Goal: Task Accomplishment & Management: Complete application form

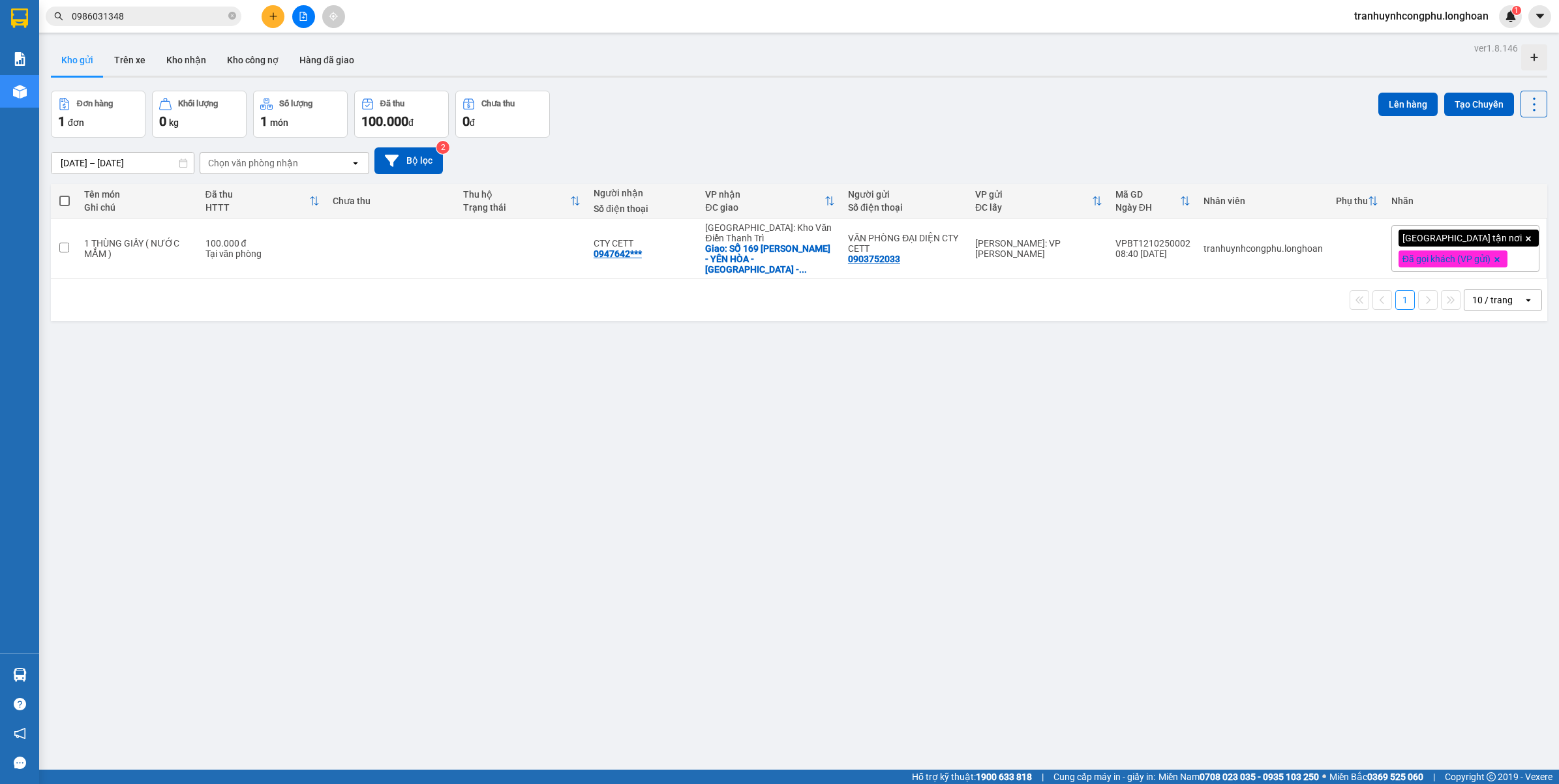
click at [800, 568] on div "ver 1.8.146 Kho gửi Trên xe Kho nhận Kho công nợ Hàng đã giao Đơn hàng 1 đơn Kh…" at bounding box center [799, 431] width 1507 height 784
click at [587, 412] on div "ver 1.8.146 Kho gửi Trên xe Kho nhận Kho công nợ Hàng đã giao Đơn hàng 1 đơn Kh…" at bounding box center [799, 431] width 1507 height 784
click at [265, 20] on button at bounding box center [273, 17] width 23 height 23
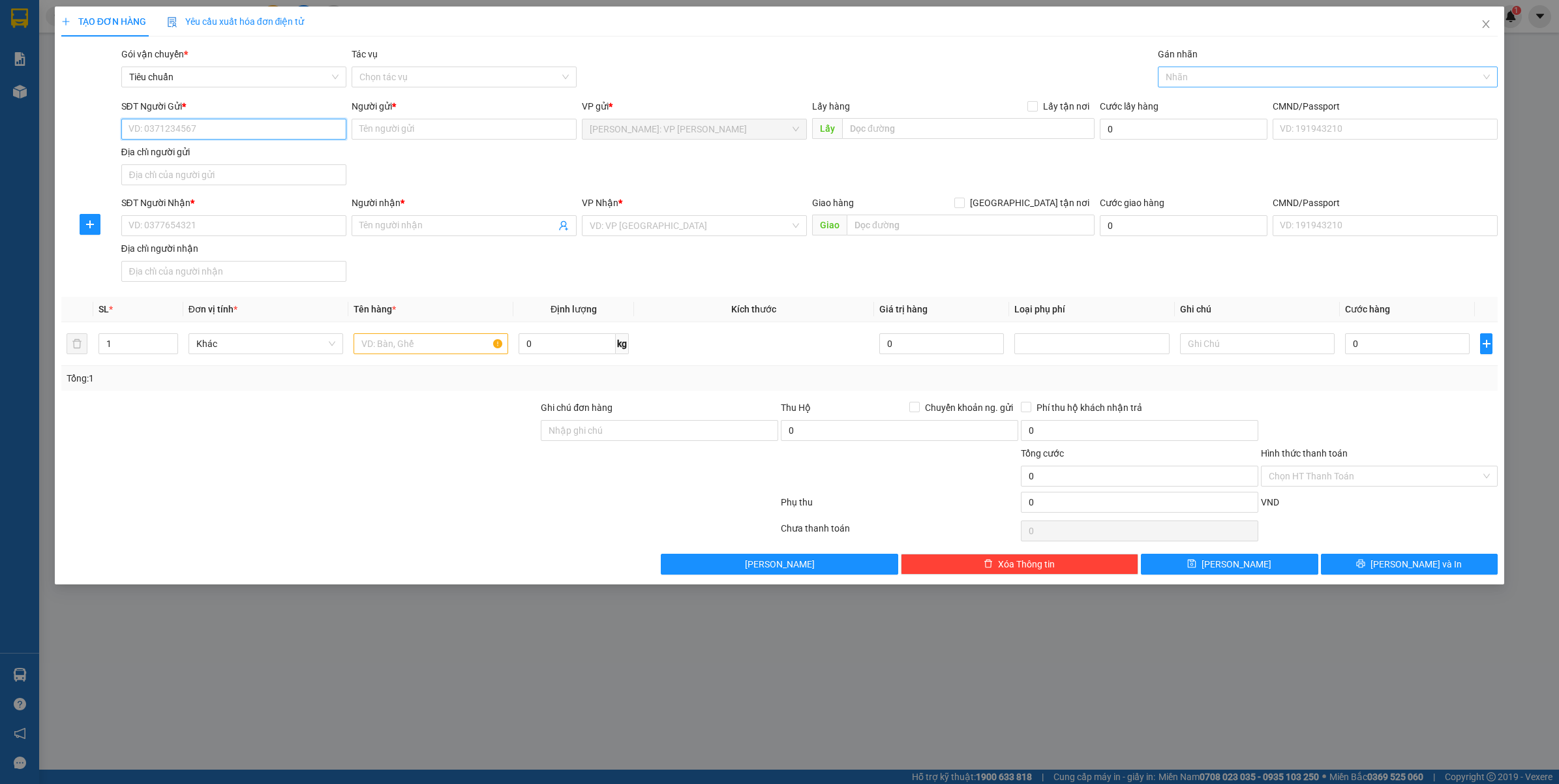
click at [1215, 72] on div at bounding box center [1322, 76] width 321 height 15
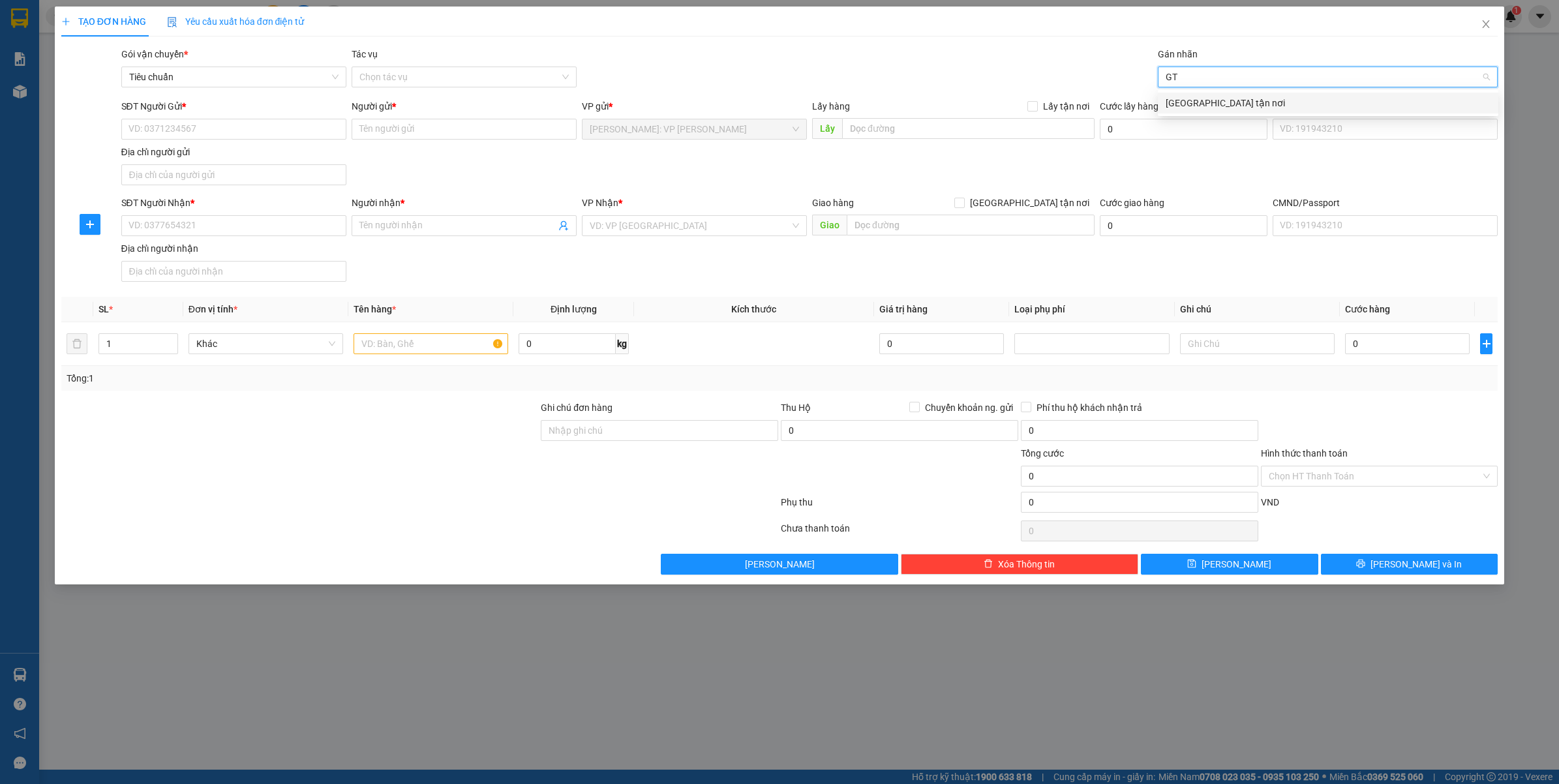
type input "GTN"
click at [1219, 101] on div "[GEOGRAPHIC_DATA] tận nơi" at bounding box center [1328, 102] width 325 height 15
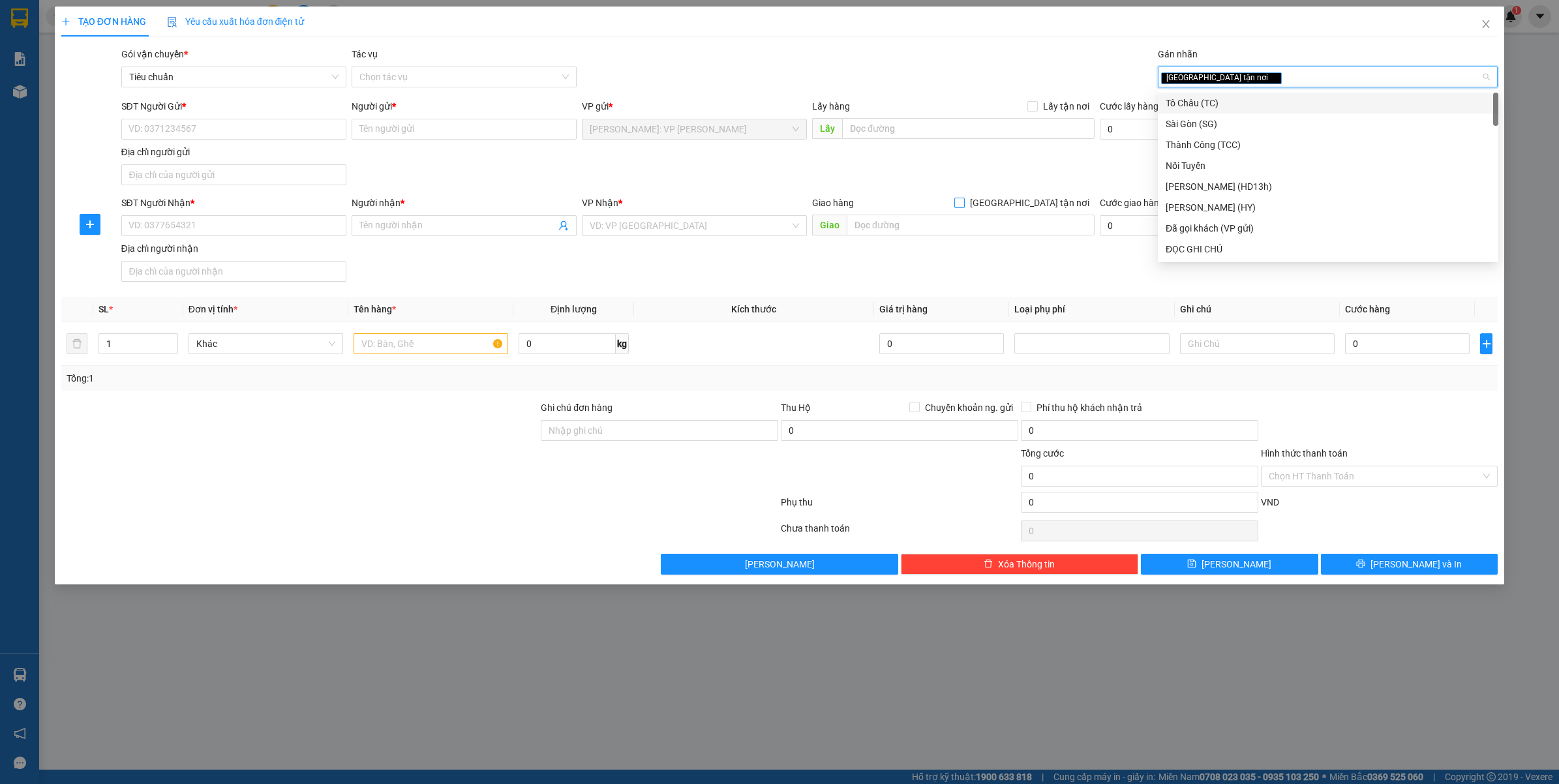
click at [1035, 206] on span "[GEOGRAPHIC_DATA] tận nơi" at bounding box center [1030, 203] width 130 height 15
click at [963, 206] on input "[GEOGRAPHIC_DATA] tận nơi" at bounding box center [959, 202] width 9 height 9
checkbox input "true"
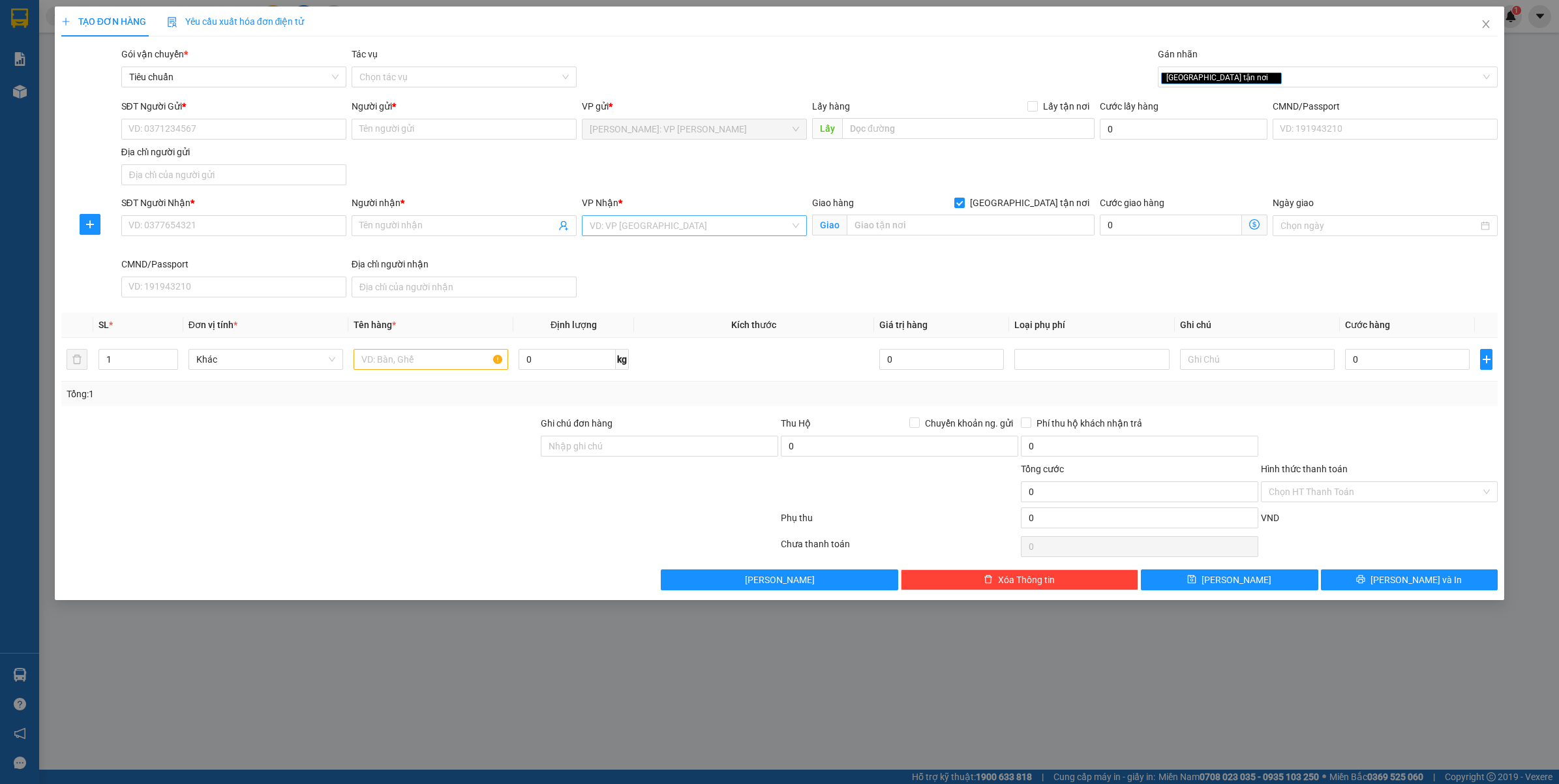
click at [640, 233] on input "search" at bounding box center [690, 226] width 200 height 20
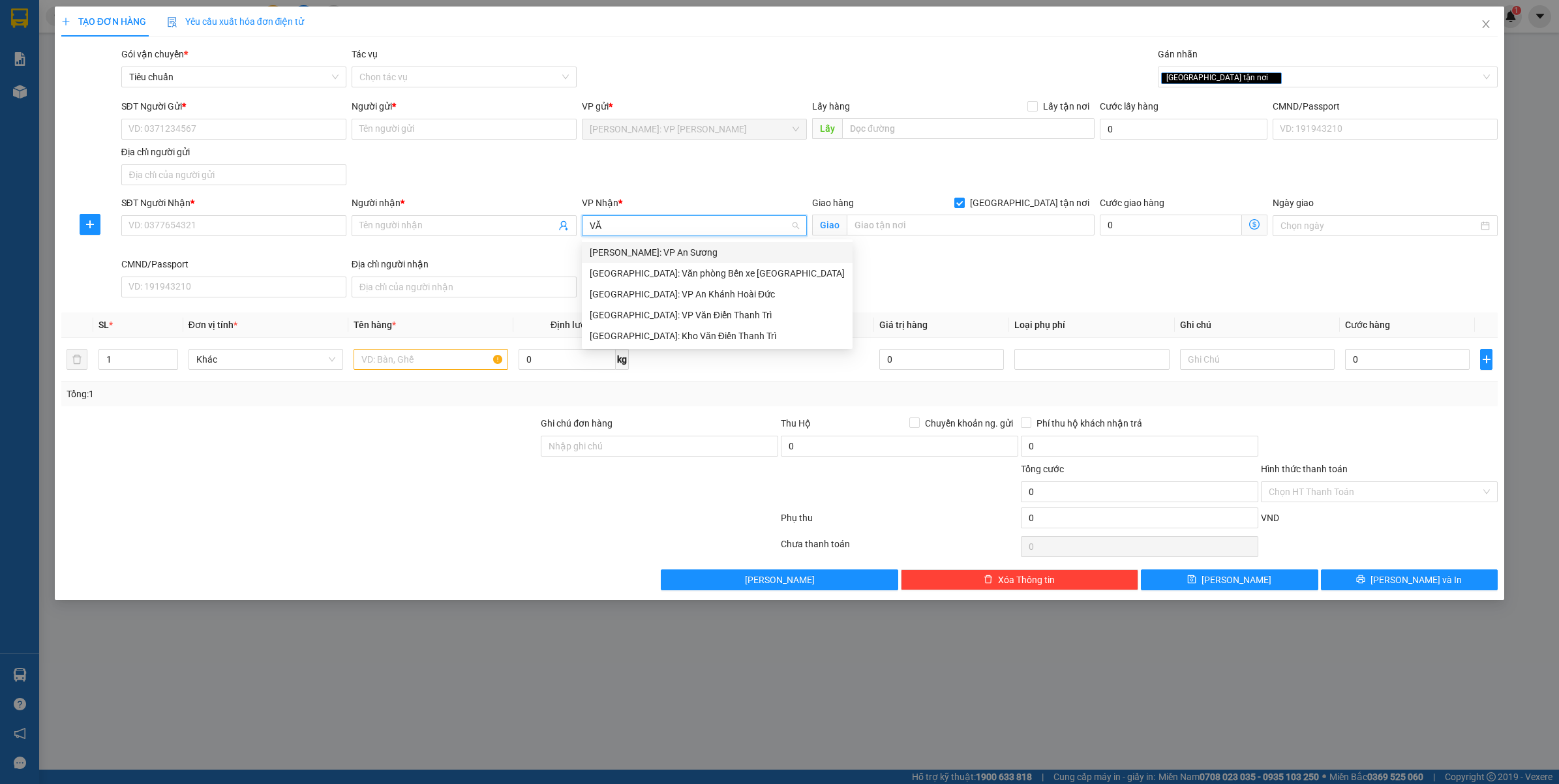
type input "VĂN"
click at [653, 299] on div "[GEOGRAPHIC_DATA]: Kho Văn Điển Thanh Trì" at bounding box center [717, 294] width 255 height 15
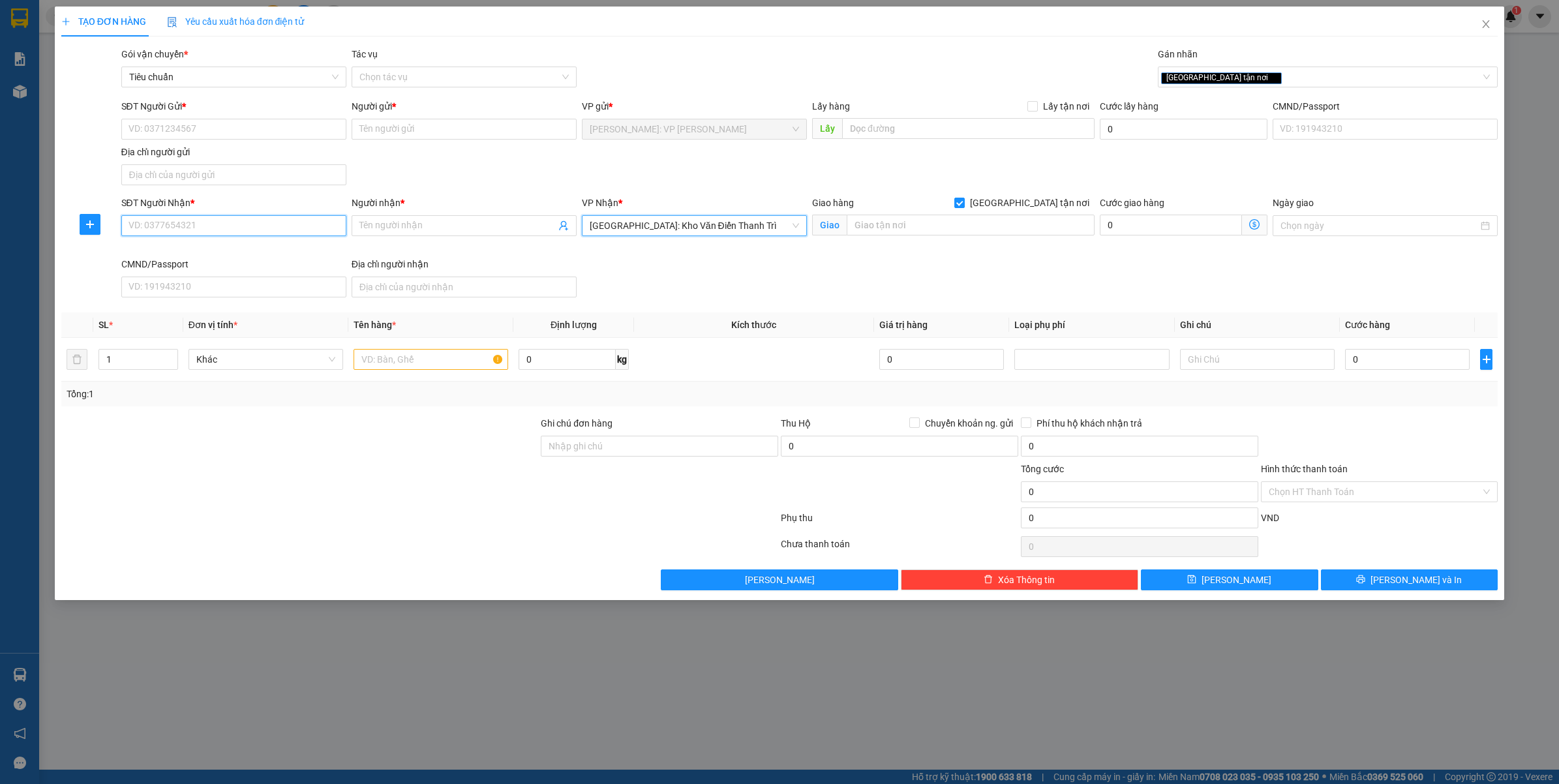
click at [236, 229] on input "SĐT Người Nhận *" at bounding box center [234, 225] width 225 height 21
click at [1257, 70] on div "[GEOGRAPHIC_DATA] tận nơi" at bounding box center [1322, 76] width 321 height 15
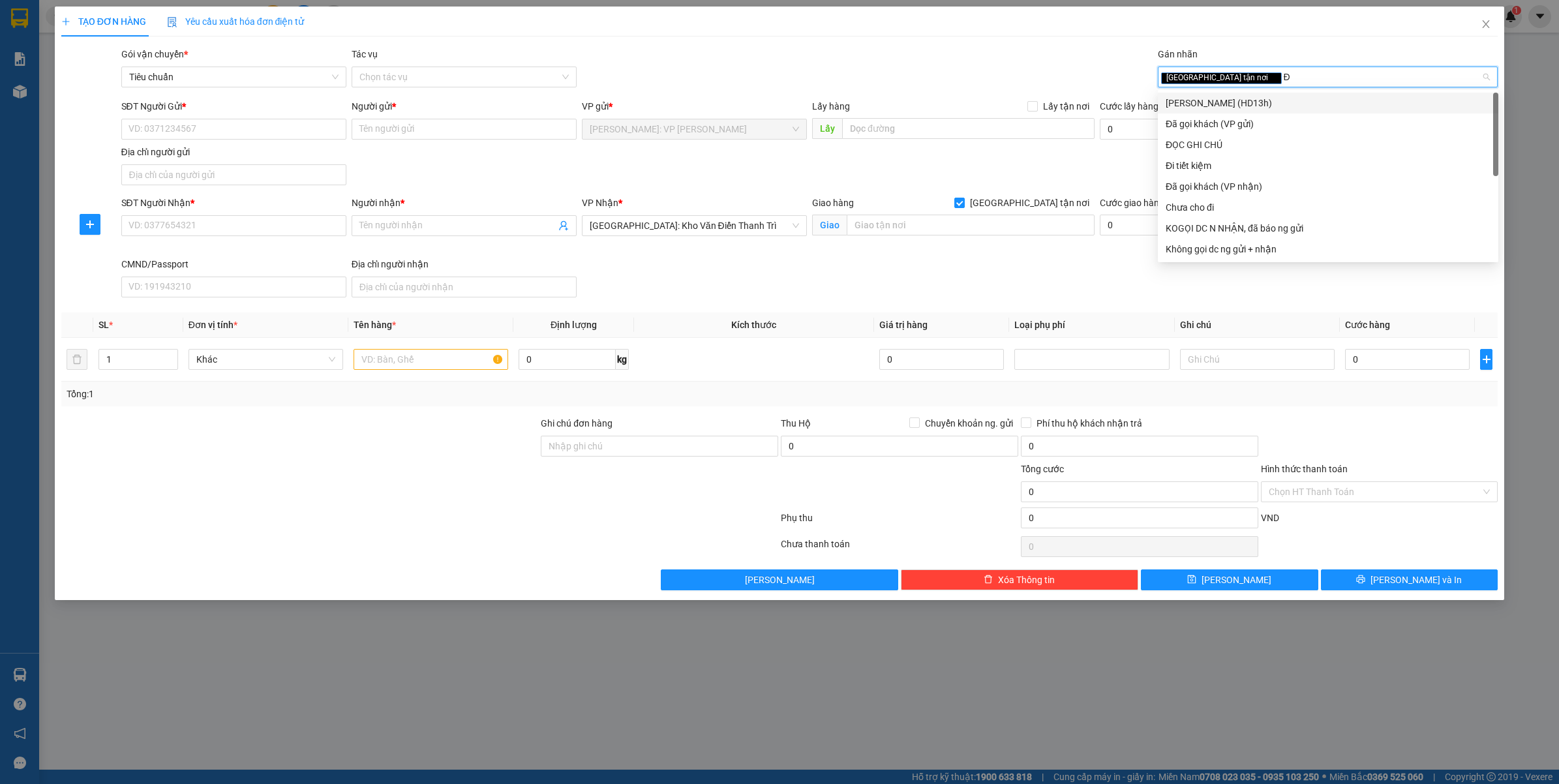
type input "ĐA"
click at [1228, 102] on div "Đã gọi khách (VP gửi)" at bounding box center [1328, 102] width 325 height 15
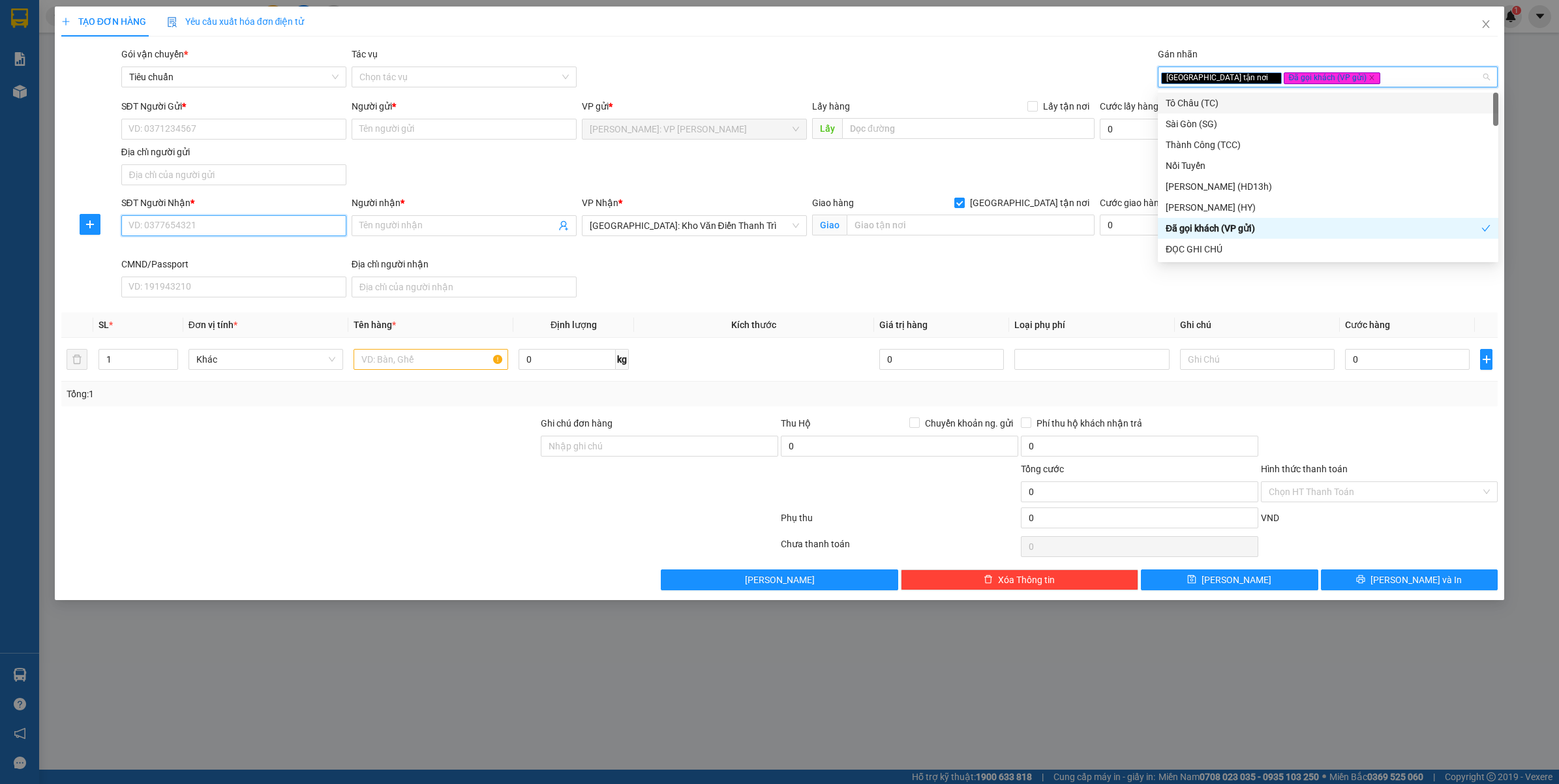
click at [200, 223] on input "SĐT Người Nhận *" at bounding box center [234, 225] width 225 height 21
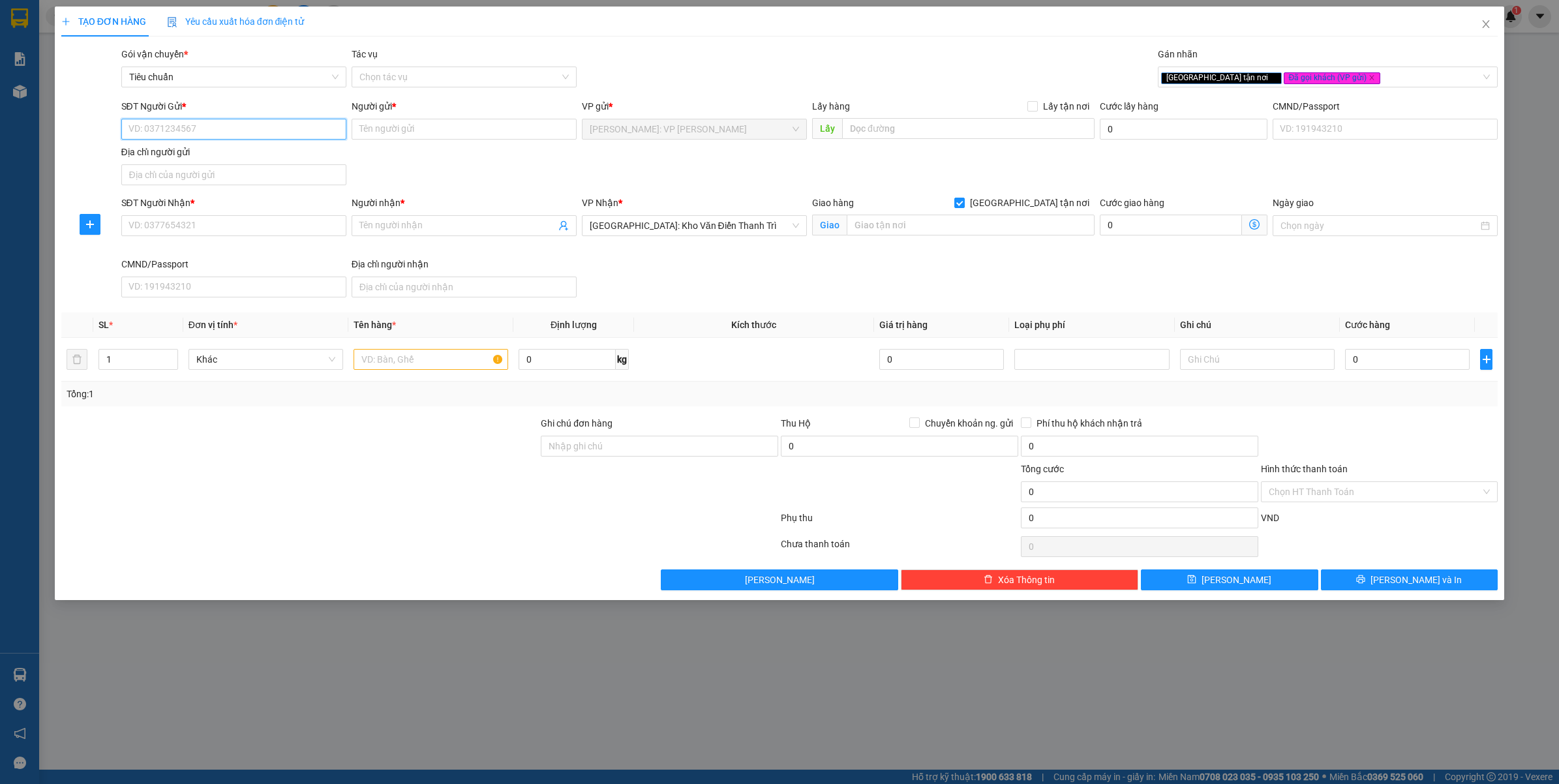
click at [261, 131] on input "SĐT Người Gửi *" at bounding box center [234, 128] width 225 height 21
click at [220, 157] on div "0909372985 - [PERSON_NAME]" at bounding box center [234, 155] width 210 height 15
type input "0909372985"
type input "[PERSON_NAME]"
type input "0909372985"
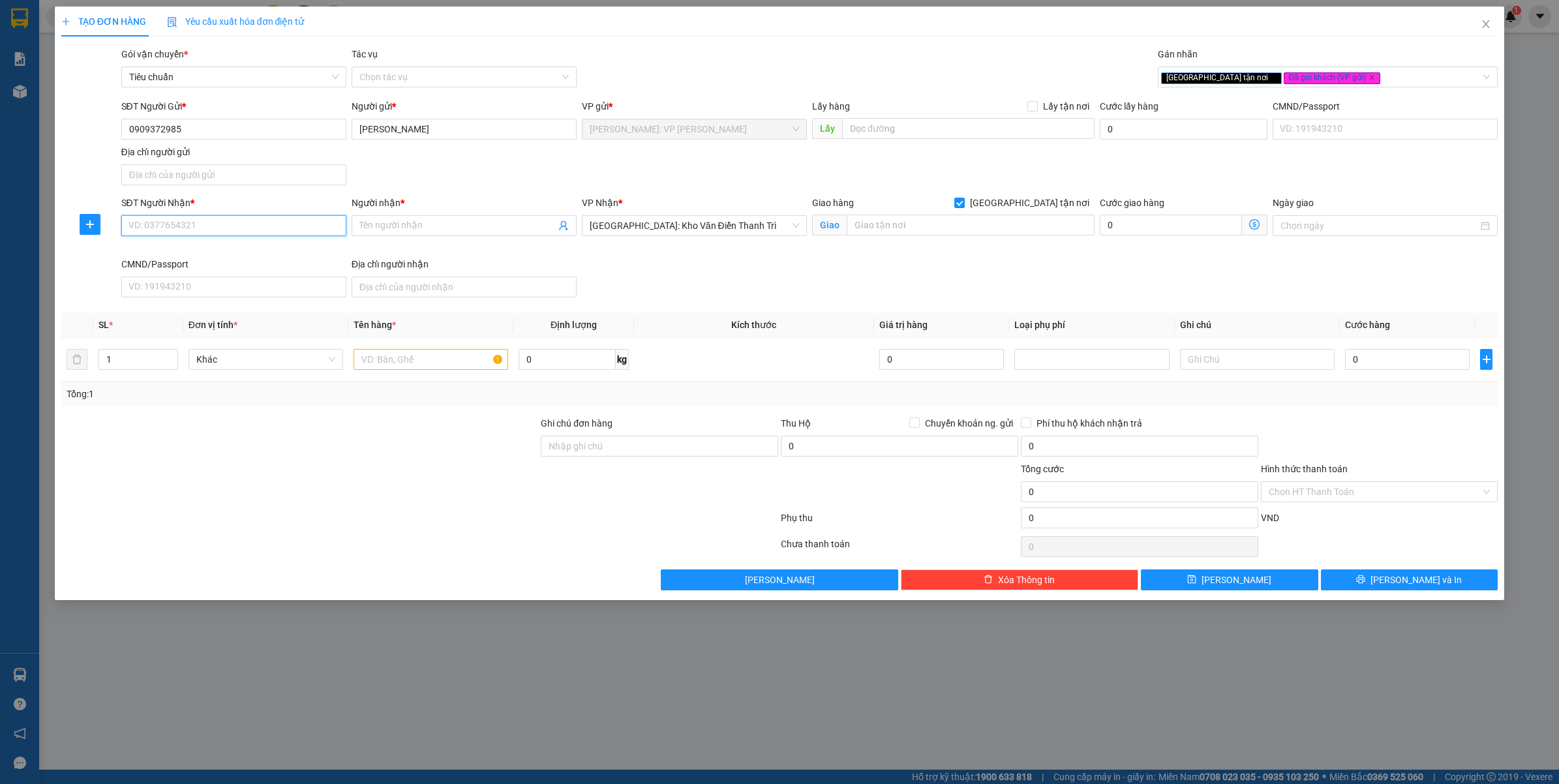
click at [246, 233] on input "SĐT Người Nhận *" at bounding box center [234, 225] width 225 height 21
drag, startPoint x: 207, startPoint y: 252, endPoint x: 346, endPoint y: 278, distance: 141.4
click at [207, 252] on div "0913013021 - NHẬT TUẤN MOTOR" at bounding box center [234, 252] width 210 height 15
type input "0913013021"
type input "NHẬT TUẤN MOTOR"
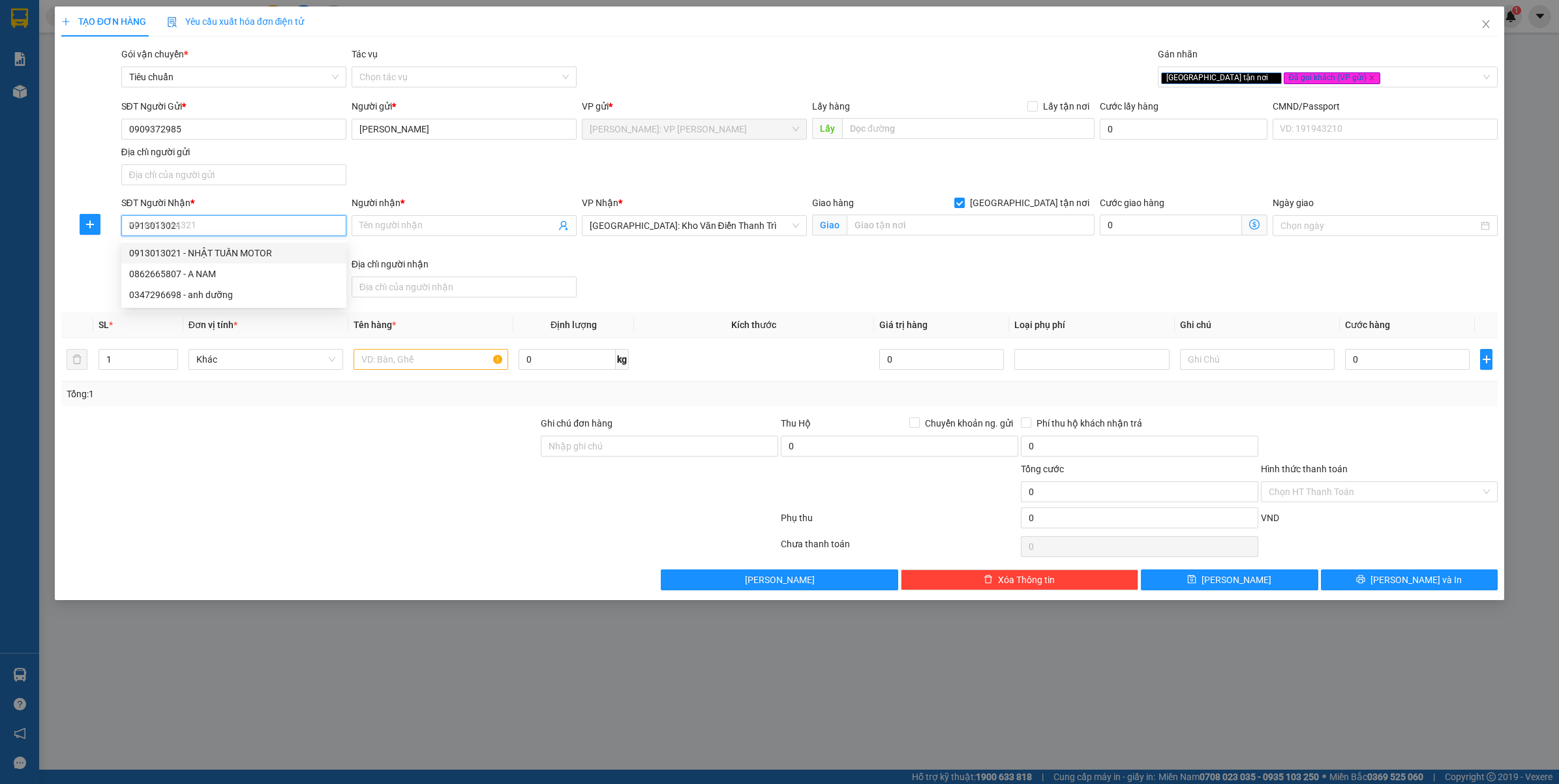
checkbox input "false"
type input "( TVLT ) : NGÃ 4 [GEOGRAPHIC_DATA] - HUYỆN [GEOGRAPHIC_DATA] - [GEOGRAPHIC_DATA…"
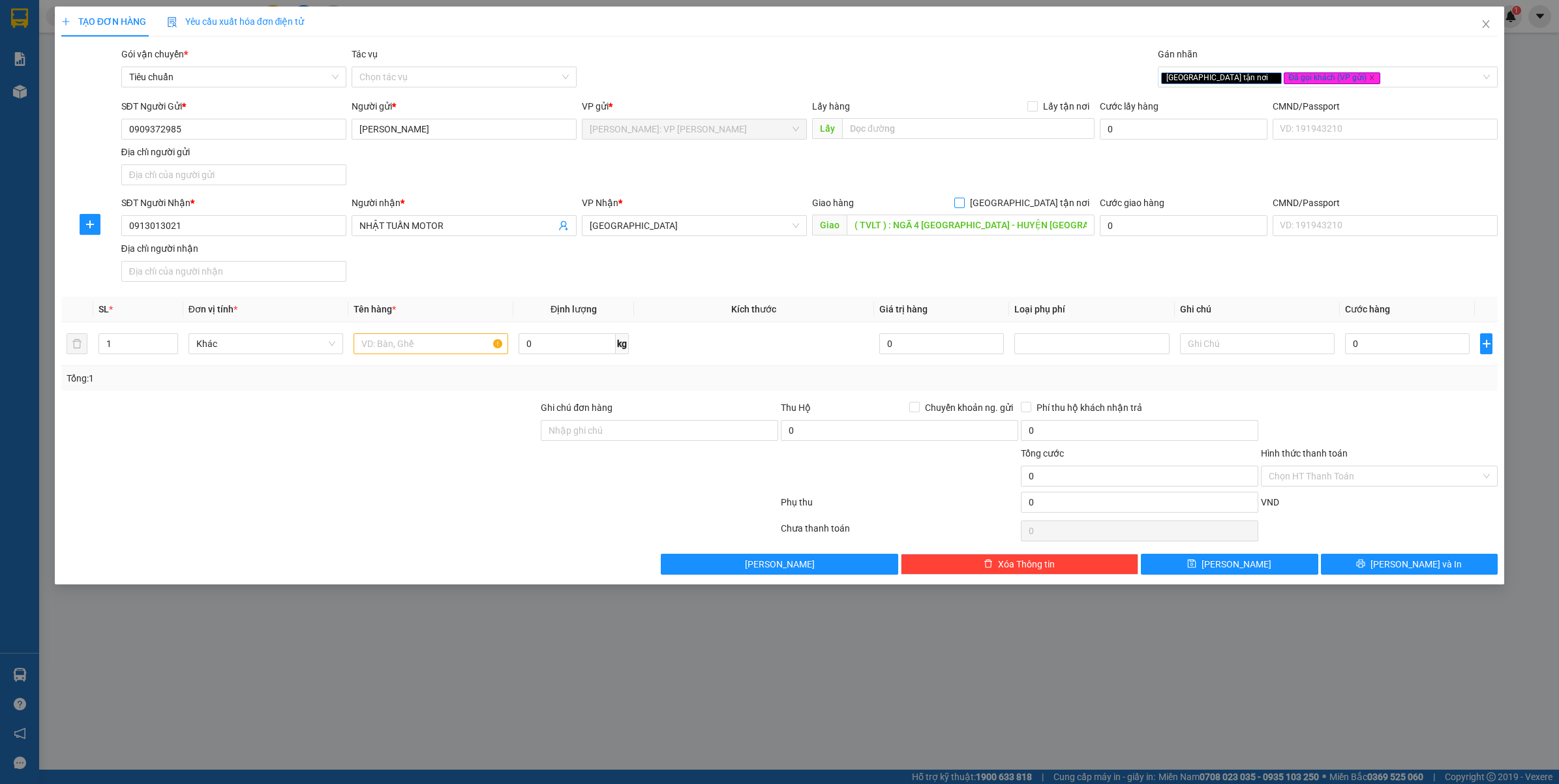
click at [963, 200] on input "[GEOGRAPHIC_DATA] tận nơi" at bounding box center [959, 202] width 9 height 9
checkbox input "true"
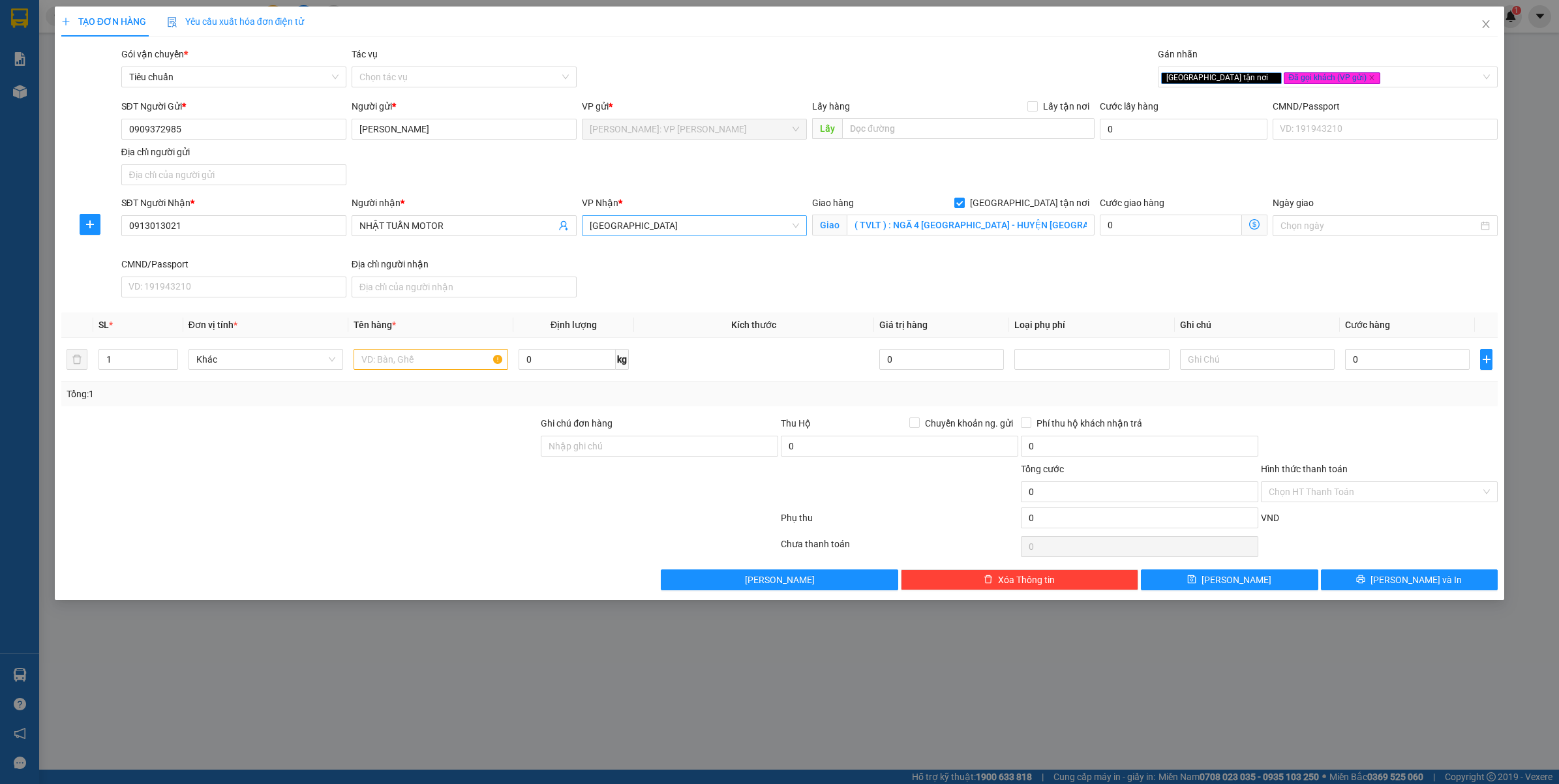
click at [708, 226] on span "[GEOGRAPHIC_DATA]" at bounding box center [695, 226] width 210 height 20
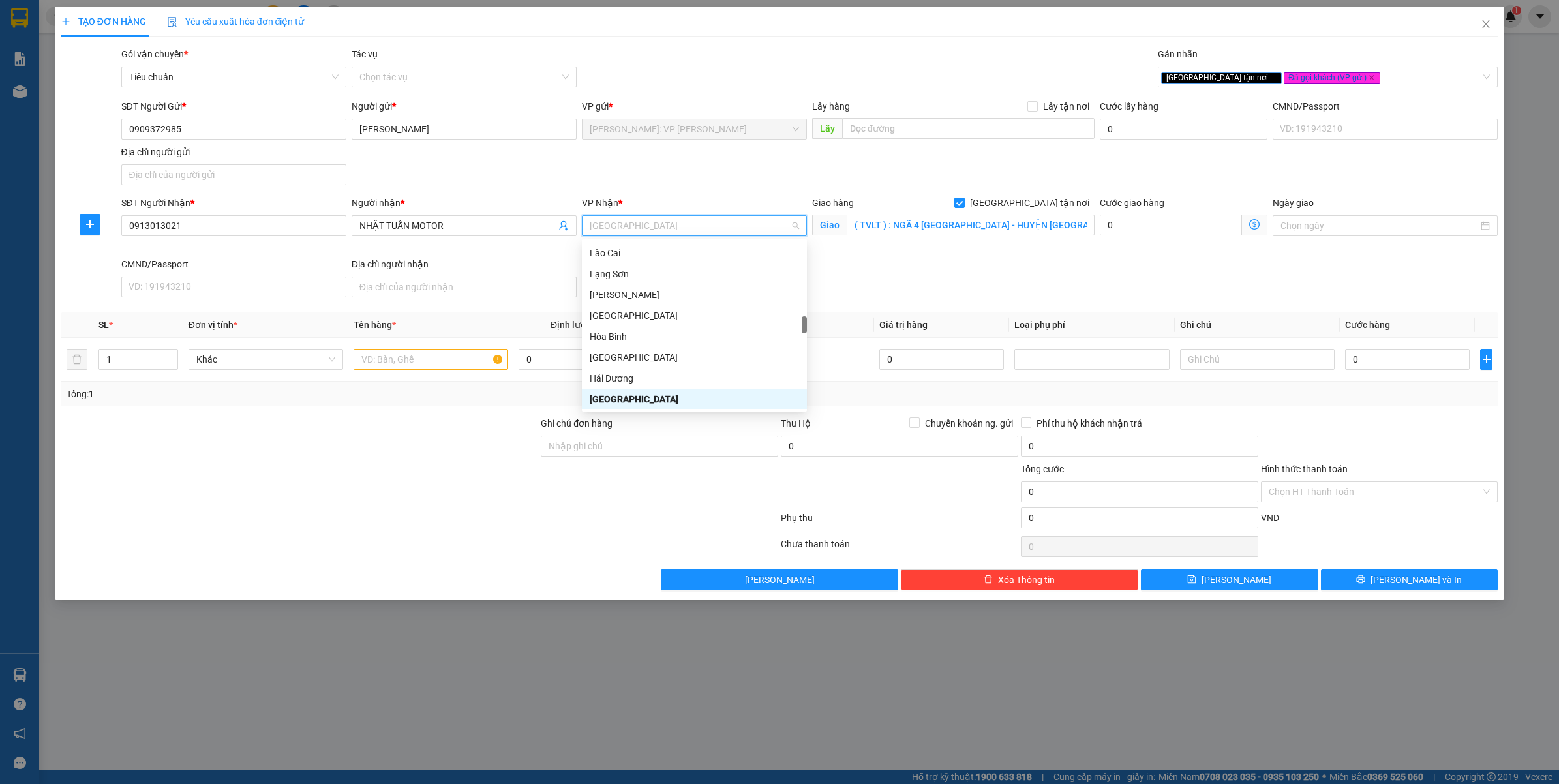
click at [708, 226] on span "[GEOGRAPHIC_DATA]" at bounding box center [695, 226] width 210 height 20
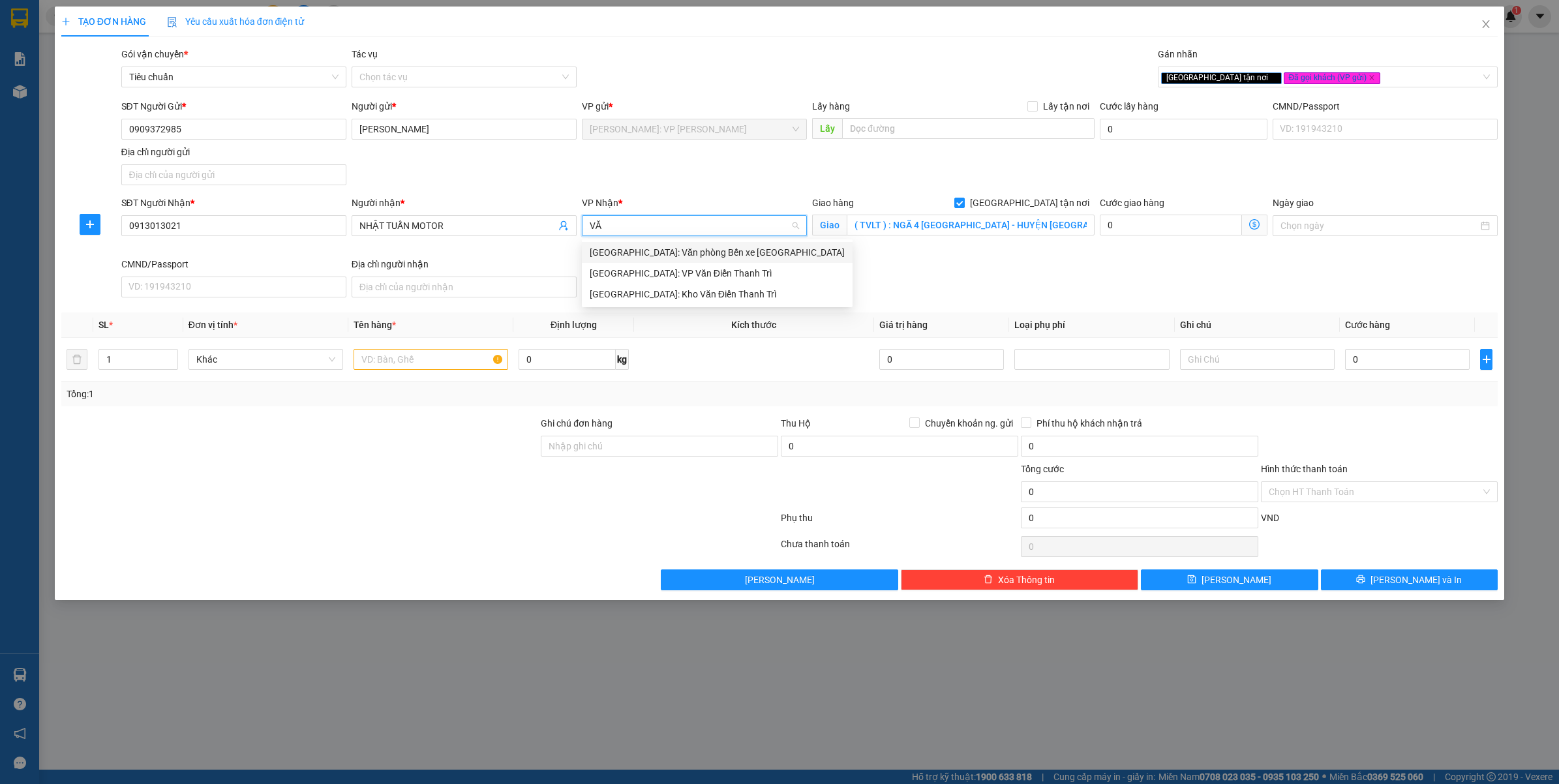
type input "VĂN"
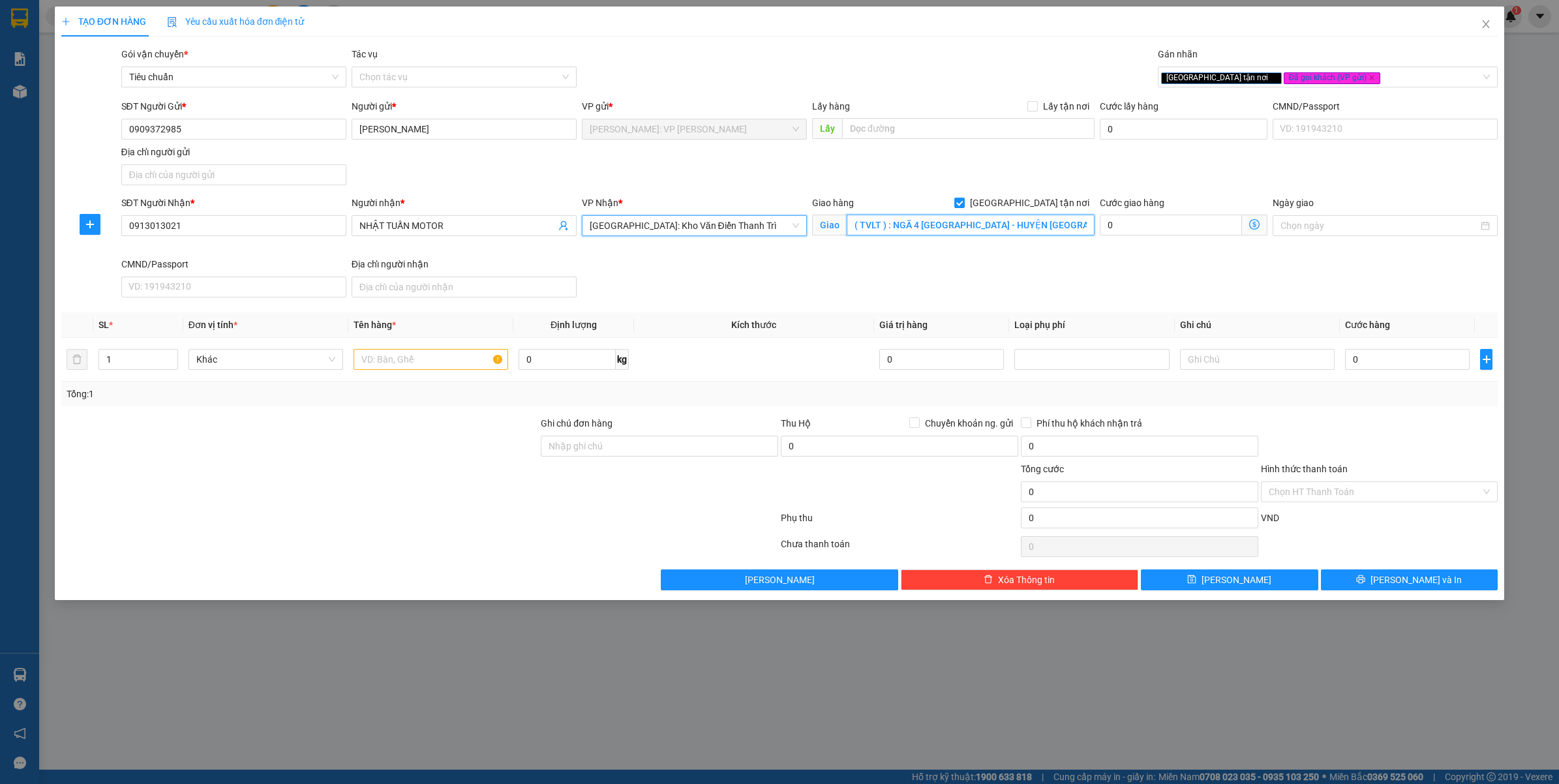
click at [913, 220] on input "( TVLT ) : NGÃ 4 [GEOGRAPHIC_DATA] - HUYỆN [GEOGRAPHIC_DATA] - [GEOGRAPHIC_DATA…" at bounding box center [971, 225] width 248 height 21
click at [219, 220] on input "0913013021" at bounding box center [234, 225] width 225 height 21
click at [411, 226] on input "NHẬT TUẤN MOTOR" at bounding box center [457, 226] width 197 height 15
type input "NHẬT TUẤN - MOTOR"
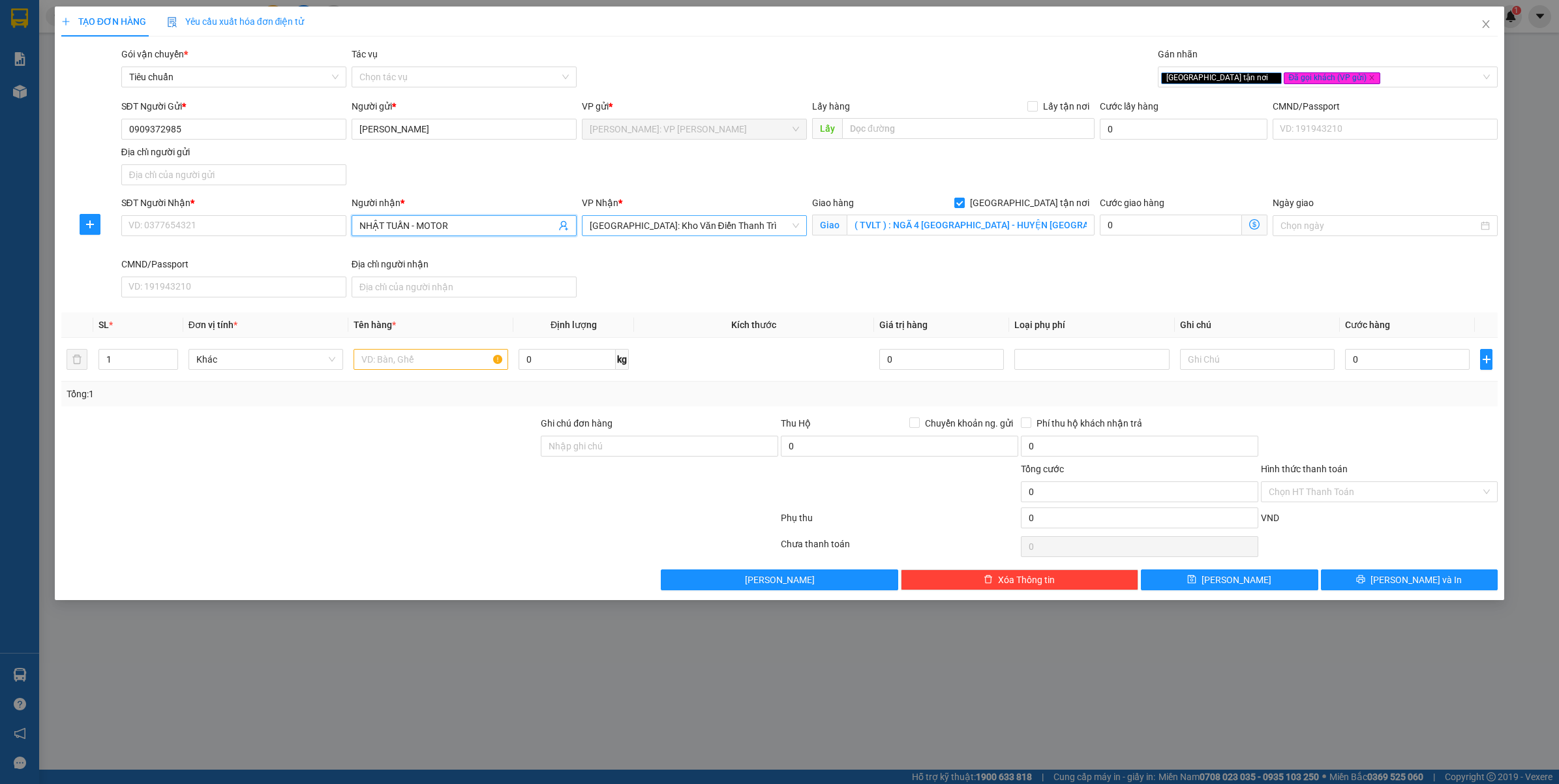
click at [680, 299] on div "SĐT Người Nhận * VD: 0377654321 Người nhận * NHẬT TUẤN - MOTOR NHẬT TUẤN - MOTO…" at bounding box center [809, 249] width 1382 height 107
click at [251, 229] on input "SĐT Người Nhận *" at bounding box center [234, 225] width 225 height 21
type input "0965115235"
click at [253, 258] on div "CMND/Passport" at bounding box center [234, 264] width 225 height 15
click at [253, 277] on input "CMND/Passport" at bounding box center [234, 287] width 225 height 21
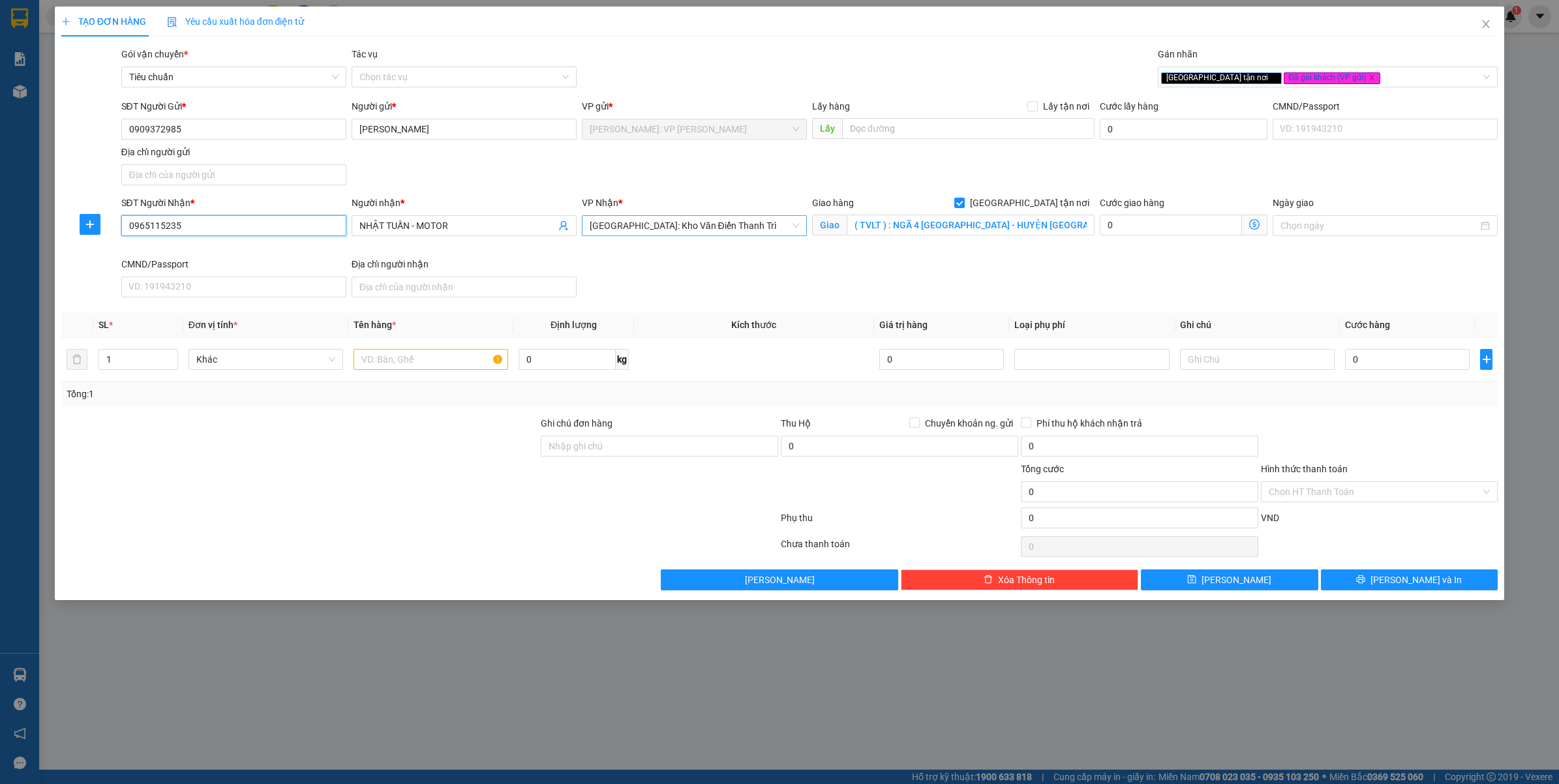
click at [243, 233] on input "0965115235" at bounding box center [234, 225] width 225 height 21
click at [274, 236] on input "0965115235" at bounding box center [234, 225] width 225 height 21
click at [480, 220] on input "NHẬT TUẤN - MOTOR" at bounding box center [457, 226] width 197 height 15
click at [259, 229] on input "0965115235" at bounding box center [234, 225] width 225 height 21
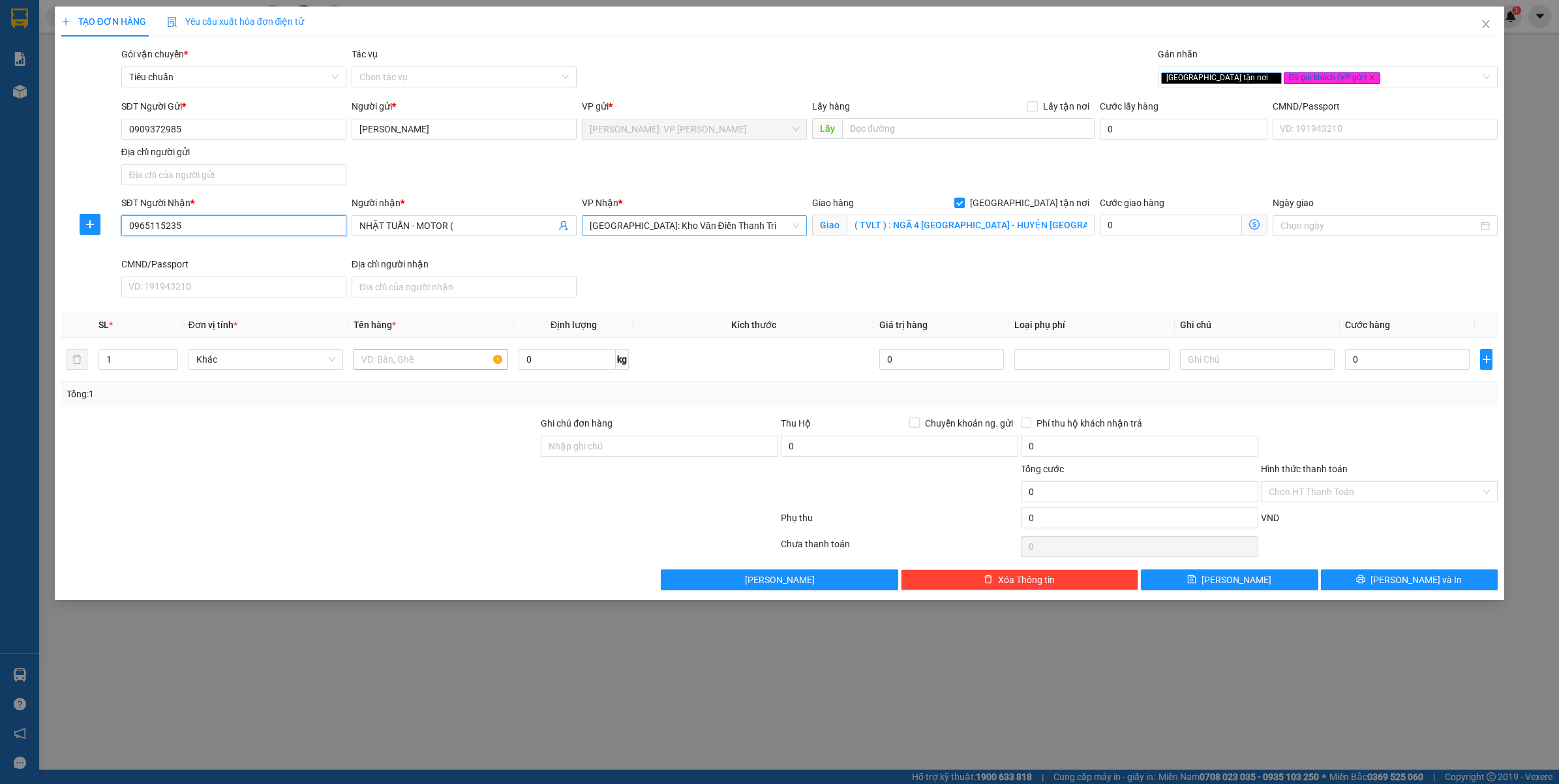
click at [259, 229] on input "0965115235" at bounding box center [234, 225] width 225 height 21
click at [470, 226] on input "NHẬT TUẤN - MOTOR (" at bounding box center [457, 226] width 197 height 15
click at [470, 226] on input "NHẬT TUẤN - MOTOR ( 0913013021" at bounding box center [457, 226] width 197 height 15
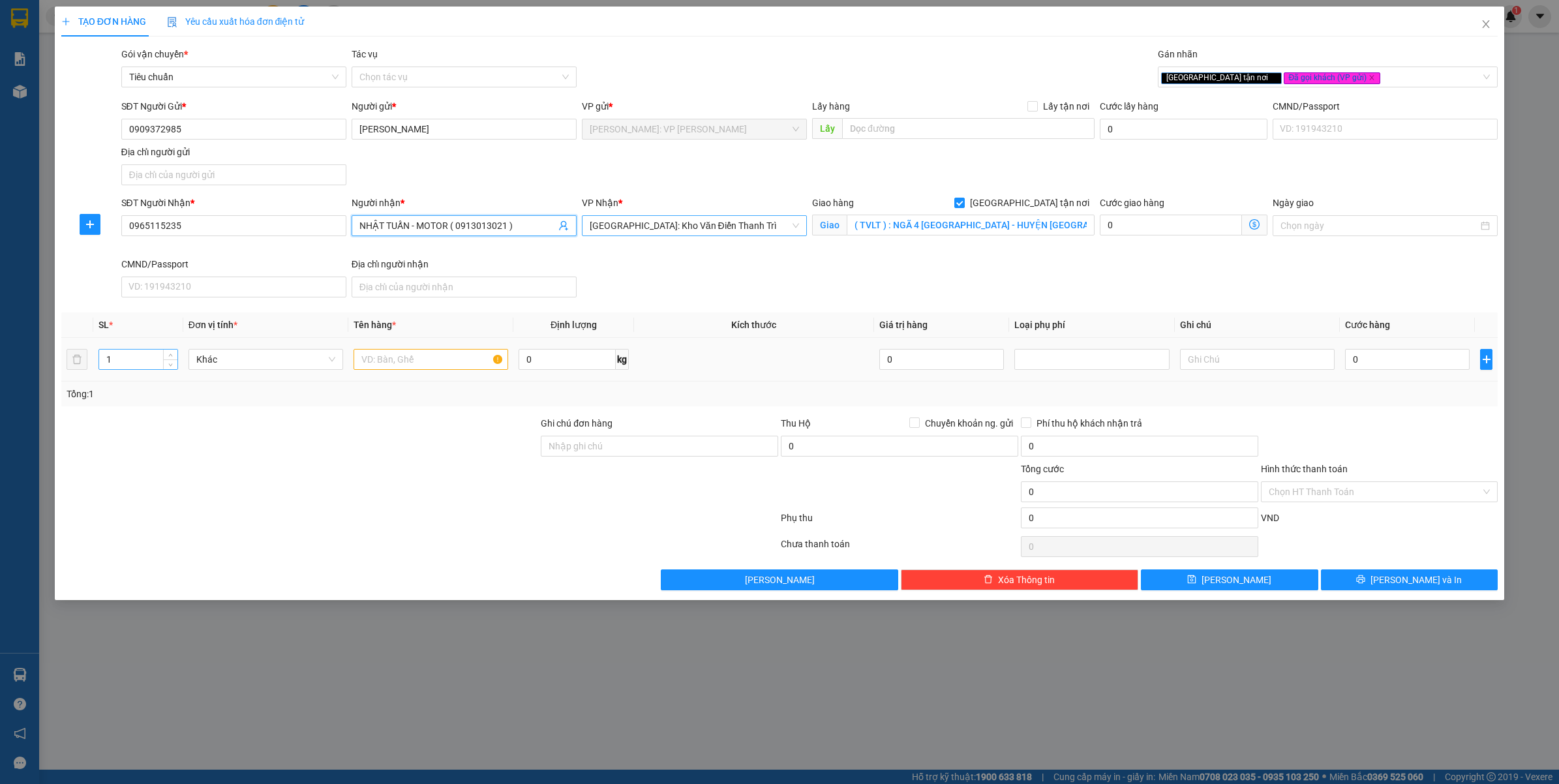
type input "NHẬT TUẤN - MOTOR ( 0913013021 )"
click at [138, 356] on input "1" at bounding box center [138, 359] width 78 height 20
type input "7"
click at [393, 356] on input "text" at bounding box center [431, 359] width 155 height 21
type input "6"
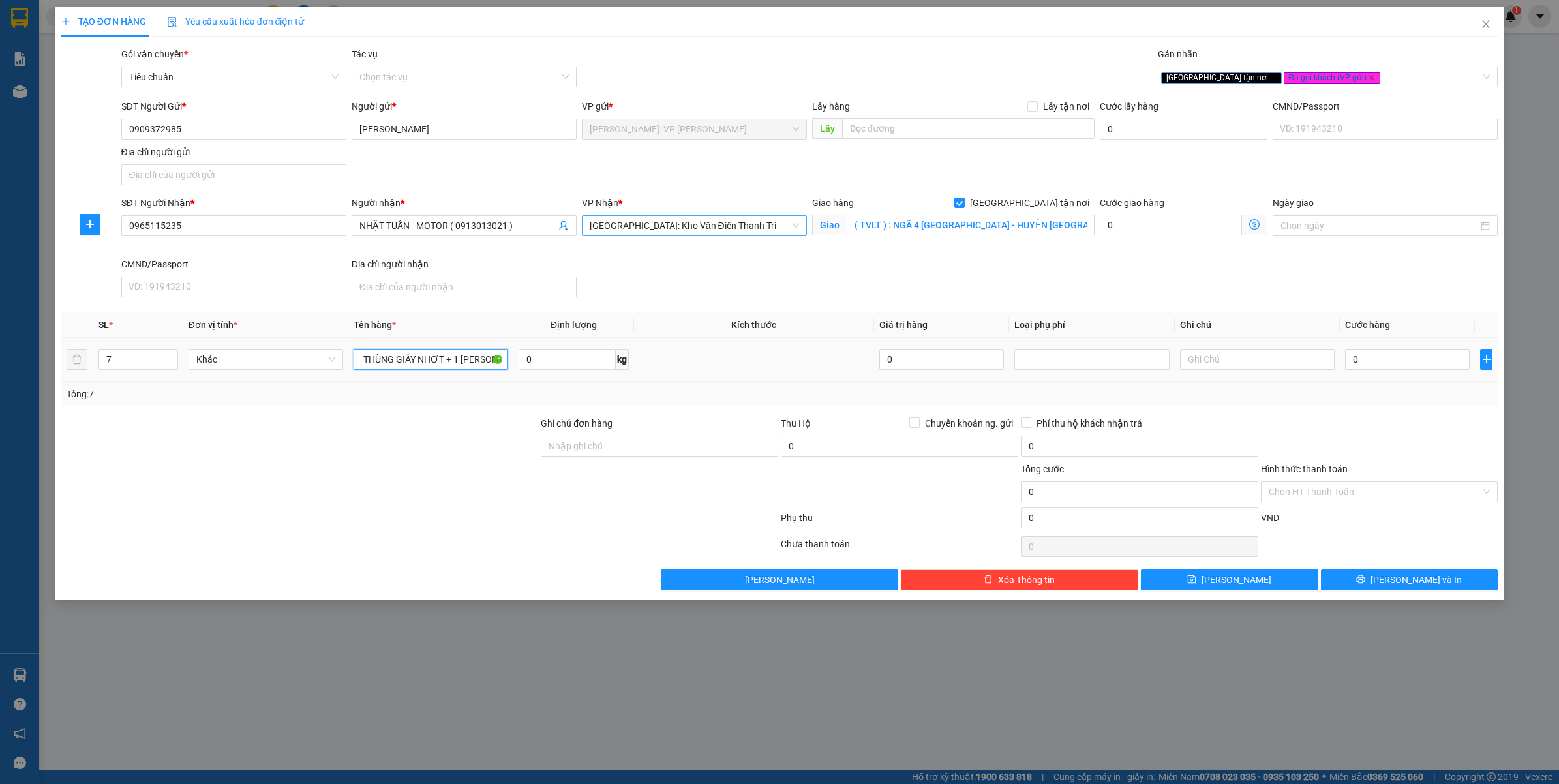
scroll to position [0, 16]
type input "6 THÙNG GIẤY NHỚT + 1 [PERSON_NAME]"
click at [366, 483] on div at bounding box center [300, 485] width 480 height 46
click at [588, 444] on input "Ghi chú đơn hàng" at bounding box center [659, 446] width 237 height 21
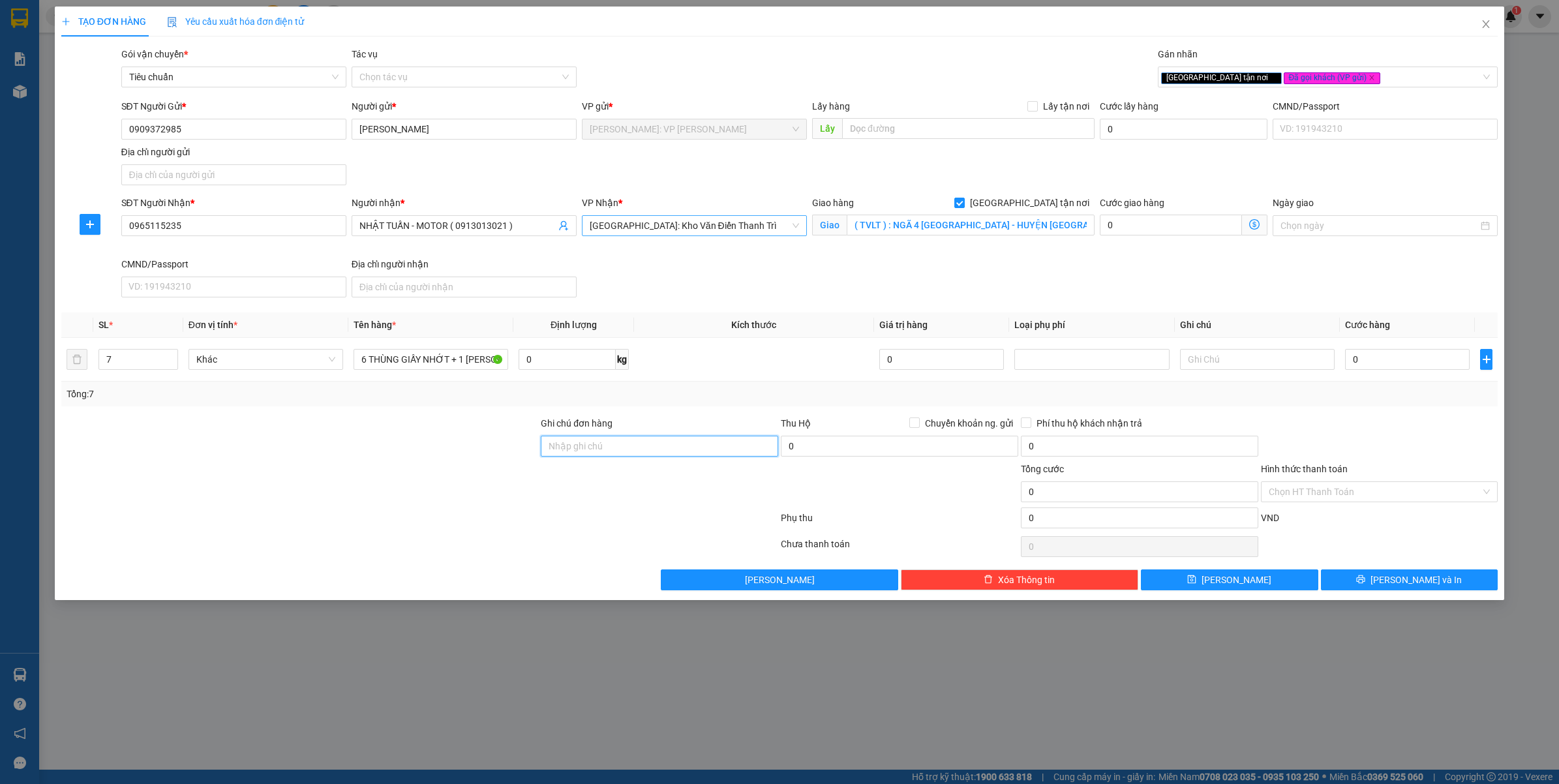
type input "VẬN CHUYỂN NHẸ TAY - HƯ VỠ KHÔNG ĐỀN"
click at [395, 503] on div at bounding box center [300, 485] width 480 height 46
click at [899, 233] on input "( TVLT ) : NGÃ 4 [GEOGRAPHIC_DATA] - HUYỆN [GEOGRAPHIC_DATA] - [GEOGRAPHIC_DATA…" at bounding box center [971, 225] width 248 height 21
click at [1414, 369] on input "0" at bounding box center [1407, 359] width 125 height 21
type input "9"
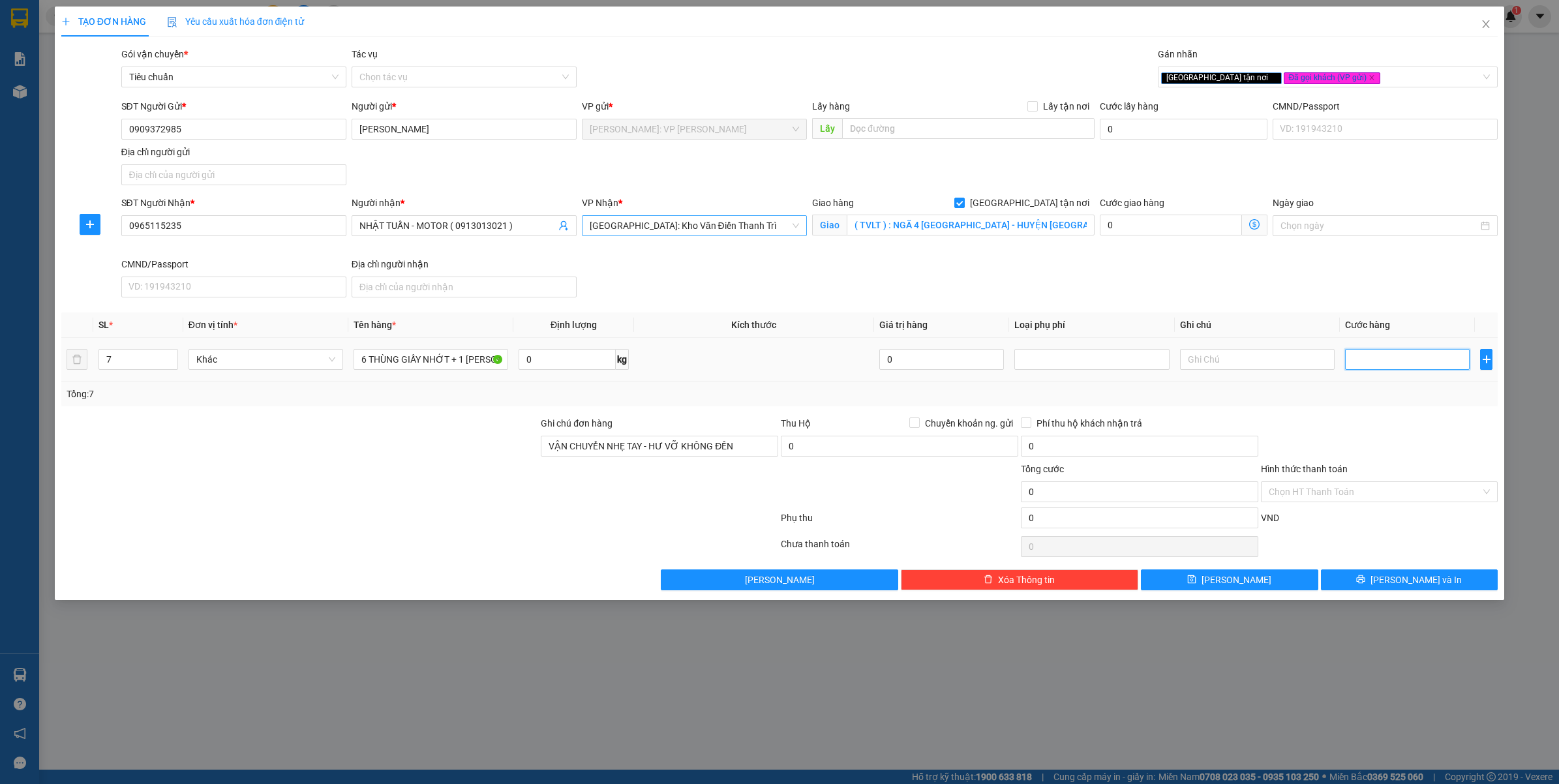
type input "9"
type input "90"
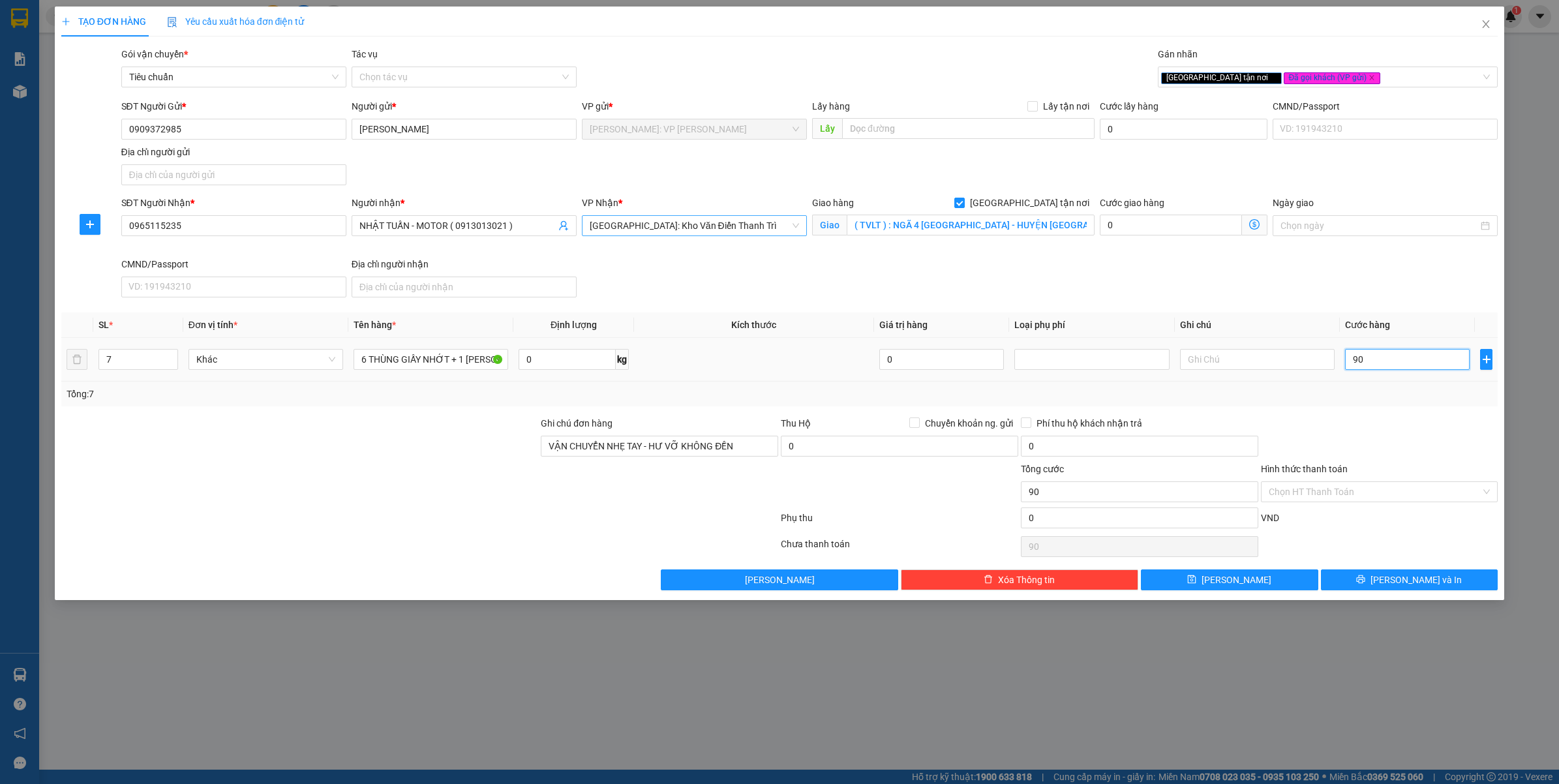
type input "900"
click at [1397, 429] on div at bounding box center [1379, 439] width 240 height 46
type input "900.000"
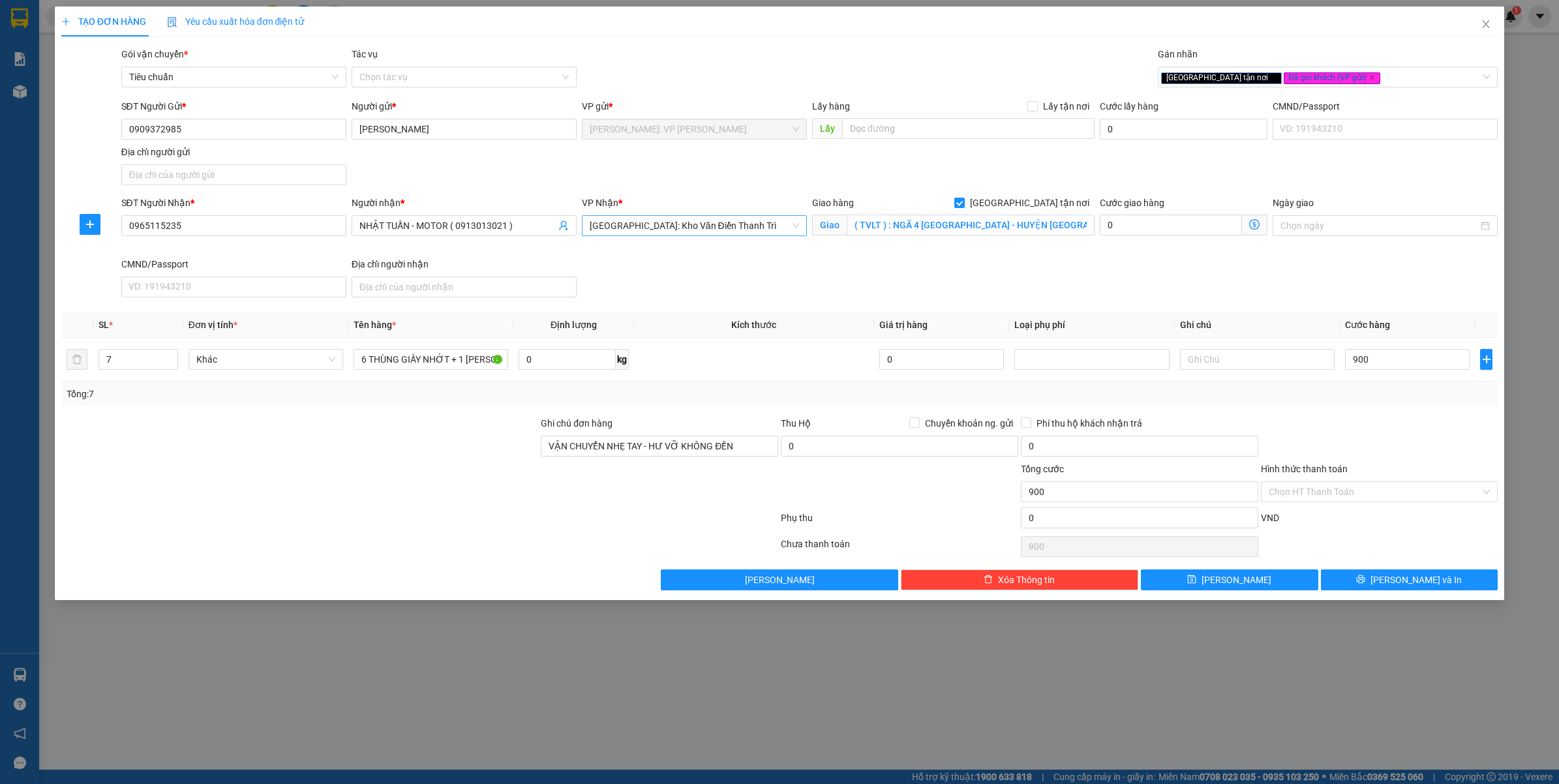
type input "900.000"
click at [932, 226] on input "( TVLT ) : NGÃ 4 [GEOGRAPHIC_DATA] - HUYỆN [GEOGRAPHIC_DATA] - [GEOGRAPHIC_DATA…" at bounding box center [971, 225] width 248 height 21
click at [922, 215] on input "( TVLT ) : NGÃ 4 [GEOGRAPHIC_DATA] - HUYỆN [GEOGRAPHIC_DATA] - [GEOGRAPHIC_DATA…" at bounding box center [971, 225] width 248 height 21
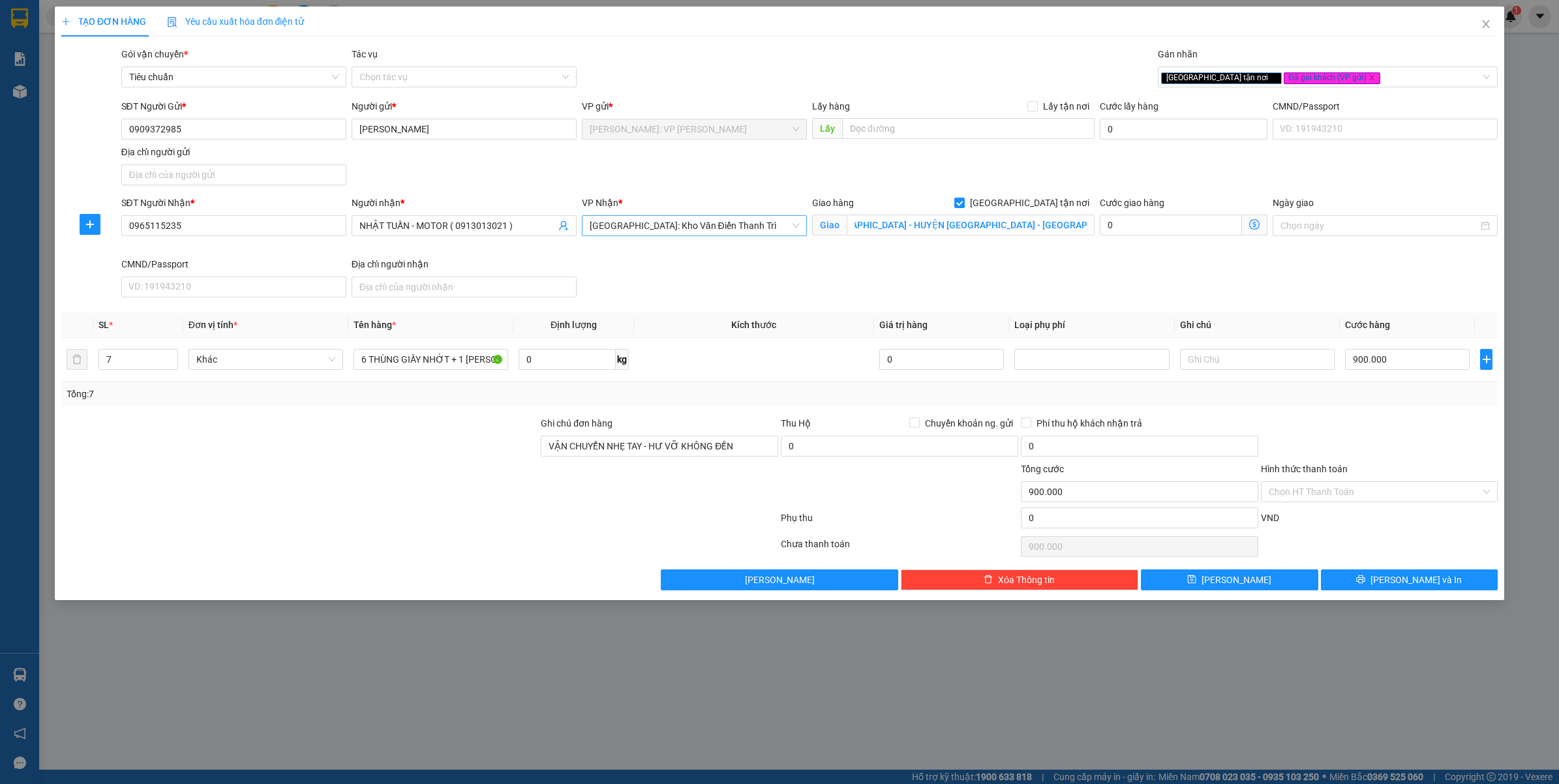
click at [1012, 294] on div "SĐT Người Nhận * 0965115235 Người nhận * NHẬT TUẤN - MOTOR ( 0913013021 ) VP Nh…" at bounding box center [809, 249] width 1382 height 107
click at [1365, 577] on icon "printer" at bounding box center [1361, 579] width 9 height 9
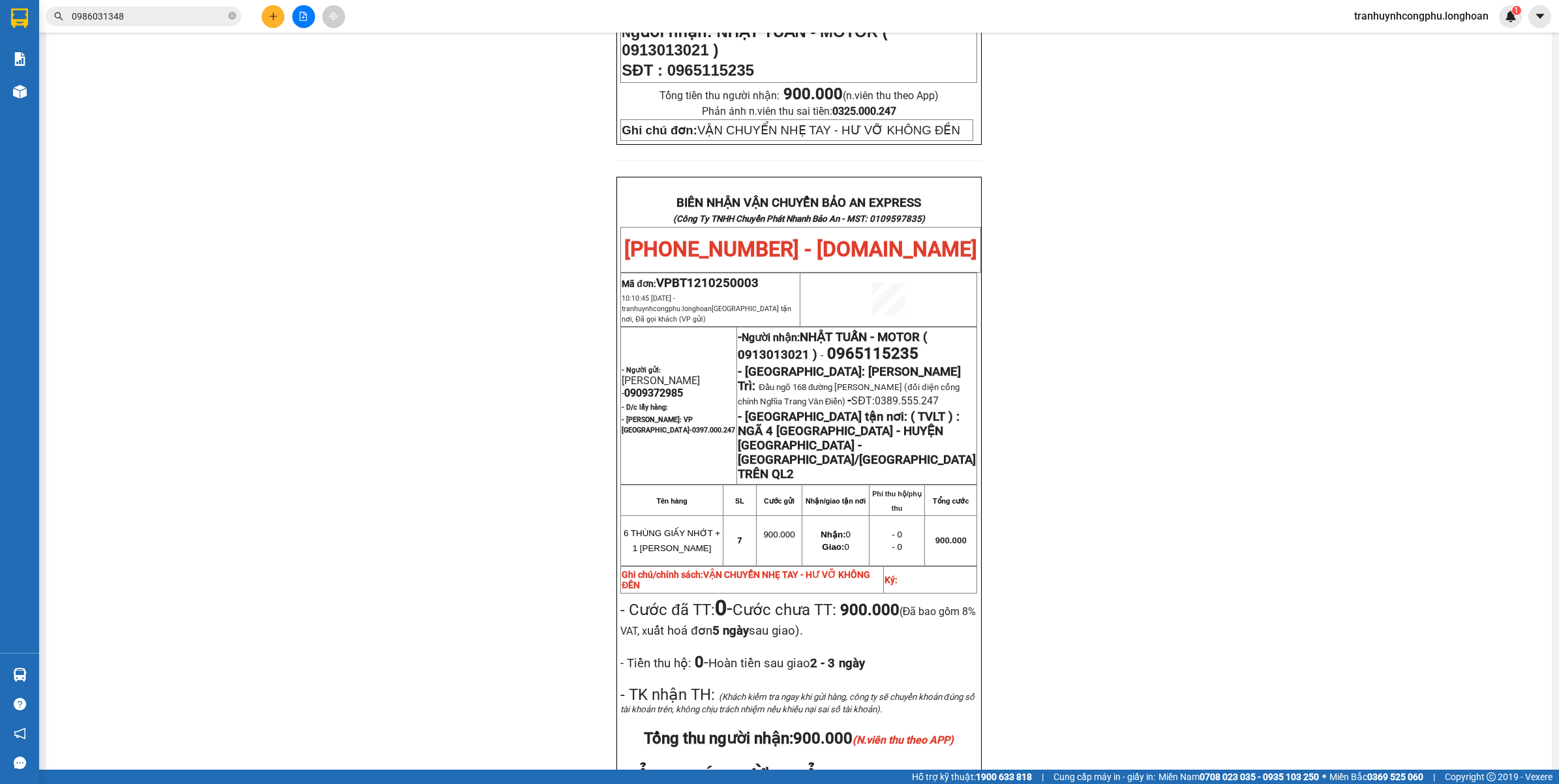
scroll to position [601, 0]
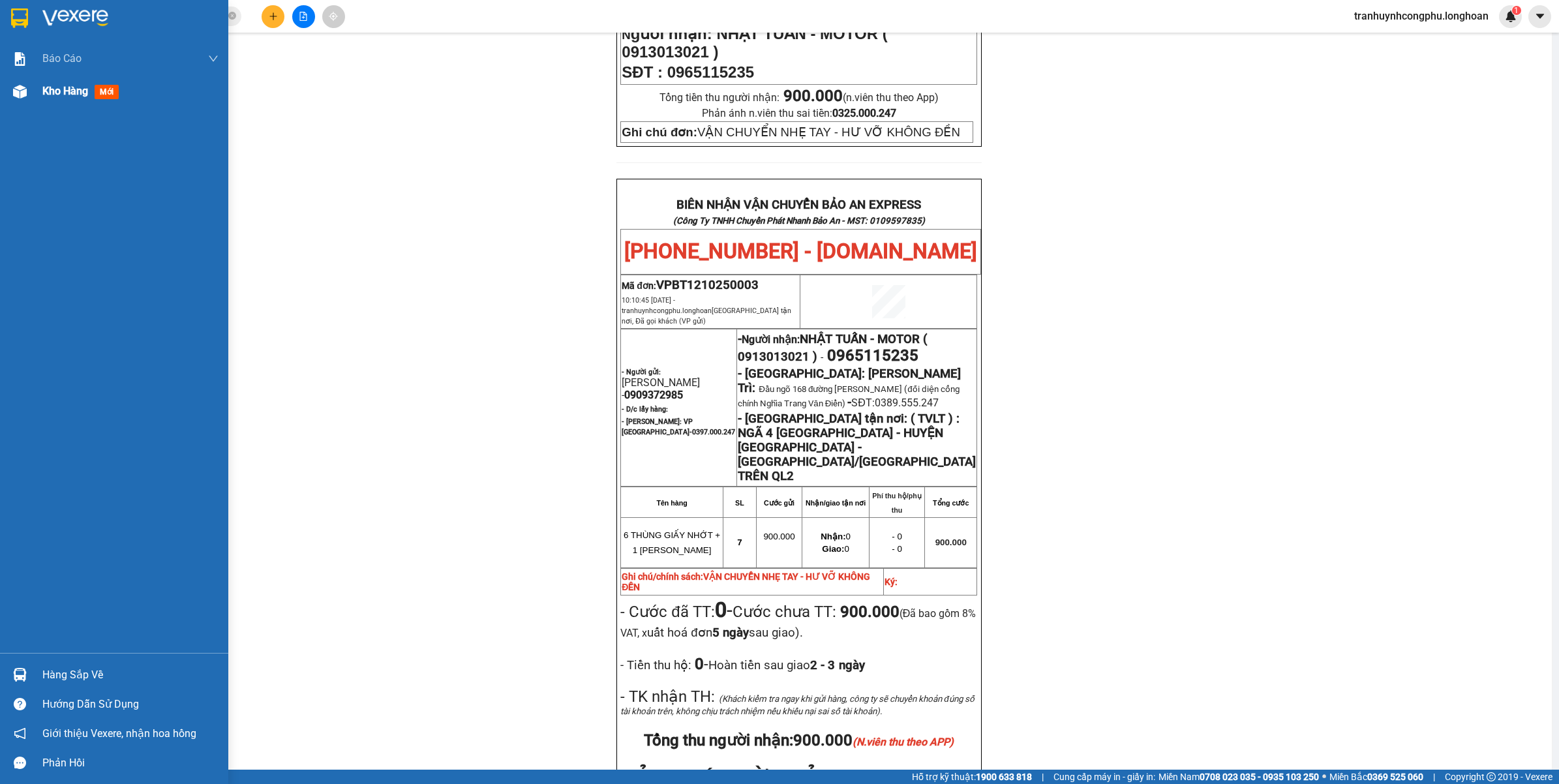
click at [43, 95] on span "Kho hàng" at bounding box center [65, 91] width 46 height 12
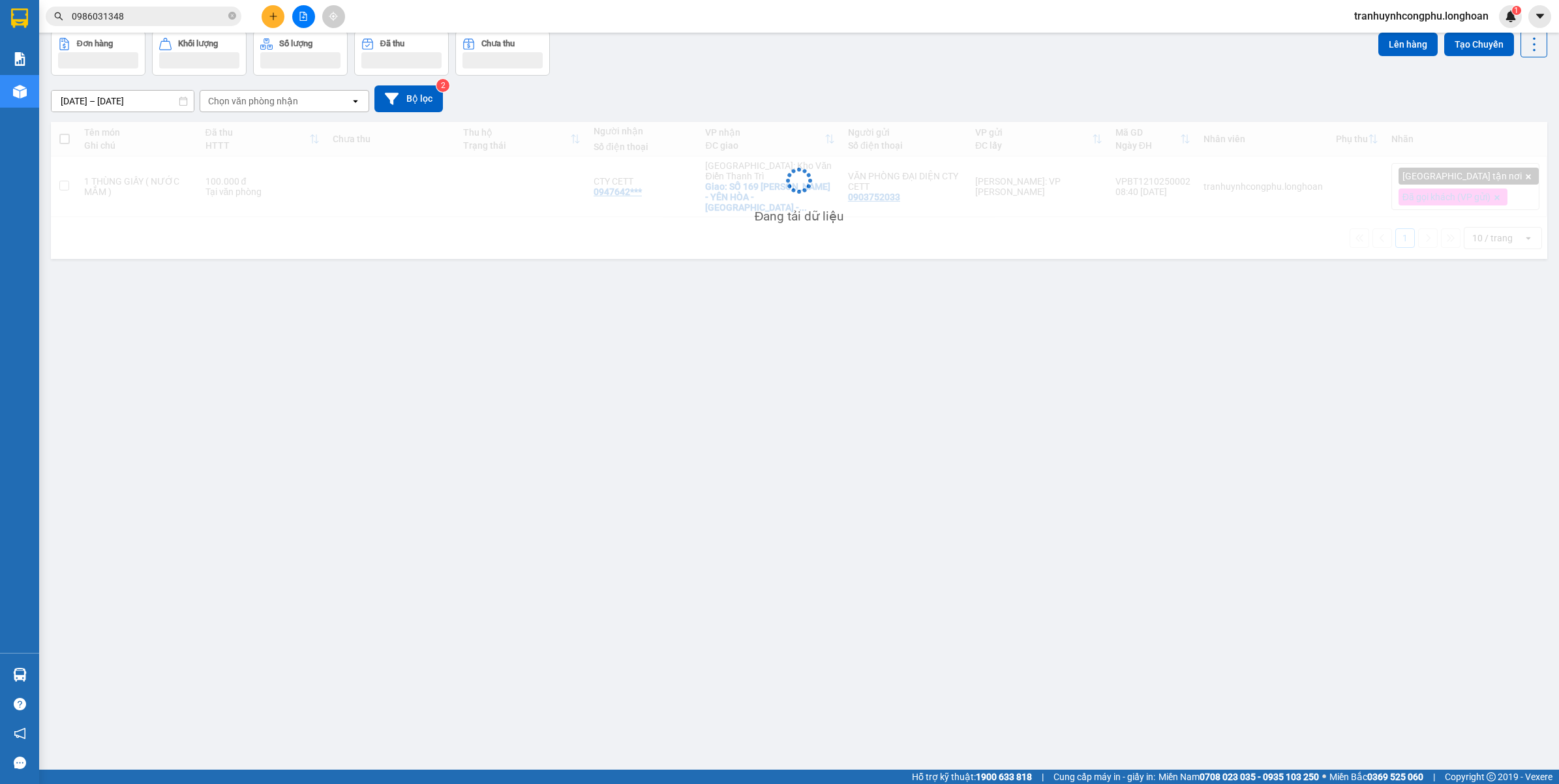
scroll to position [60, 0]
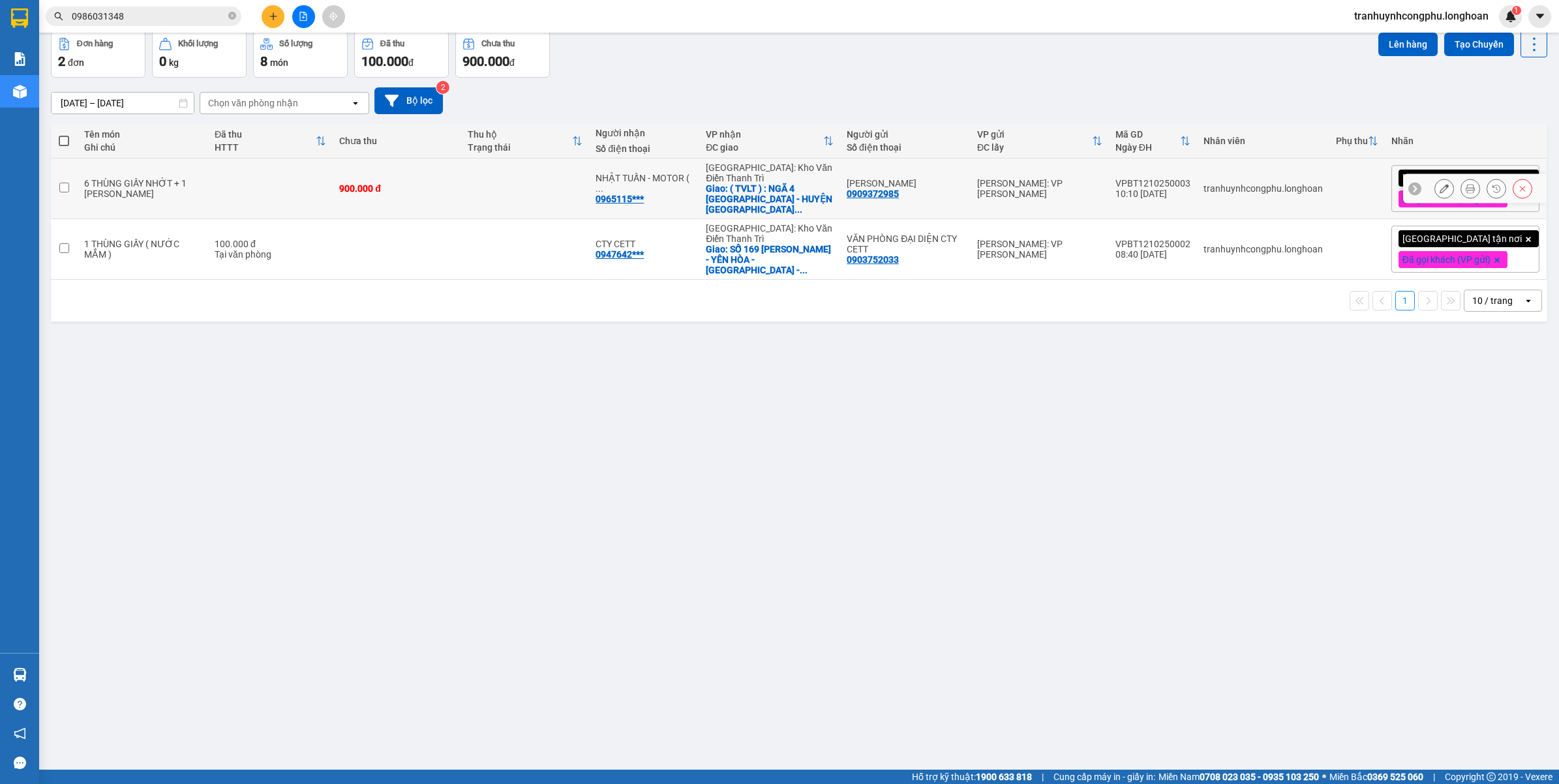
click at [1440, 187] on icon at bounding box center [1444, 188] width 9 height 9
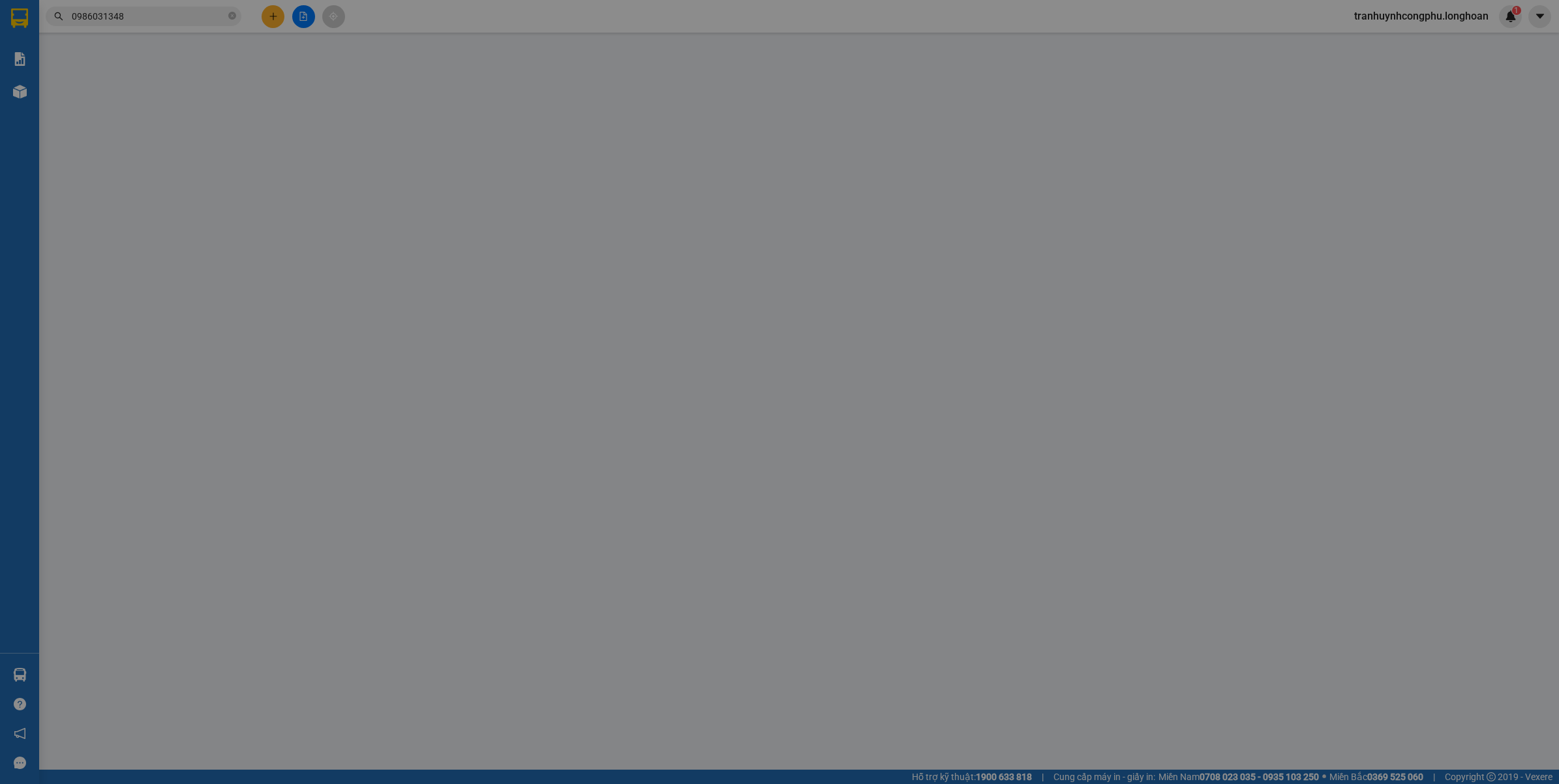
type input "0909372985"
type input "[PERSON_NAME]"
type input "0965115235"
type input "NHẬT TUẤN - MOTOR ( 0913013021 )"
checkbox input "true"
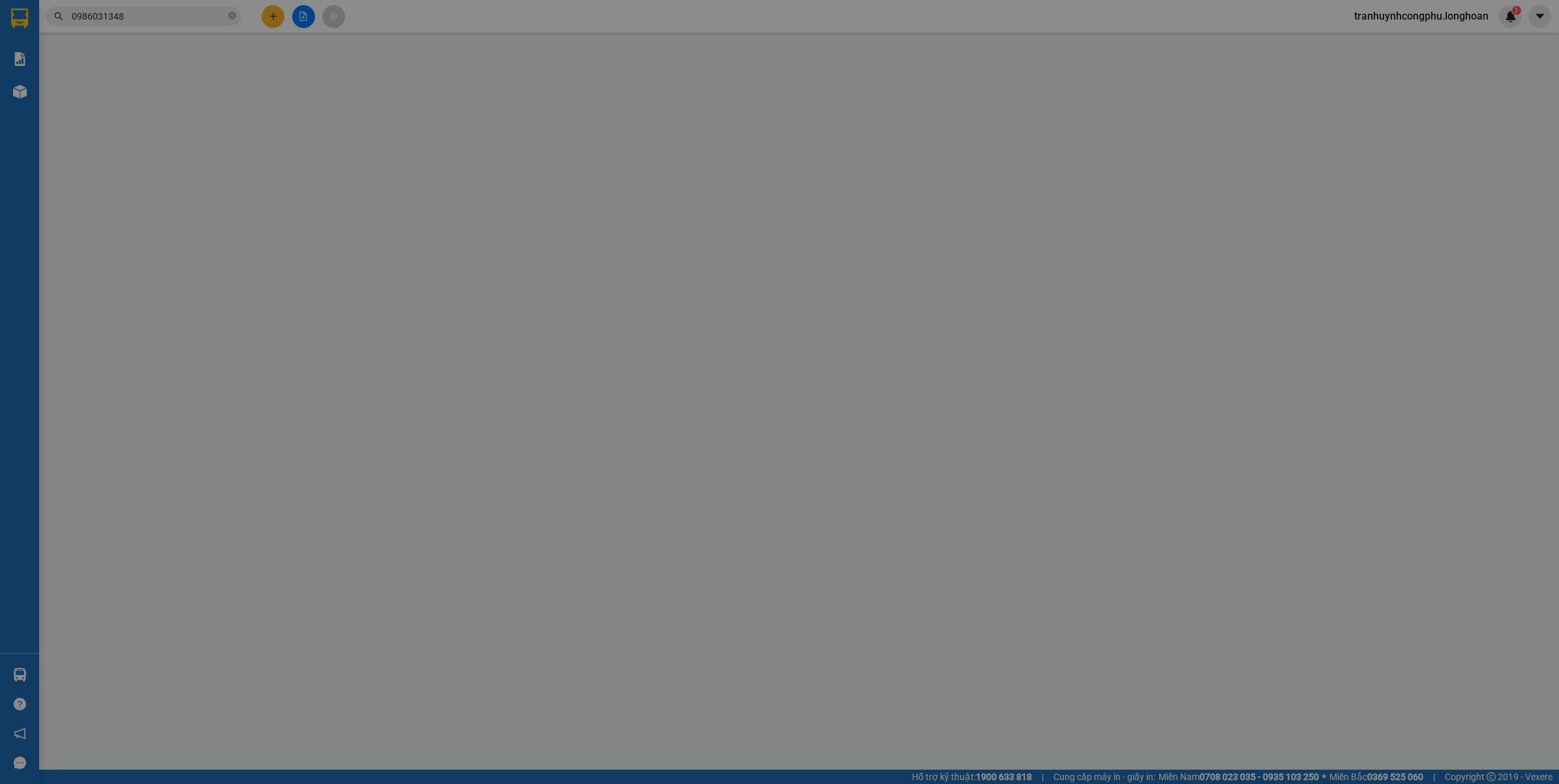
type input "( TVLT ) : NGÃ 4 [GEOGRAPHIC_DATA] - HUYỆN [GEOGRAPHIC_DATA] - [GEOGRAPHIC_DATA…"
type input "VẬN CHUYỂN NHẸ TAY - HƯ VỠ KHÔNG ĐỀN"
type input "0"
type input "900.000"
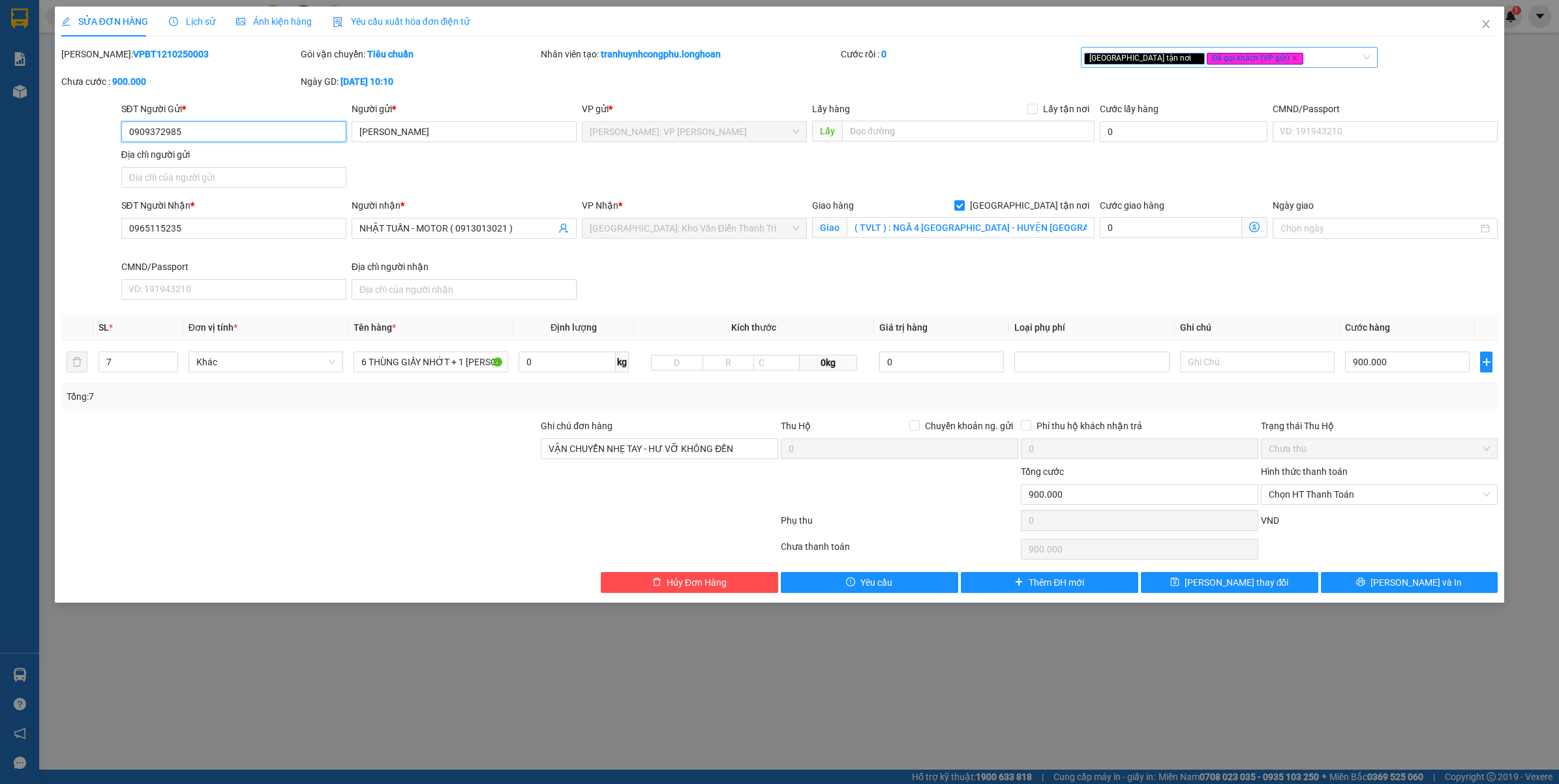
click at [1255, 57] on div "[GEOGRAPHIC_DATA] tận nơi Đã gọi khách (VP gửi)" at bounding box center [1222, 57] width 278 height 15
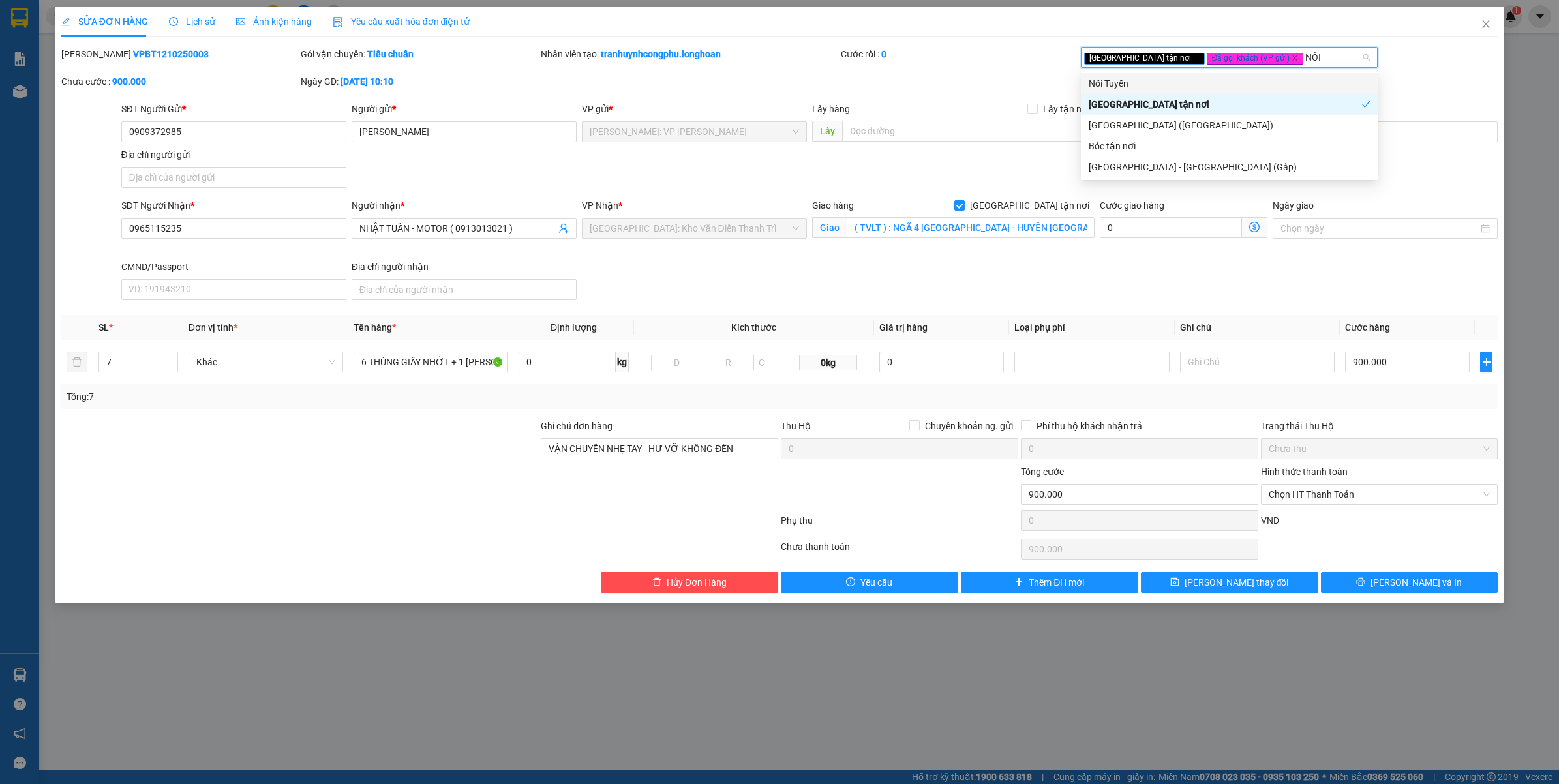
type input "NỐI"
click at [1121, 79] on div "Nối Tuyến" at bounding box center [1229, 83] width 282 height 15
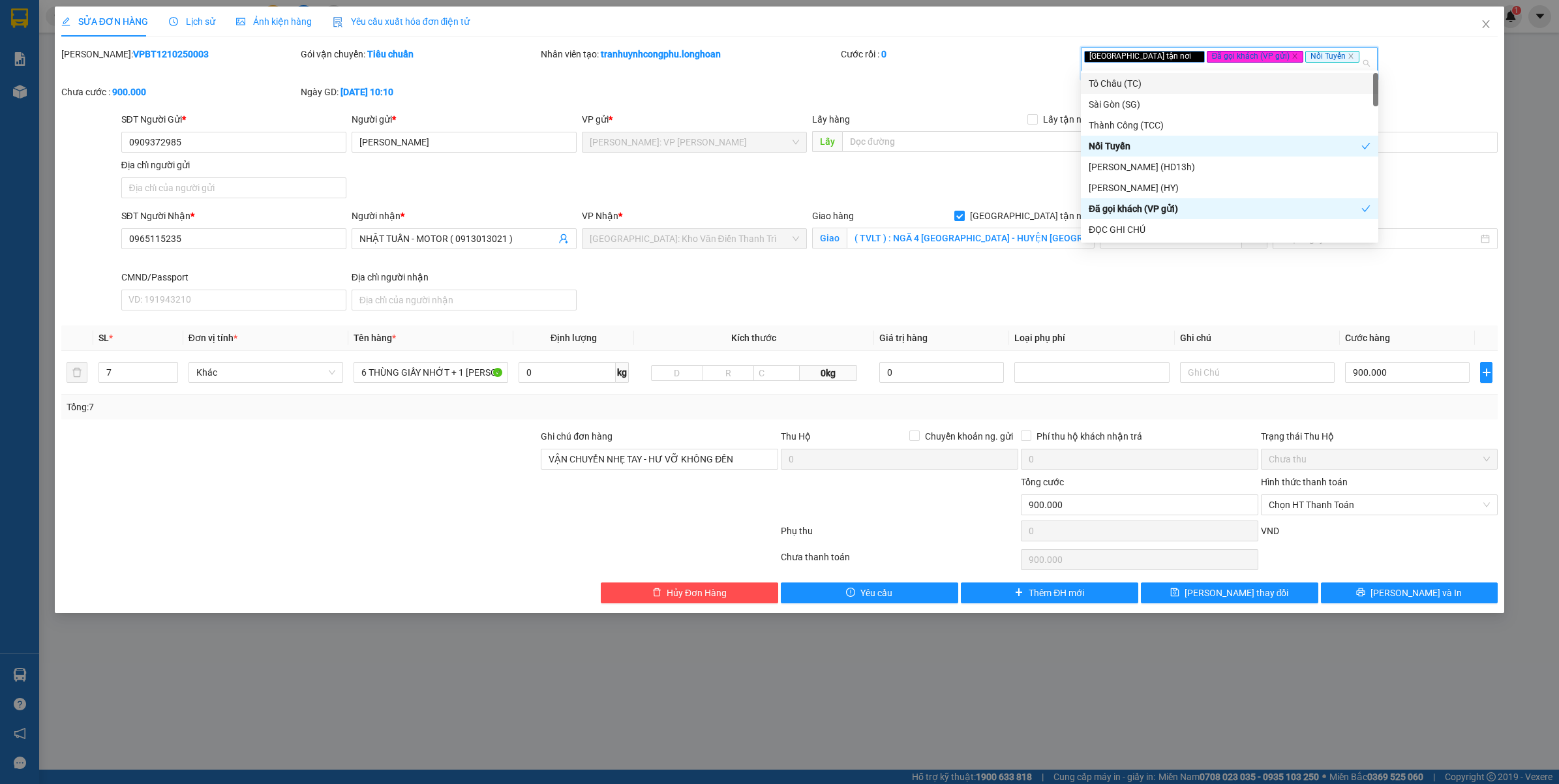
click at [974, 95] on div "Mã ĐH: VPBT1210250003 Gói vận chuyển: Tiêu chuẩn Nhân viên tạo: tranhuynhcongph…" at bounding box center [780, 79] width 1440 height 65
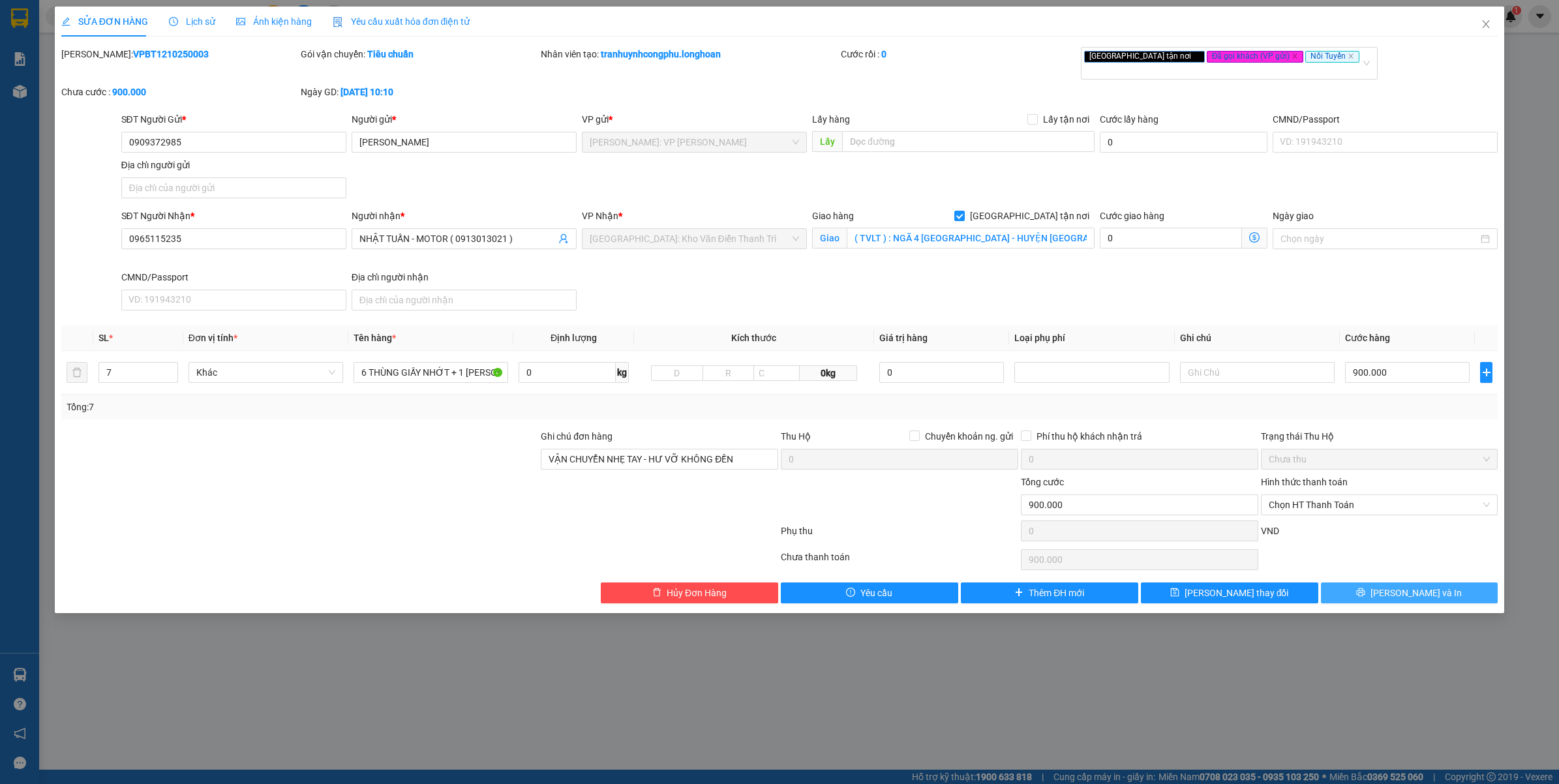
click at [1405, 586] on span "[PERSON_NAME] và In" at bounding box center [1415, 593] width 91 height 15
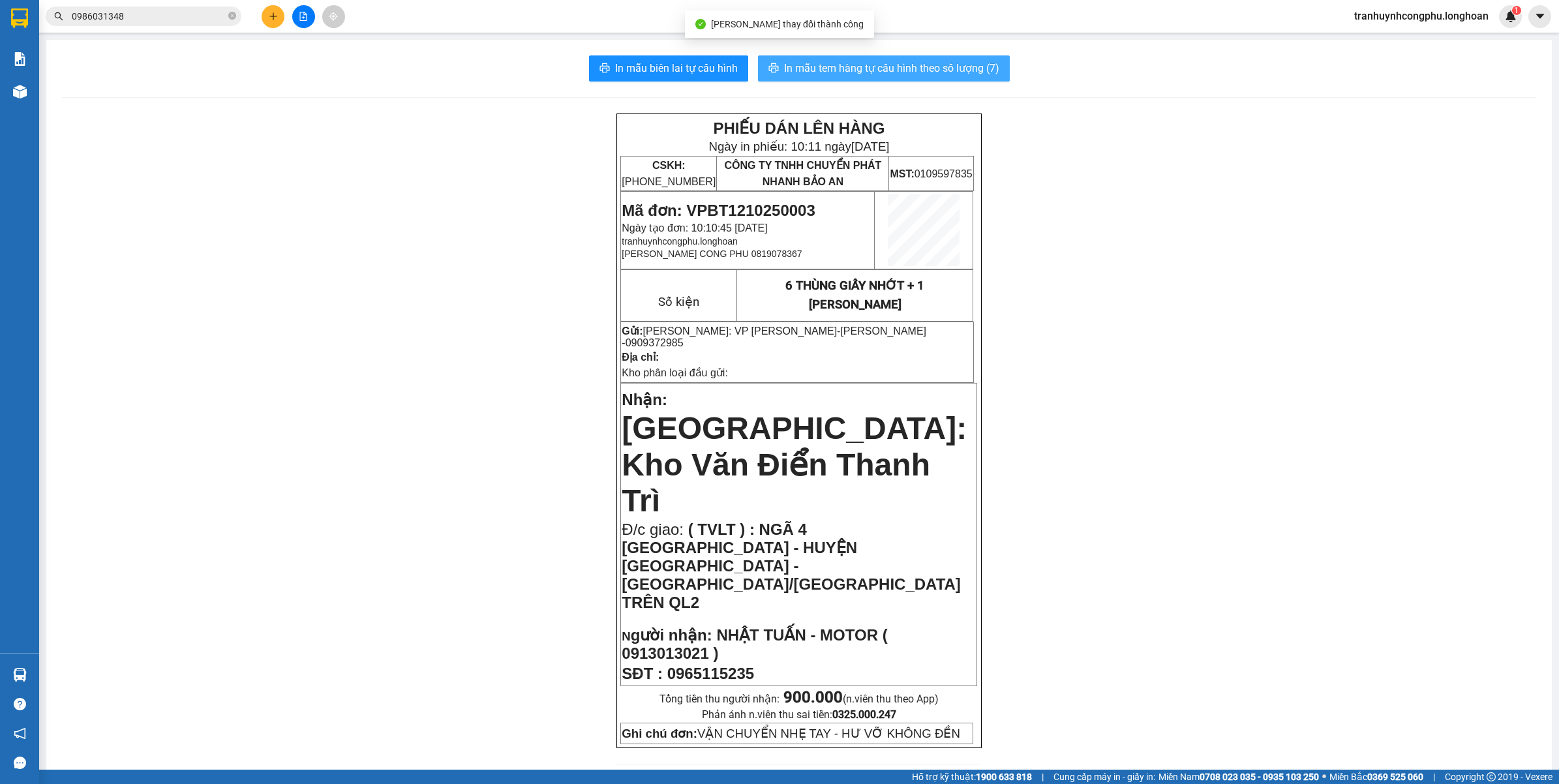
click at [897, 67] on span "In mẫu tem hàng tự cấu hình theo số lượng (7)" at bounding box center [891, 67] width 215 height 16
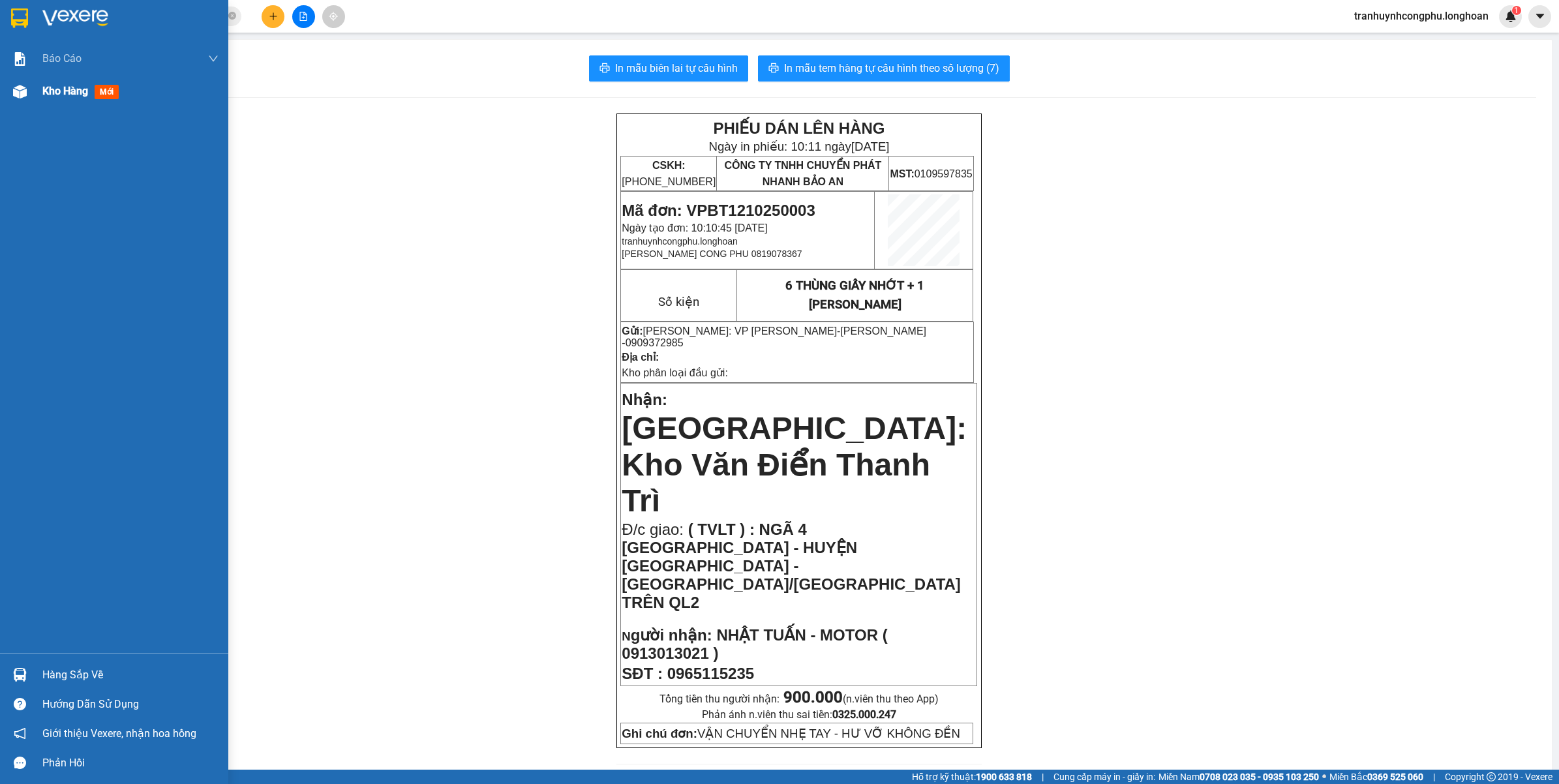
click at [28, 96] on div at bounding box center [20, 92] width 23 height 23
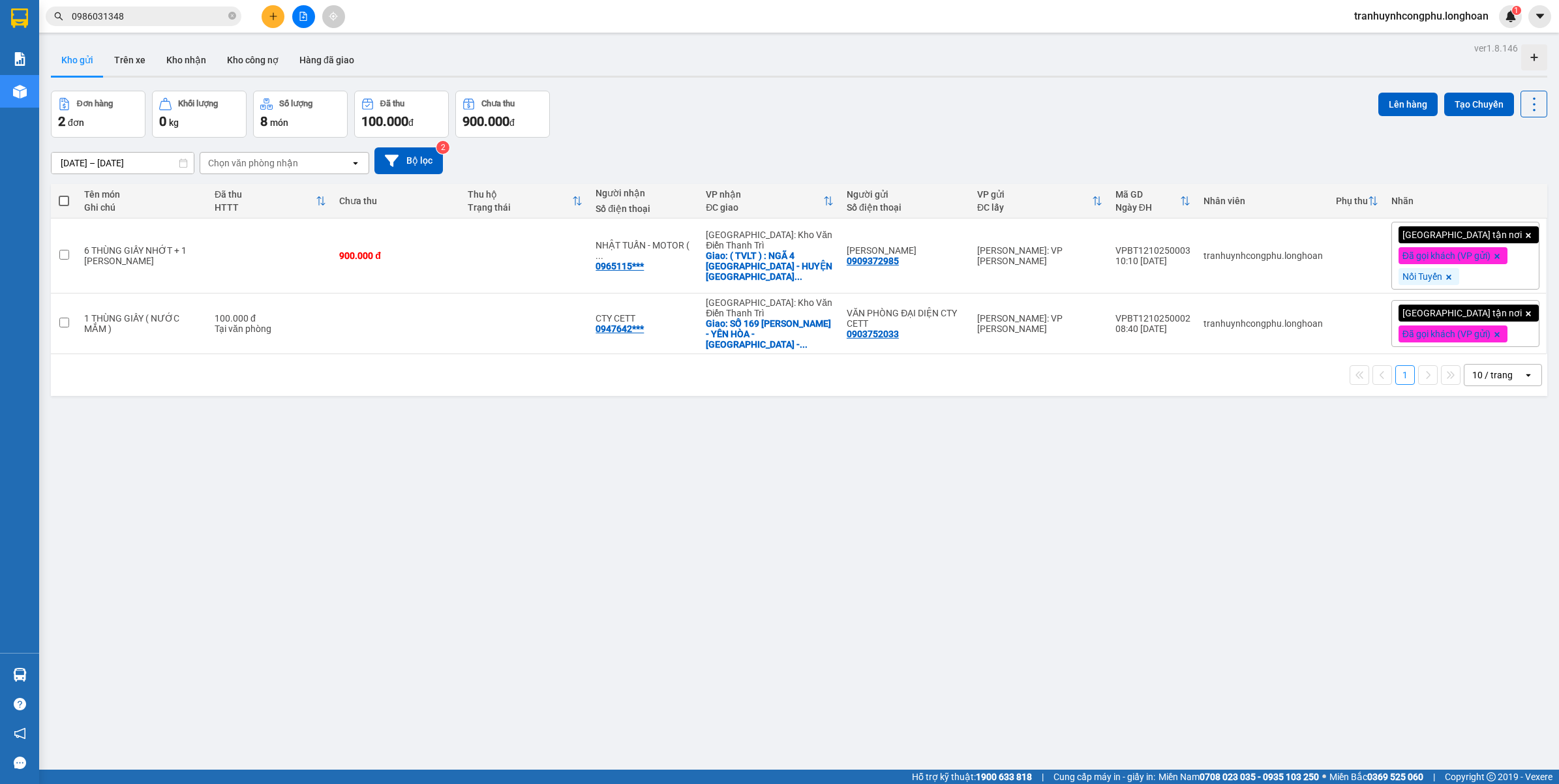
click at [275, 20] on icon "plus" at bounding box center [273, 16] width 9 height 9
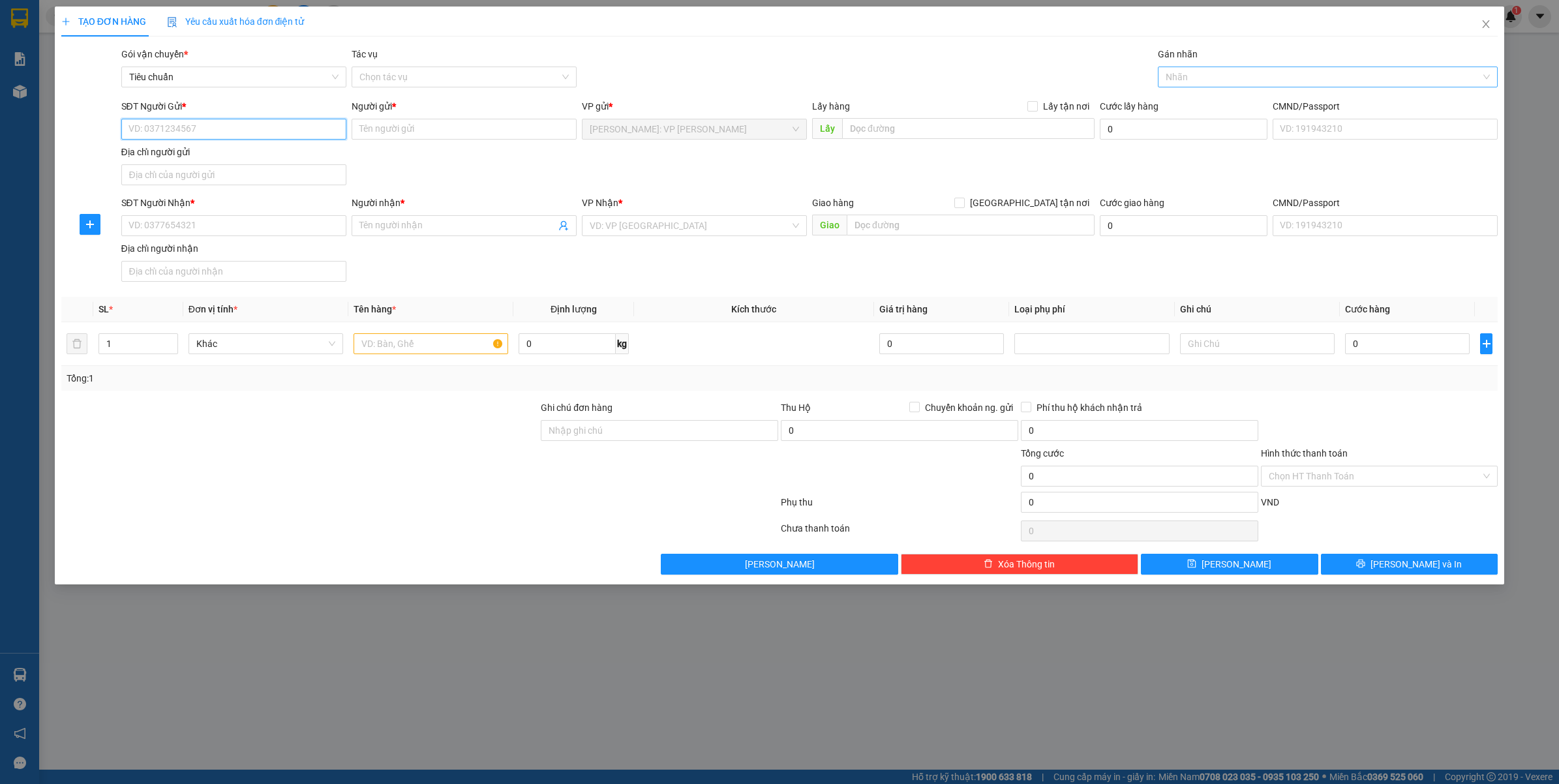
click at [1204, 77] on div at bounding box center [1322, 76] width 321 height 15
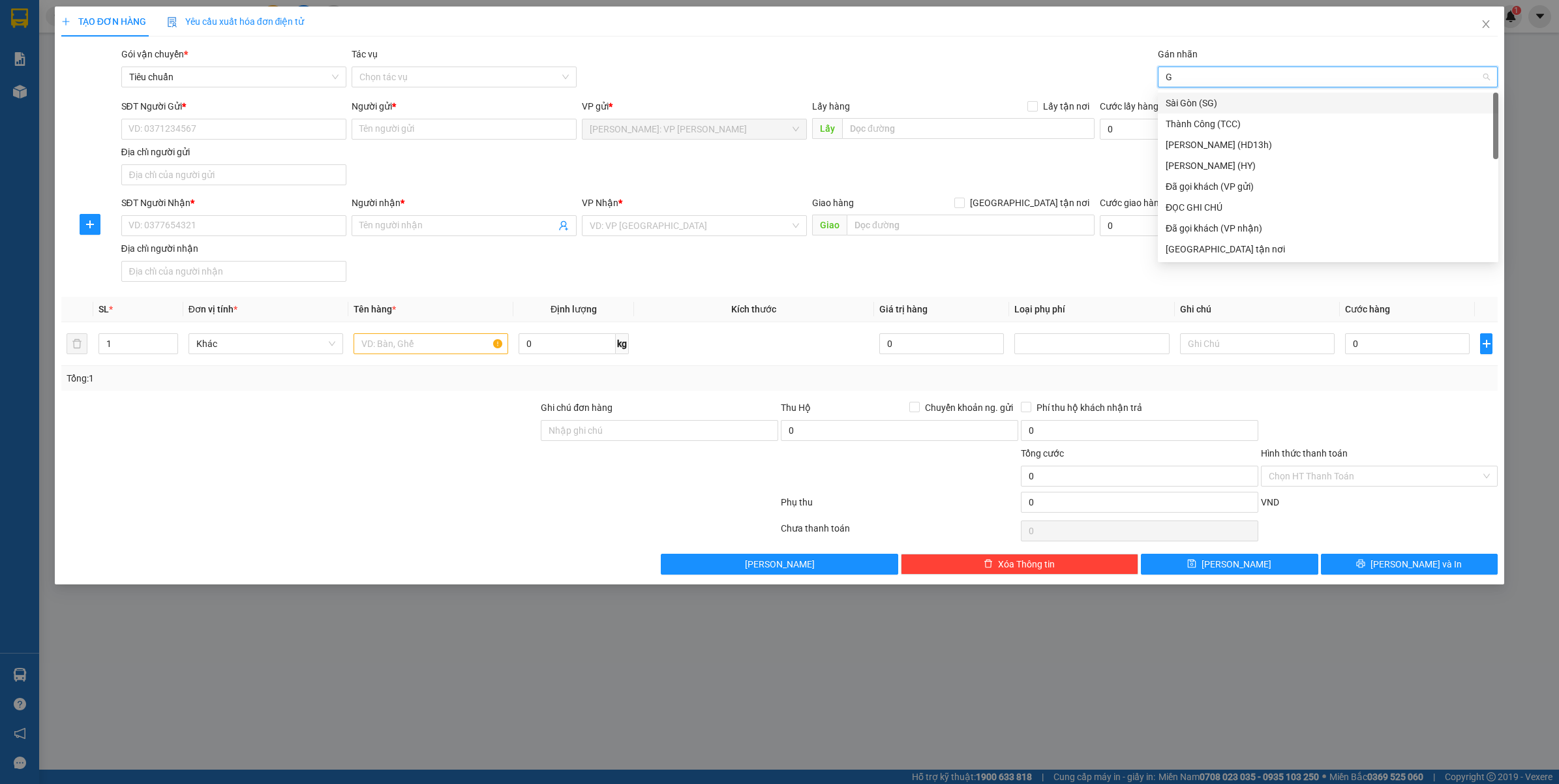
type input "GT"
type input "ĐA"
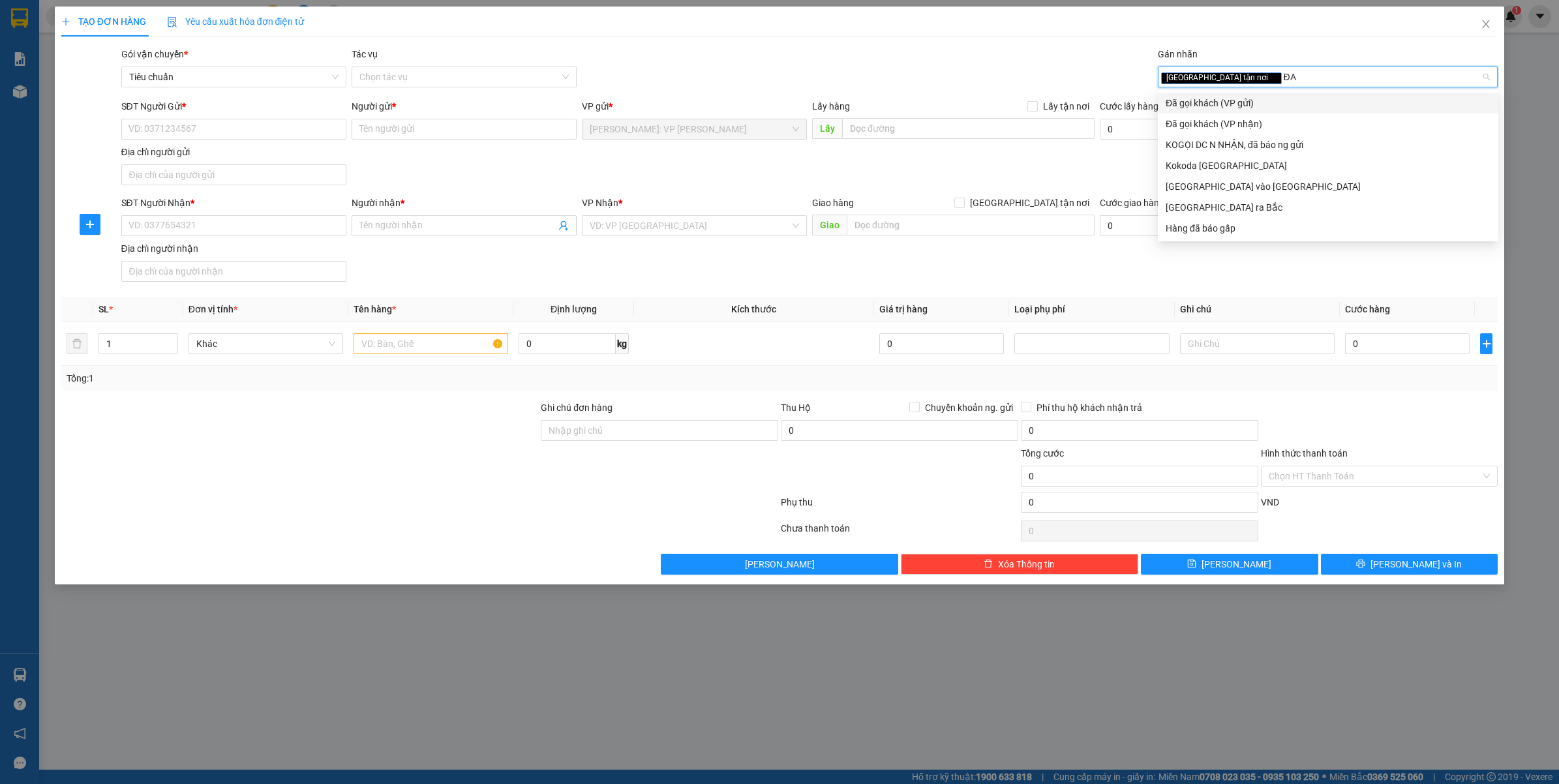
click at [1198, 96] on div "Đã gọi khách (VP gửi)" at bounding box center [1328, 102] width 325 height 15
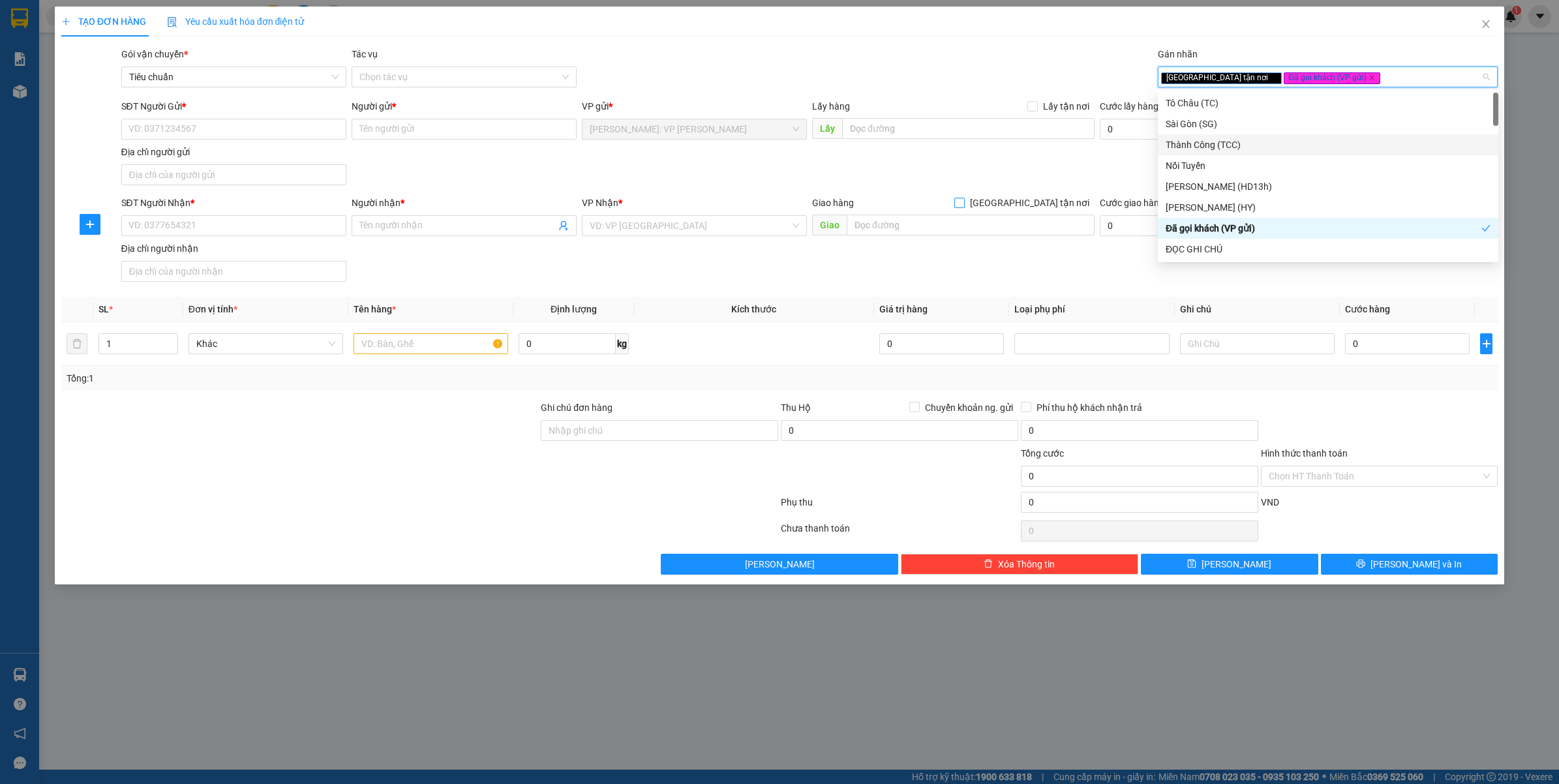
click at [1065, 196] on span "[GEOGRAPHIC_DATA] tận nơi" at bounding box center [1030, 203] width 130 height 15
click at [963, 197] on input "[GEOGRAPHIC_DATA] tận nơi" at bounding box center [959, 202] width 9 height 9
checkbox input "true"
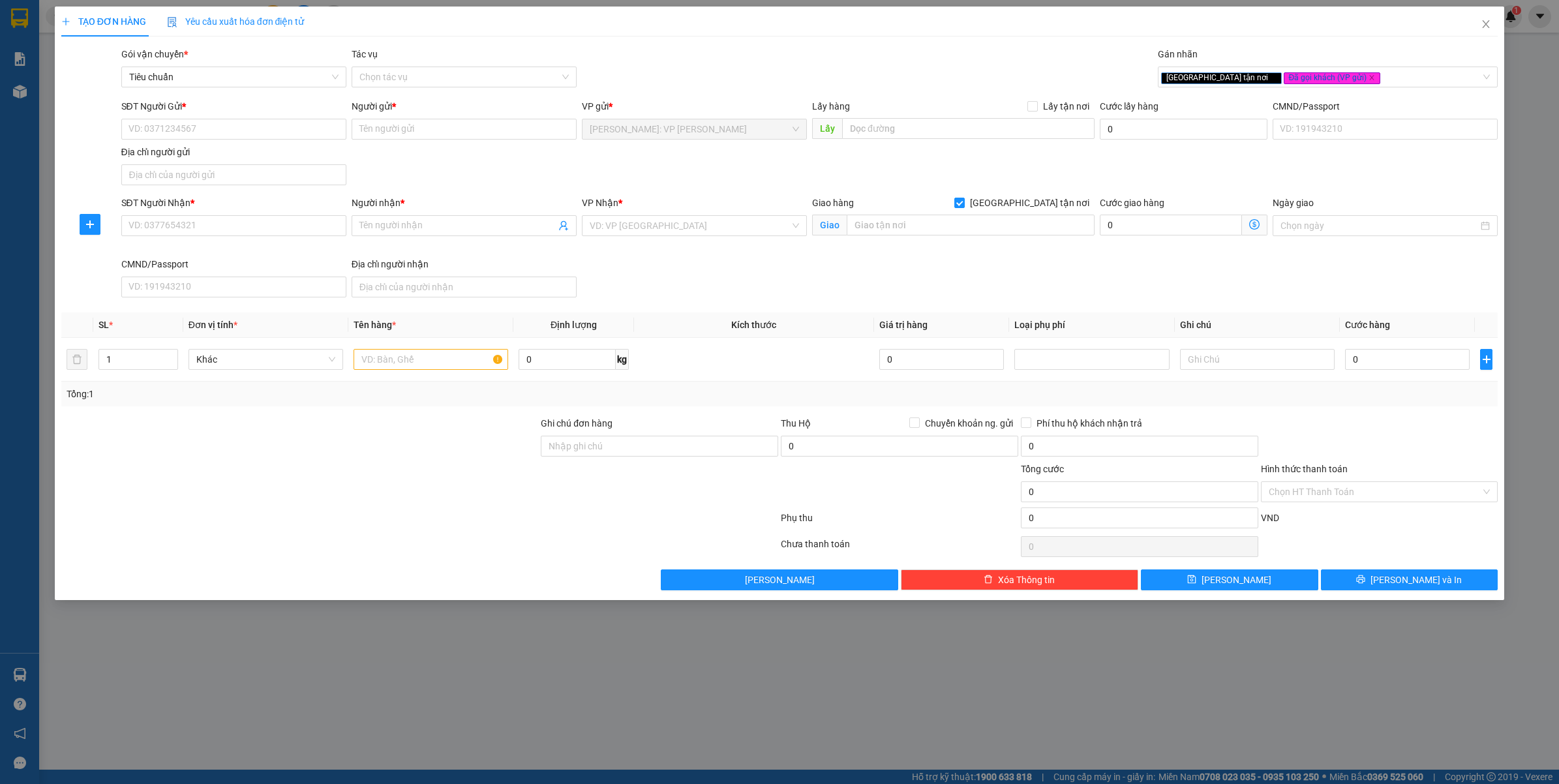
click at [695, 210] on div "VP Nhận *" at bounding box center [695, 203] width 225 height 15
click at [689, 226] on input "search" at bounding box center [690, 226] width 200 height 20
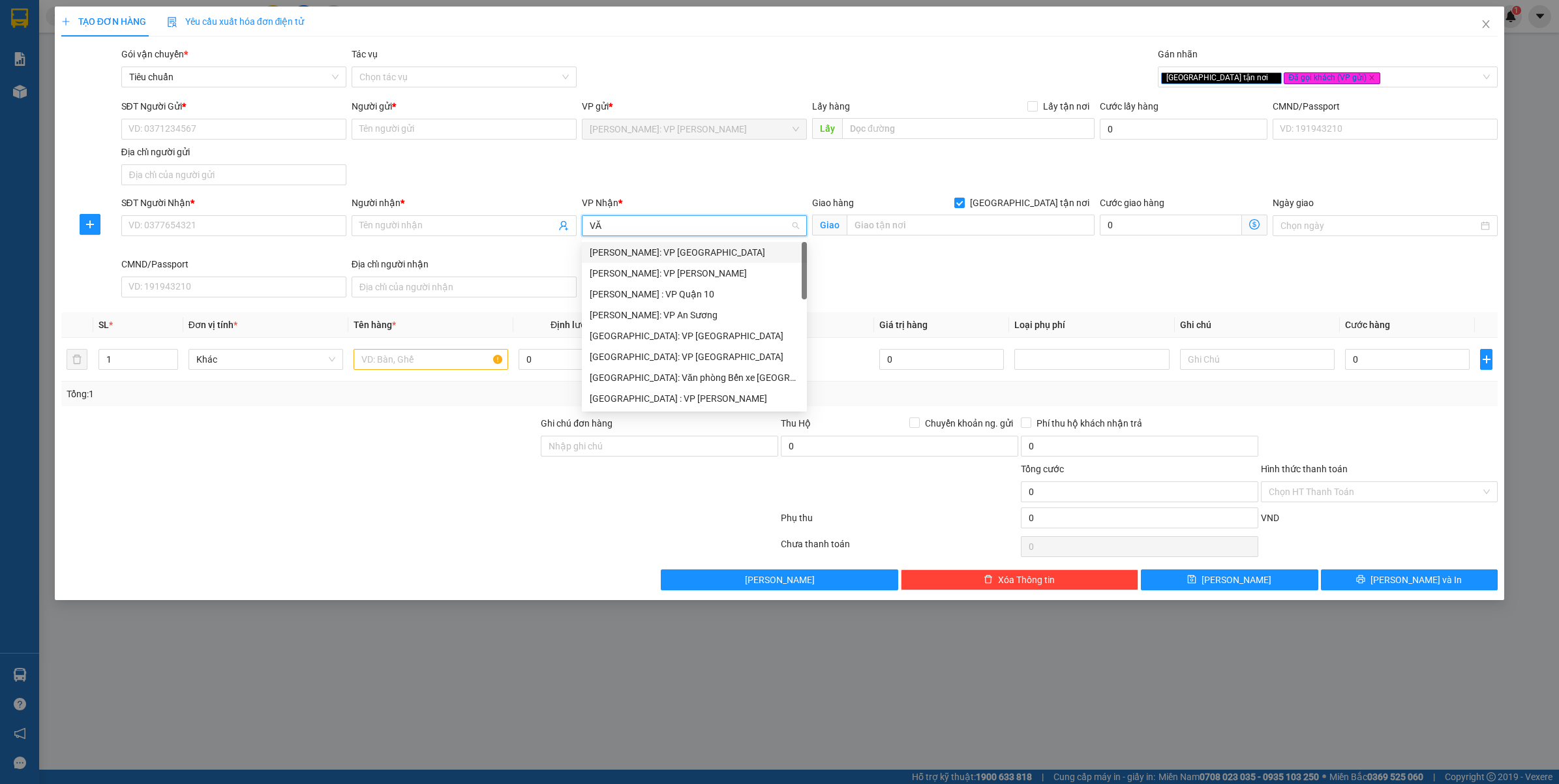
type input "VĂN"
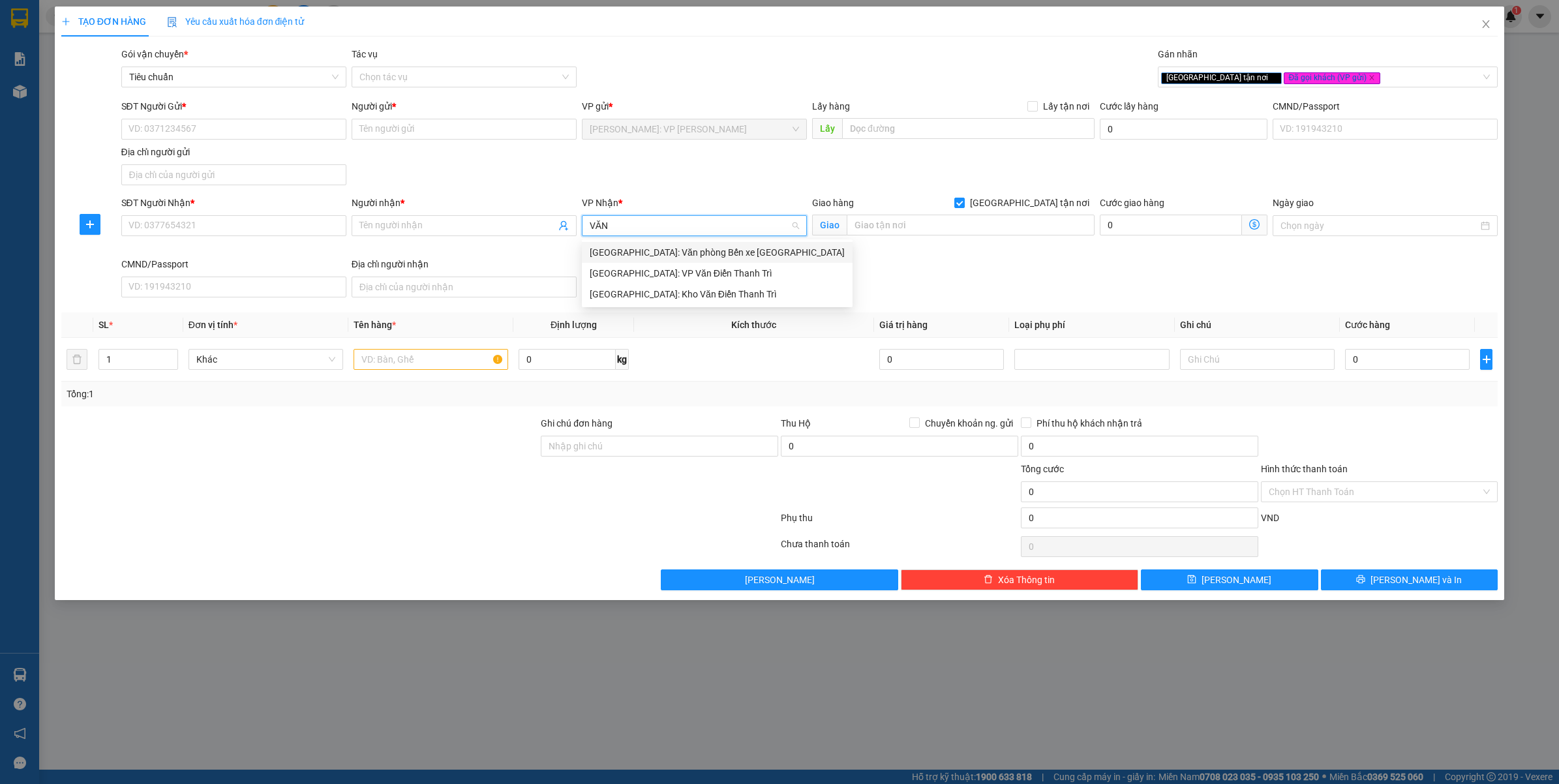
click at [647, 301] on div "[GEOGRAPHIC_DATA]: Kho Văn Điển Thanh Trì" at bounding box center [717, 294] width 255 height 15
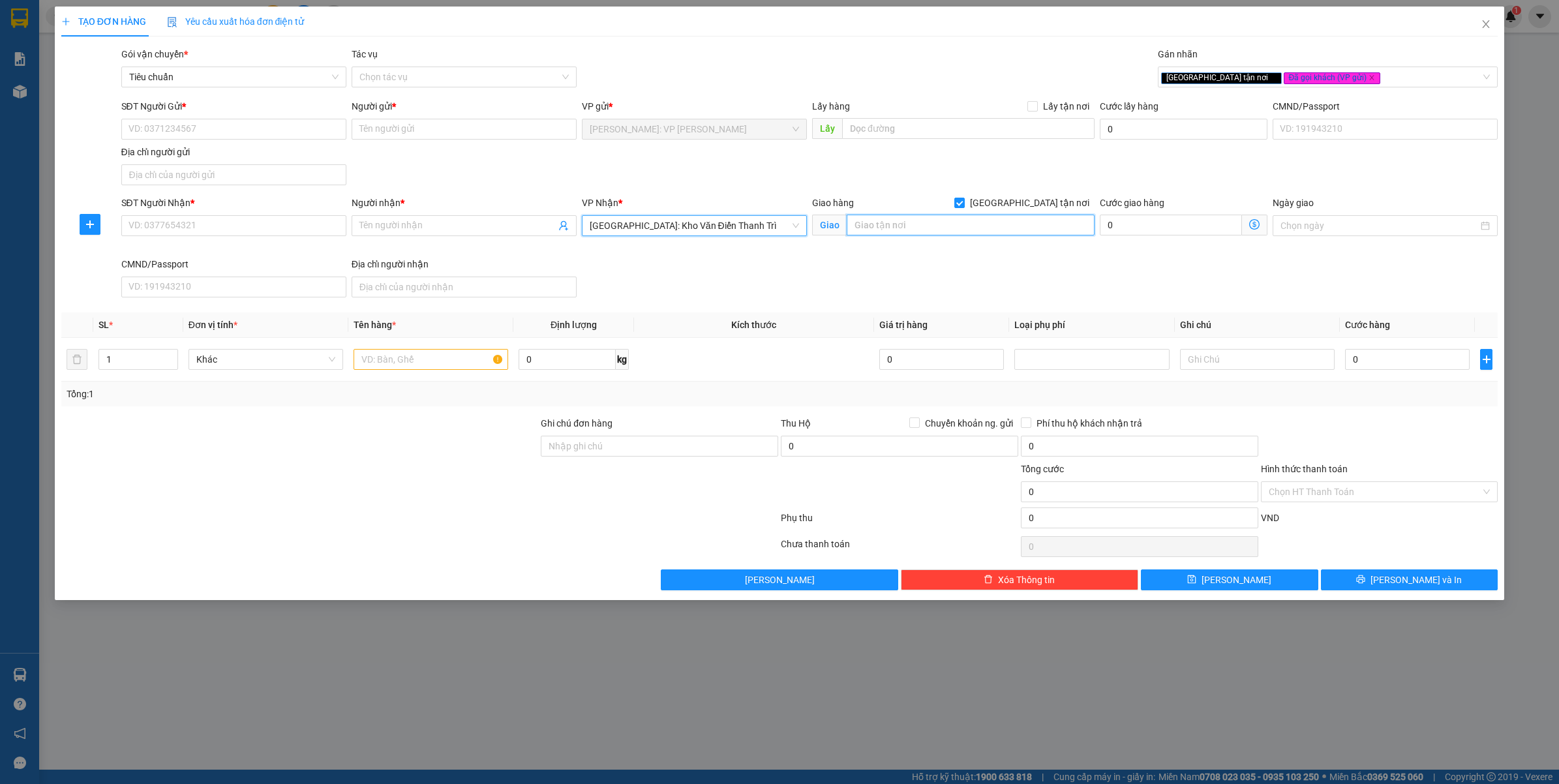
click at [909, 226] on input "text" at bounding box center [971, 225] width 248 height 21
click at [167, 359] on span "up" at bounding box center [171, 356] width 8 height 8
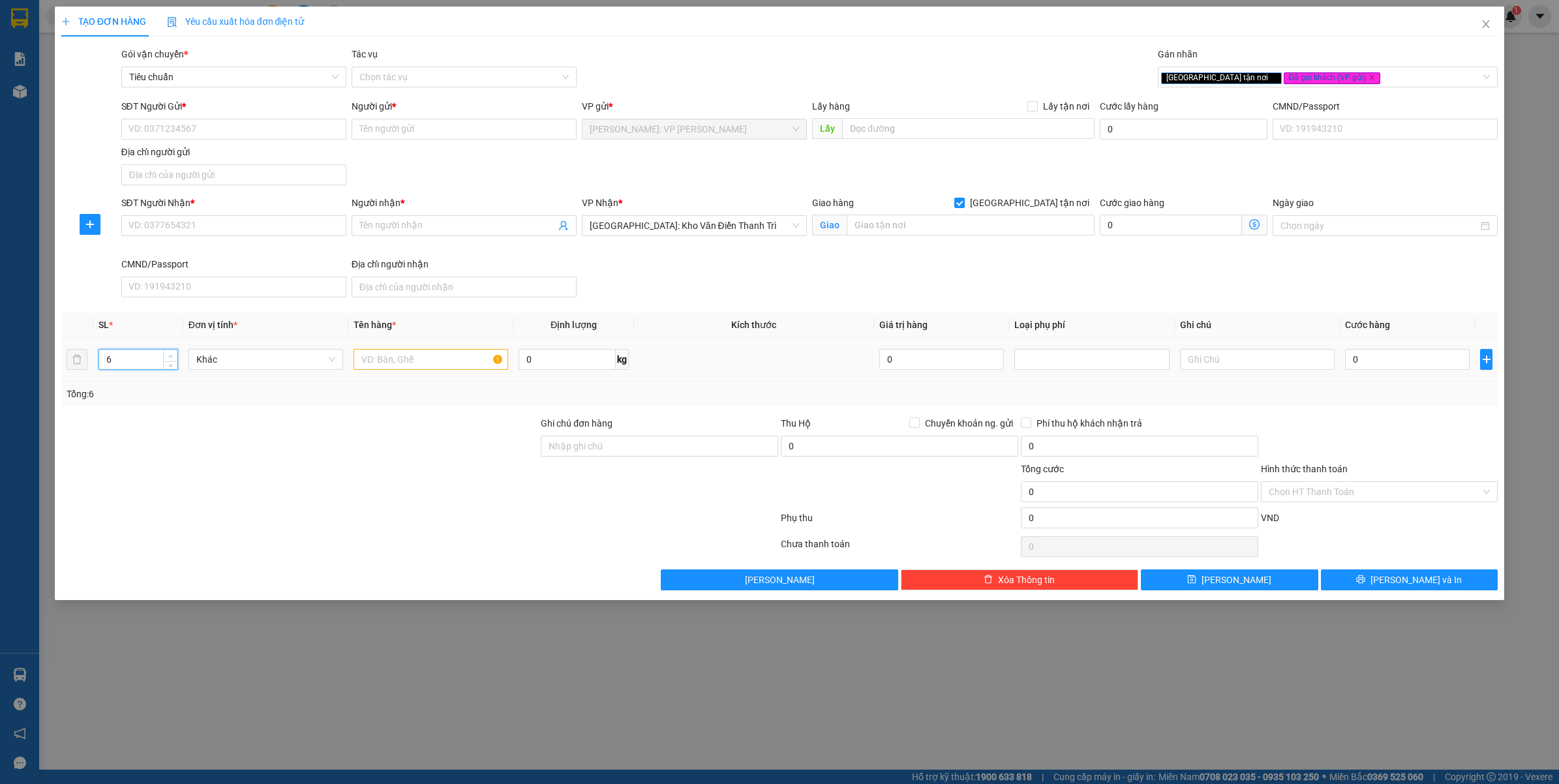
click at [167, 359] on span "up" at bounding box center [171, 356] width 8 height 8
type input "7"
click at [167, 359] on span "up" at bounding box center [171, 356] width 8 height 8
click at [396, 353] on input "text" at bounding box center [431, 359] width 155 height 21
click at [885, 232] on input "text" at bounding box center [971, 225] width 248 height 21
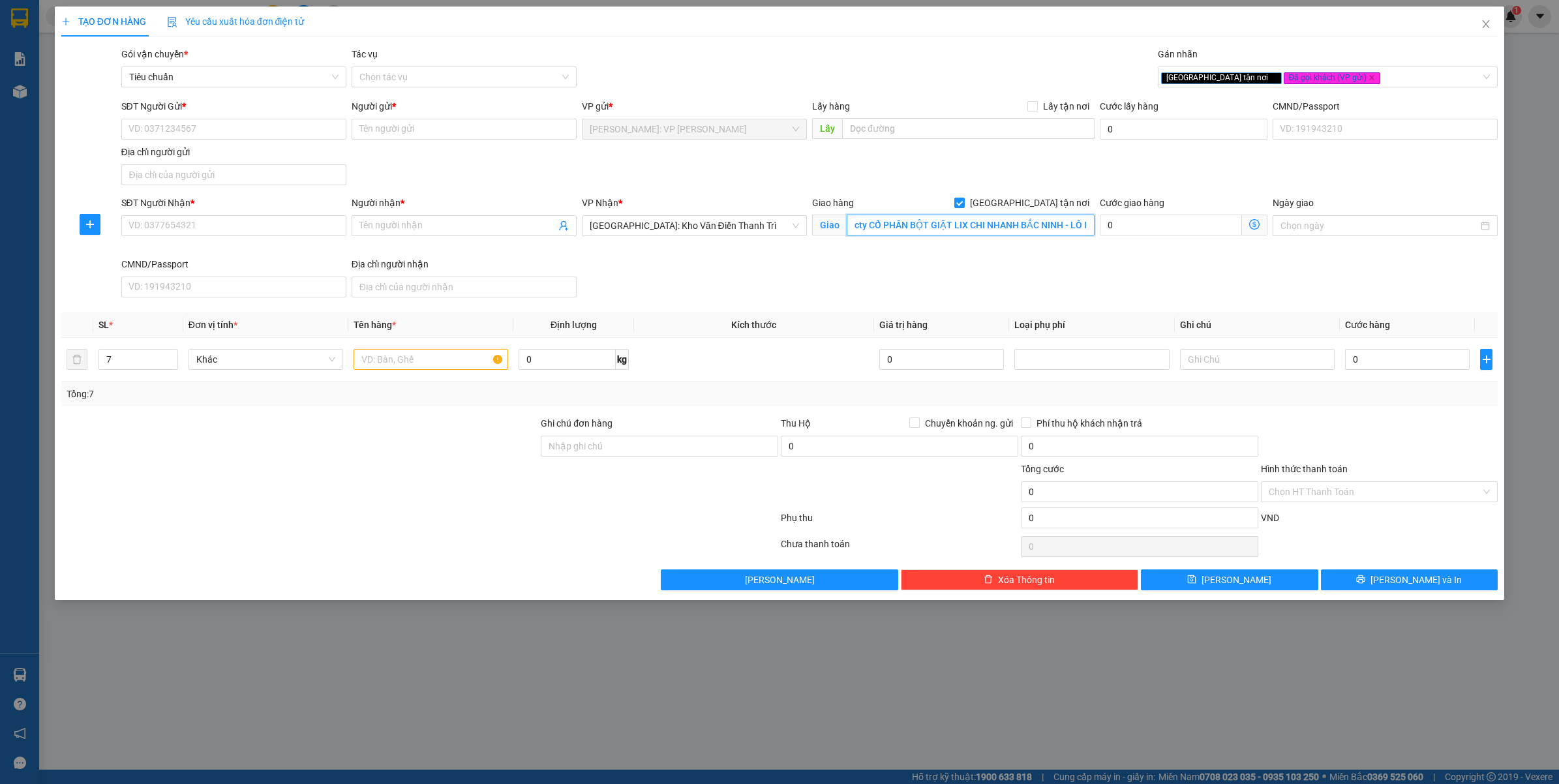
type input "cty CỔ PHẦN BỘT GIẶT LIX CHI NHANH BẮC NINH - LÔ II 1.1 - KCN QUẾ VÕ 2 - F.[PER…"
click at [857, 245] on div "Giao hàng [GEOGRAPHIC_DATA] tận nơi Giao cty CỔ PHẦN BỘT GIẶT LIX CHI NHANH BẮC…" at bounding box center [953, 226] width 288 height 61
click at [904, 213] on div "Giao hàng [GEOGRAPHIC_DATA] tận nơi" at bounding box center [953, 206] width 282 height 20
click at [910, 220] on input "cty CỔ PHẦN BỘT GIẶT LIX CHI NHANH BẮC NINH - LÔ II 1.1 - KCN QUẾ VÕ 2 - F.[PER…" at bounding box center [971, 225] width 248 height 21
click at [177, 229] on input "SĐT Người Nhận *" at bounding box center [234, 225] width 225 height 21
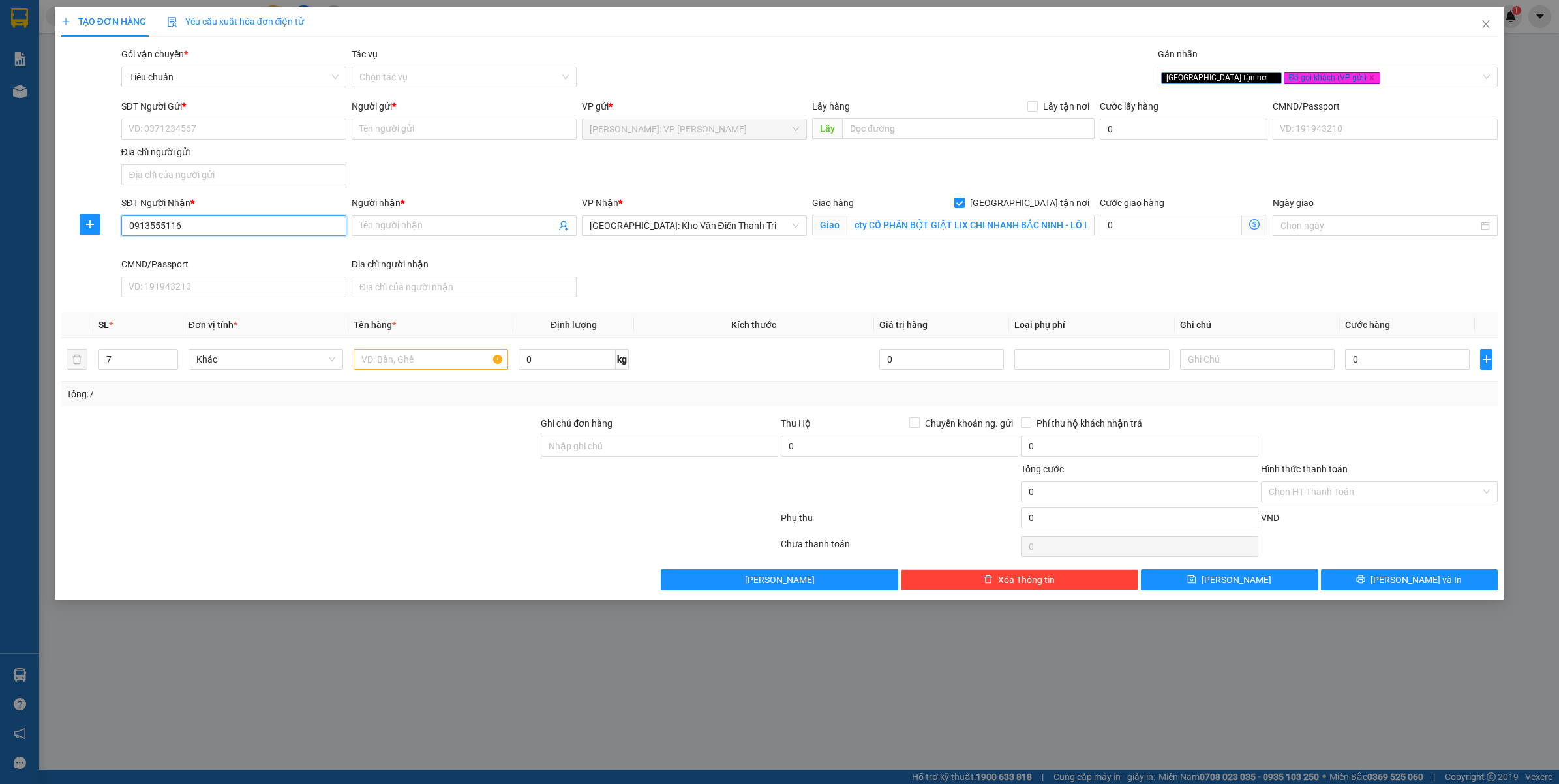
click at [197, 229] on input "0913555116" at bounding box center [234, 225] width 225 height 21
type input "0913555116"
click at [398, 230] on input "Người nhận *" at bounding box center [457, 226] width 197 height 15
type input "[PERSON_NAME]"
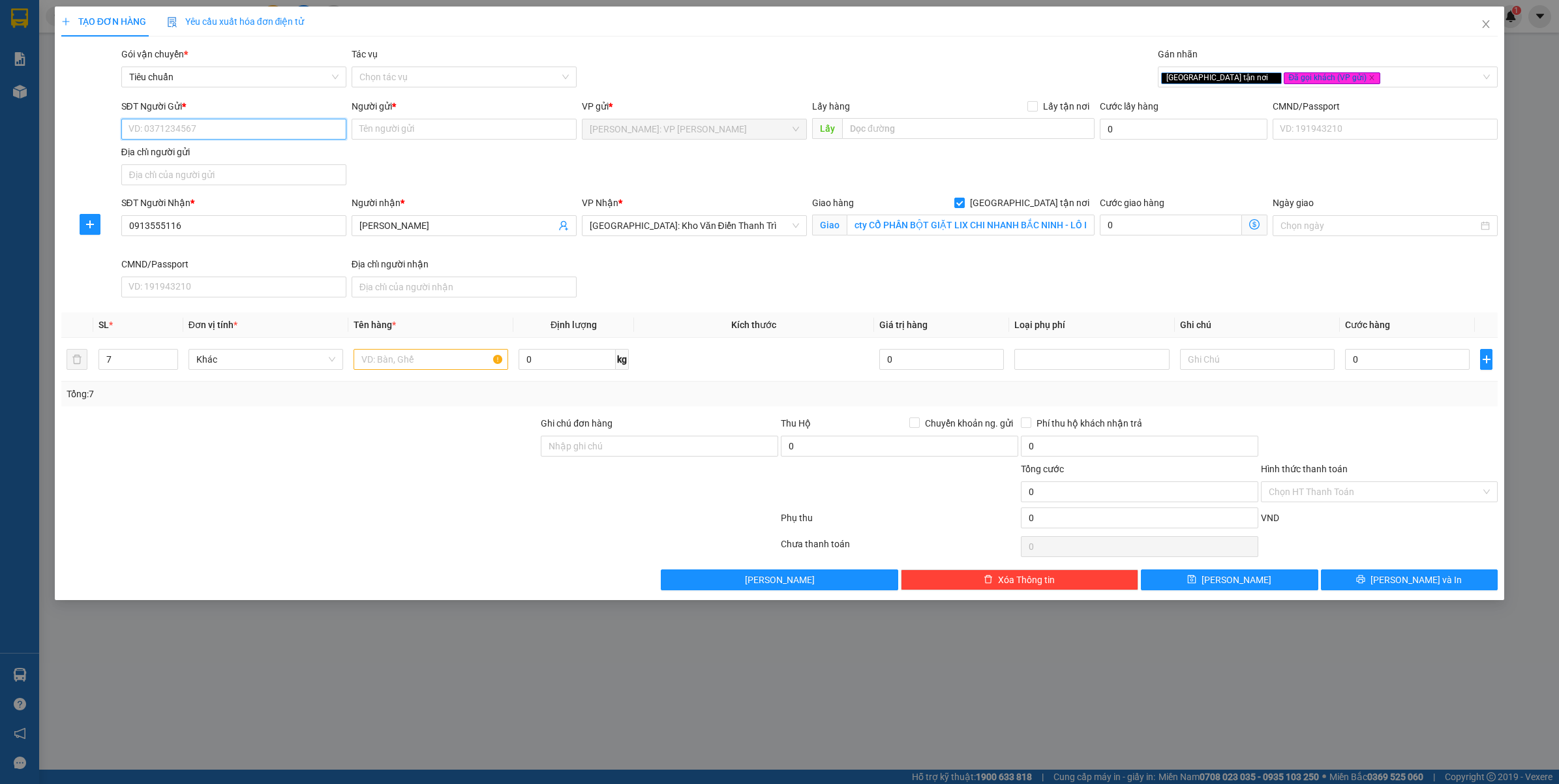
click at [212, 132] on input "SĐT Người Gửi *" at bounding box center [234, 128] width 225 height 21
type input "0937603303"
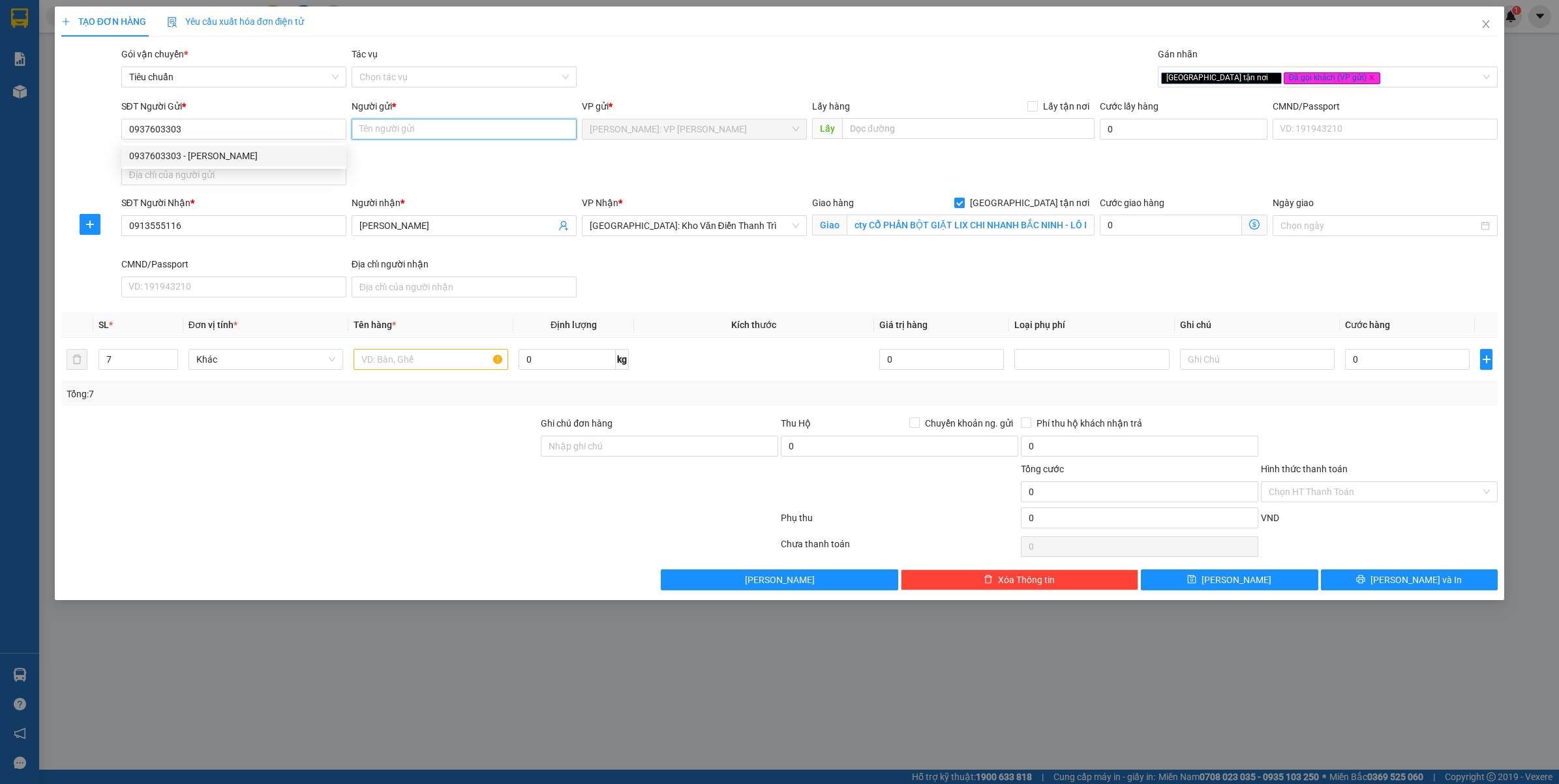
click at [412, 132] on input "Người gửi *" at bounding box center [464, 128] width 225 height 21
type input "ĐOÀN [DEMOGRAPHIC_DATA] VIỆT"
click at [438, 140] on div "Người gửi * ĐOÀN HỒNG VIỆT ĐOÀN HỒNG VIỆT" at bounding box center [464, 122] width 225 height 46
click at [448, 194] on form "SĐT Người Gửi * 0937603303 Người gửi * ĐOÀN HỒNG VIỆT VP gửi * [PERSON_NAME]: V…" at bounding box center [780, 201] width 1437 height 203
click at [458, 353] on input "text" at bounding box center [431, 359] width 155 height 21
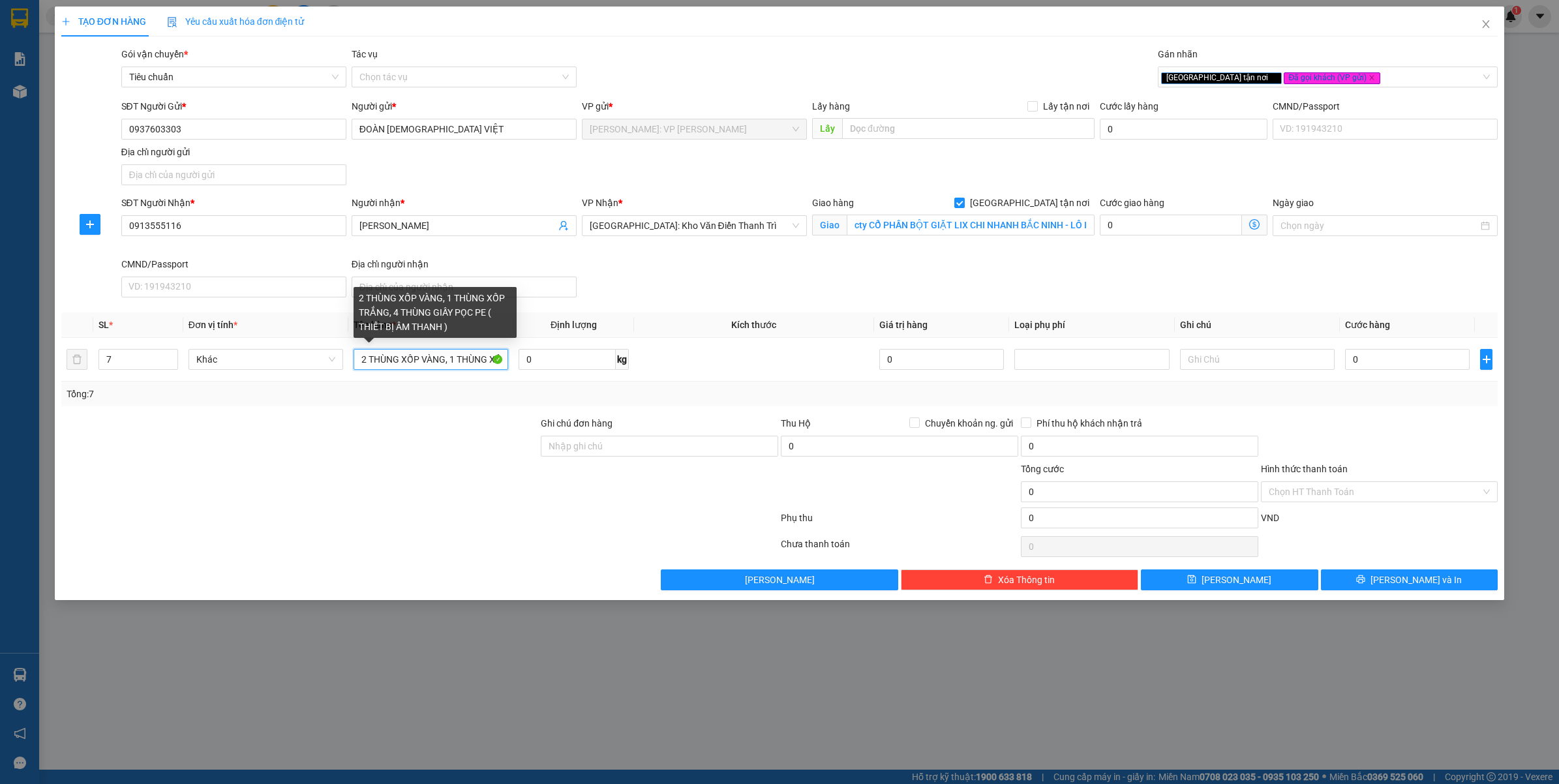
type input "2 THÙNG XỐP VÀNG, 1 THÙNG XỐP TRẮNG, 4 THÙNG GIẤY PỌC PE ( THIẾT BỊ ÂM THANH )"
click at [369, 476] on div at bounding box center [300, 485] width 480 height 46
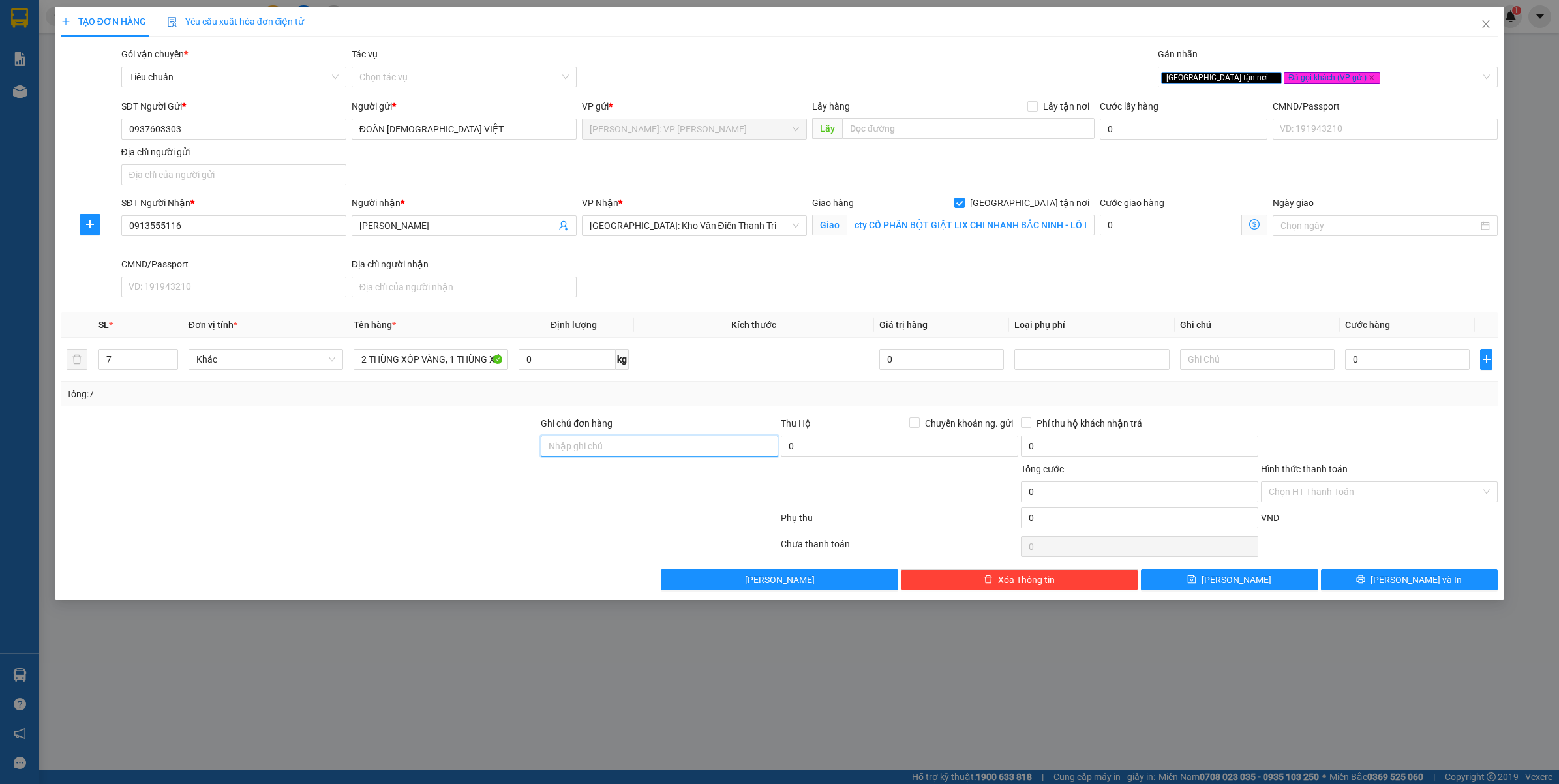
click at [586, 437] on input "Ghi chú đơn hàng" at bounding box center [659, 446] width 237 height 21
type input "HÀNG DỄ VỠ VẬN CHUYỂN NHẸ TAY - HƯ VỠ KHÔNG ĐỀN"
click at [496, 523] on div at bounding box center [419, 520] width 719 height 26
click at [1356, 363] on input "0" at bounding box center [1407, 359] width 125 height 21
type input "1"
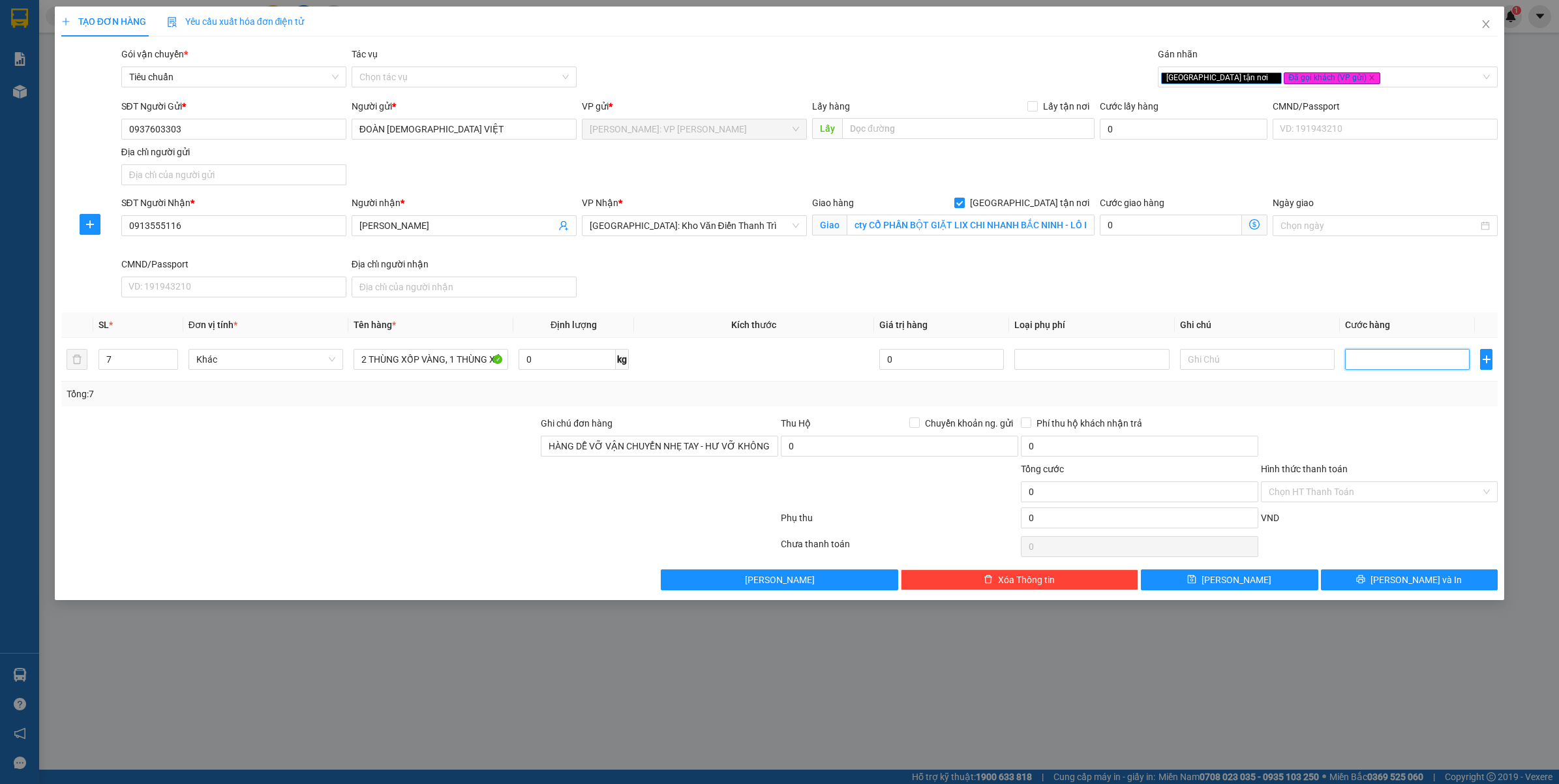
type input "1"
type input "13"
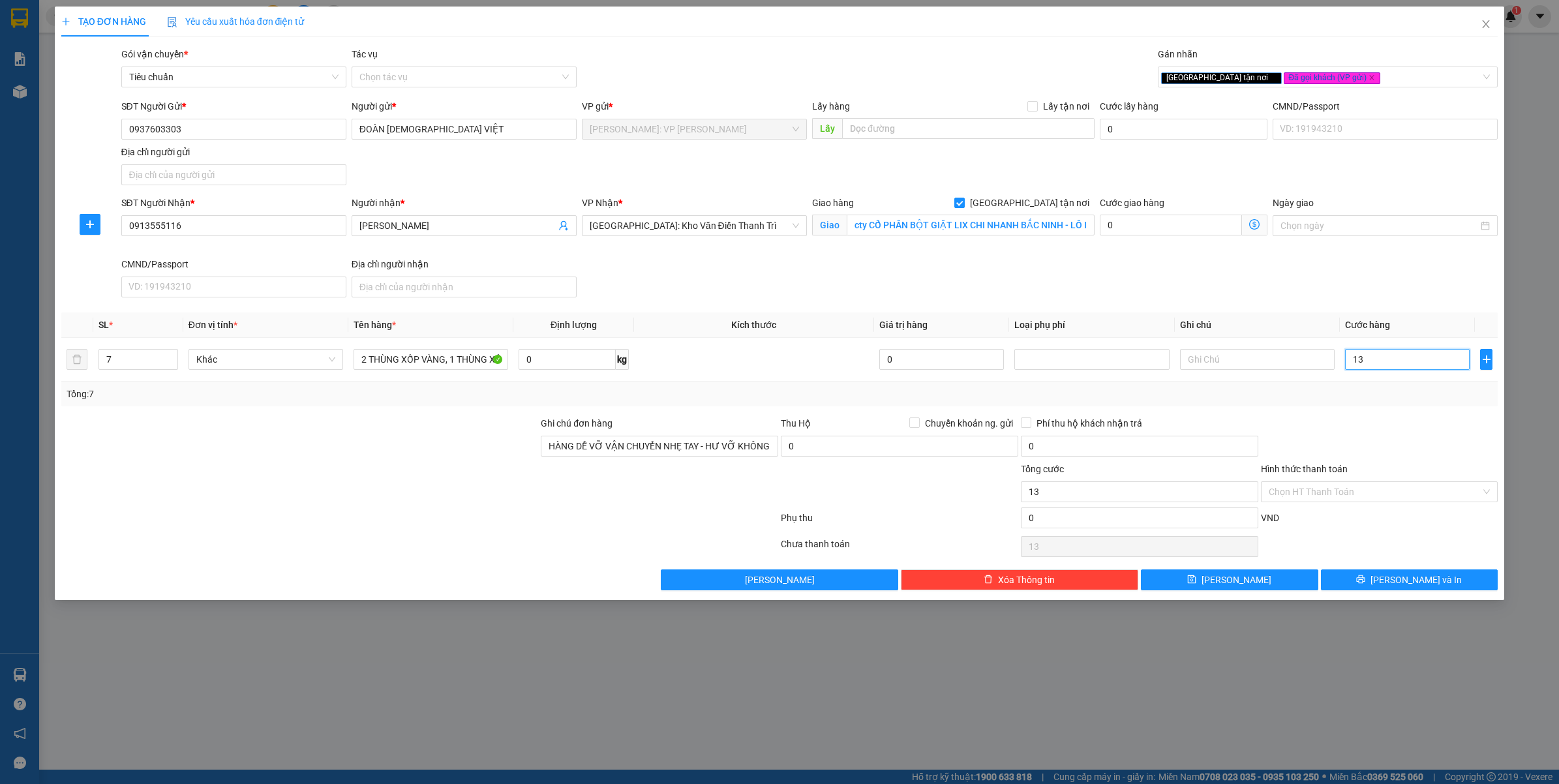
type input "138"
type input "1.380"
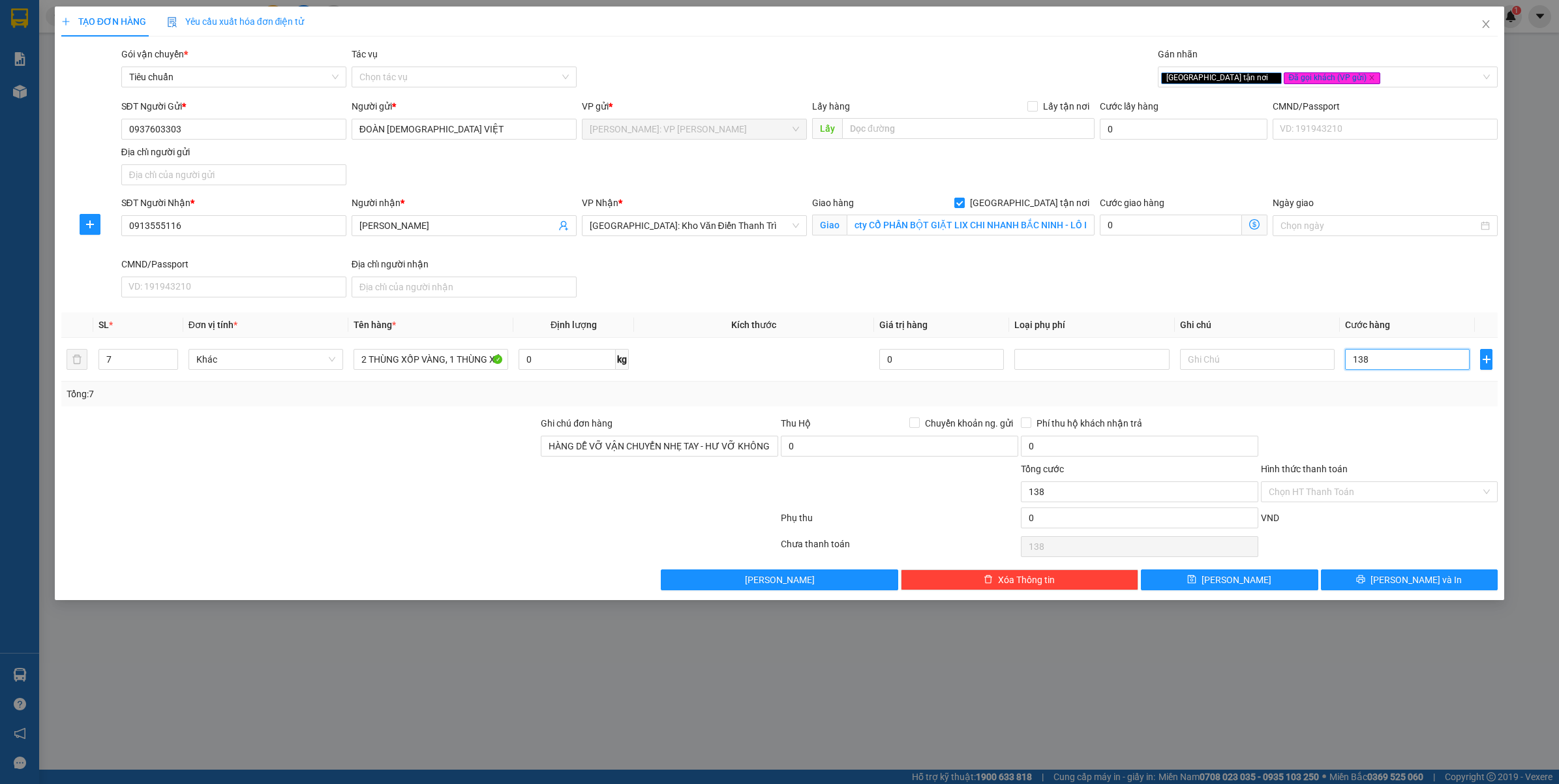
type input "1.380"
click at [1438, 418] on div at bounding box center [1379, 439] width 240 height 46
type input "1.380.000"
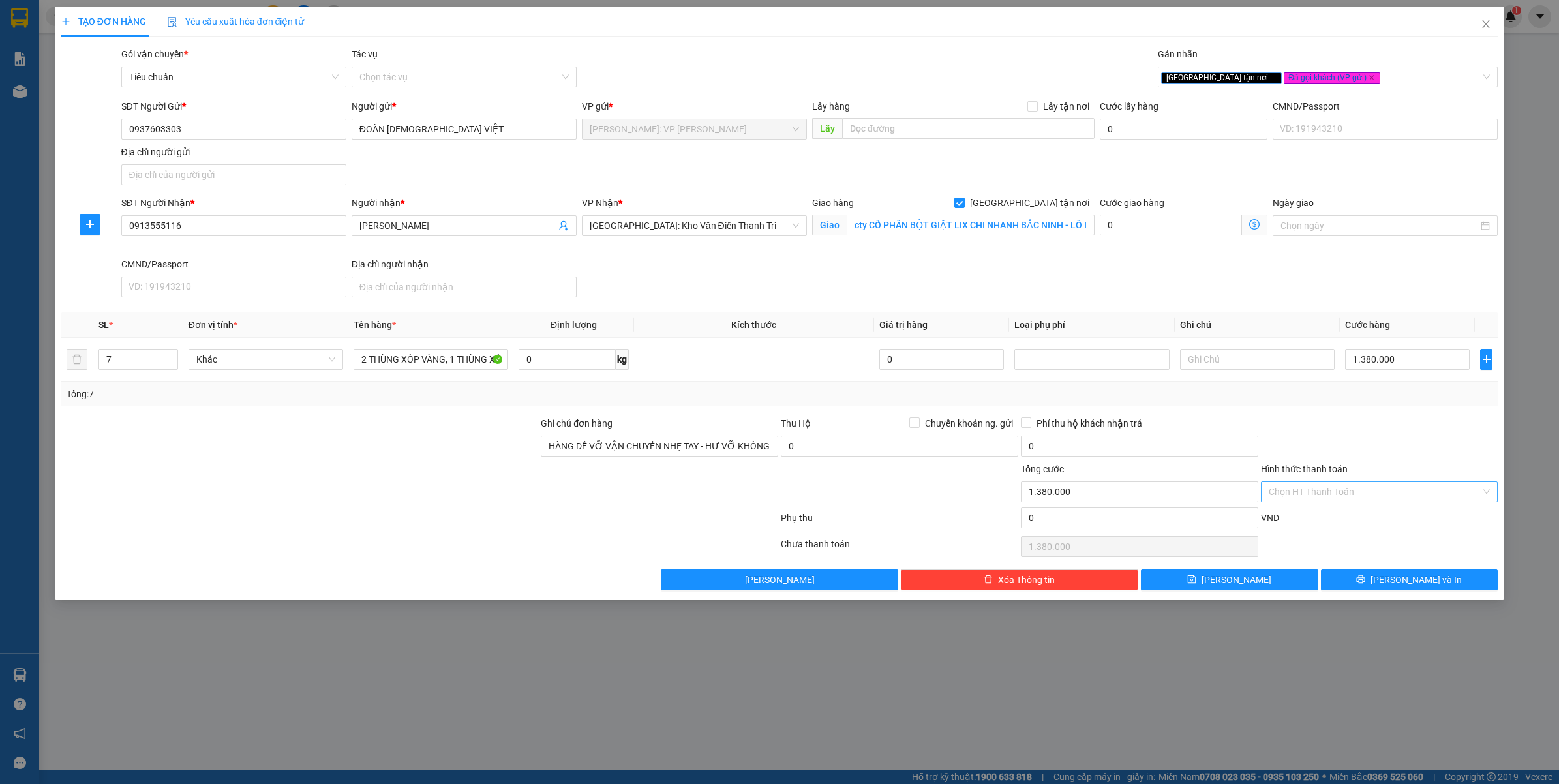
click at [1335, 493] on input "Hình thức thanh toán" at bounding box center [1375, 492] width 213 height 20
drag, startPoint x: 1291, startPoint y: 516, endPoint x: 1347, endPoint y: 551, distance: 66.0
click at [1291, 516] on div "Tại văn phòng" at bounding box center [1379, 519] width 222 height 15
click at [1352, 579] on button "[PERSON_NAME] và In" at bounding box center [1410, 579] width 177 height 21
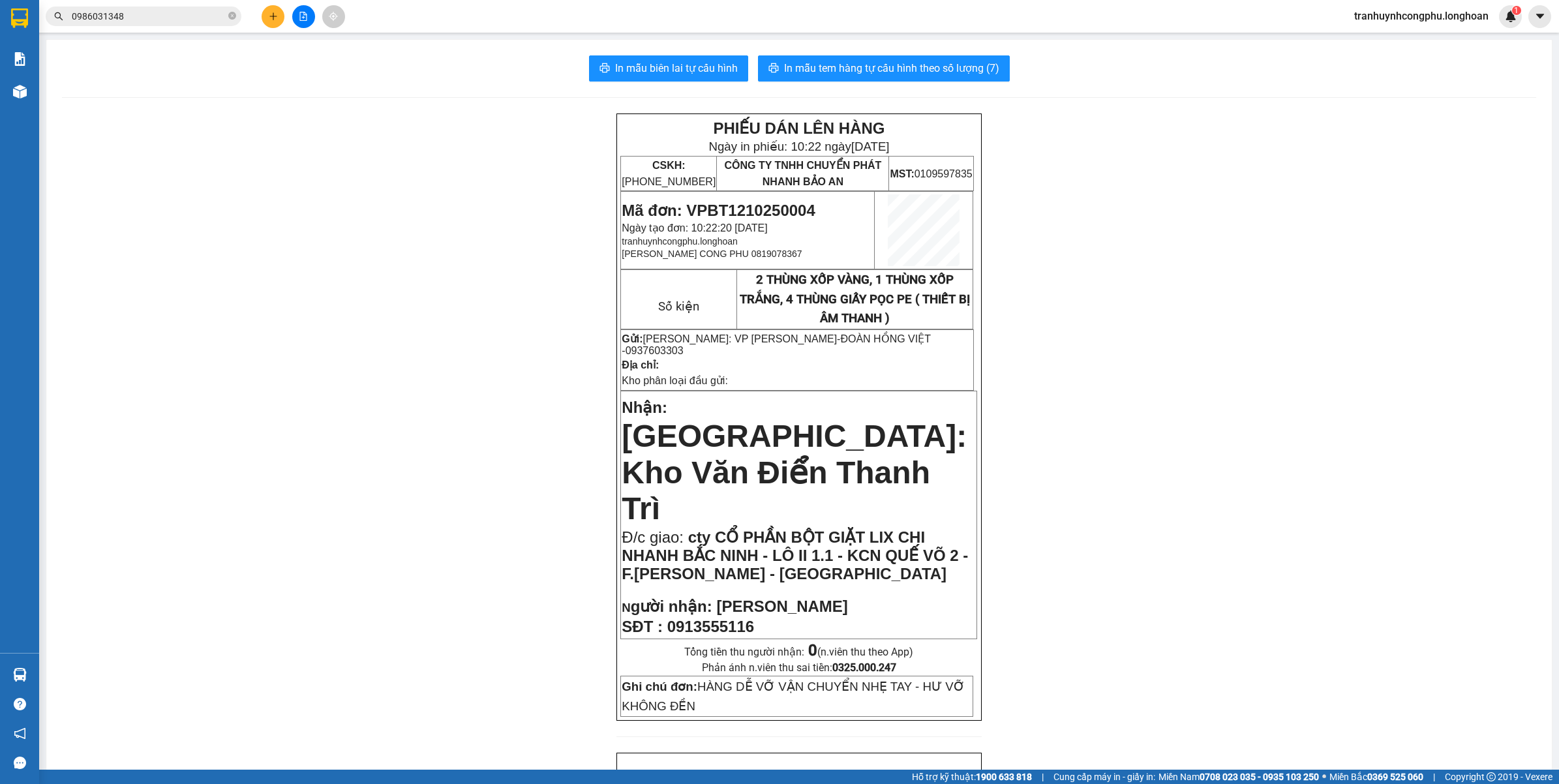
click at [684, 345] on span "0937603303" at bounding box center [655, 350] width 58 height 11
drag, startPoint x: 1046, startPoint y: 419, endPoint x: 1310, endPoint y: 376, distance: 267.5
click at [897, 77] on button "In mẫu tem hàng tự cấu hình theo số lượng (7)" at bounding box center [884, 68] width 252 height 26
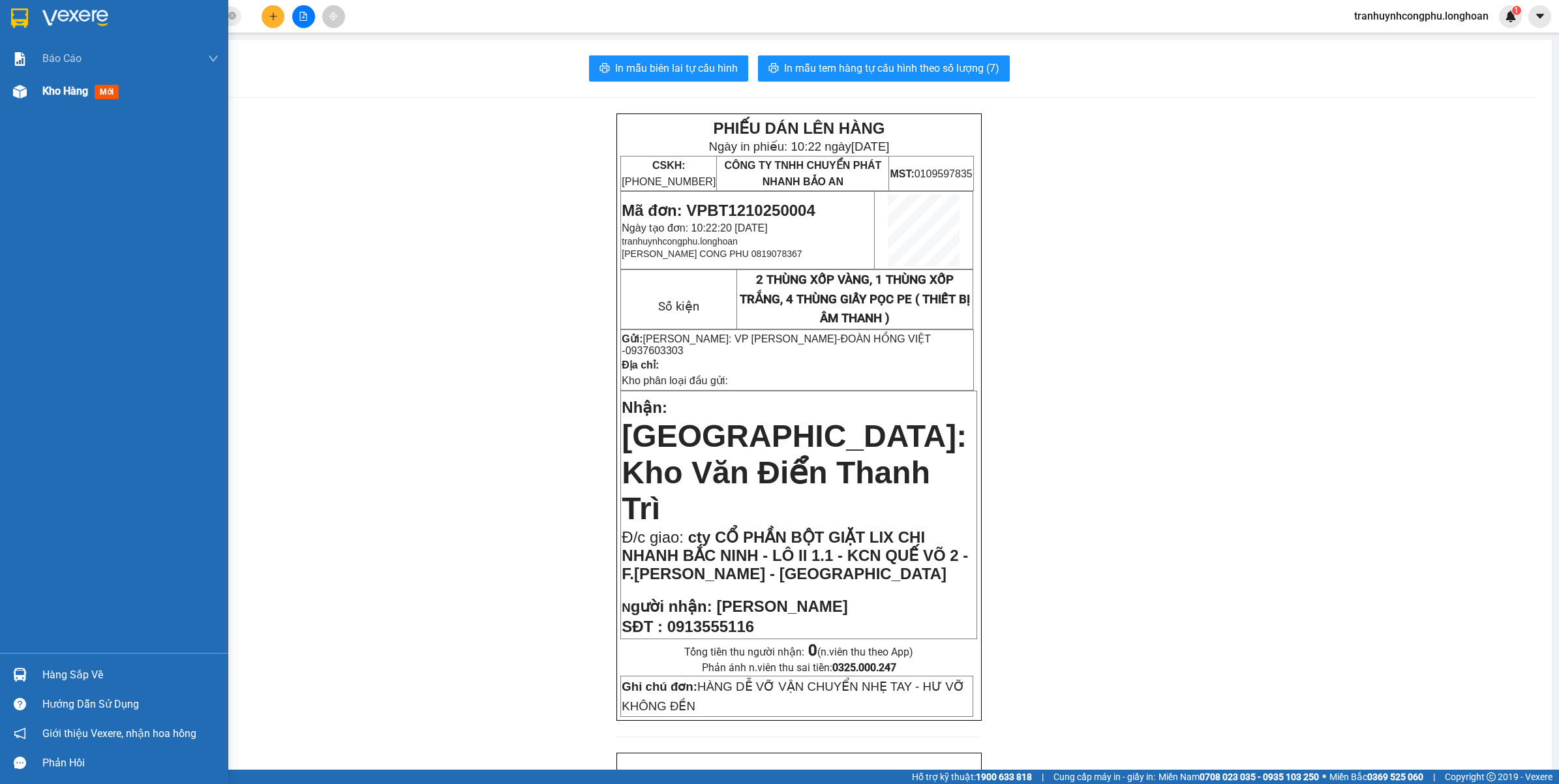
click at [26, 99] on div at bounding box center [20, 92] width 23 height 23
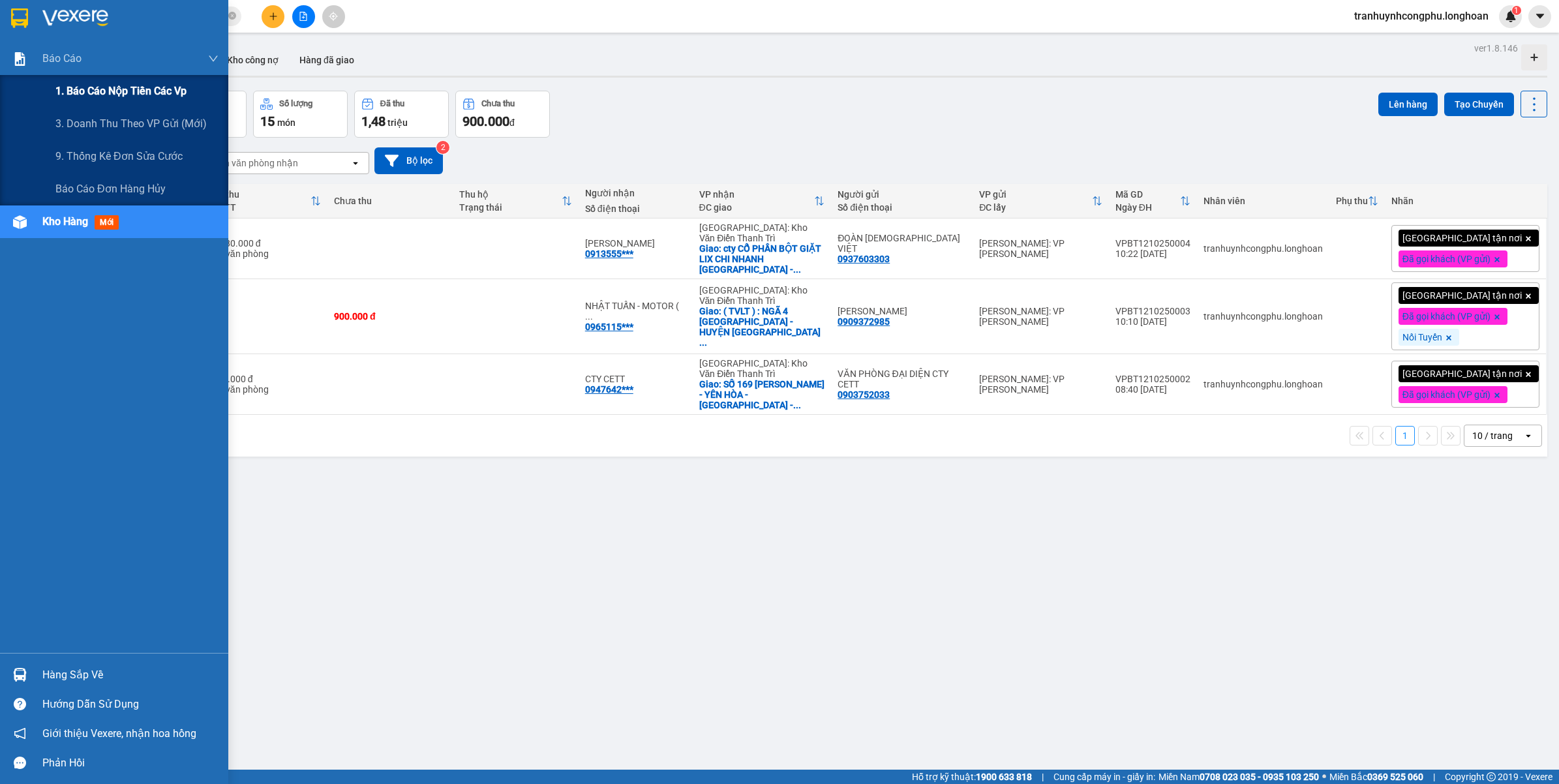
click at [60, 93] on span "1. Báo cáo nộp tiền các vp" at bounding box center [120, 90] width 131 height 16
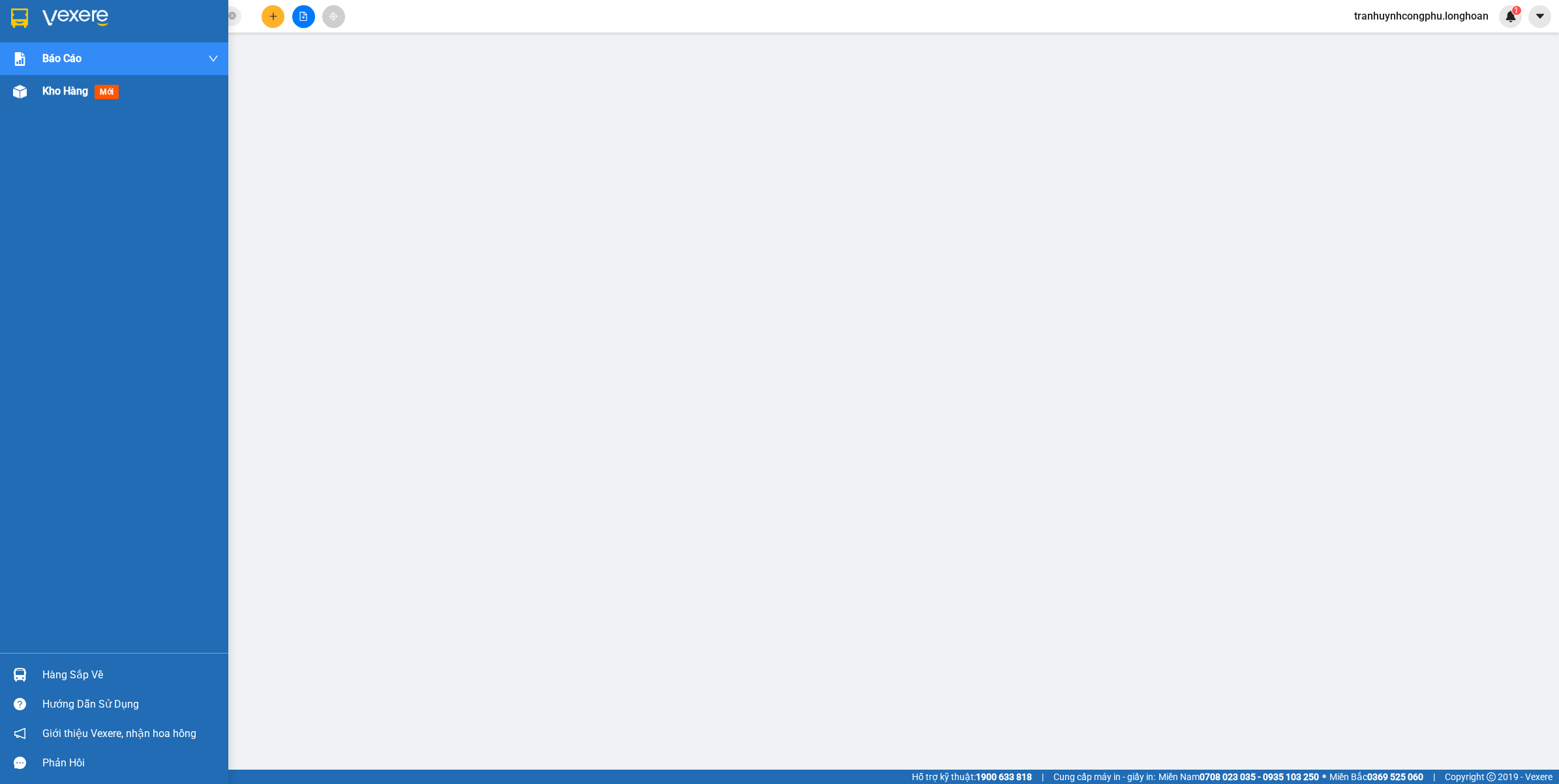
click at [31, 99] on div "Kho hàng mới" at bounding box center [114, 91] width 228 height 33
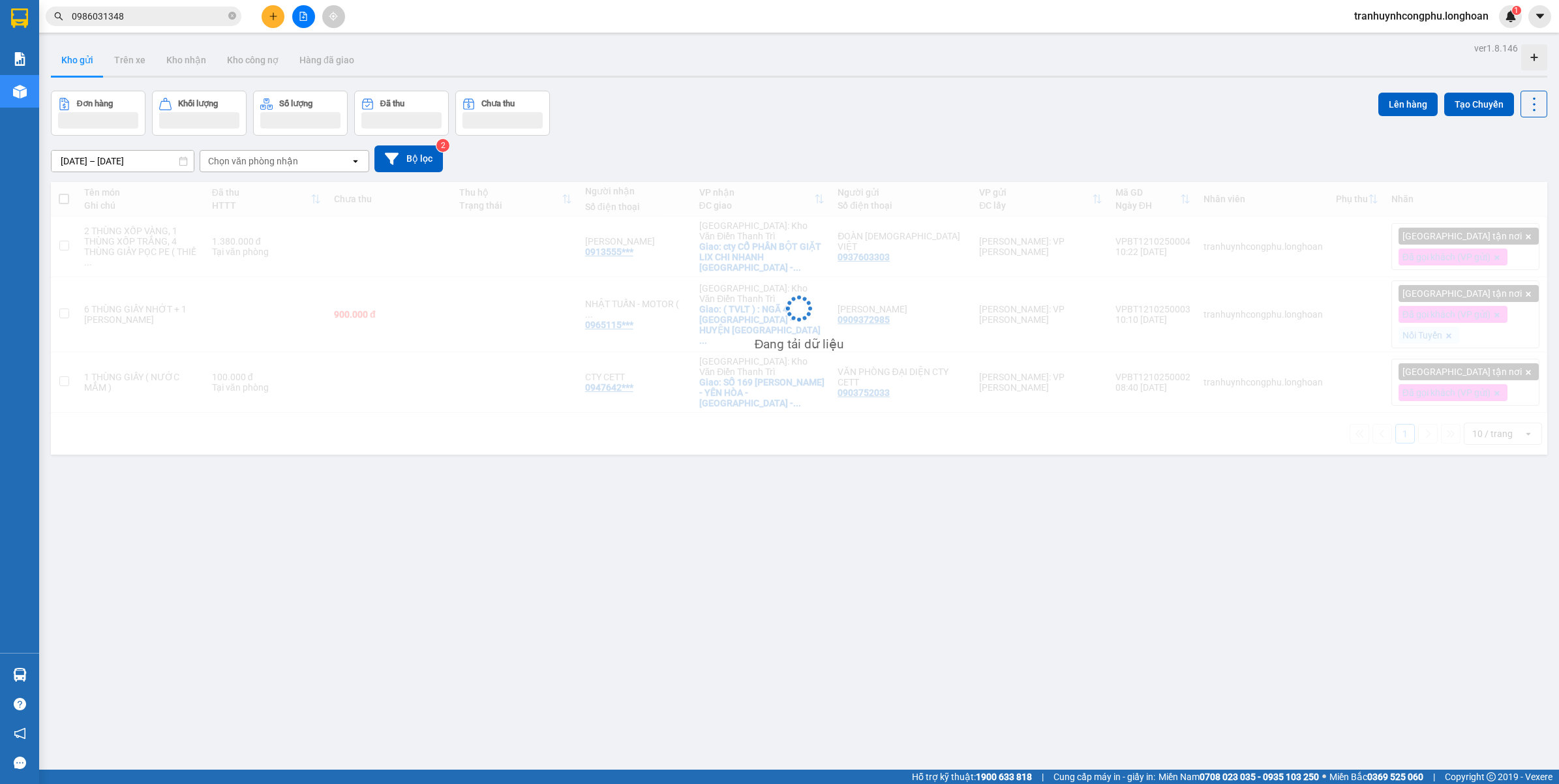
click at [723, 542] on div "ver 1.8.146 Kho gửi Trên xe Kho nhận Kho công nợ Hàng đã giao Đơn hàng Khối lượ…" at bounding box center [799, 431] width 1507 height 784
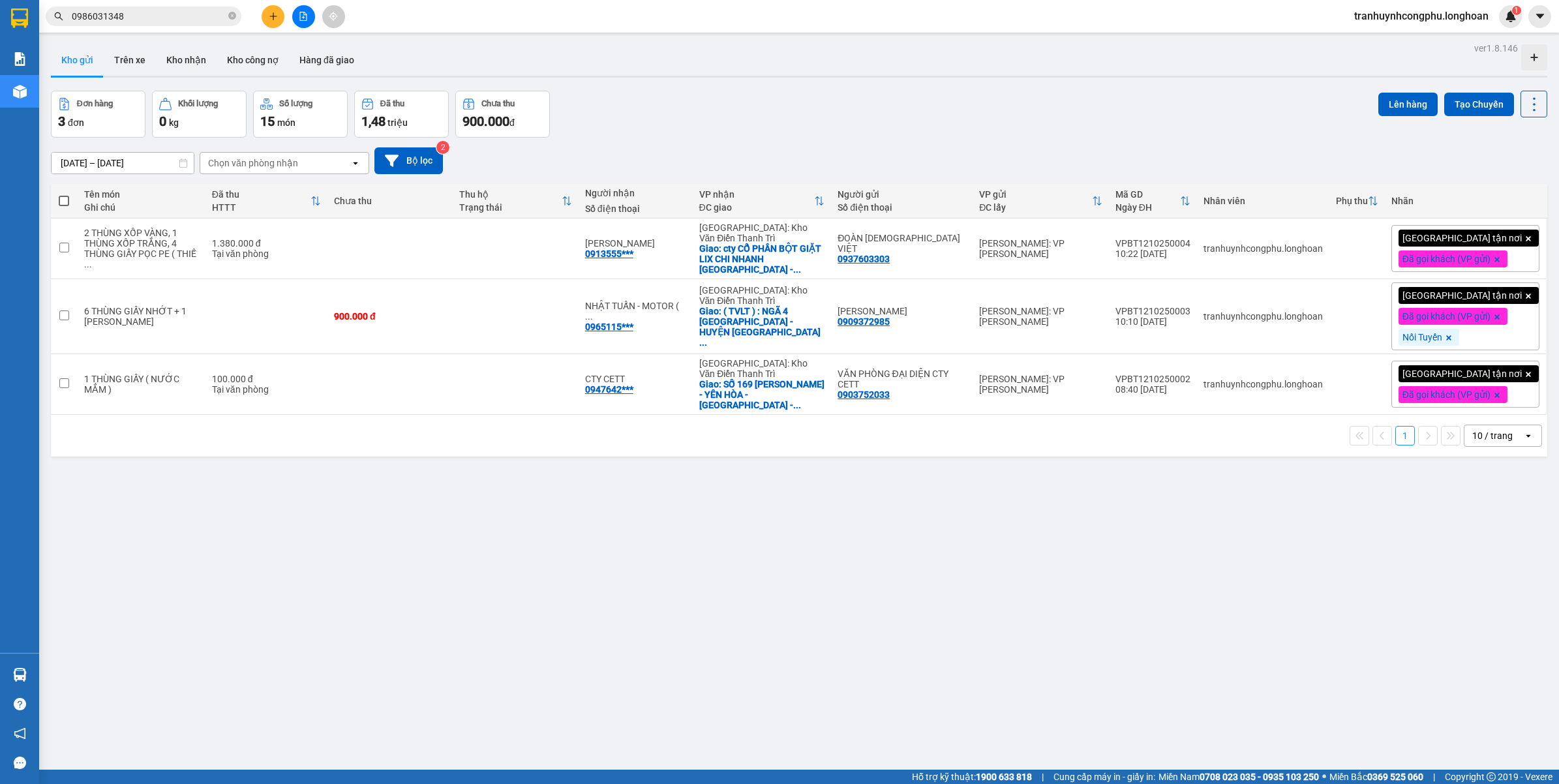
click at [728, 138] on div "[DATE] – [DATE] Press the down arrow key to interact with the calendar and sele…" at bounding box center [799, 161] width 1496 height 47
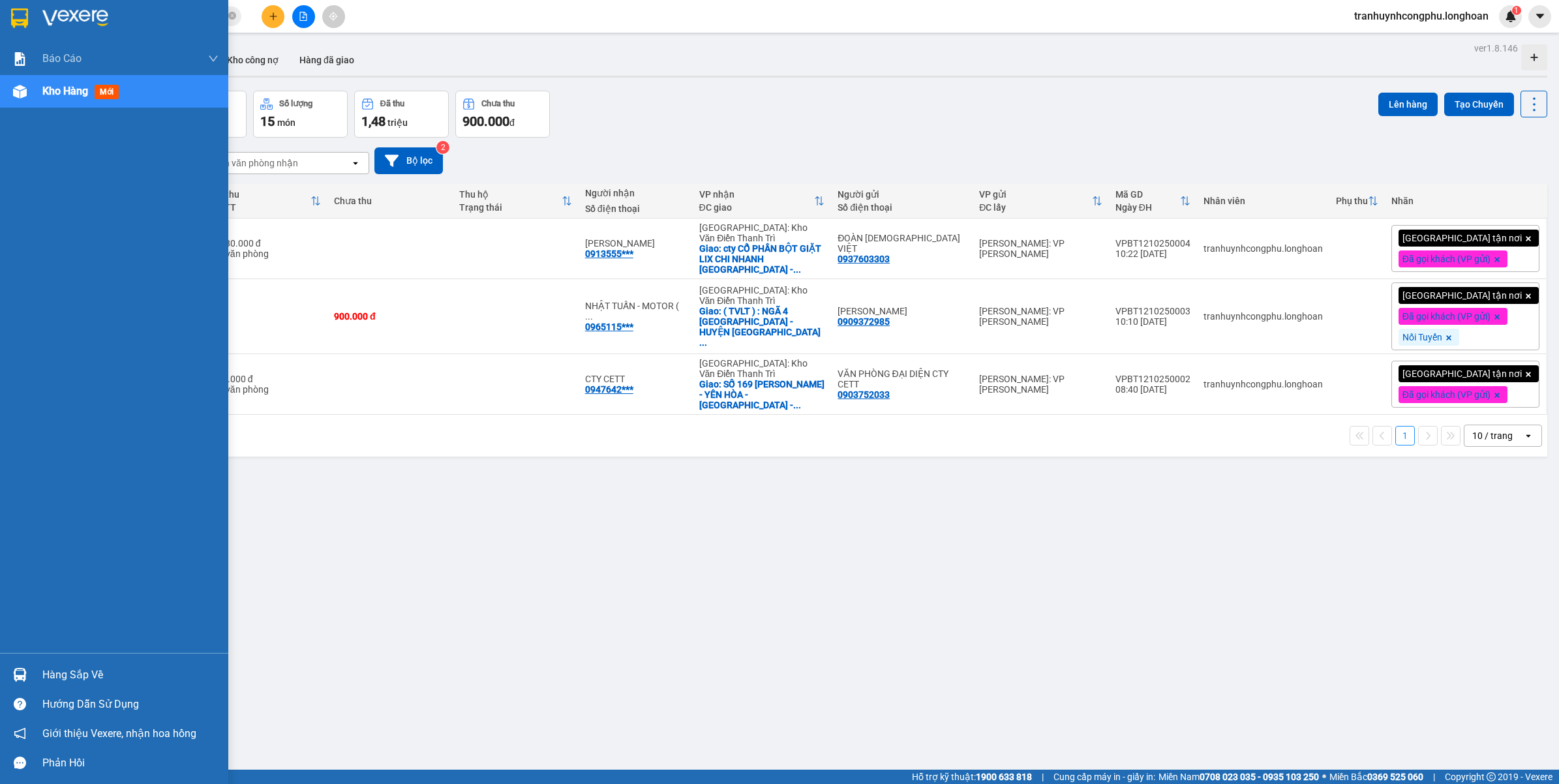
click at [63, 674] on div "Hàng sắp về" at bounding box center [130, 675] width 176 height 20
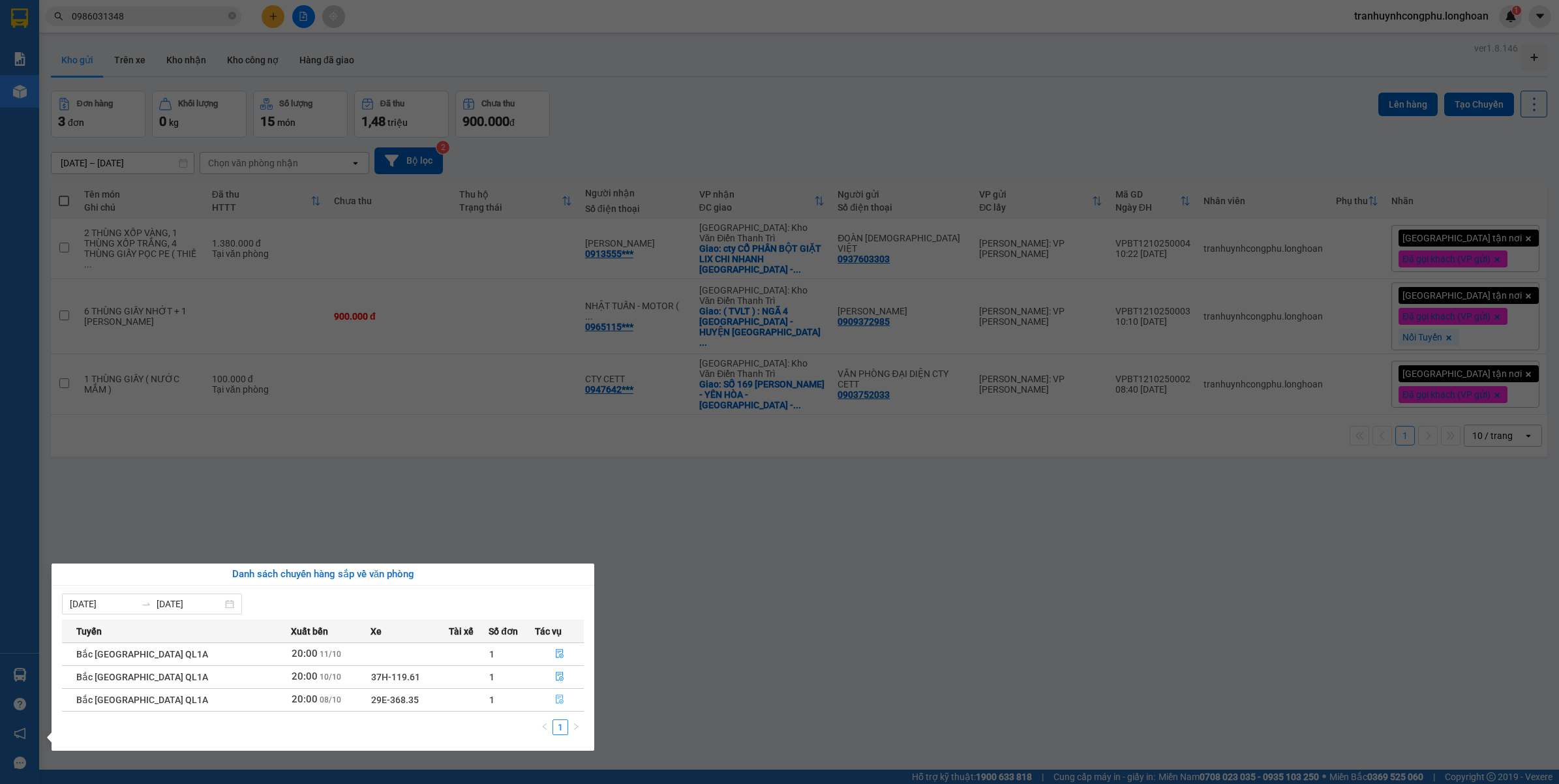
click at [555, 699] on icon "file-done" at bounding box center [559, 699] width 8 height 9
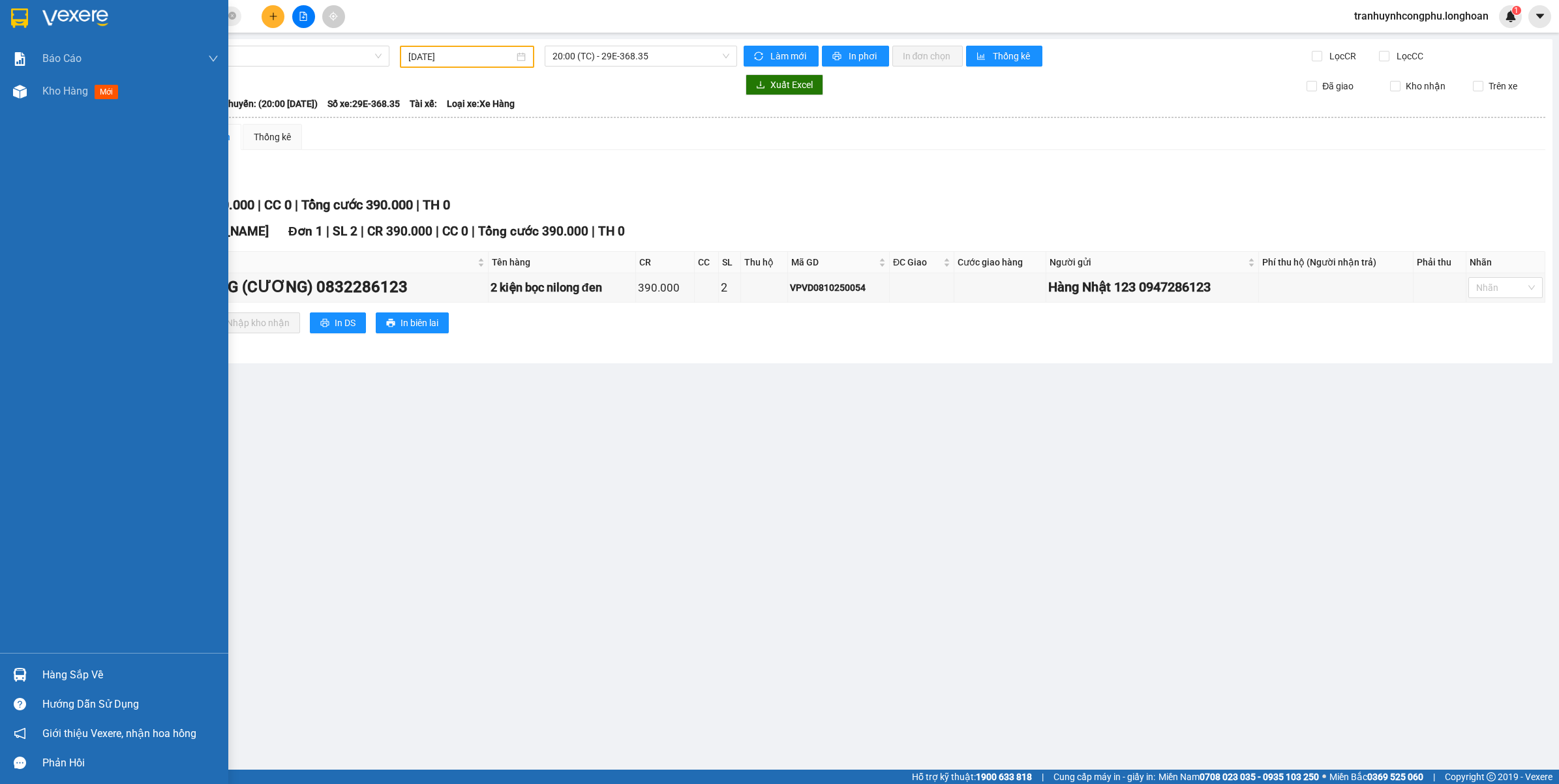
click at [99, 677] on div "Hàng sắp về" at bounding box center [130, 675] width 176 height 20
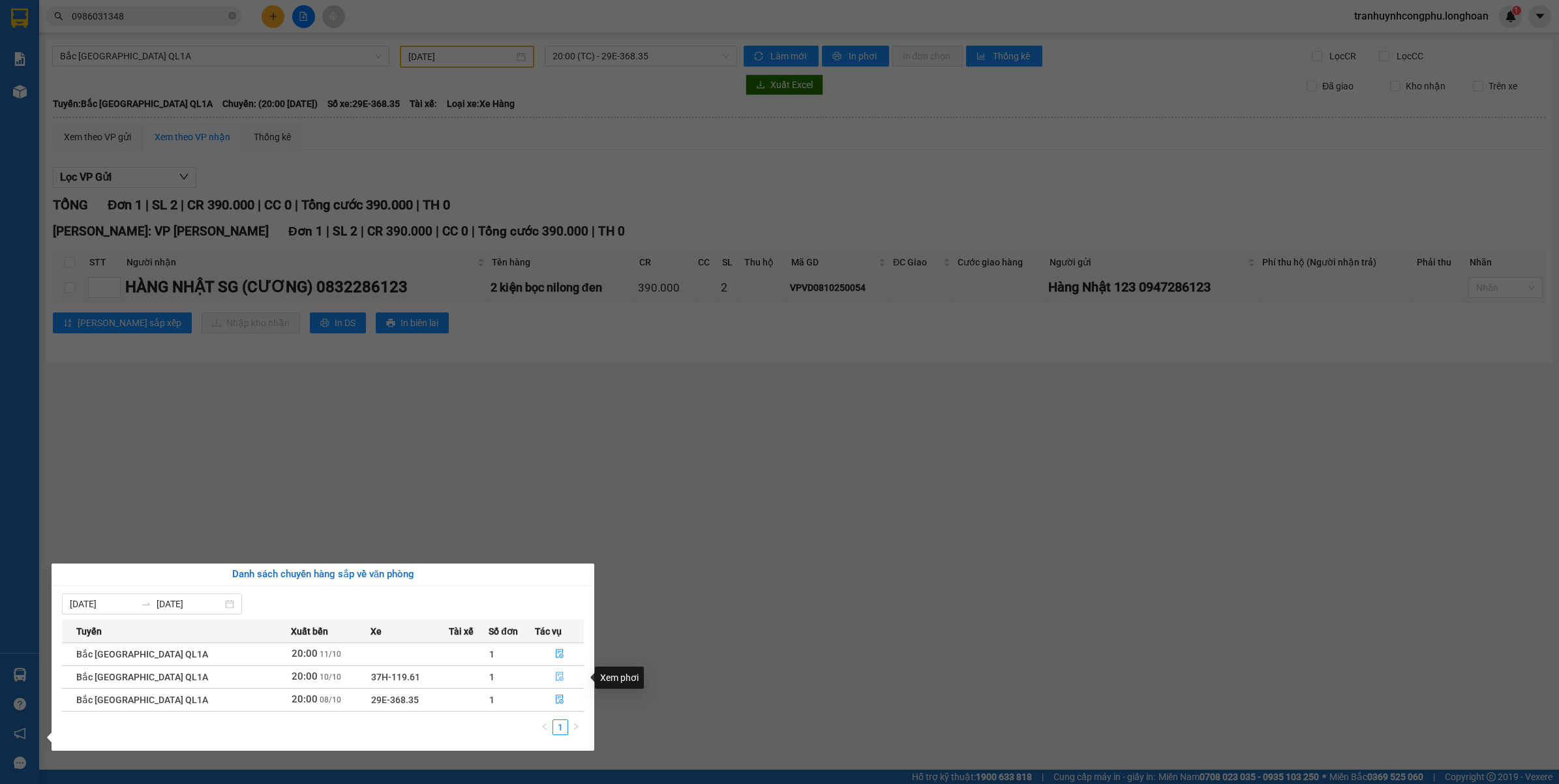
click at [560, 683] on button "button" at bounding box center [559, 676] width 47 height 21
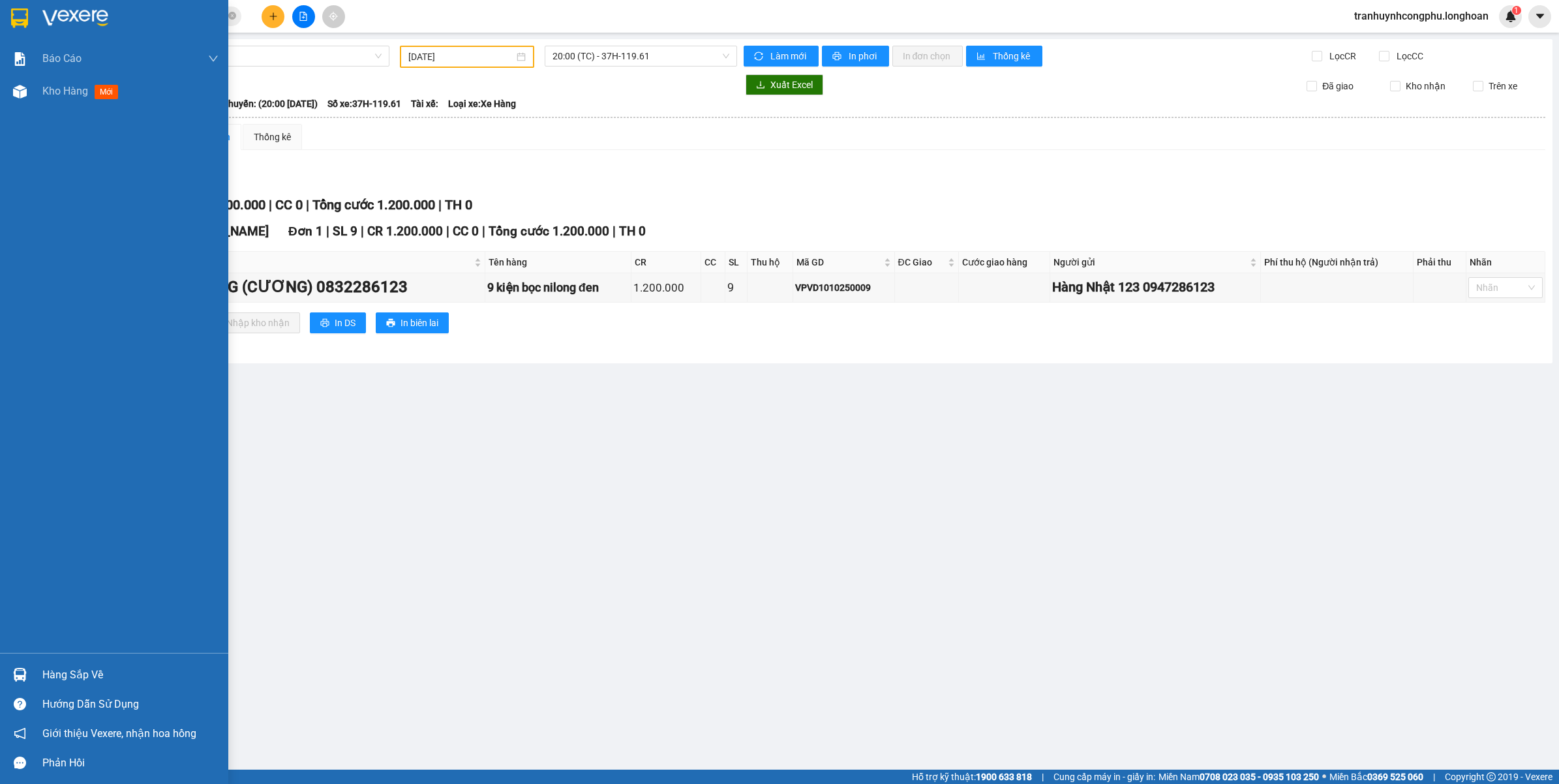
drag, startPoint x: 41, startPoint y: 669, endPoint x: 60, endPoint y: 667, distance: 19.1
click at [41, 669] on div "Hàng sắp về" at bounding box center [114, 675] width 228 height 29
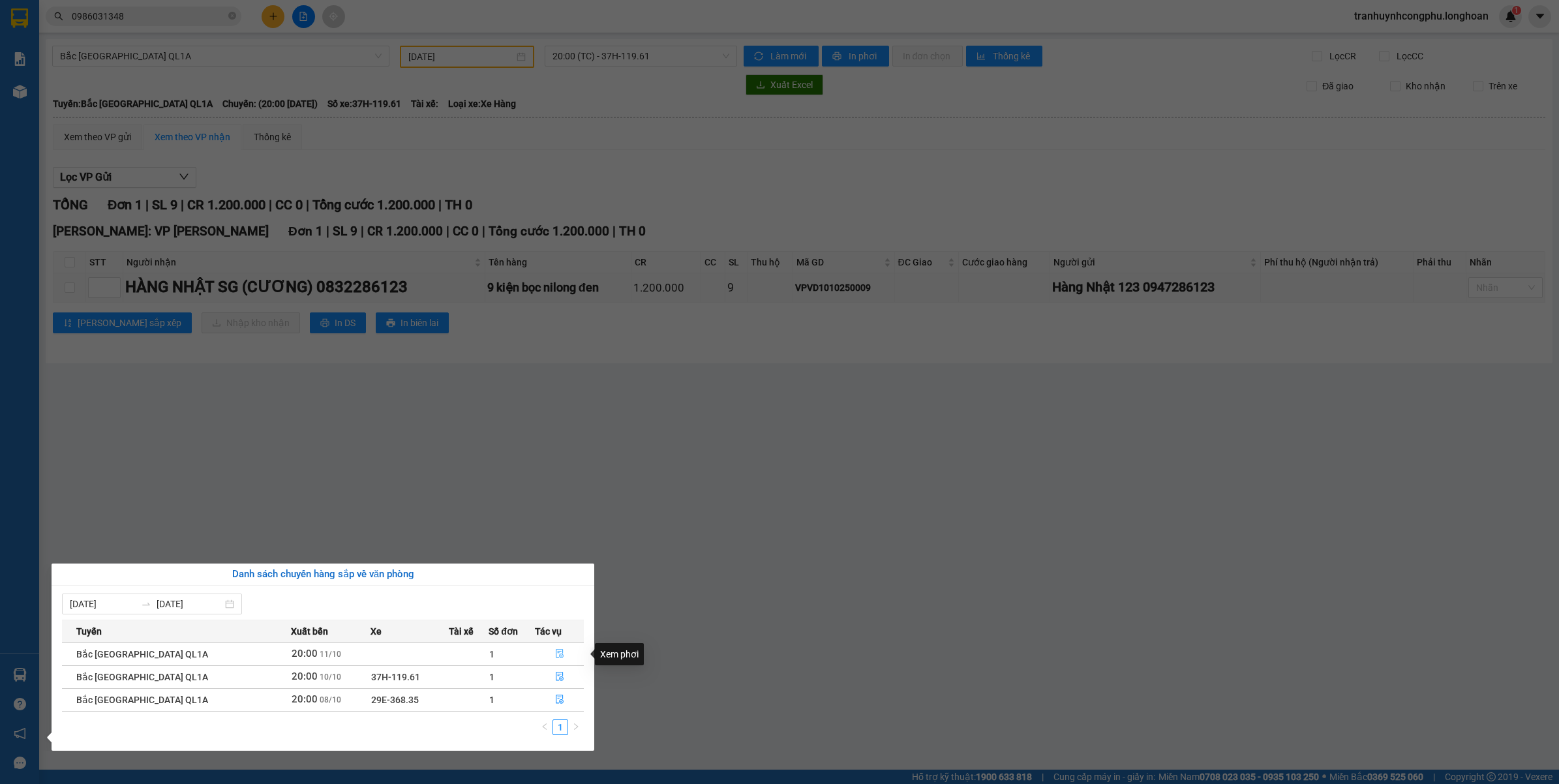
click at [555, 650] on icon "file-done" at bounding box center [559, 653] width 8 height 9
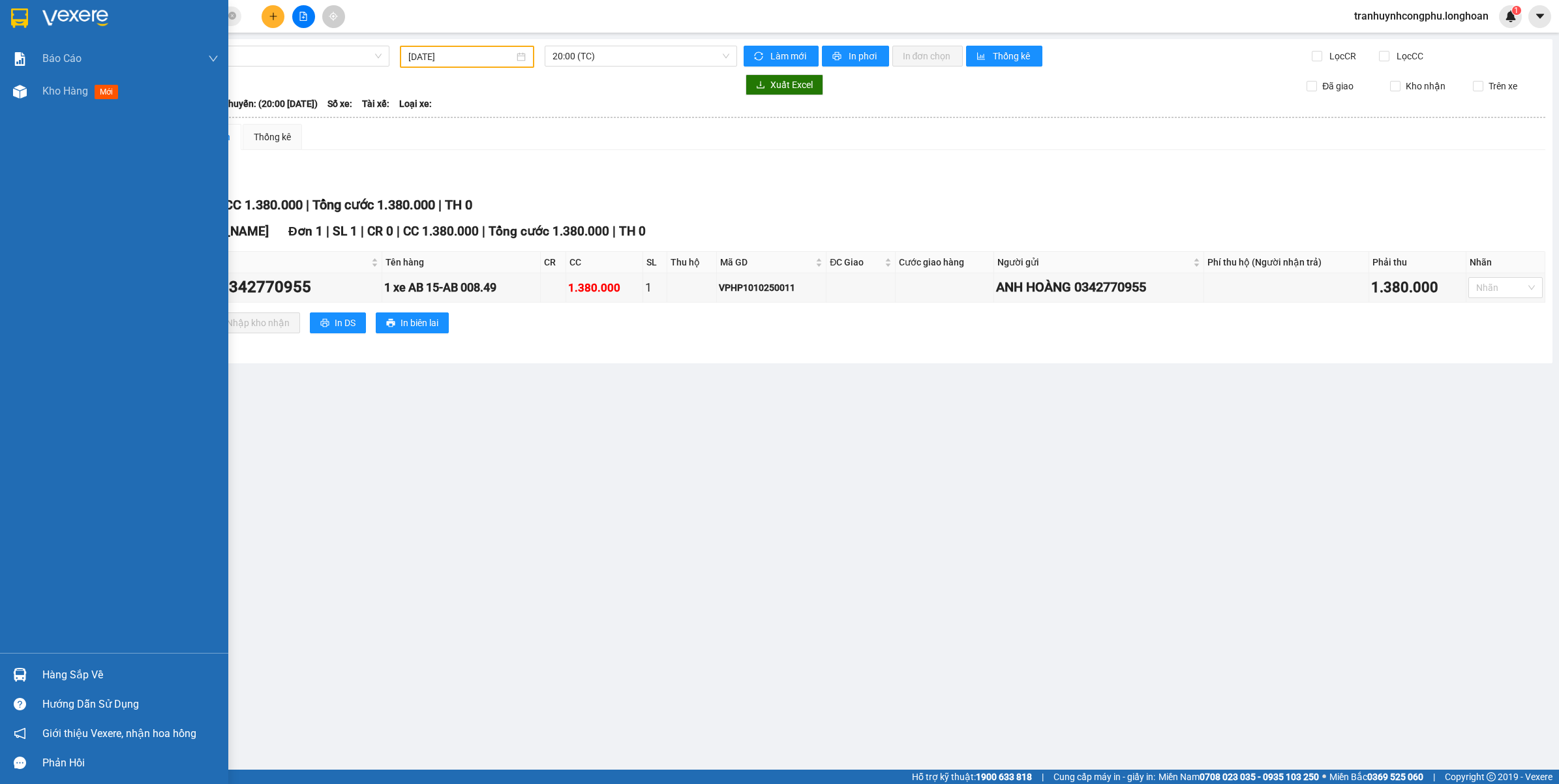
drag, startPoint x: 37, startPoint y: 675, endPoint x: 59, endPoint y: 674, distance: 22.0
click at [37, 675] on div "Hàng sắp về" at bounding box center [114, 675] width 228 height 29
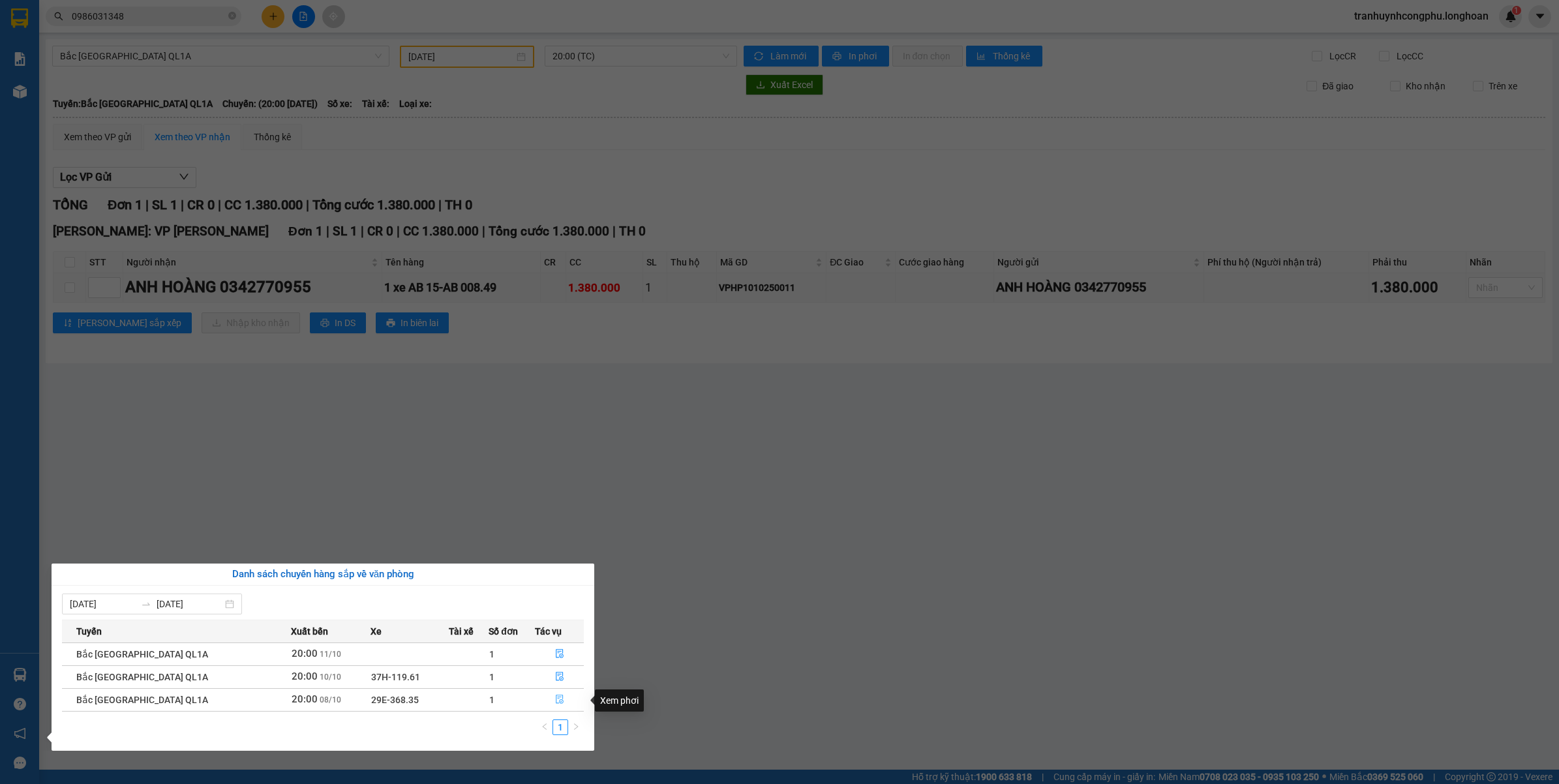
drag, startPoint x: 550, startPoint y: 695, endPoint x: 548, endPoint y: 701, distance: 6.3
click at [550, 696] on button "button" at bounding box center [559, 699] width 47 height 21
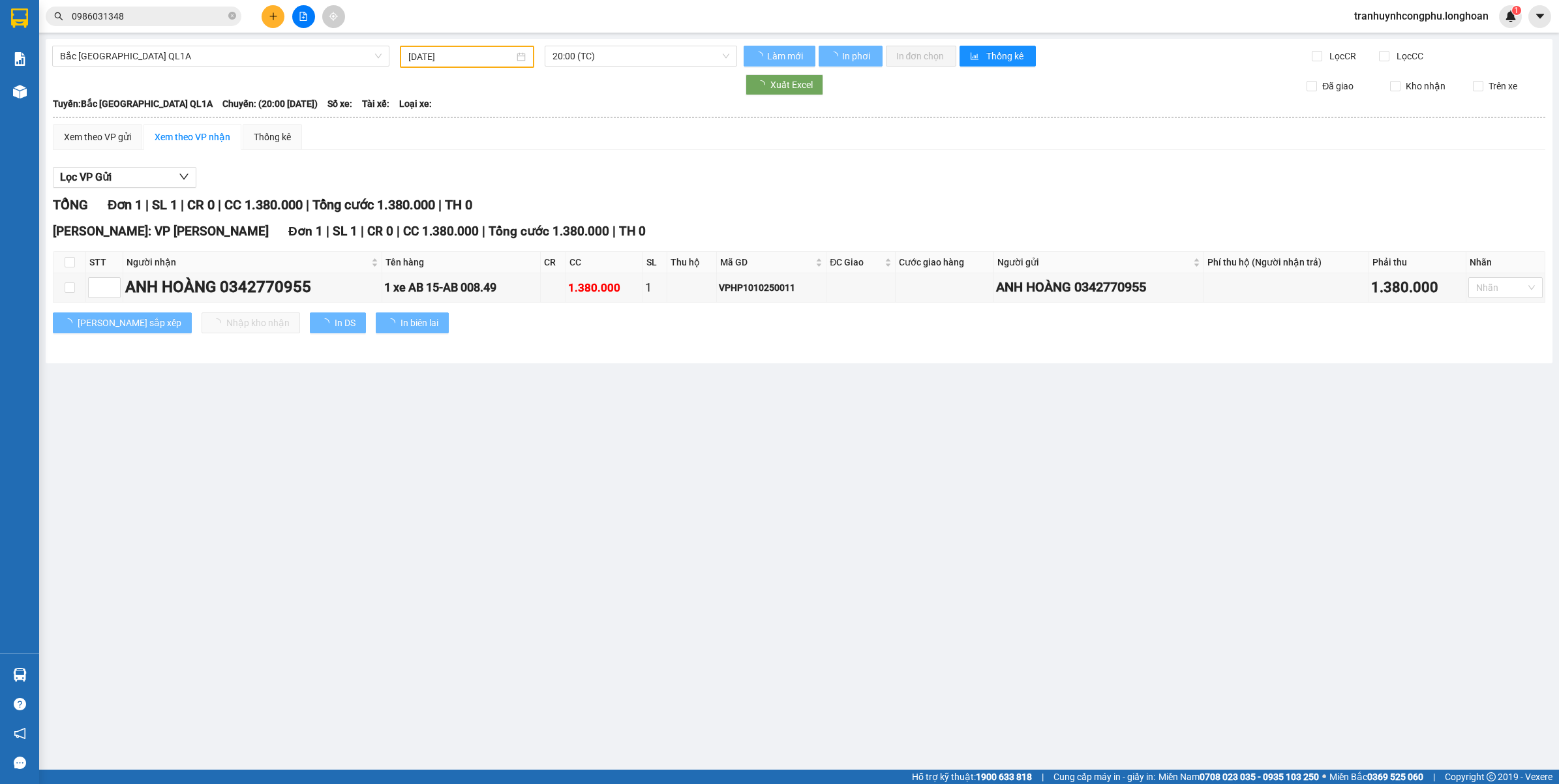
type input "[DATE]"
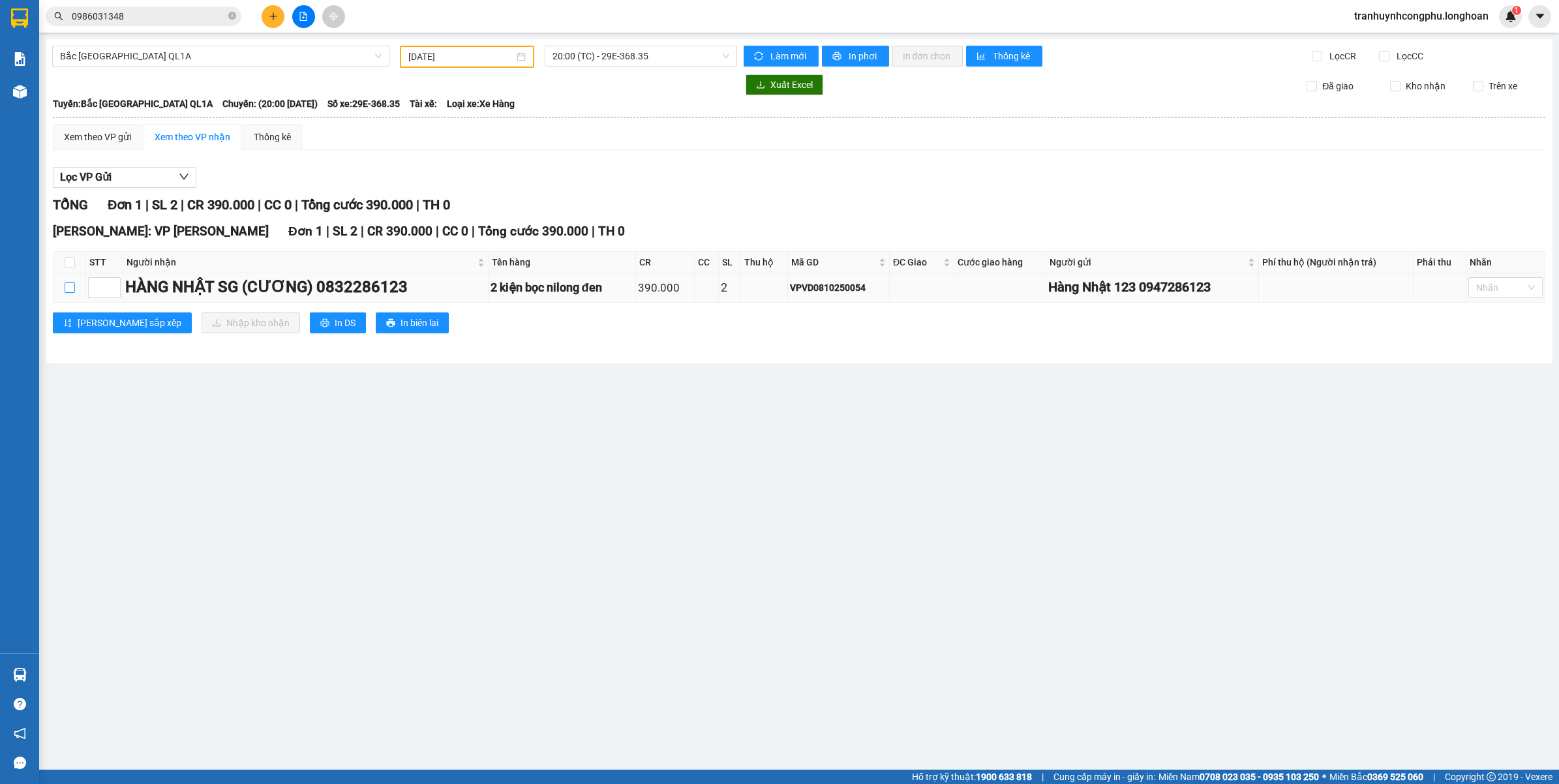
click at [69, 289] on input "checkbox" at bounding box center [70, 288] width 11 height 11
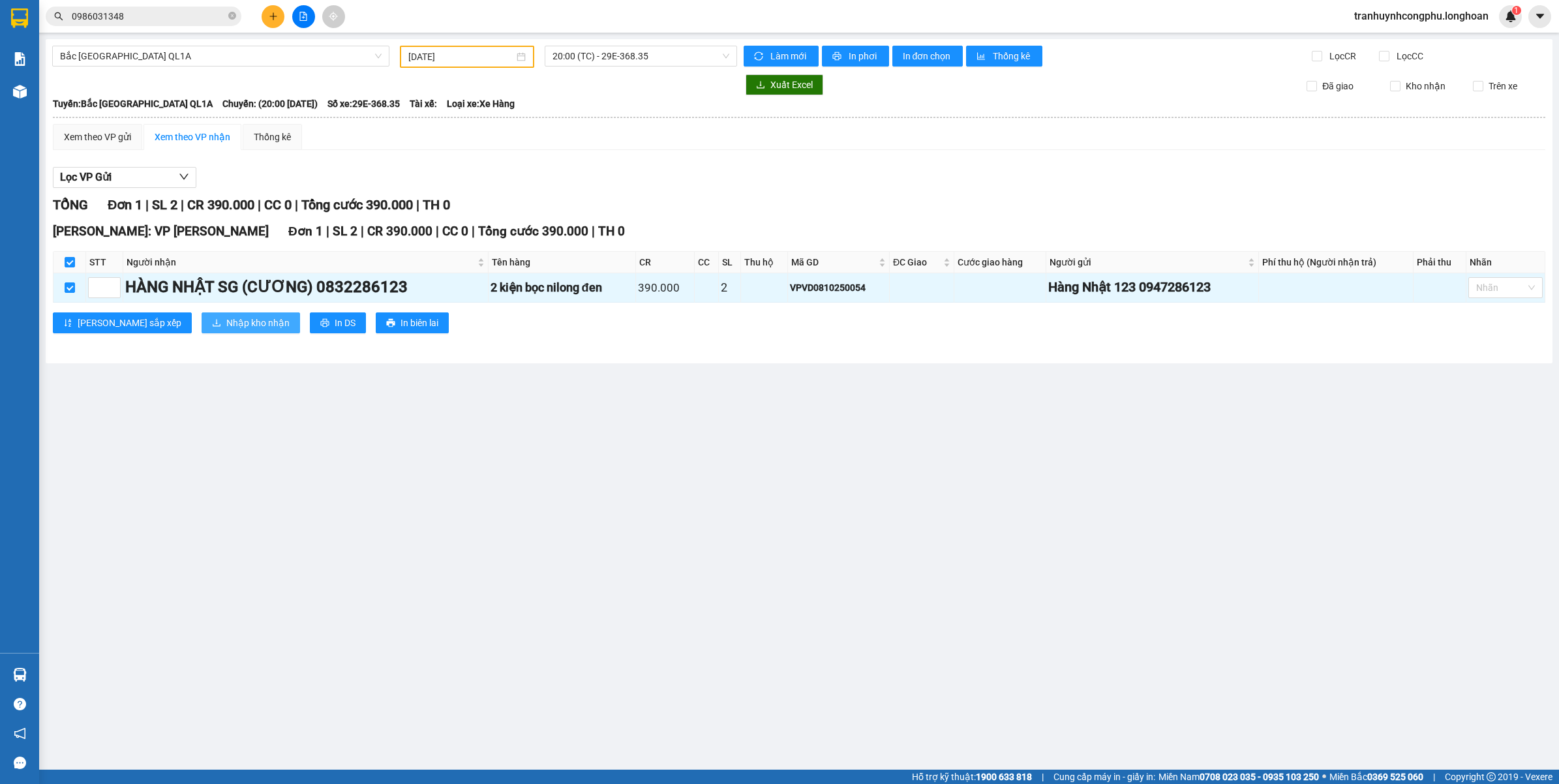
click at [229, 321] on span "Nhập kho nhận" at bounding box center [258, 323] width 63 height 15
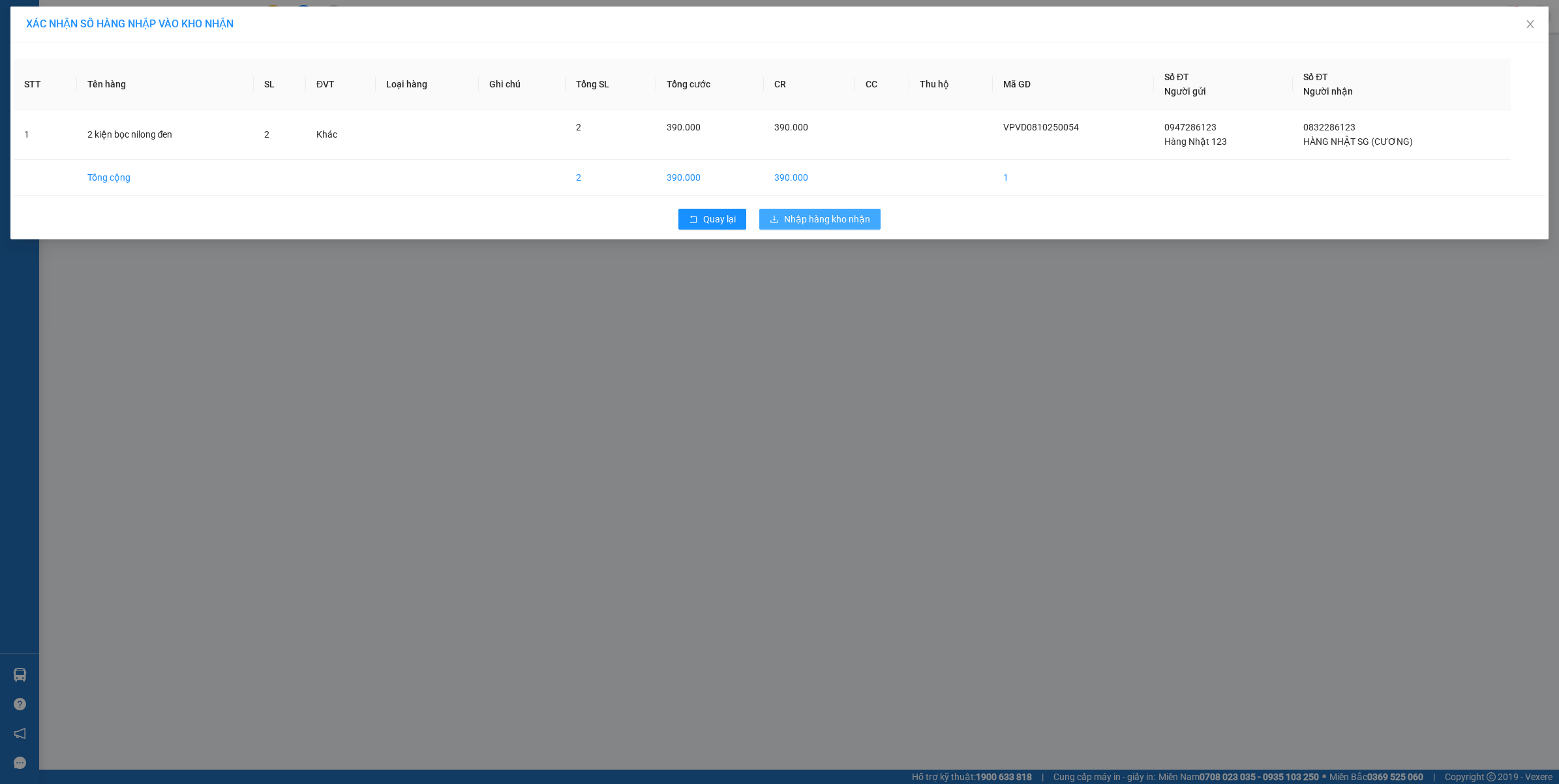
drag, startPoint x: 826, startPoint y: 215, endPoint x: 936, endPoint y: 385, distance: 202.5
click at [826, 216] on span "Nhập hàng kho nhận" at bounding box center [827, 219] width 86 height 15
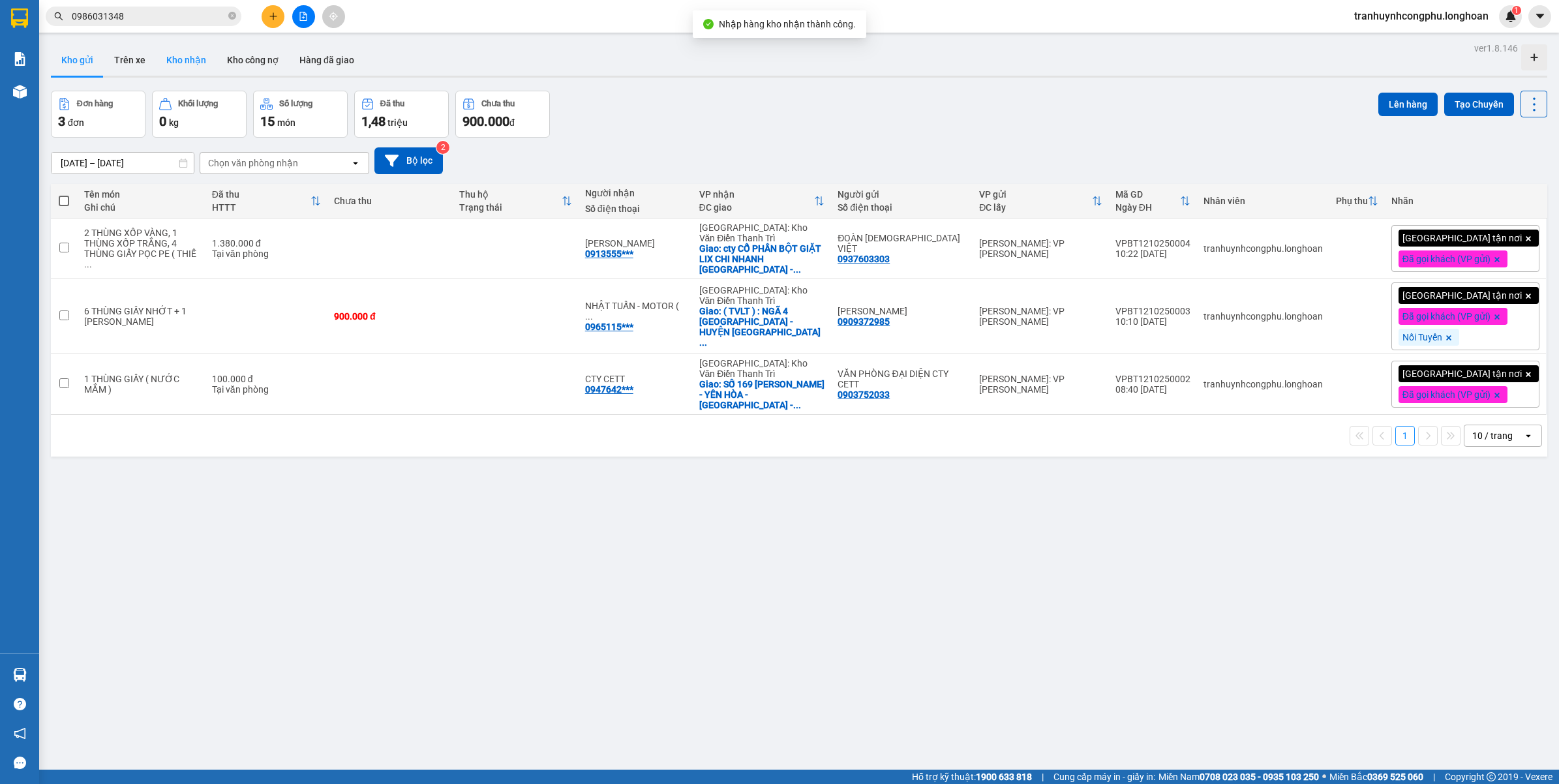
click at [200, 73] on button "Kho nhận" at bounding box center [186, 60] width 60 height 31
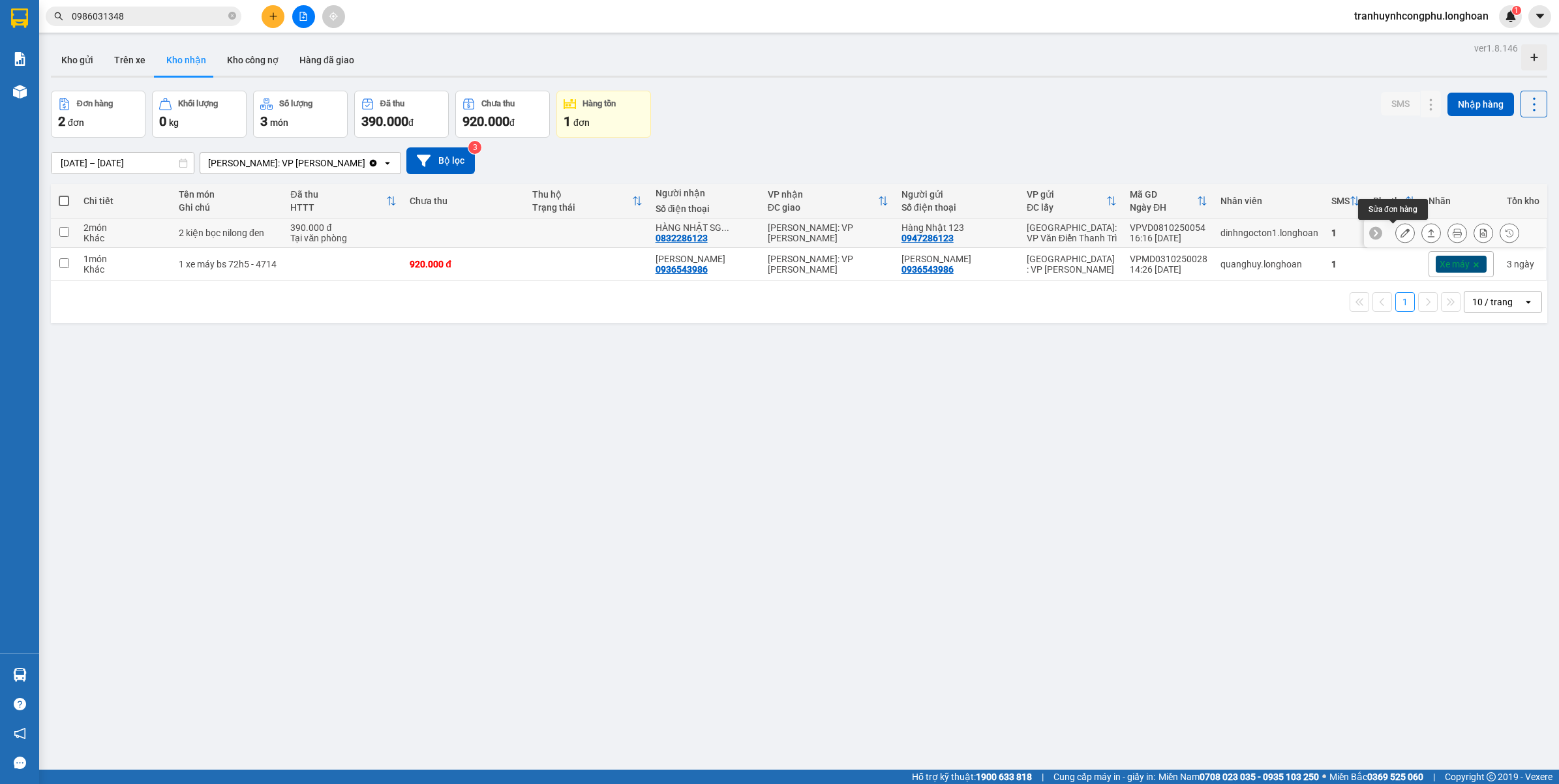
click at [1401, 232] on icon at bounding box center [1405, 233] width 9 height 9
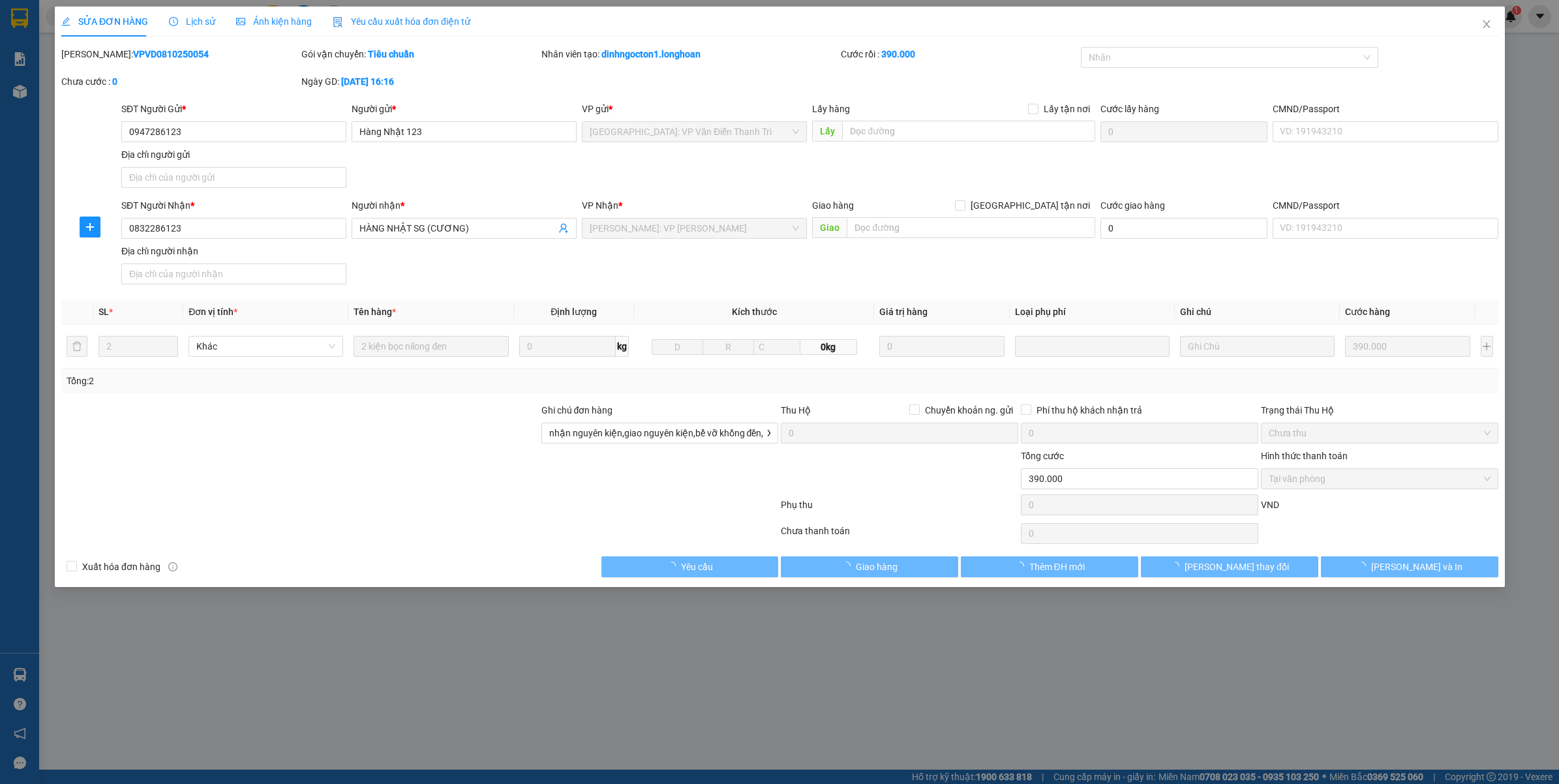
type input "0947286123"
type input "Hàng Nhật 123"
type input "0832286123"
type input "HÀNG NHẬT SG (CƯƠNG)"
type input "nhận nguyên kiện,giao nguyên kiện,bể vỡ khồng đền, XIN NHẸ TAY"
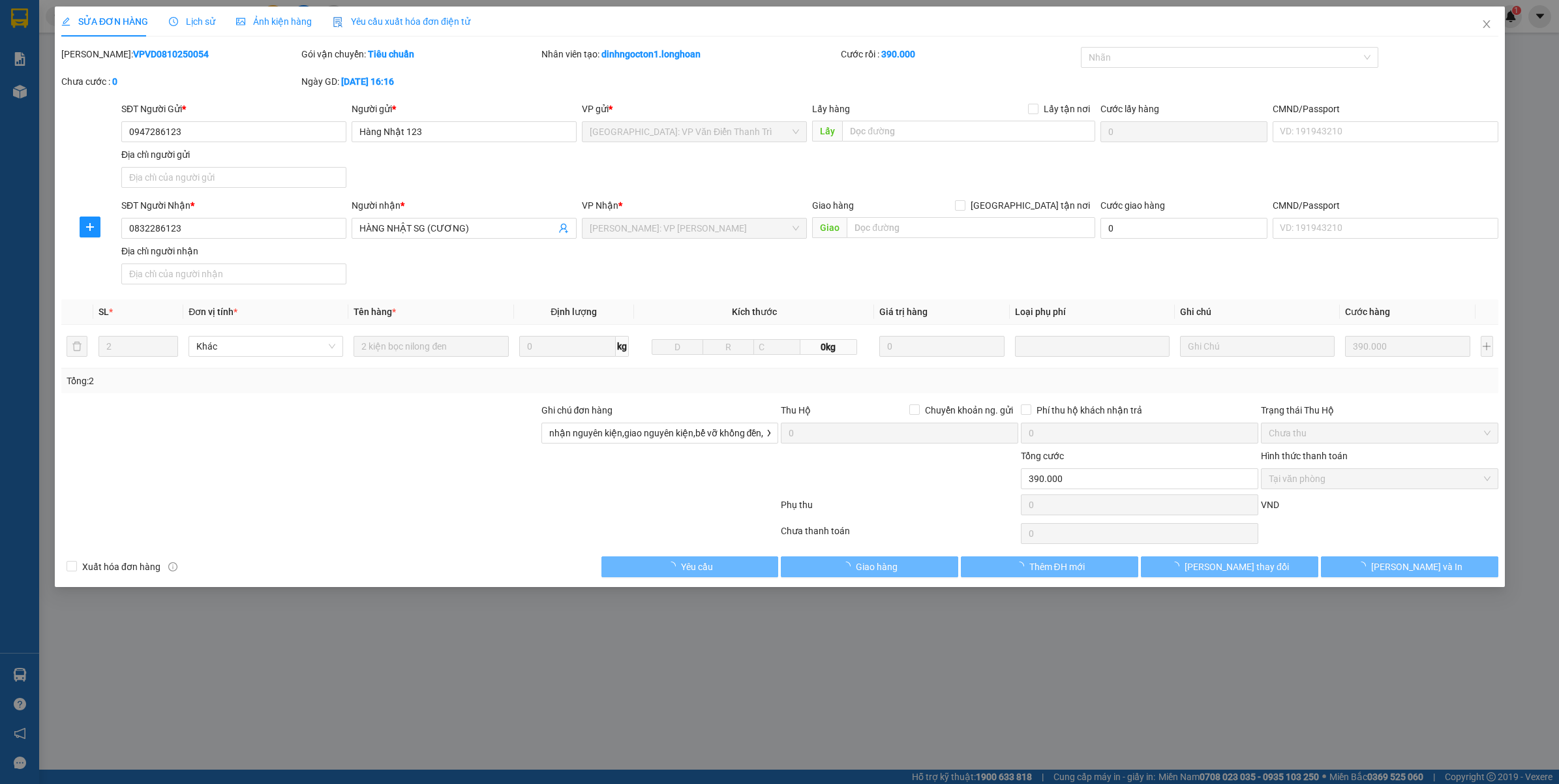
type input "0"
type input "390.000"
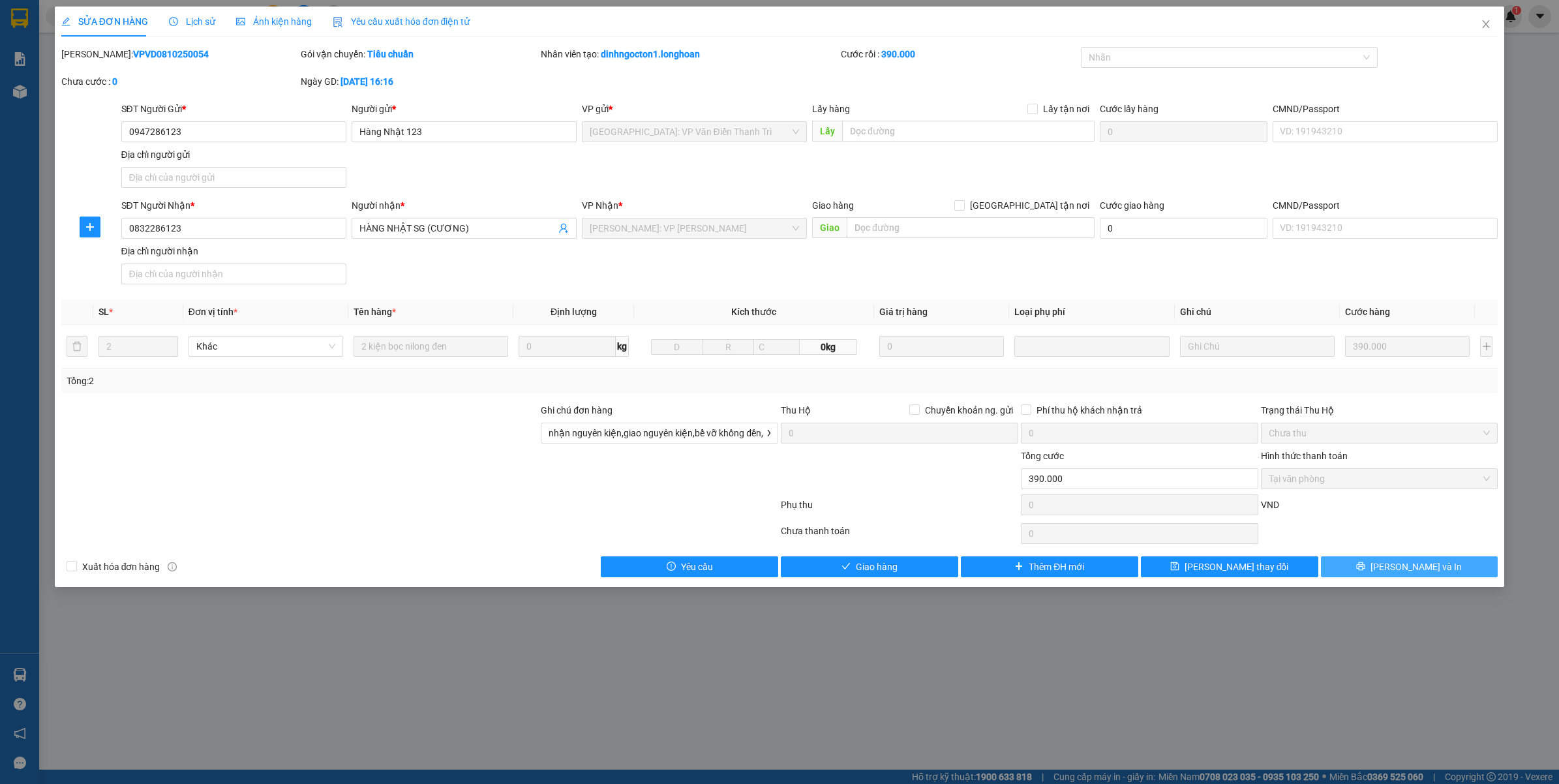
click at [1365, 571] on icon "printer" at bounding box center [1361, 566] width 9 height 9
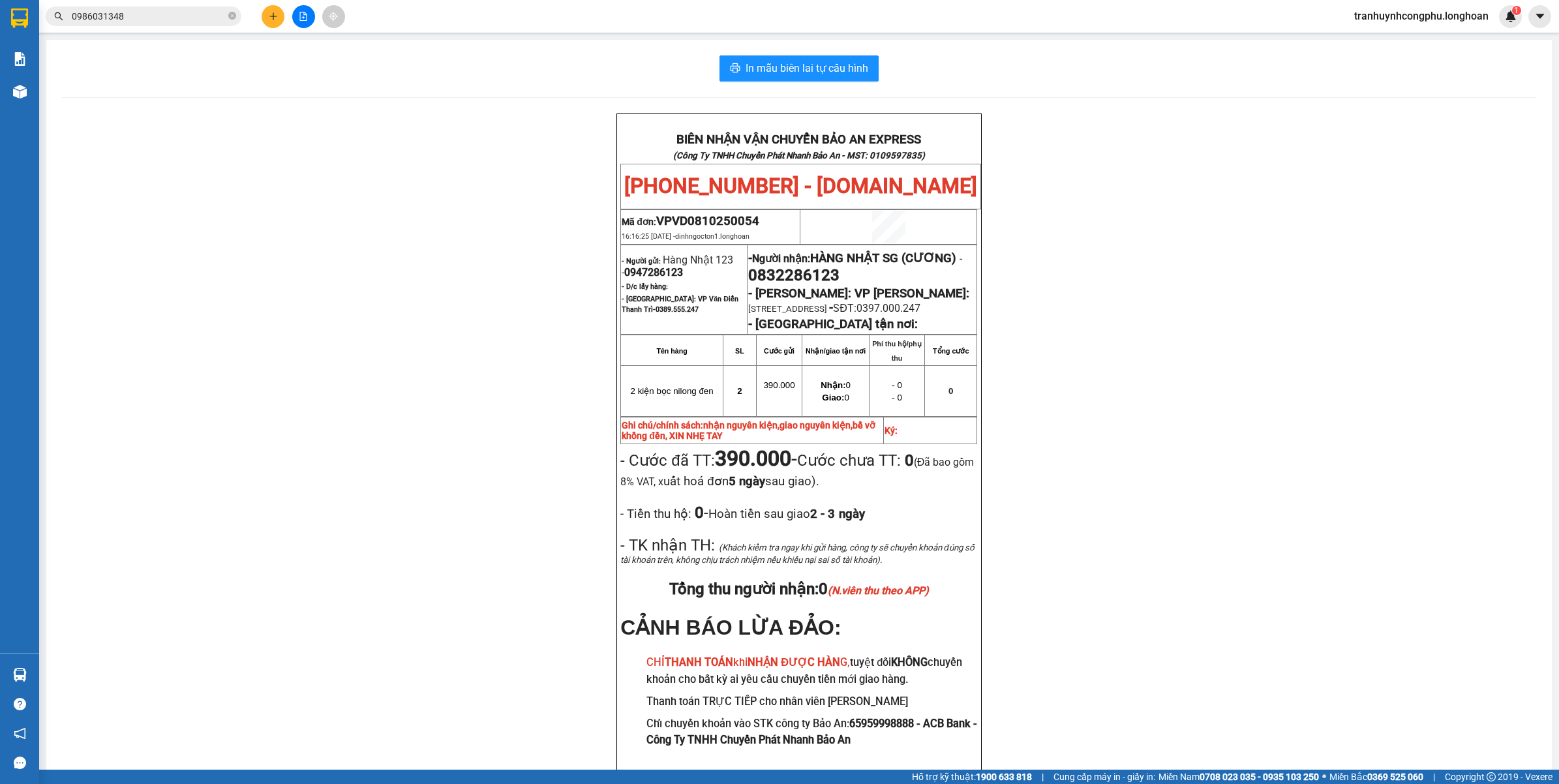
click at [836, 266] on span "0832286123" at bounding box center [793, 275] width 91 height 18
drag, startPoint x: 487, startPoint y: 487, endPoint x: 494, endPoint y: 485, distance: 7.3
click at [488, 487] on div "BIÊN NHẬN VẬN CHUYỂN BẢO AN EXPRESS (Công Ty TNHH Chuyển Phát Nhanh Bảo An - MS…" at bounding box center [799, 460] width 1474 height 693
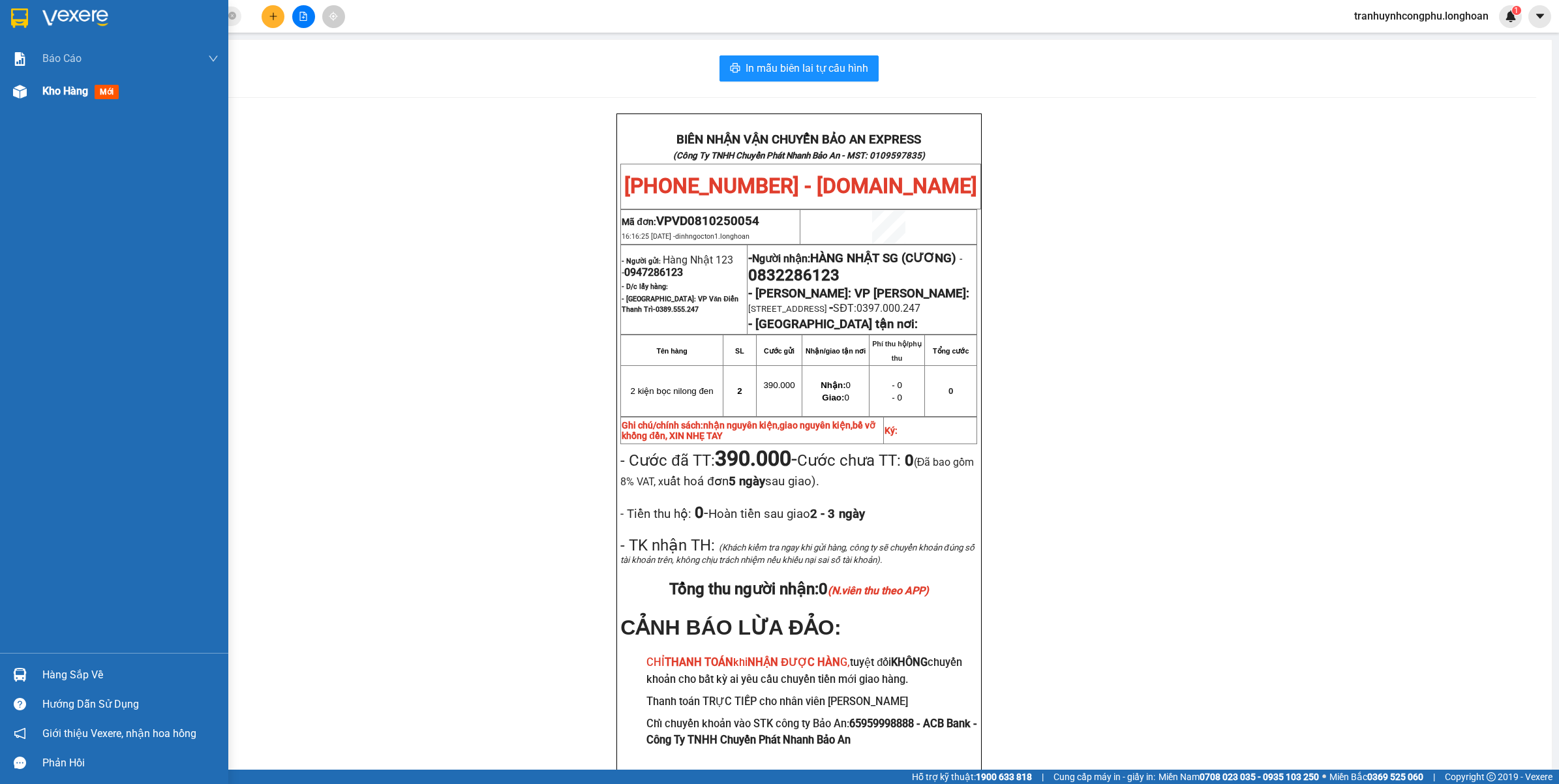
click at [11, 99] on div at bounding box center [20, 92] width 23 height 23
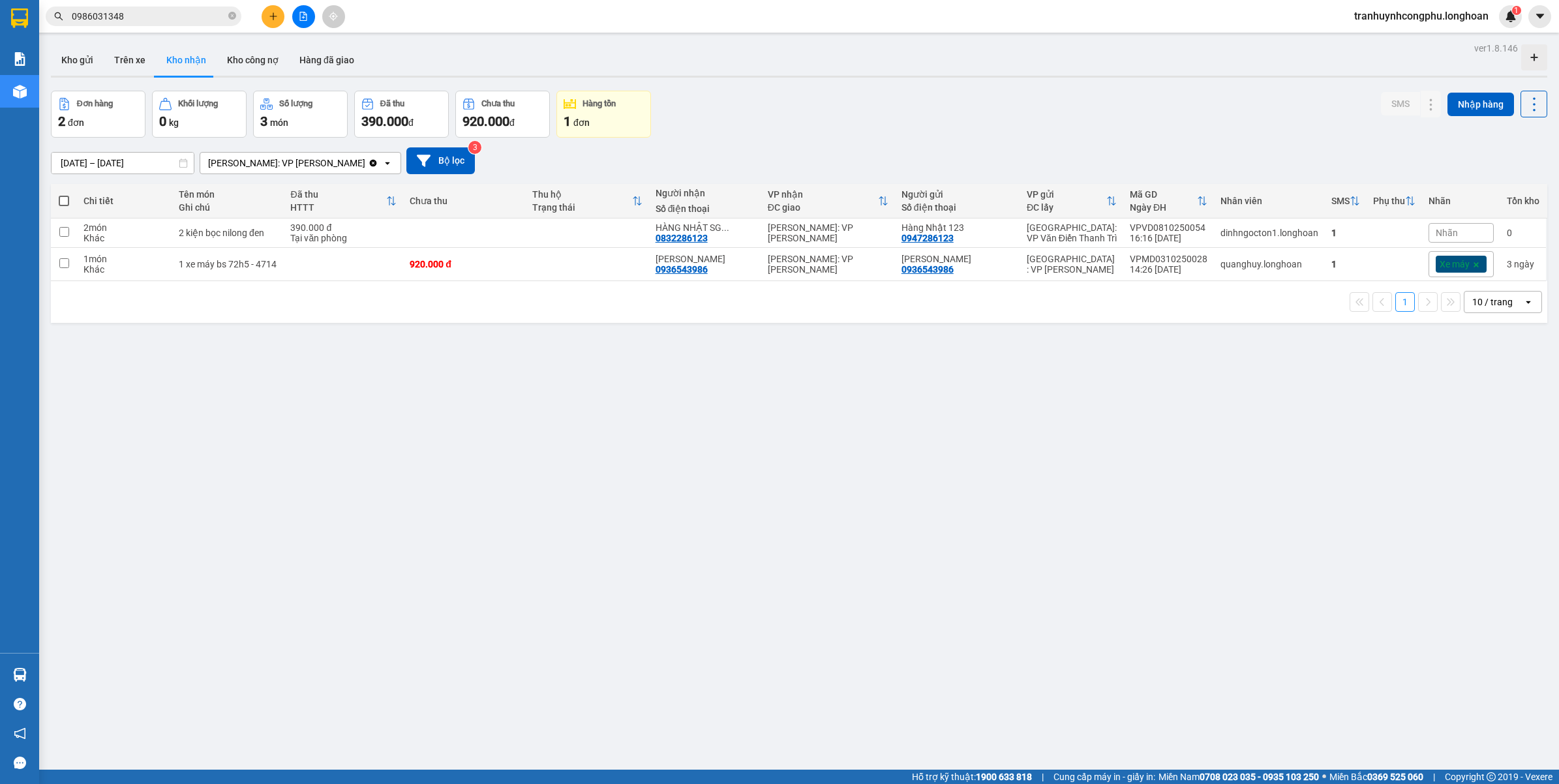
click at [501, 516] on div "ver 1.8.146 Kho gửi Trên xe Kho nhận Kho công nợ Hàng đã giao Đơn hàng 2 đơn Kh…" at bounding box center [799, 431] width 1507 height 784
click at [268, 21] on button at bounding box center [273, 17] width 23 height 23
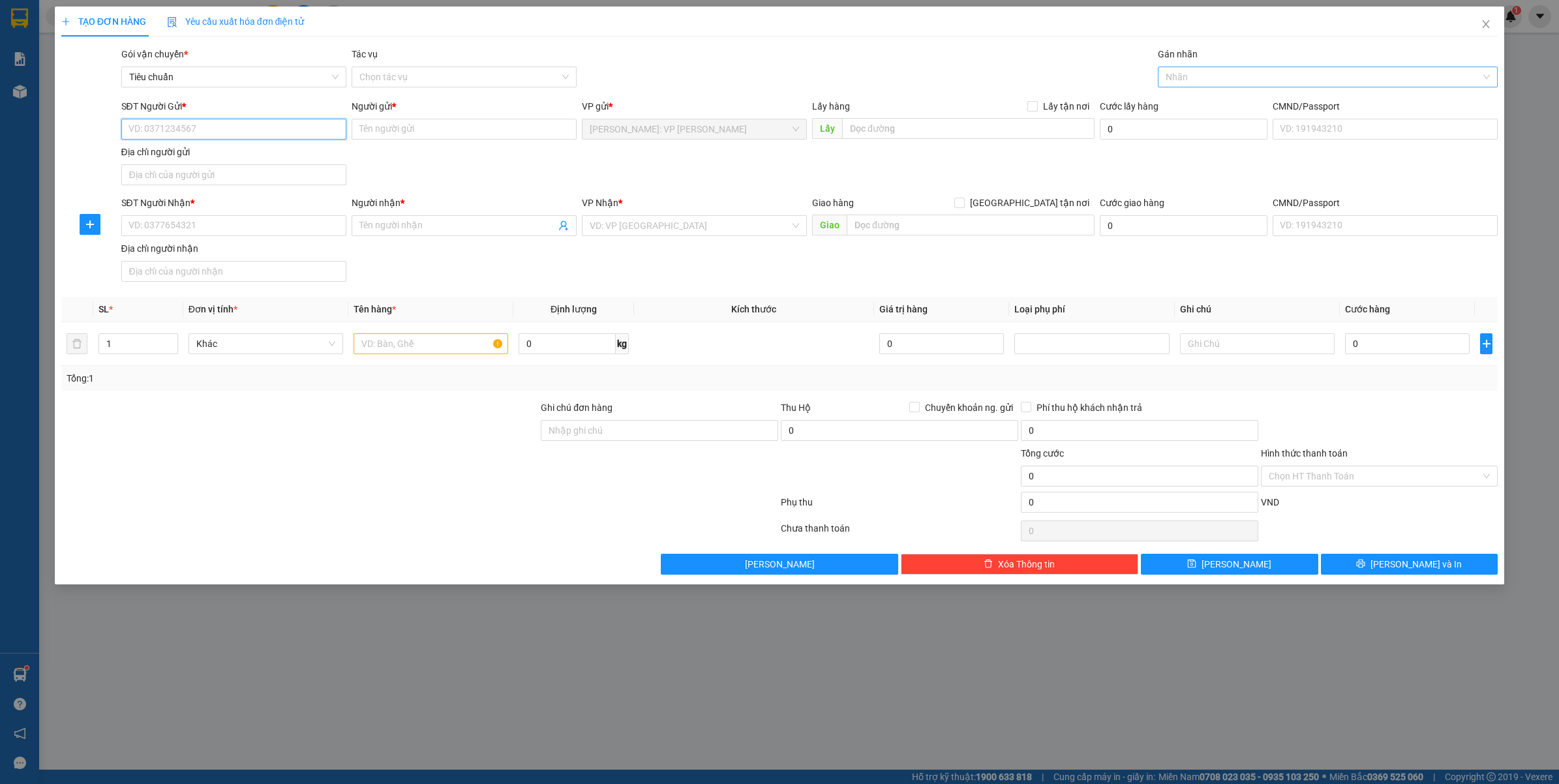
click at [1206, 79] on div at bounding box center [1322, 76] width 321 height 15
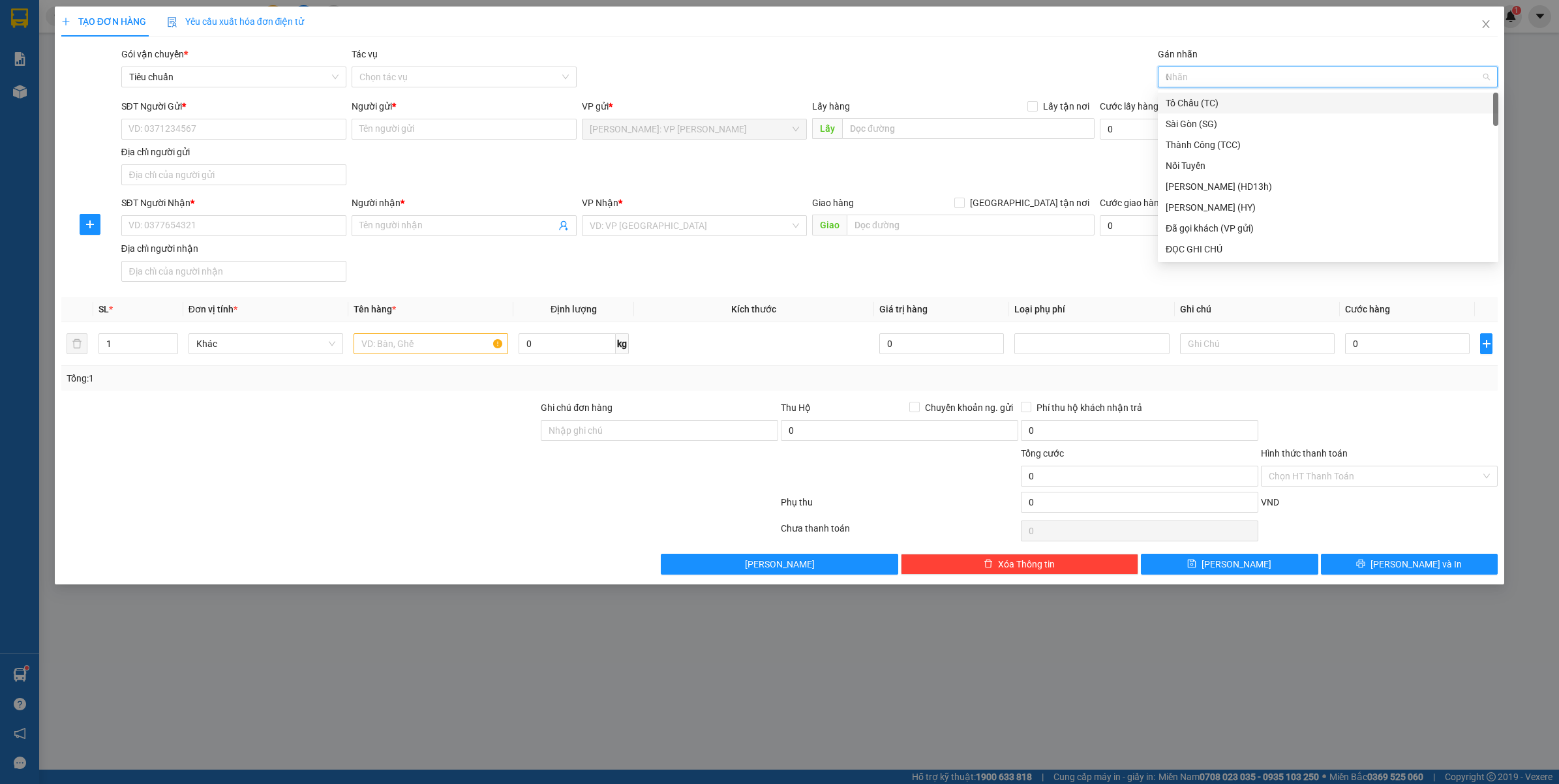
type input "GT"
type input "ĐA"
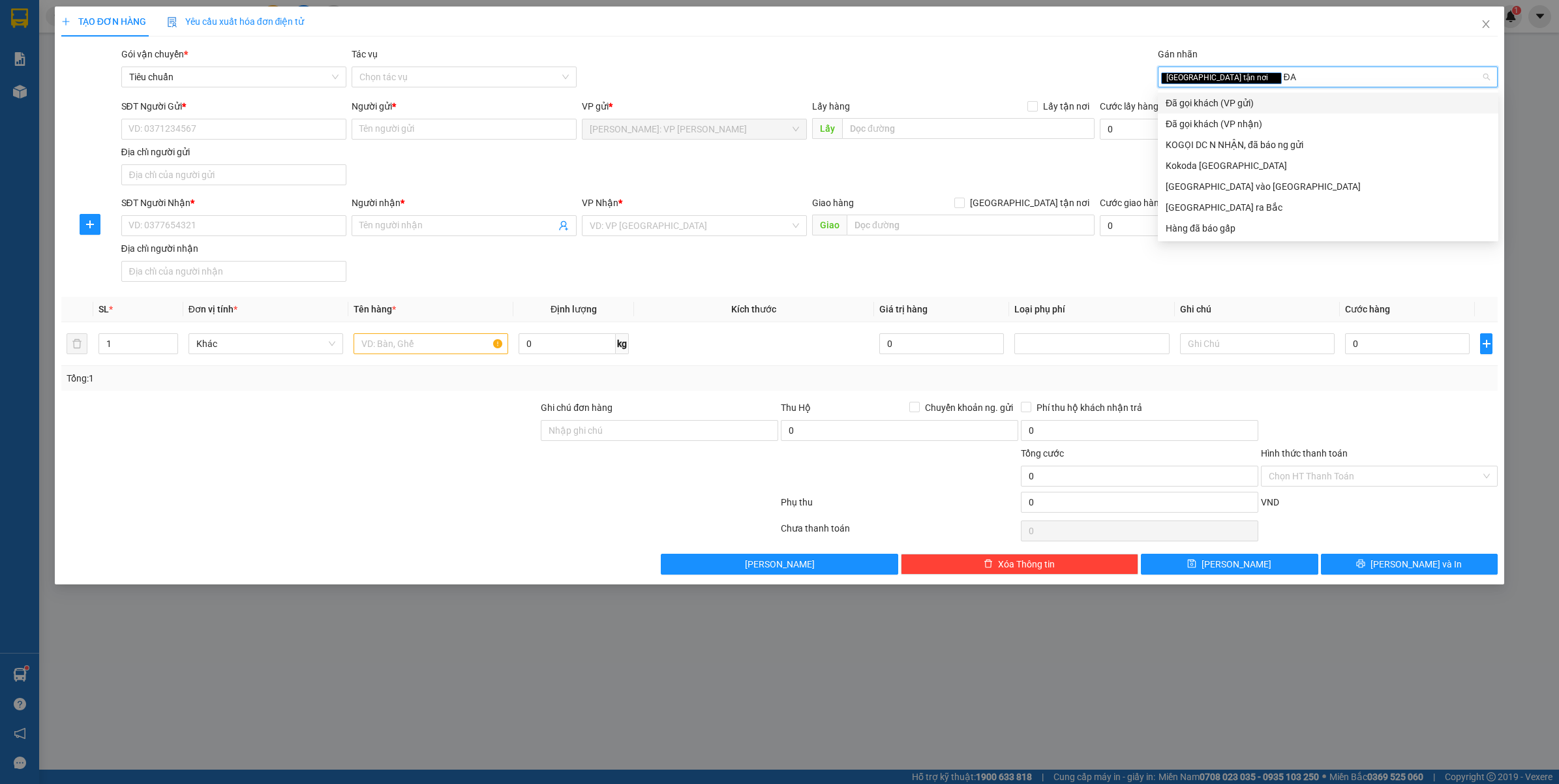
drag, startPoint x: 1232, startPoint y: 96, endPoint x: 1118, endPoint y: 152, distance: 127.0
click at [1231, 96] on div "Đã gọi khách (VP gửi)" at bounding box center [1328, 102] width 325 height 15
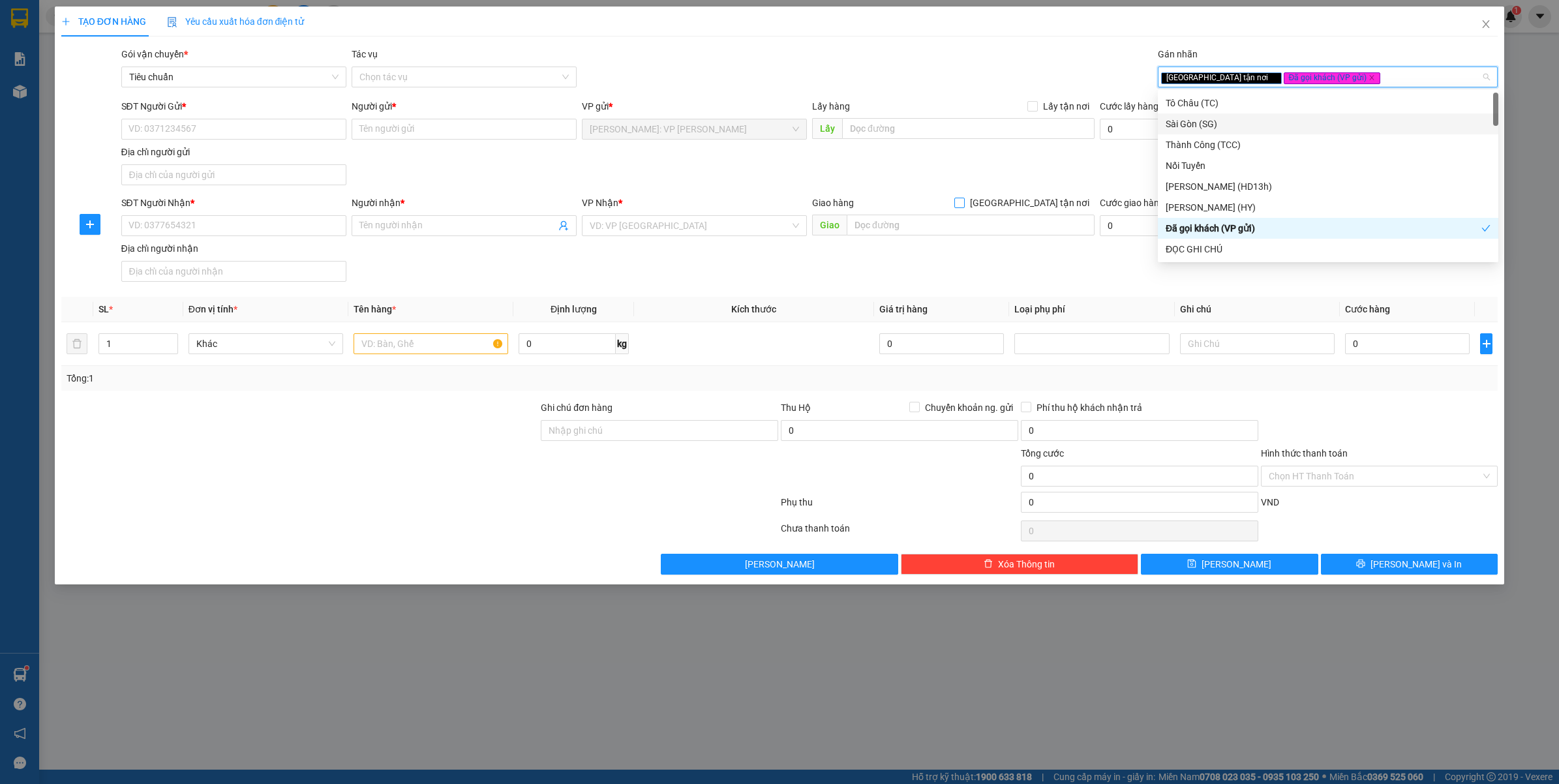
click at [1055, 204] on span "[GEOGRAPHIC_DATA] tận nơi" at bounding box center [1030, 203] width 130 height 15
click at [963, 204] on input "[GEOGRAPHIC_DATA] tận nơi" at bounding box center [959, 202] width 9 height 9
checkbox input "true"
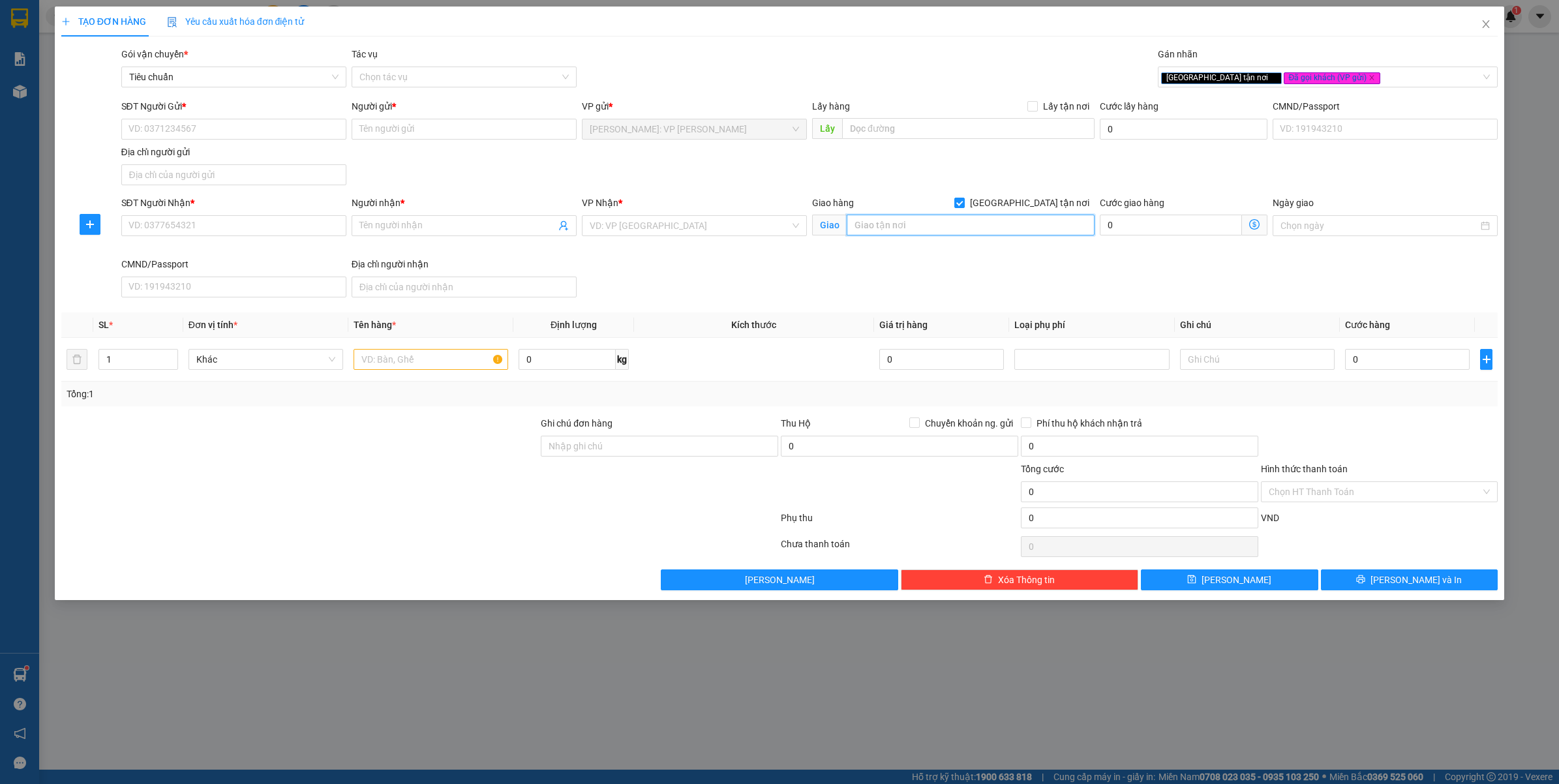
click at [926, 226] on input "text" at bounding box center [971, 225] width 248 height 21
type input "KHU 7 - XÃ [GEOGRAPHIC_DATA] - HUYỆN [GEOGRAPHIC_DATA] - [GEOGRAPHIC_DATA]"
click at [874, 297] on div "SĐT Người Nhận * VD: 0377654321 Người nhận * Tên người nhận VP Nhận * VD: VP [G…" at bounding box center [809, 249] width 1382 height 107
click at [653, 229] on input "search" at bounding box center [690, 226] width 200 height 20
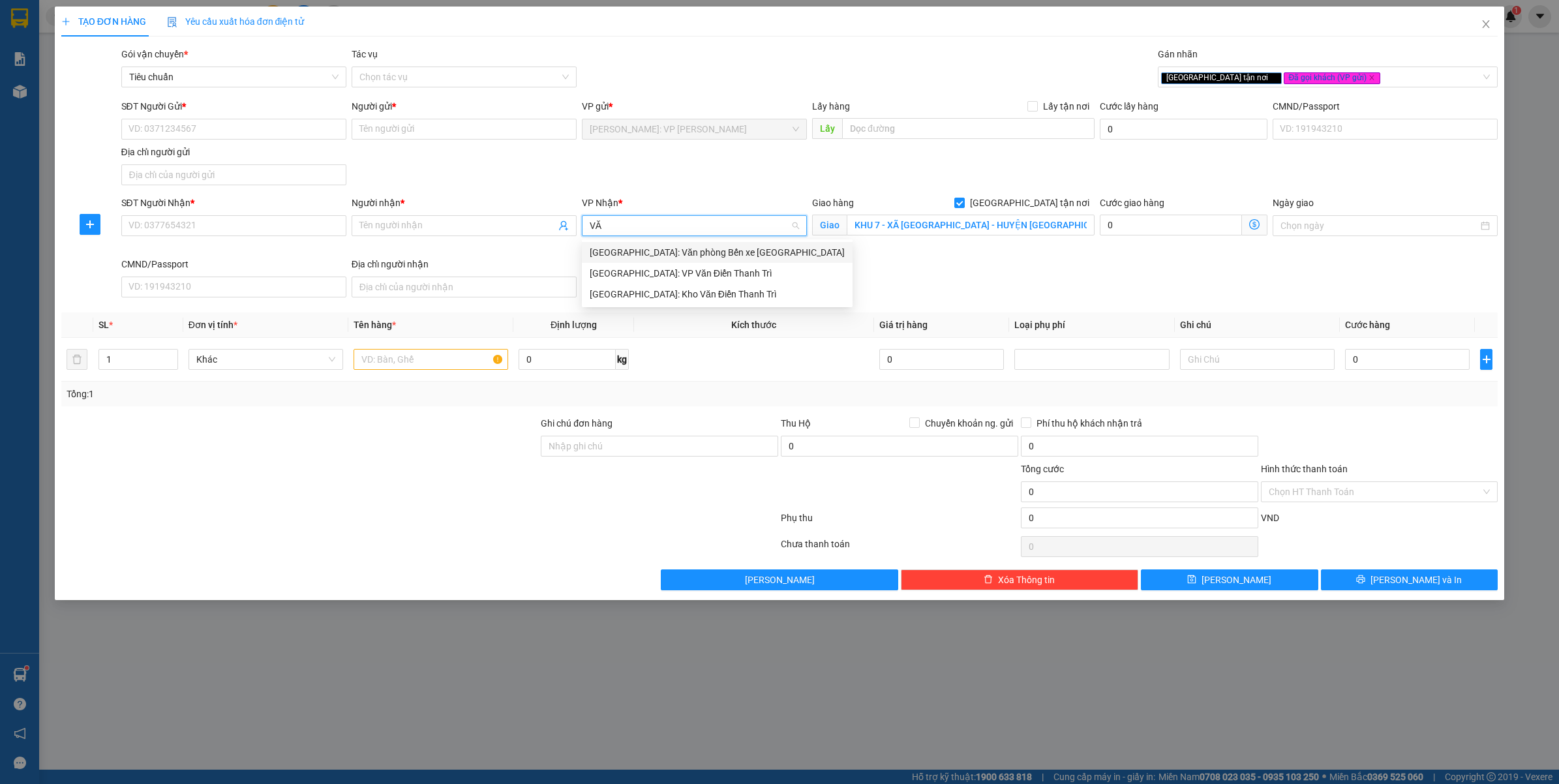
type input "VĂN"
click at [388, 361] on input "text" at bounding box center [431, 359] width 155 height 21
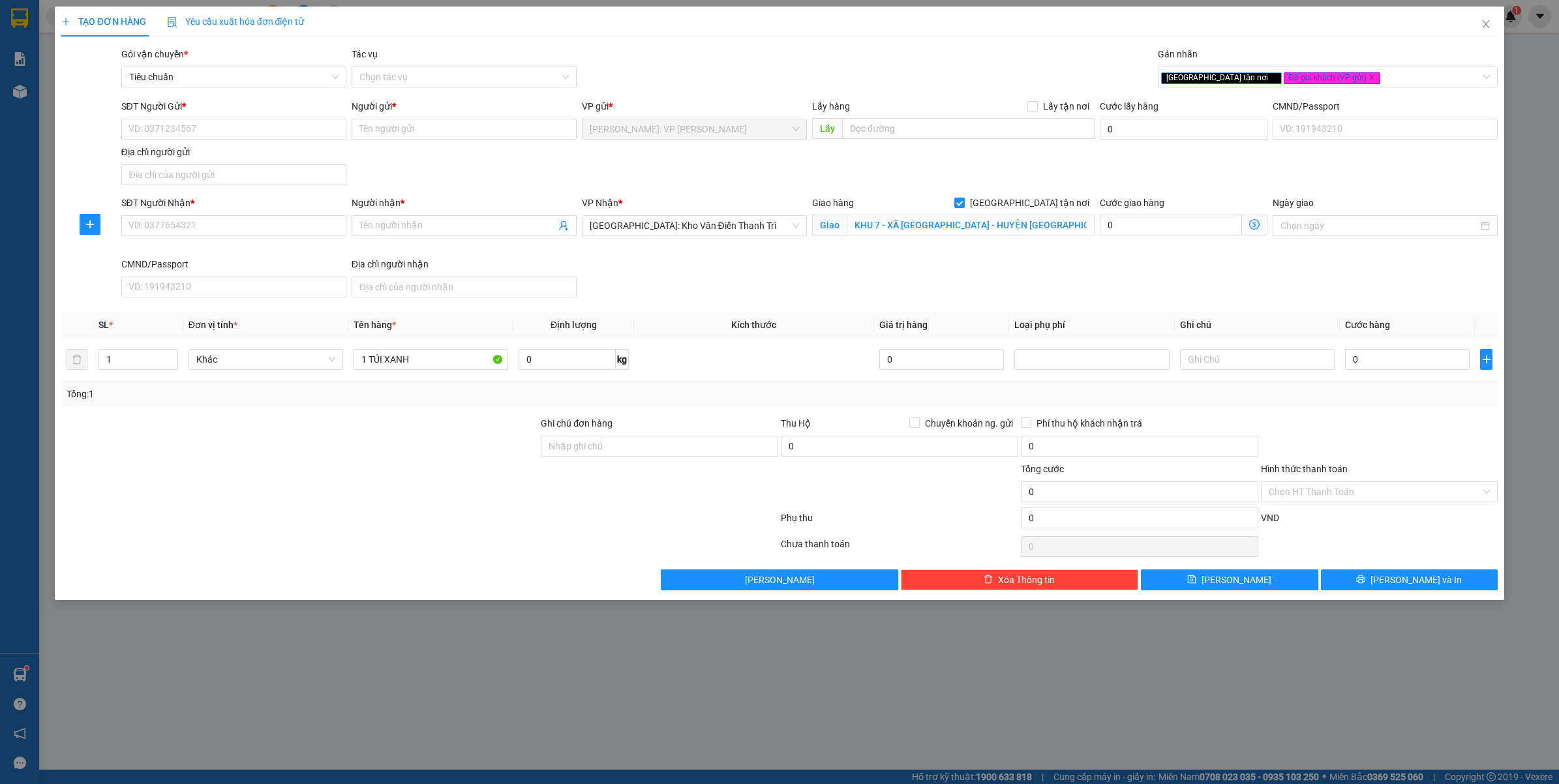
click at [385, 444] on div at bounding box center [300, 439] width 480 height 46
click at [462, 366] on input "1 TÚI XANH" at bounding box center [431, 359] width 155 height 21
type input "1 TÚI XANH ( QUẦN ÁO )"
click at [352, 484] on div at bounding box center [300, 485] width 480 height 46
click at [654, 431] on div "Ghi chú đơn hàng" at bounding box center [659, 426] width 237 height 20
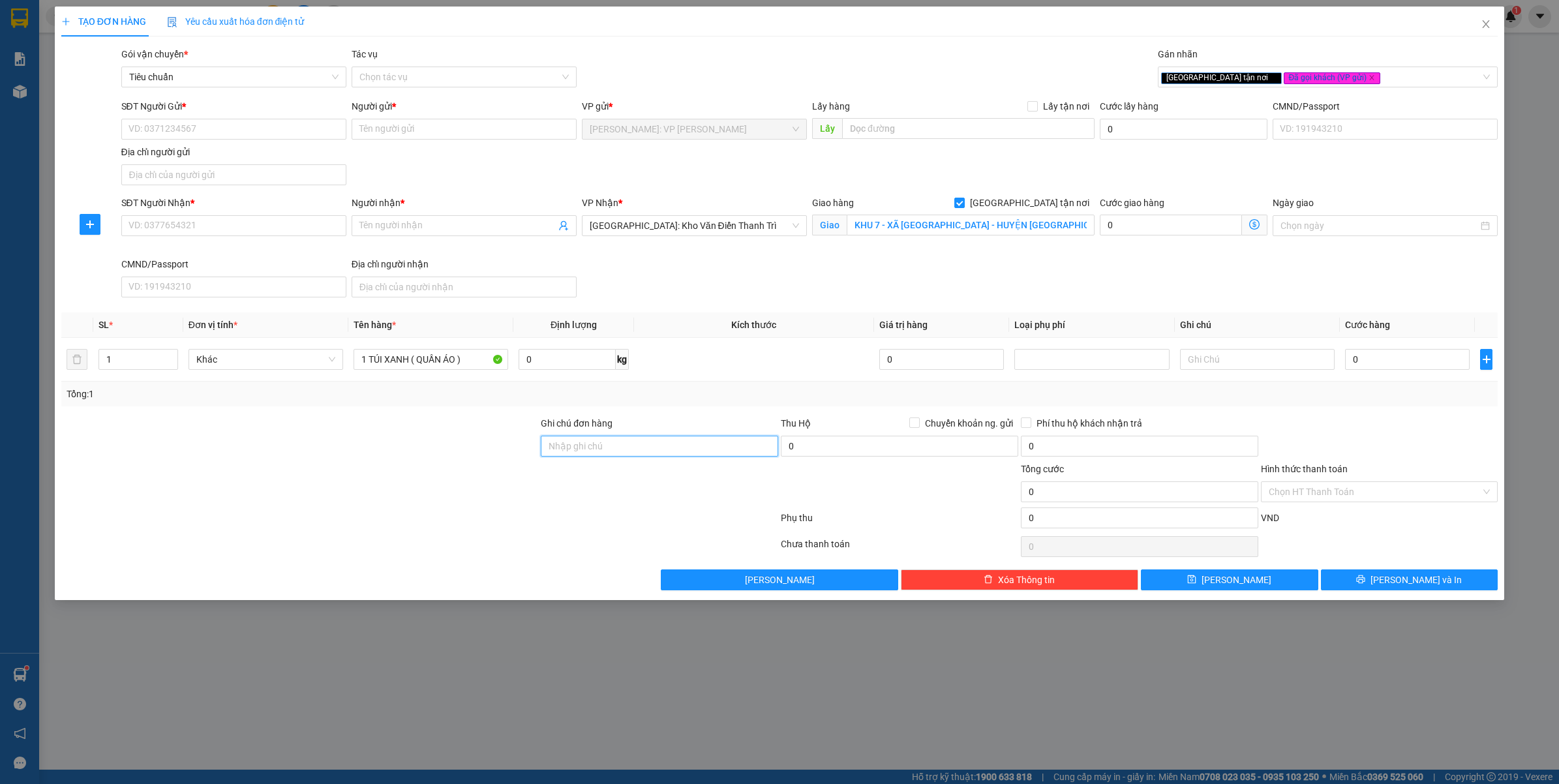
click at [649, 444] on input "Ghi chú đơn hàng" at bounding box center [659, 446] width 237 height 21
type input "VẬN CHUYỂN NHẸ TAY - HƯ VỠ KHÔNG ĐỀN"
click at [490, 517] on div at bounding box center [419, 520] width 719 height 26
click at [445, 726] on div "TẠO ĐƠN HÀNG Yêu cầu xuất hóa đơn điện tử Transit Pickup Surcharge Ids Transit …" at bounding box center [780, 392] width 1559 height 784
click at [193, 122] on input "SĐT Người Gửi *" at bounding box center [234, 128] width 225 height 21
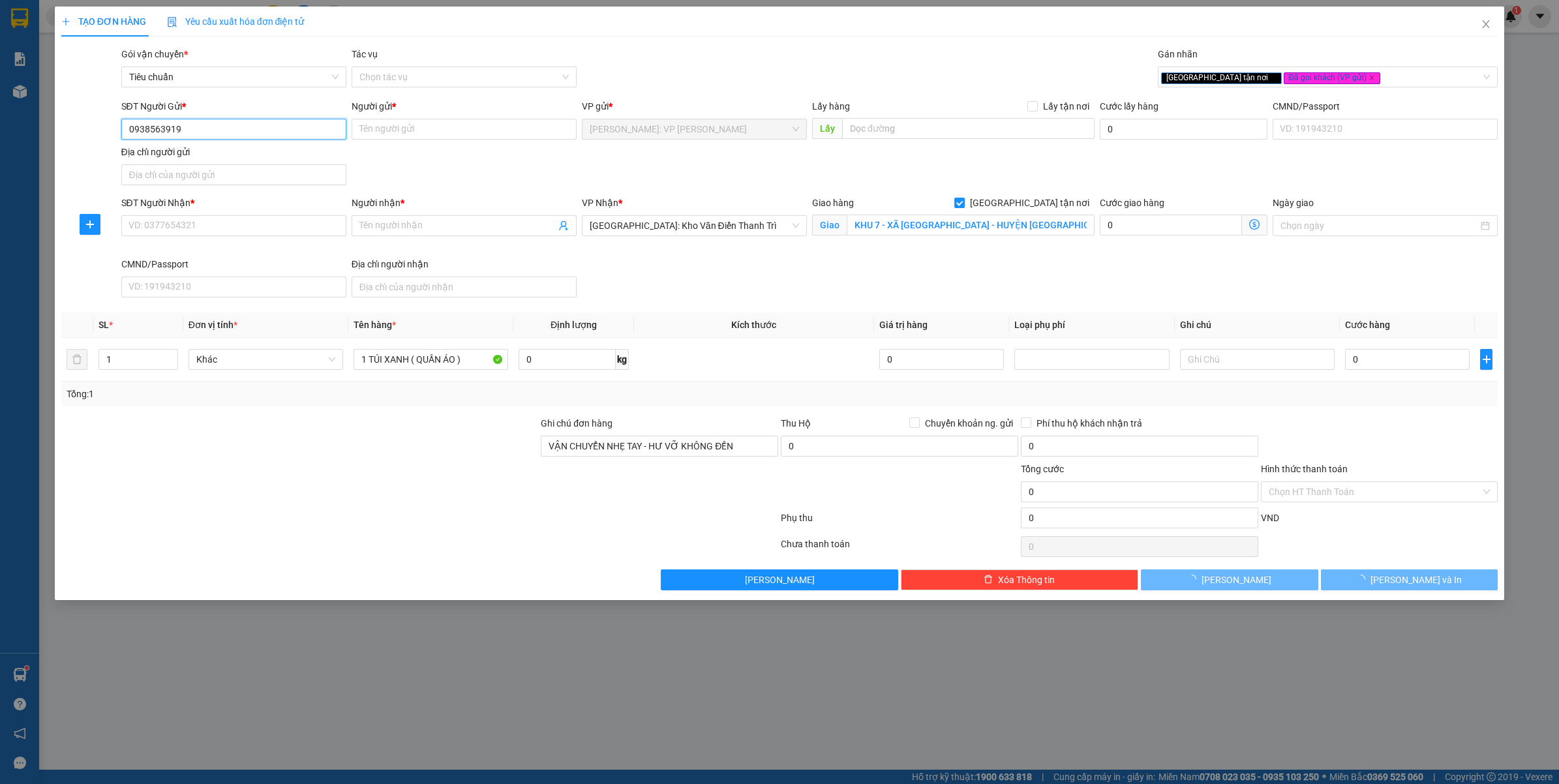
click at [194, 122] on input "0938563919" at bounding box center [234, 128] width 225 height 21
type input "0938563919"
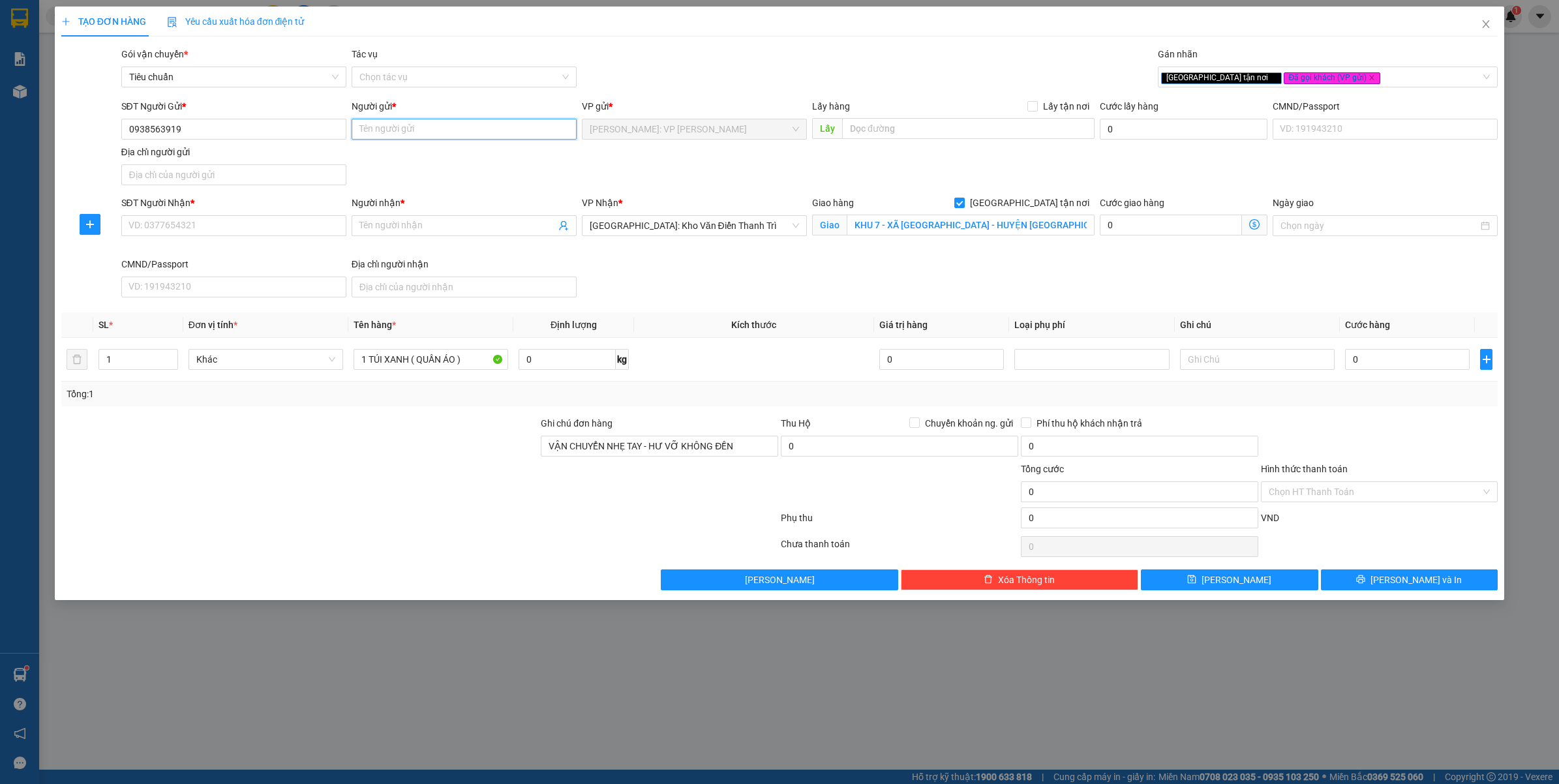
click at [392, 132] on input "Người gửi *" at bounding box center [464, 128] width 225 height 21
type input "[PERSON_NAME]"
click at [188, 226] on input "SĐT Người Nhận *" at bounding box center [234, 225] width 225 height 21
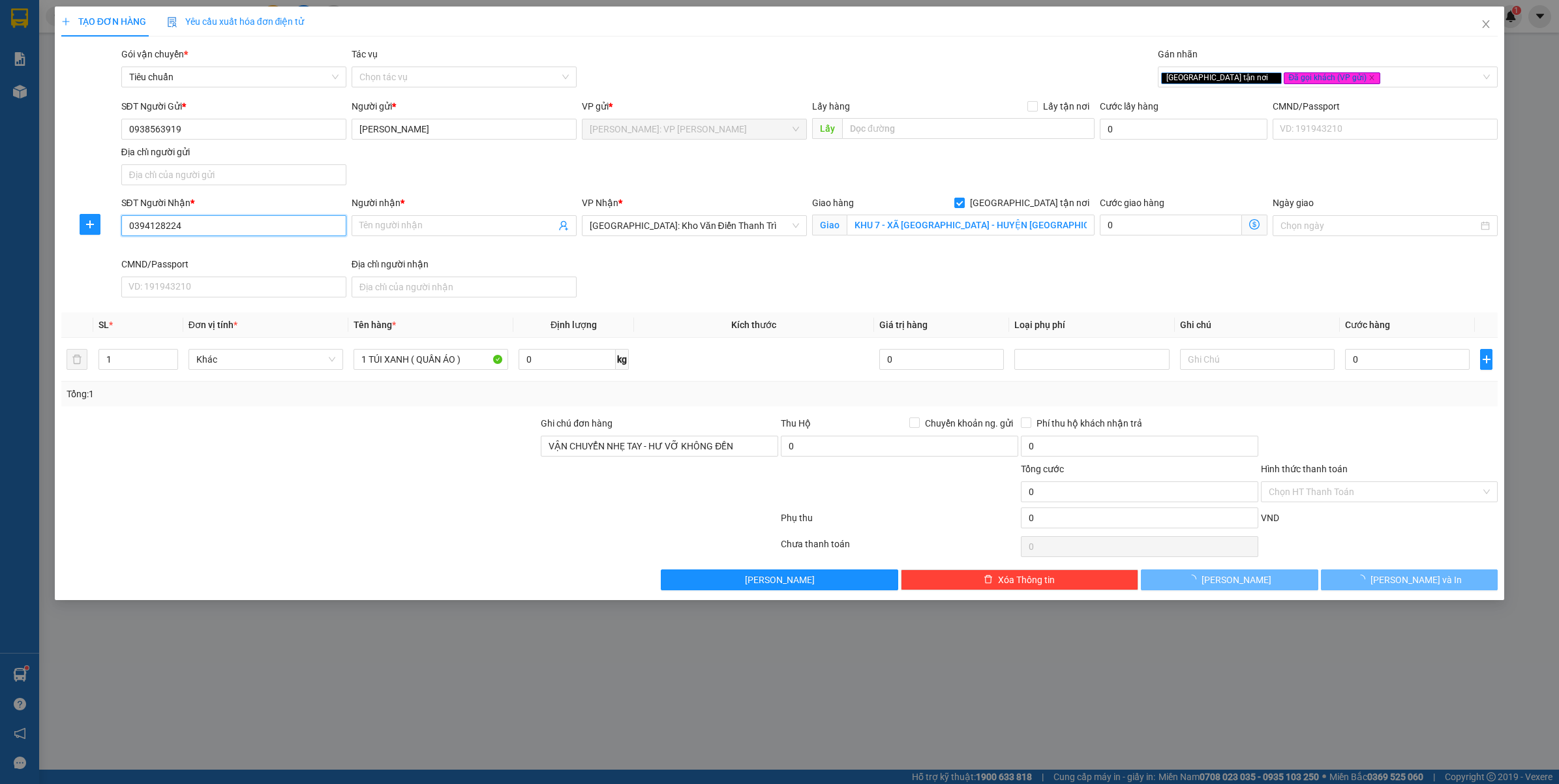
click at [188, 226] on input "0394128224" at bounding box center [234, 225] width 225 height 21
type input "0394128224"
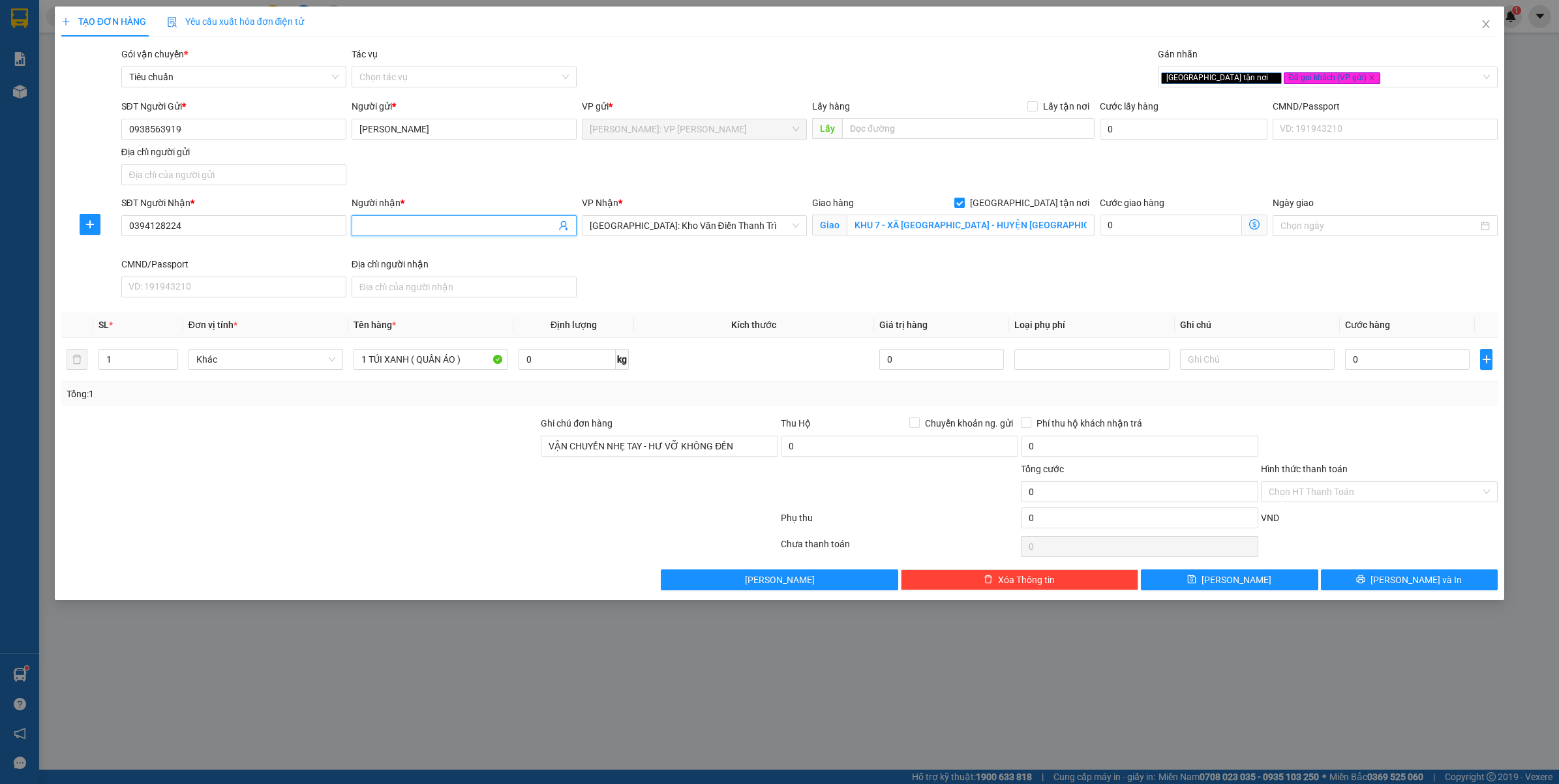
click at [483, 226] on input "Người nhận *" at bounding box center [457, 226] width 197 height 15
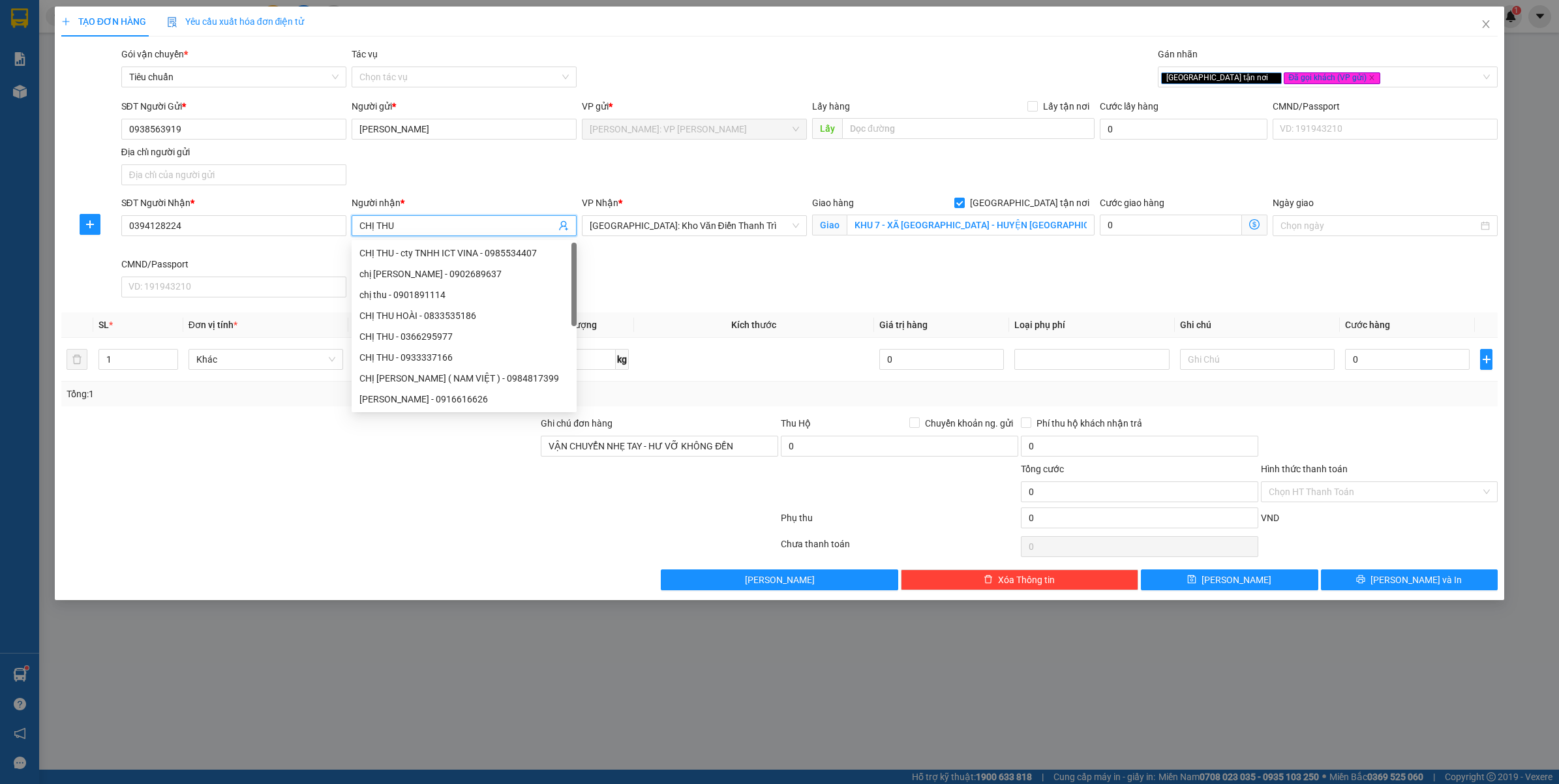
type input "CHỊ THU"
click at [765, 281] on div "SĐT Người Nhận * 0394128224 Người nhận * CHỊ THU VP Nhận * [GEOGRAPHIC_DATA]: K…" at bounding box center [809, 249] width 1382 height 107
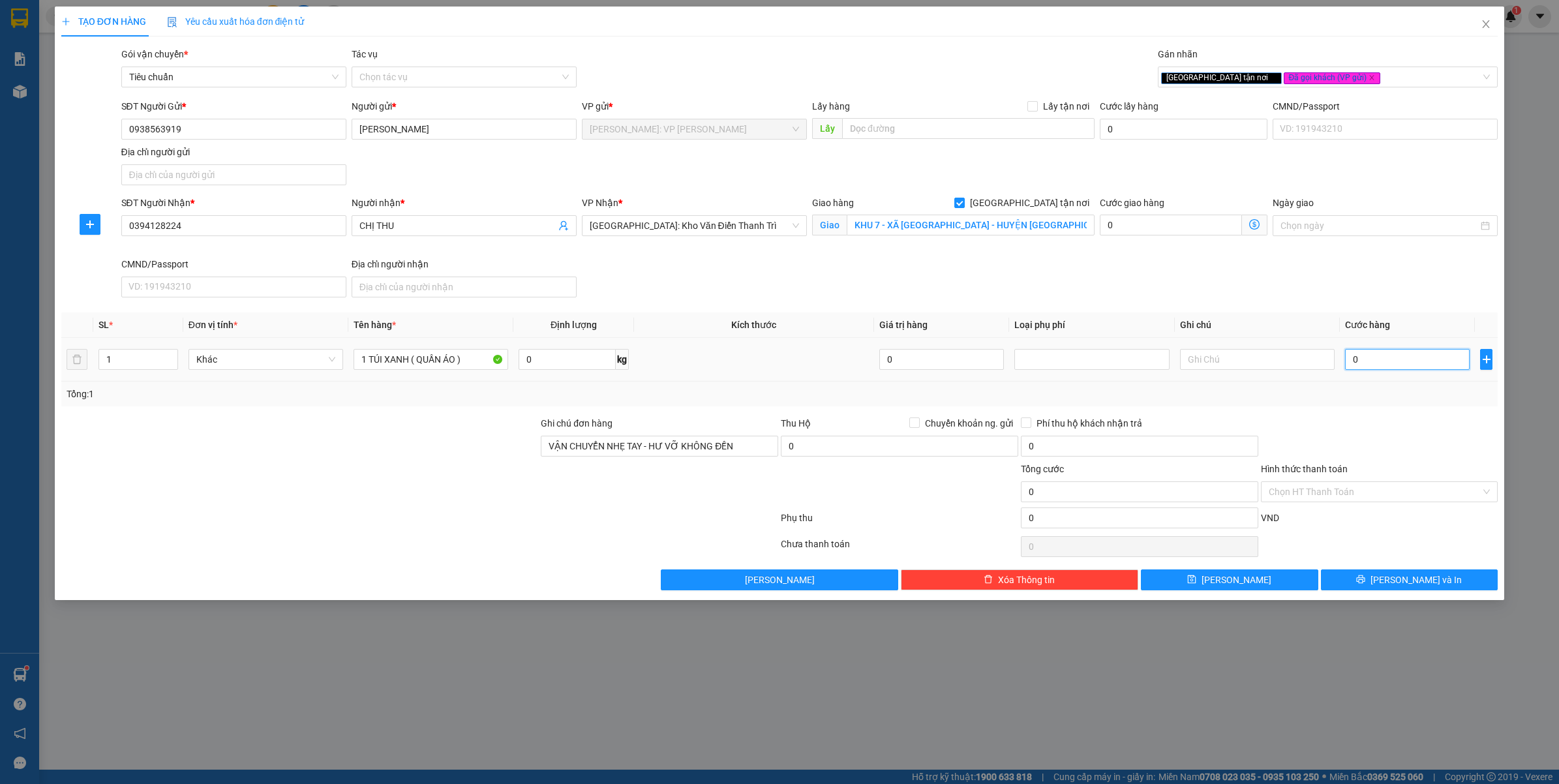
click at [1427, 359] on input "0" at bounding box center [1407, 359] width 125 height 21
type input "4"
type input "40"
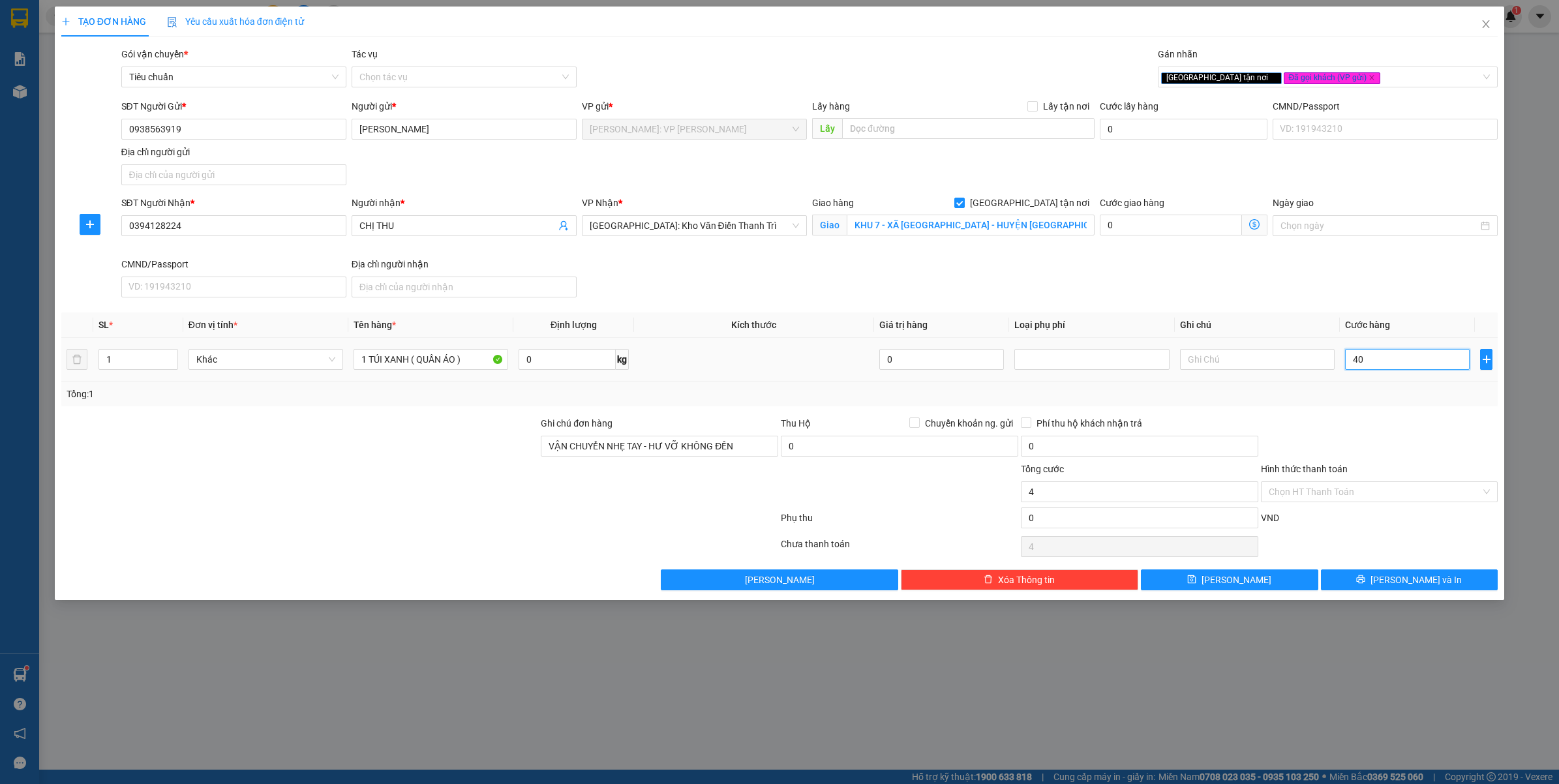
type input "40"
type input "400"
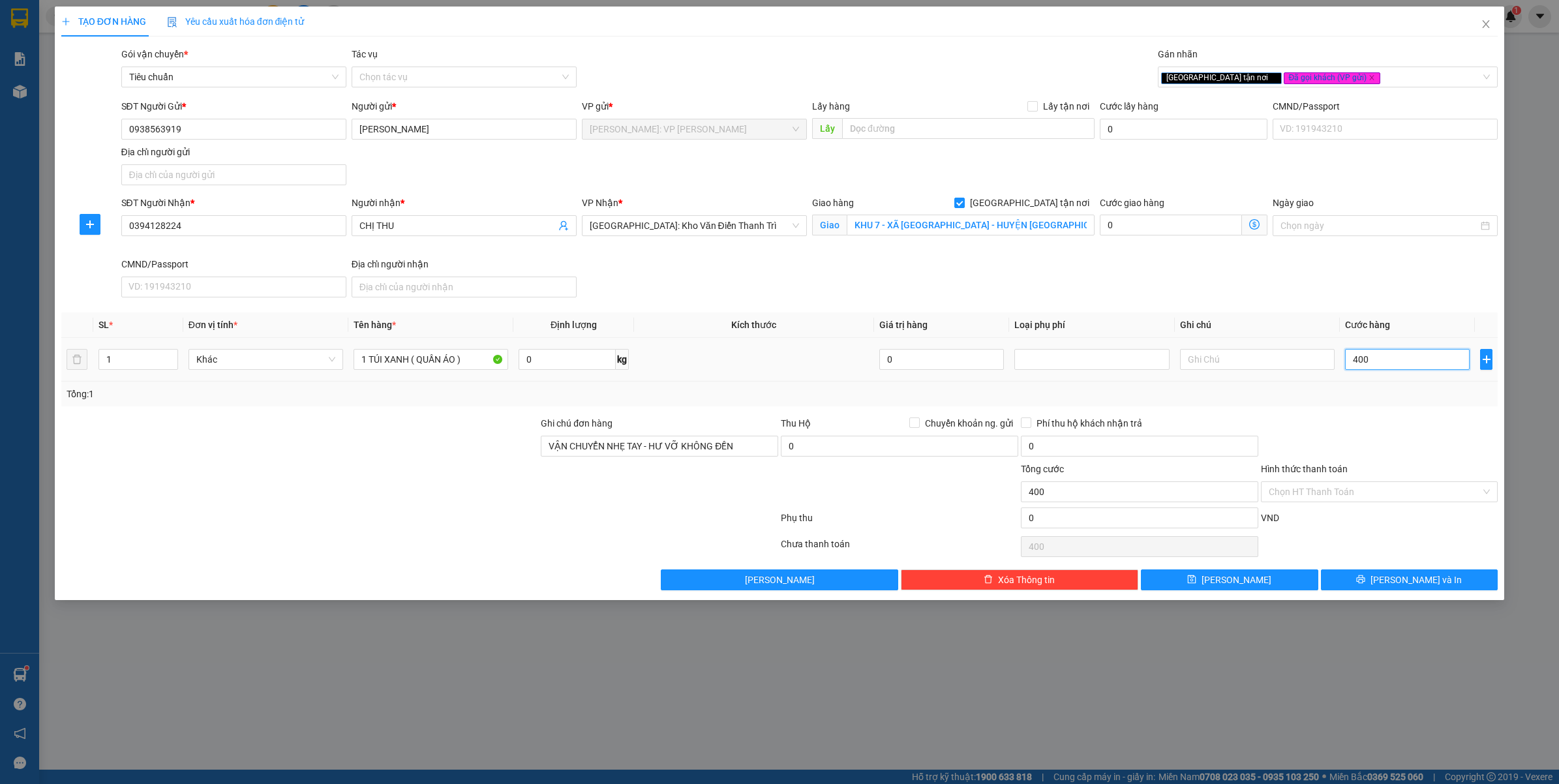
type input "4.000"
type input "4.400"
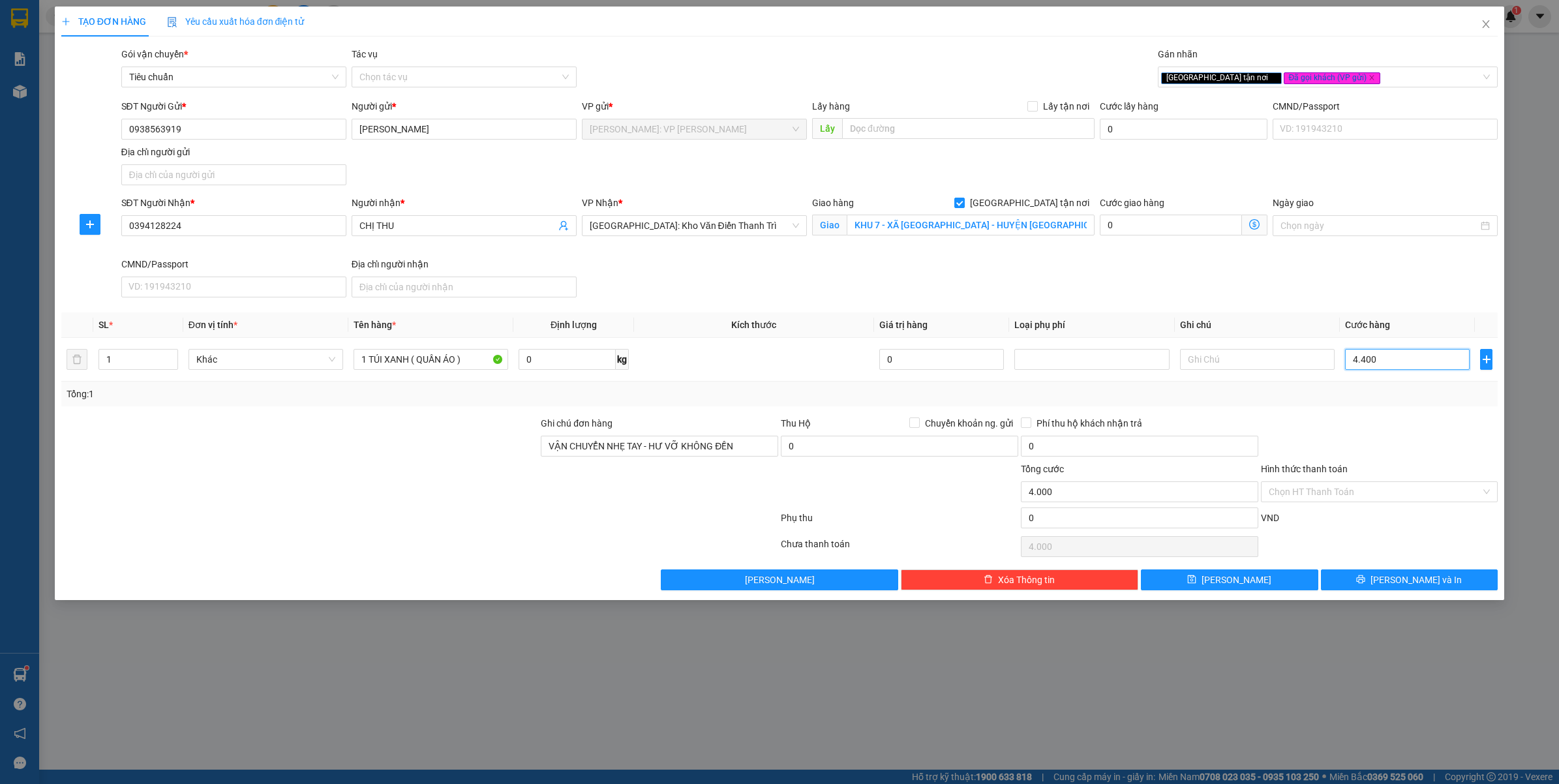
type input "4.400"
click at [1385, 409] on div "Transit Pickup Surcharge Ids Transit Deliver Surcharge Ids Transit Deliver Surc…" at bounding box center [780, 318] width 1437 height 543
type input "400.000"
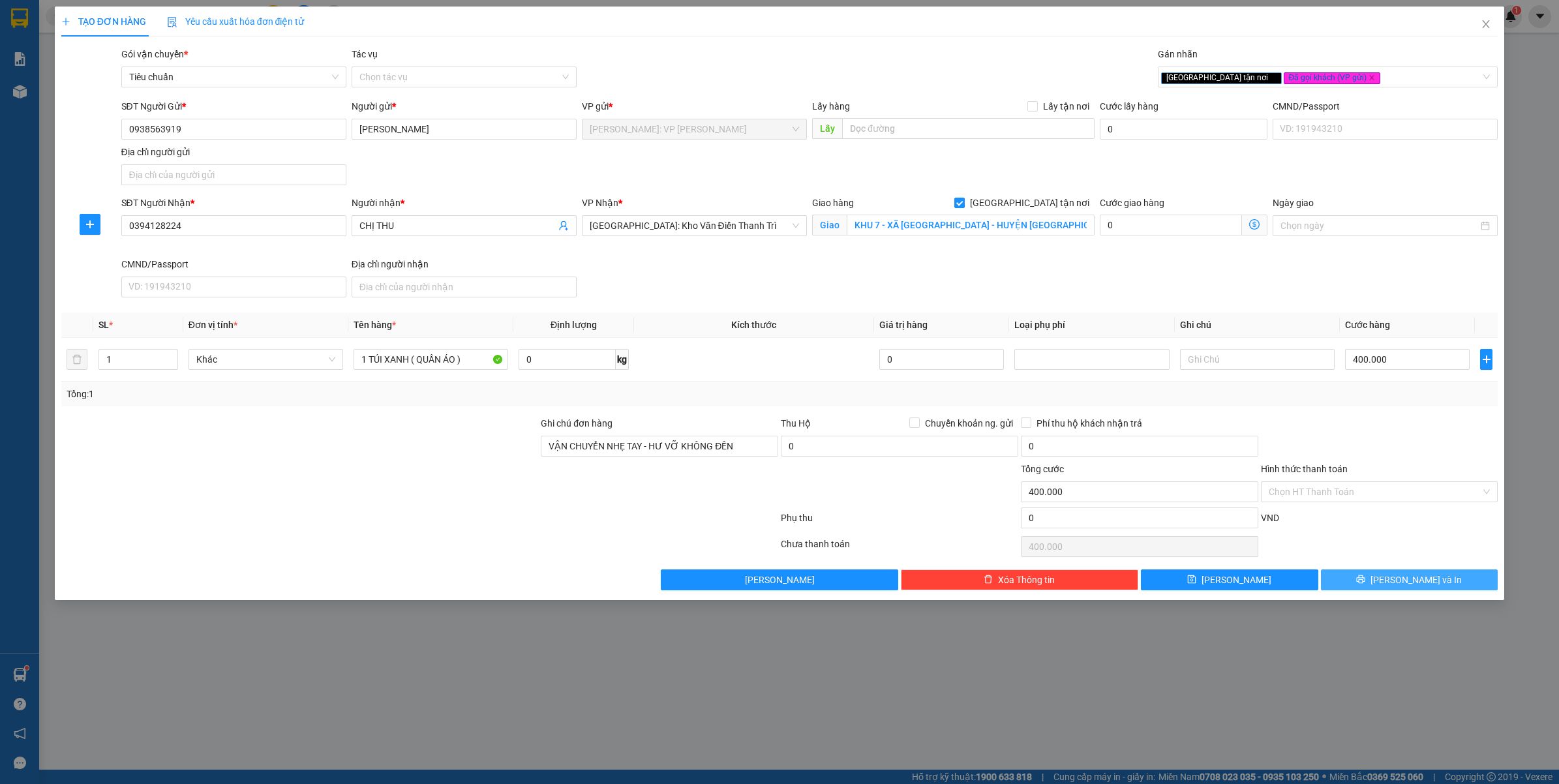
click at [1366, 584] on button "[PERSON_NAME] và In" at bounding box center [1410, 579] width 177 height 21
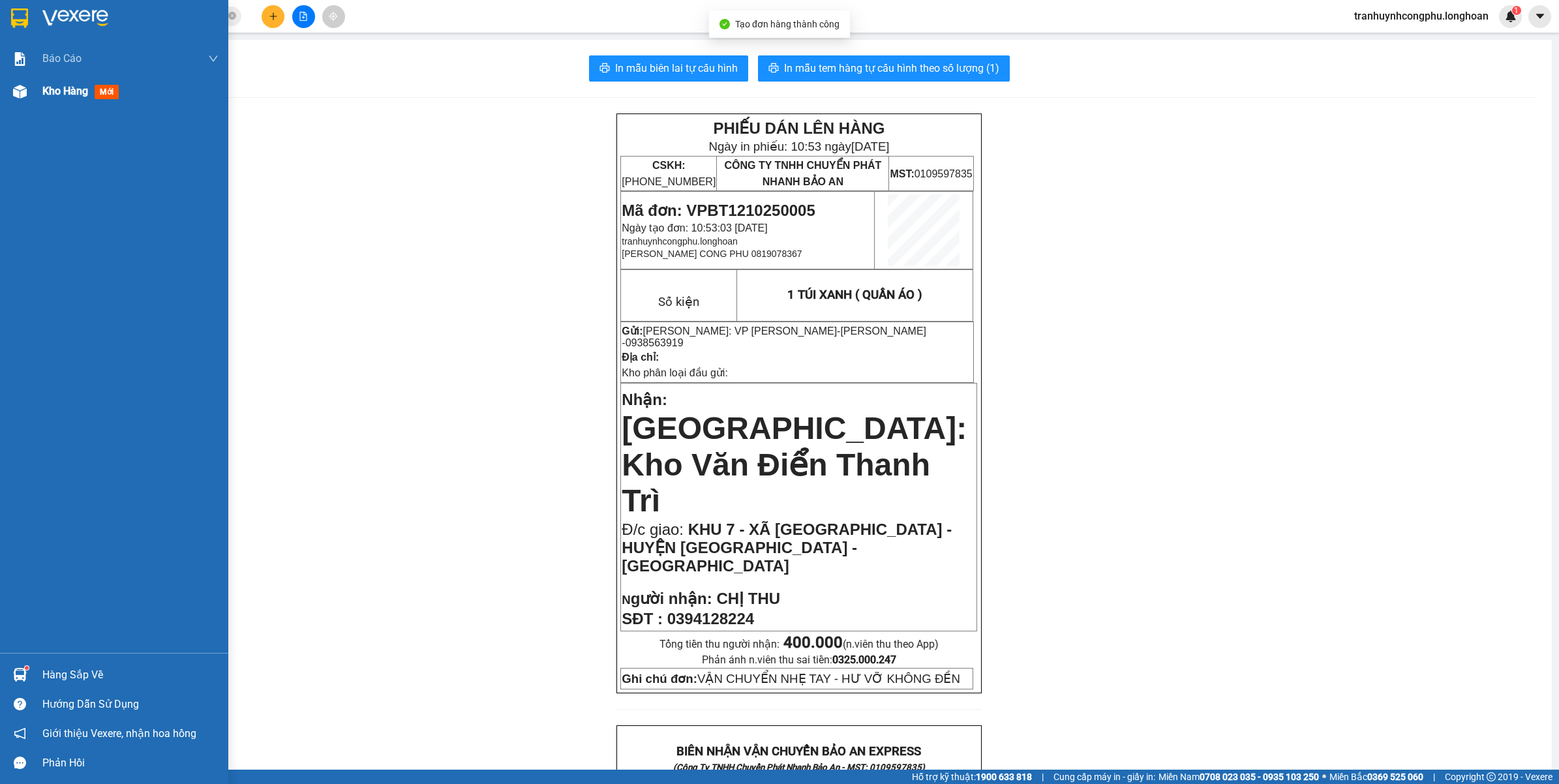
click at [10, 95] on div at bounding box center [20, 92] width 23 height 23
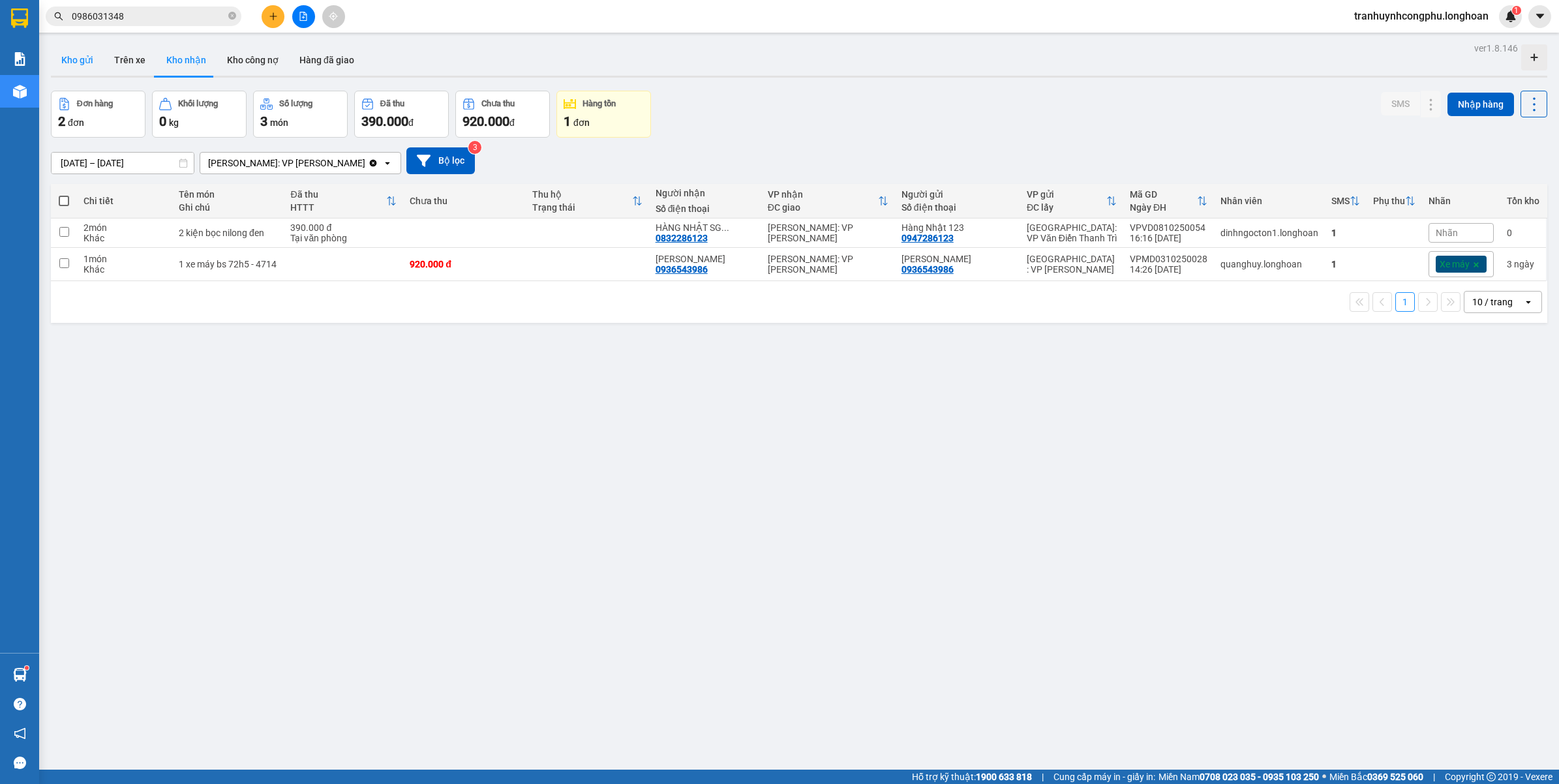
click at [80, 52] on button "Kho gửi" at bounding box center [77, 60] width 53 height 31
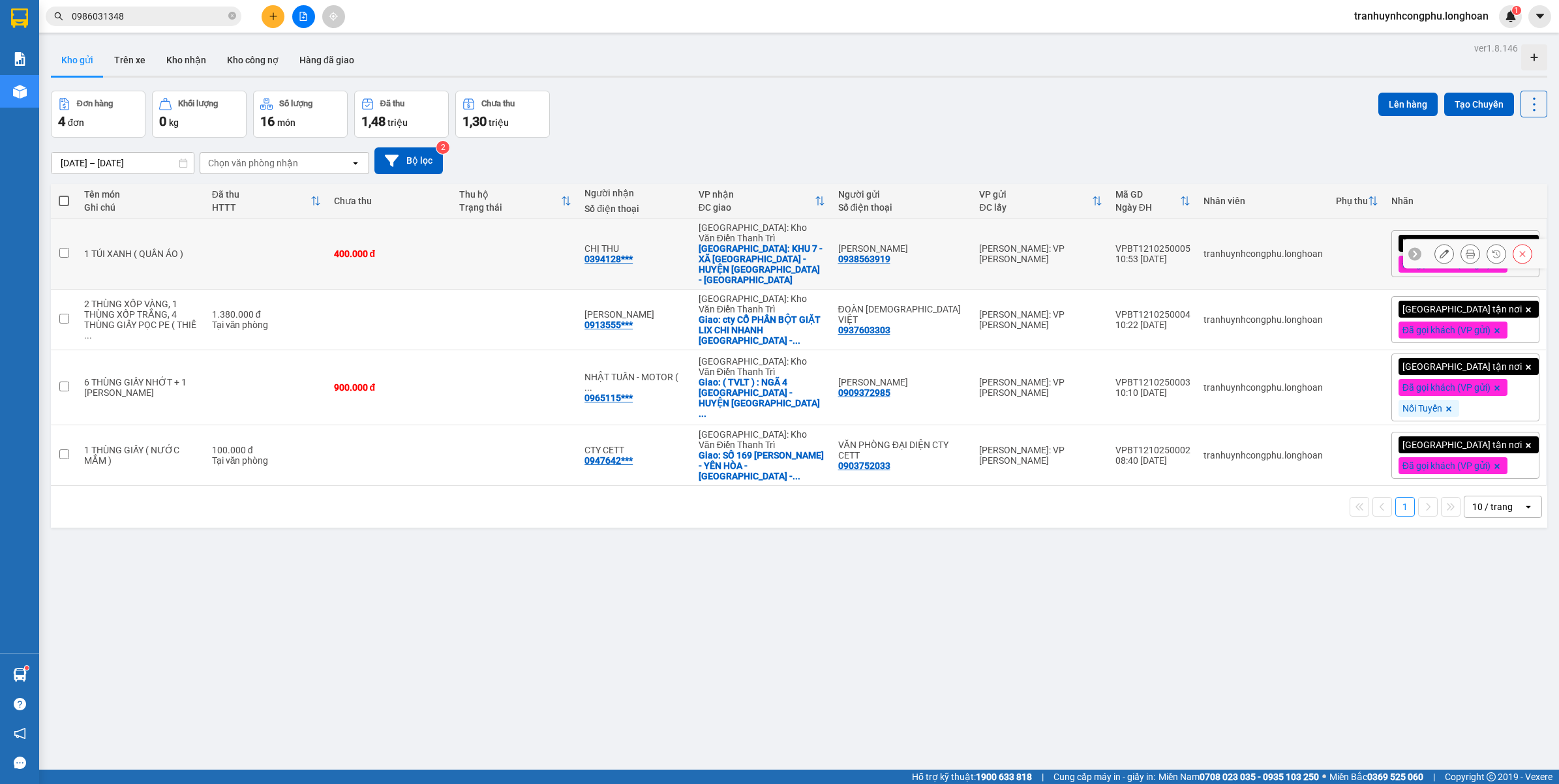
click at [1440, 249] on icon at bounding box center [1444, 254] width 9 height 9
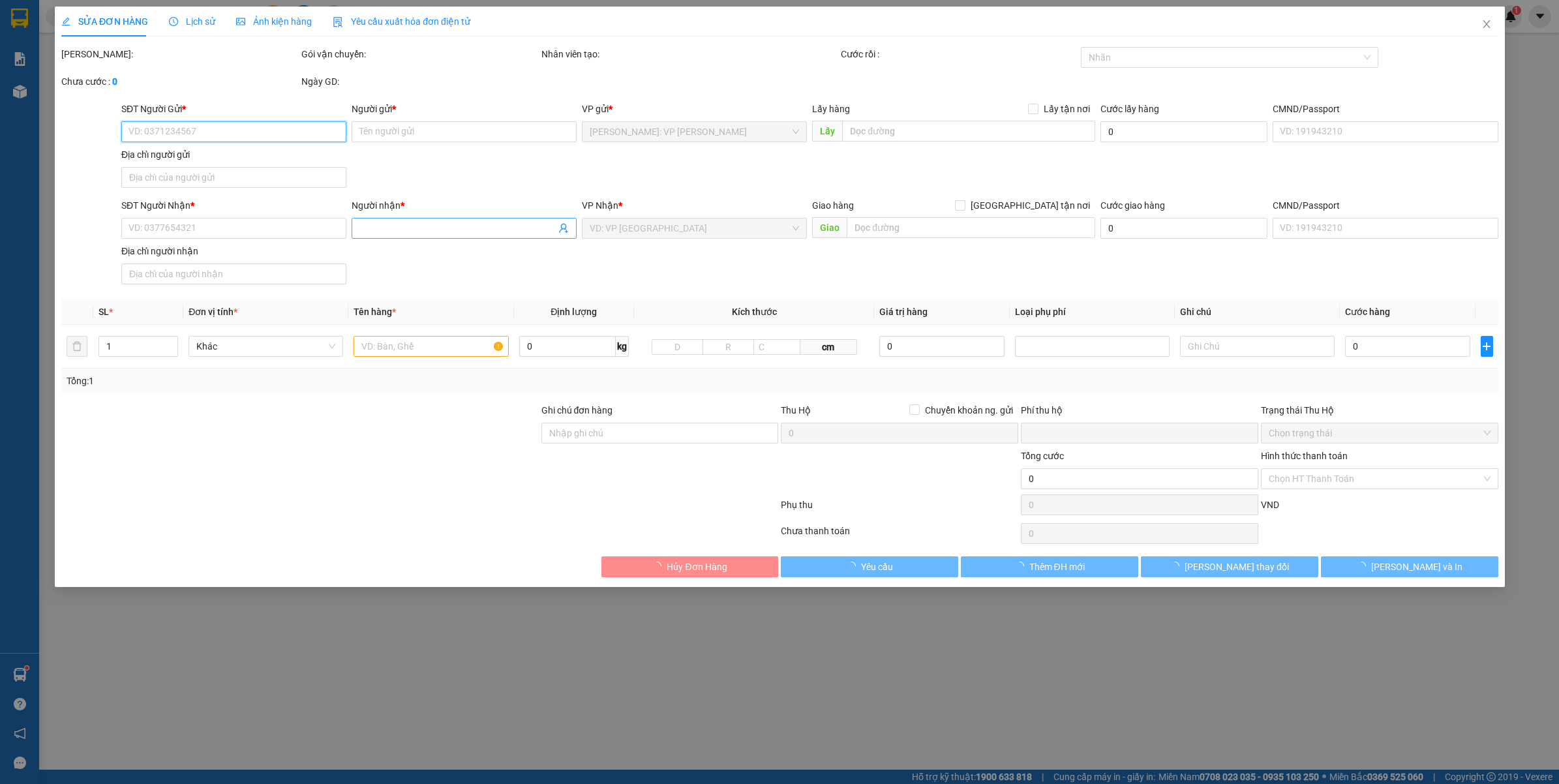
type input "0938563919"
type input "[PERSON_NAME]"
type input "0394128224"
type input "CHỊ THU"
checkbox input "true"
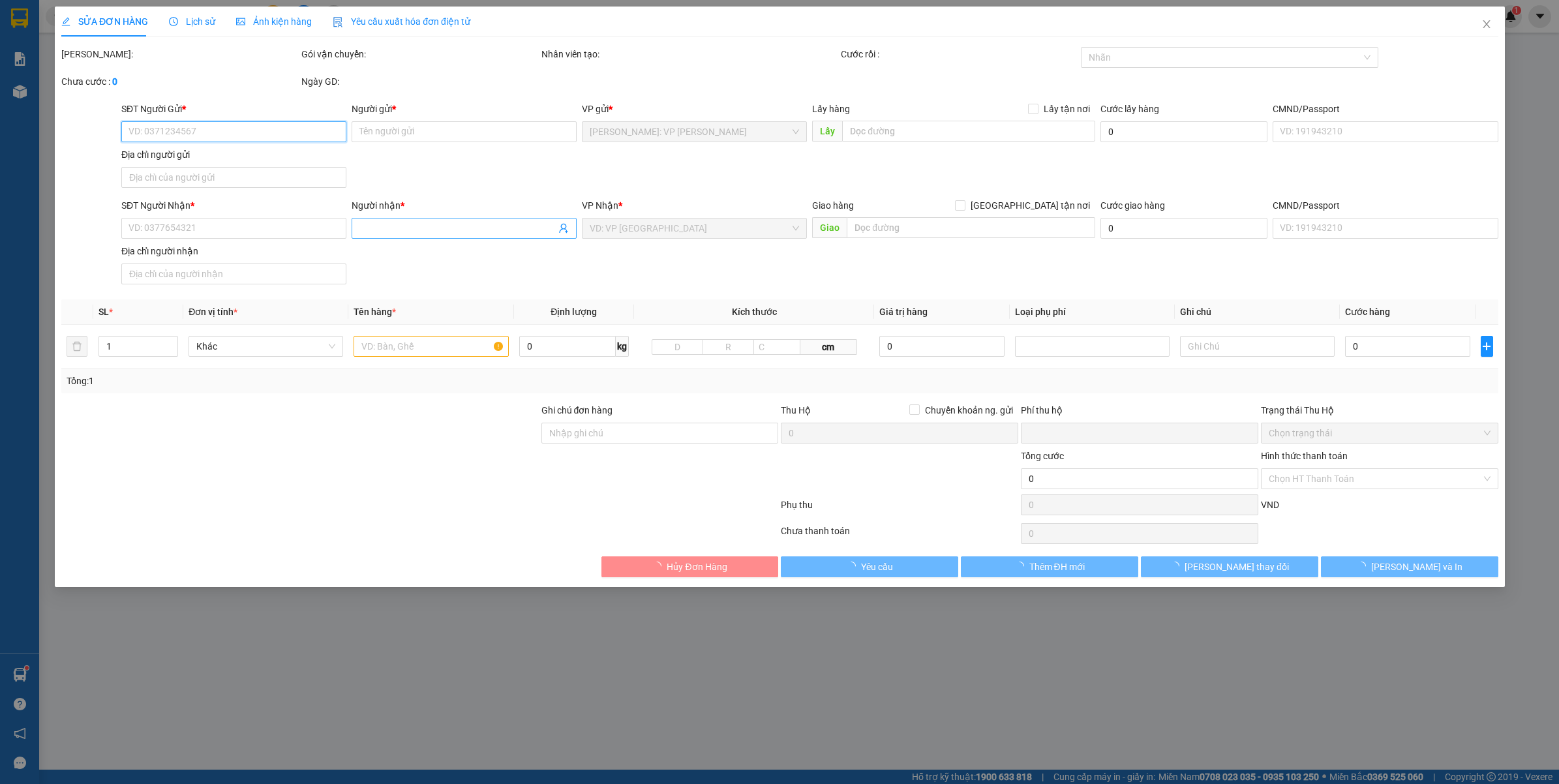
type input "KHU 7 - XÃ [GEOGRAPHIC_DATA] - HUYỆN [GEOGRAPHIC_DATA] - [GEOGRAPHIC_DATA]"
type input "VẬN CHUYỂN NHẸ TAY - HƯ VỠ KHÔNG ĐỀN"
type input "0"
type input "400.000"
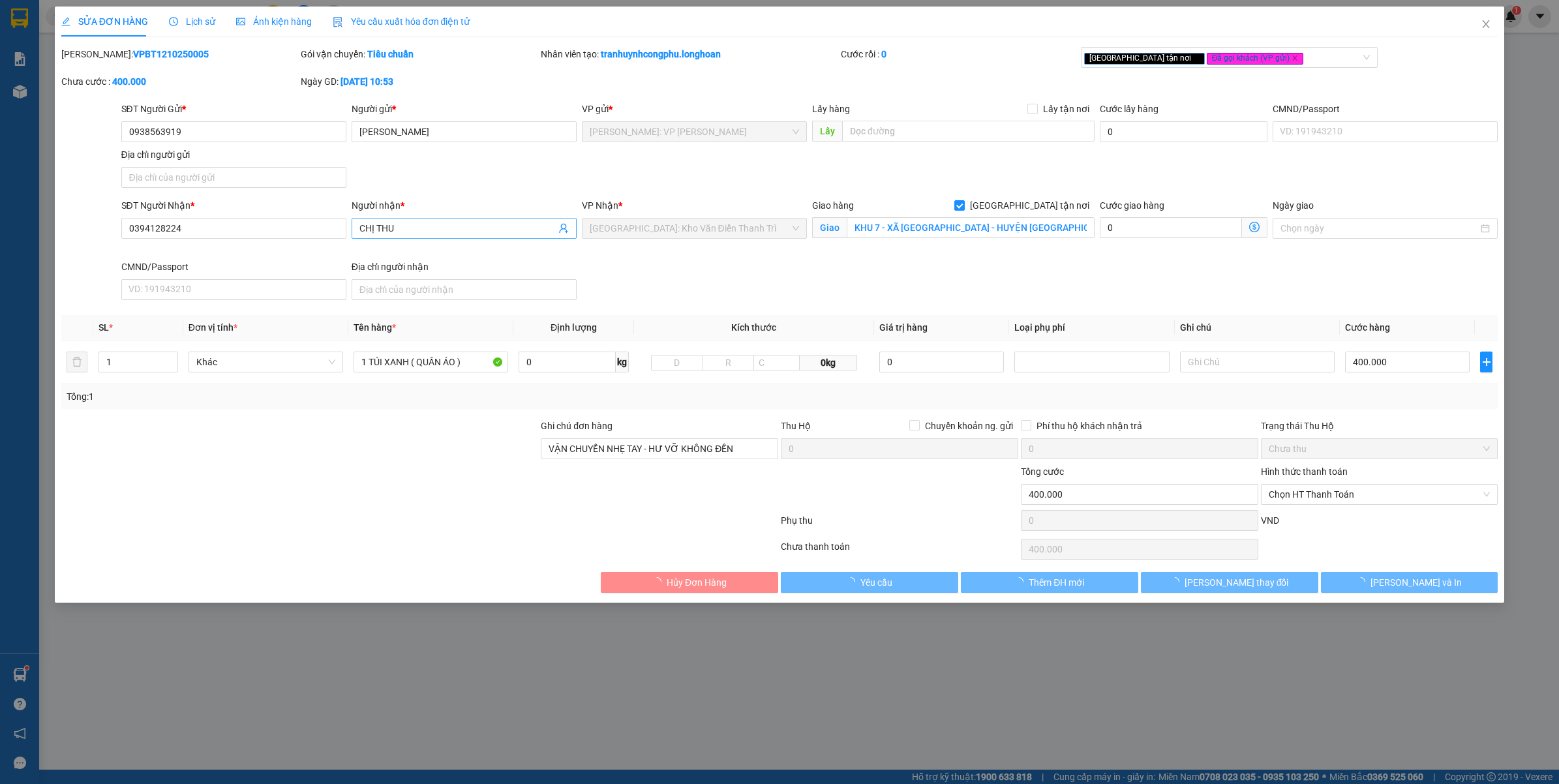
click at [500, 232] on input "CHỊ THU" at bounding box center [457, 228] width 197 height 15
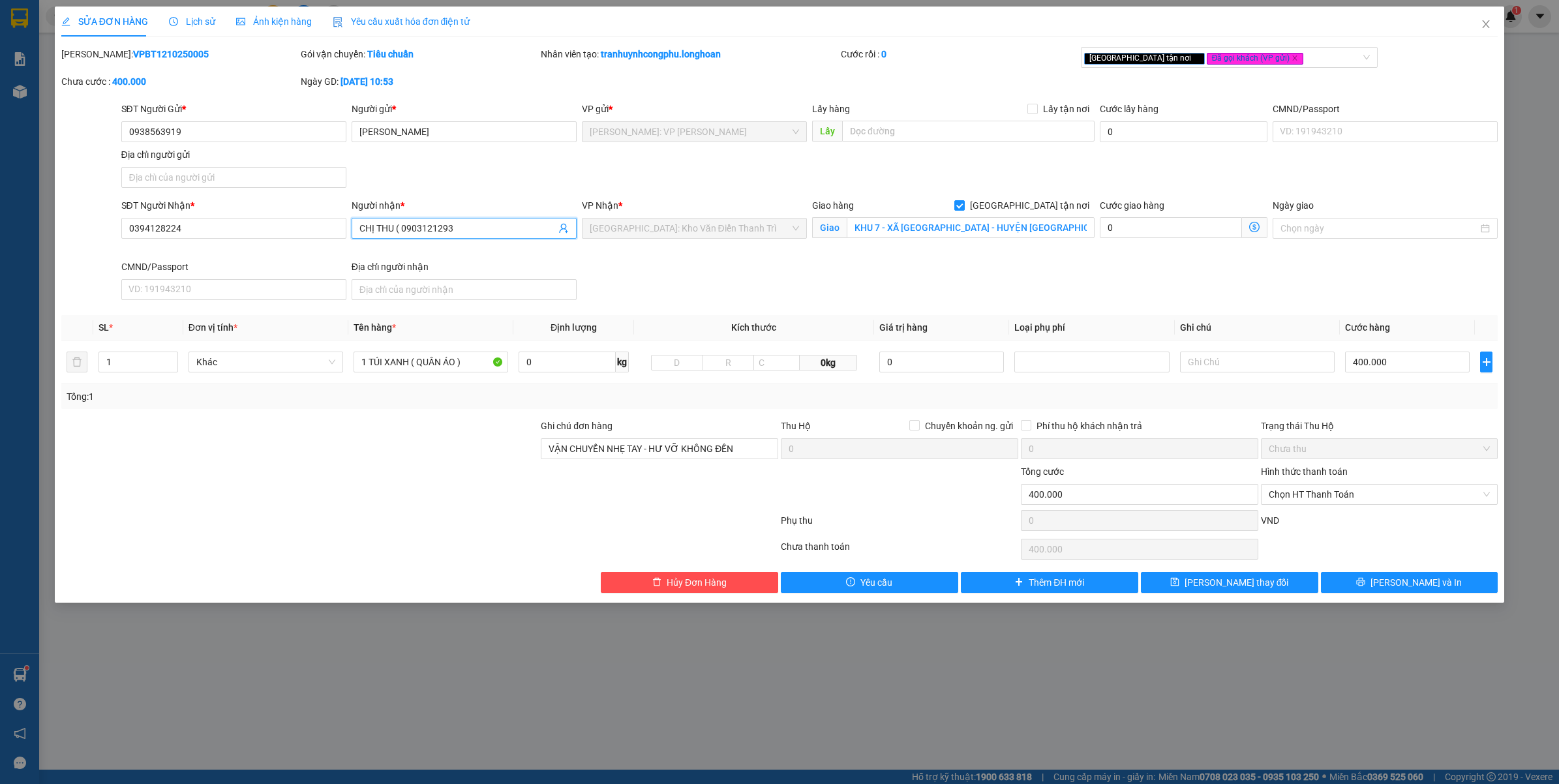
click at [500, 232] on input "CHỊ THU ( 0903121293" at bounding box center [457, 228] width 197 height 15
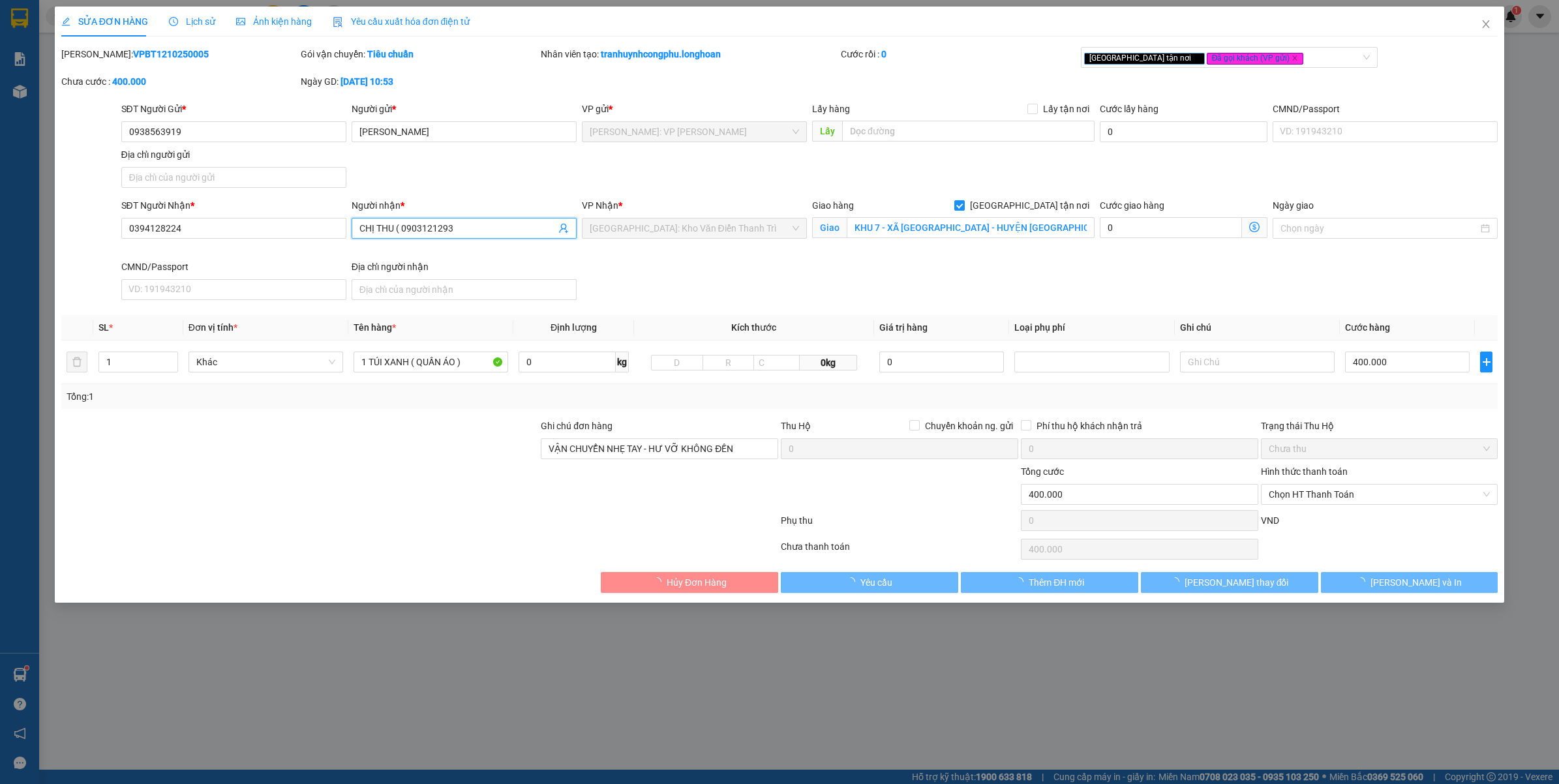
click at [500, 232] on input "CHỊ THU ( 0903121293" at bounding box center [457, 228] width 197 height 15
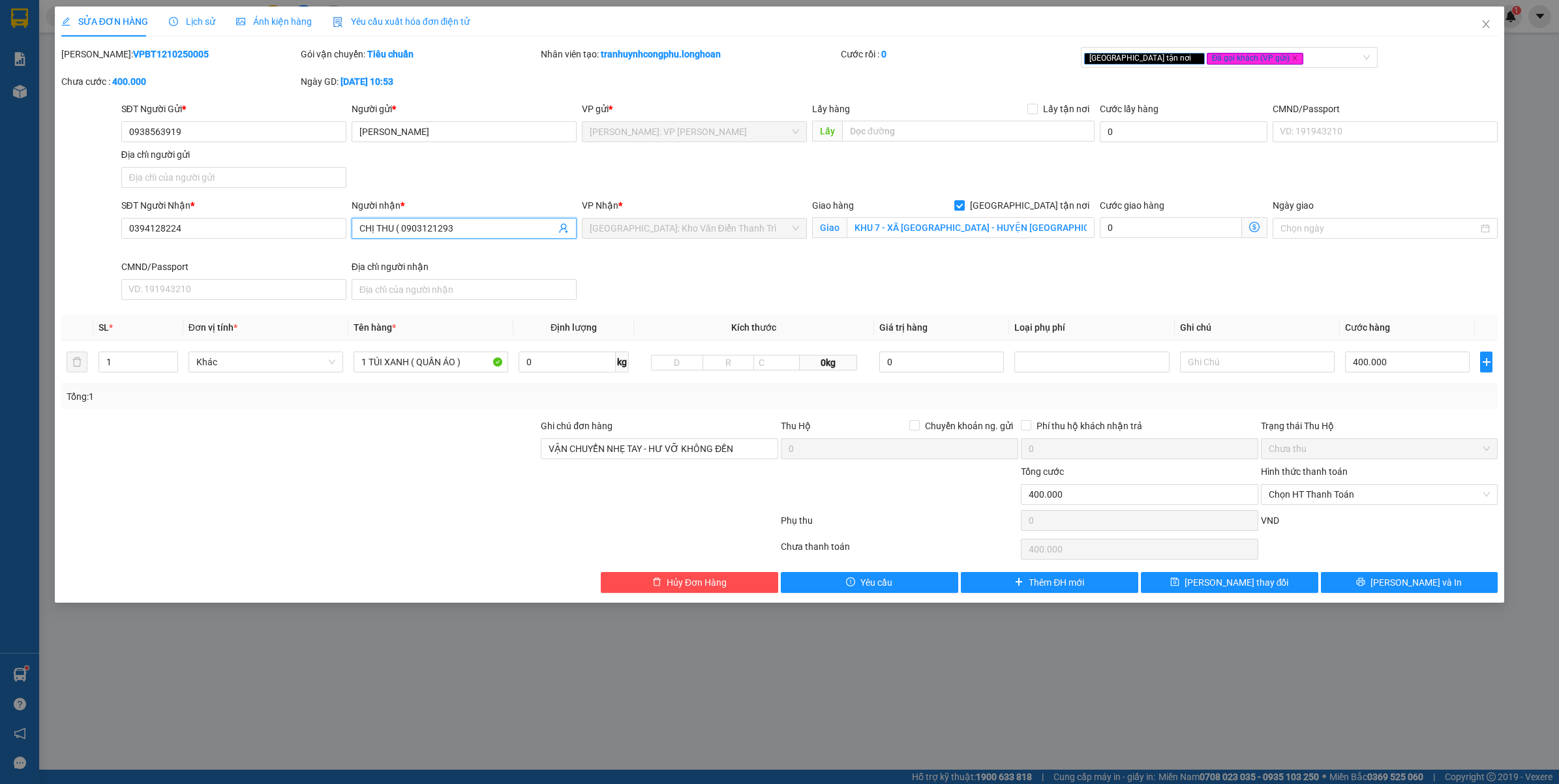
click at [507, 238] on span "CHỊ THU ( 0903121293" at bounding box center [464, 228] width 225 height 21
click at [203, 144] on div "SĐT Người Gửi * 0938563919" at bounding box center [234, 125] width 225 height 46
click at [216, 132] on input "0938563919" at bounding box center [234, 132] width 225 height 21
click at [487, 229] on input "CHỊ THU ( 0903121293" at bounding box center [457, 228] width 197 height 15
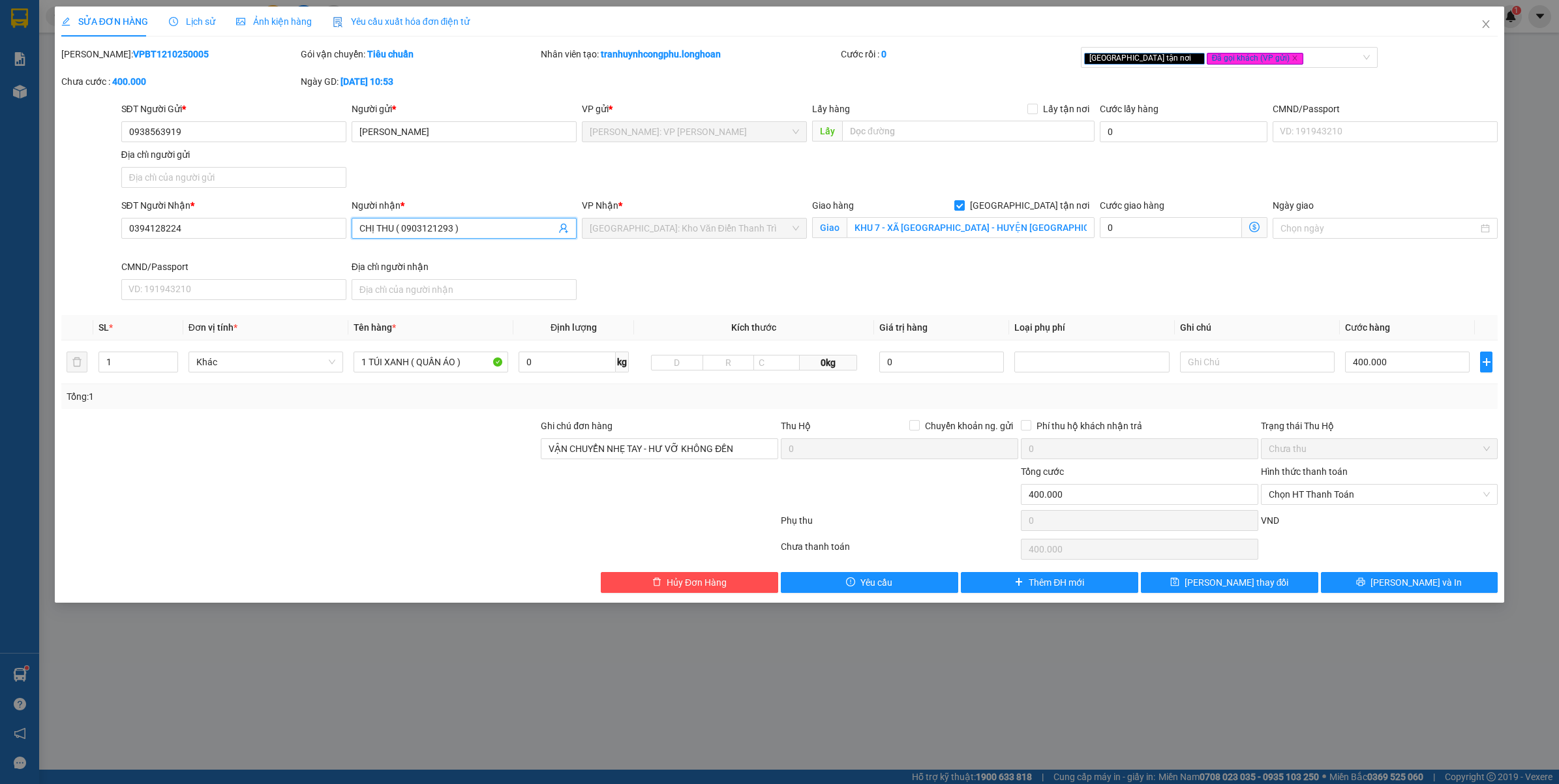
type input "CHỊ THU ( 0903121293 )"
click at [683, 272] on div "SĐT Người Nhận * 0394128224 Người nhận * CHỊ THU ( 0903121293 ) CHỊ THU ( 09031…" at bounding box center [809, 252] width 1382 height 107
click at [1331, 497] on span "Chọn HT Thanh Toán" at bounding box center [1379, 495] width 222 height 20
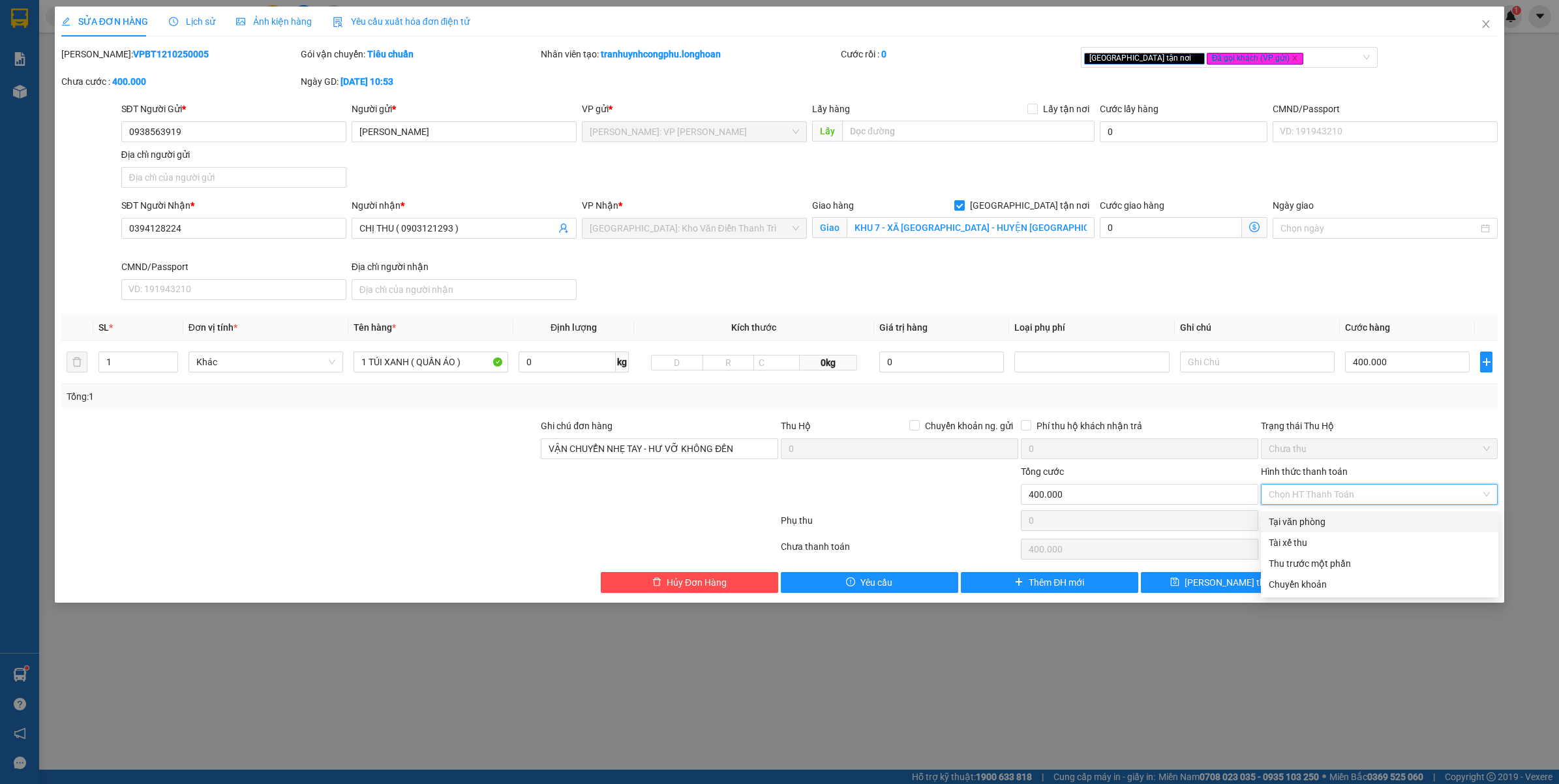
drag, startPoint x: 1325, startPoint y: 503, endPoint x: 1413, endPoint y: 585, distance: 120.3
click at [1317, 520] on div "Tại văn phòng" at bounding box center [1379, 522] width 222 height 15
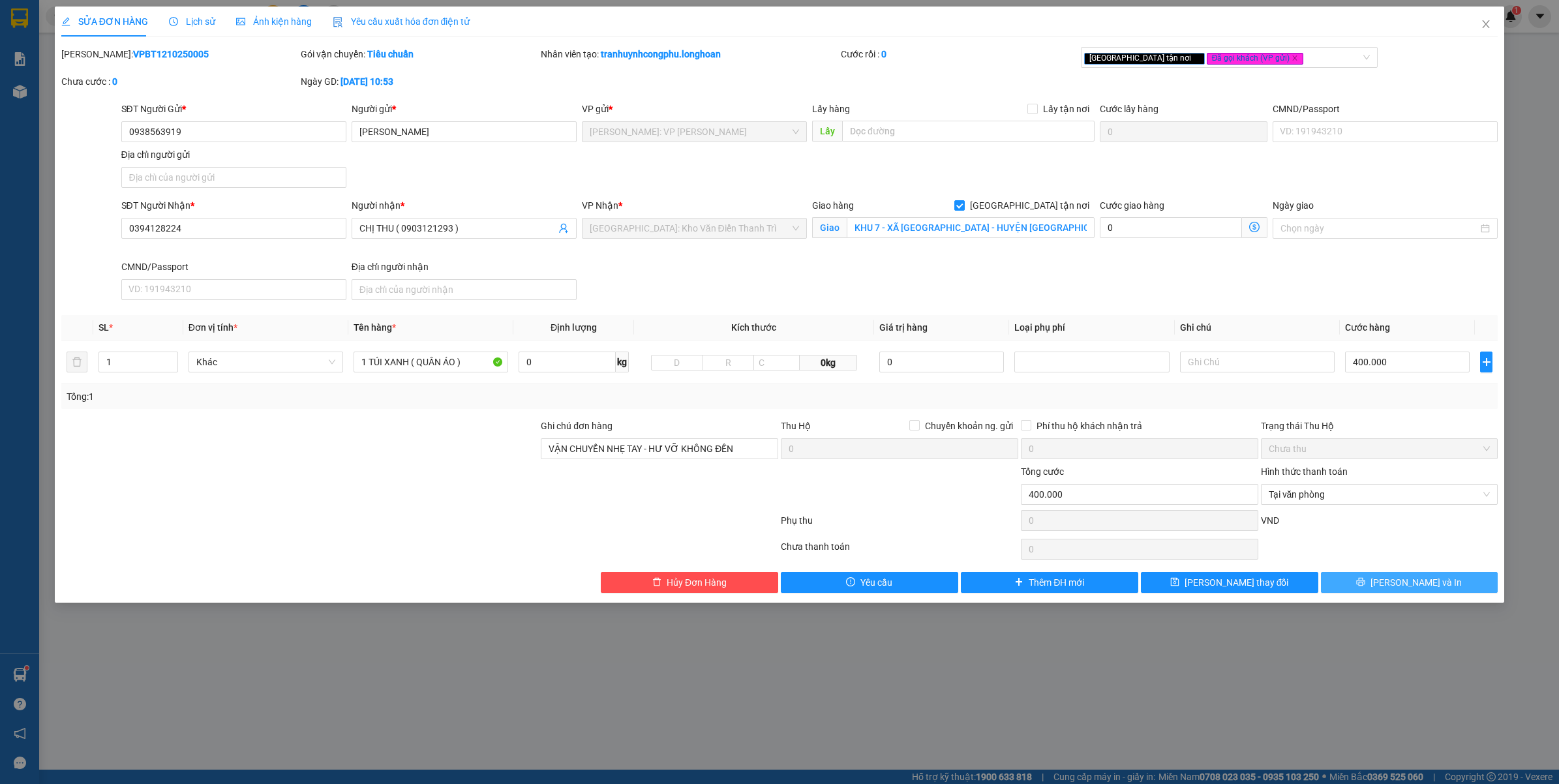
click at [1410, 588] on span "[PERSON_NAME] và In" at bounding box center [1415, 582] width 91 height 15
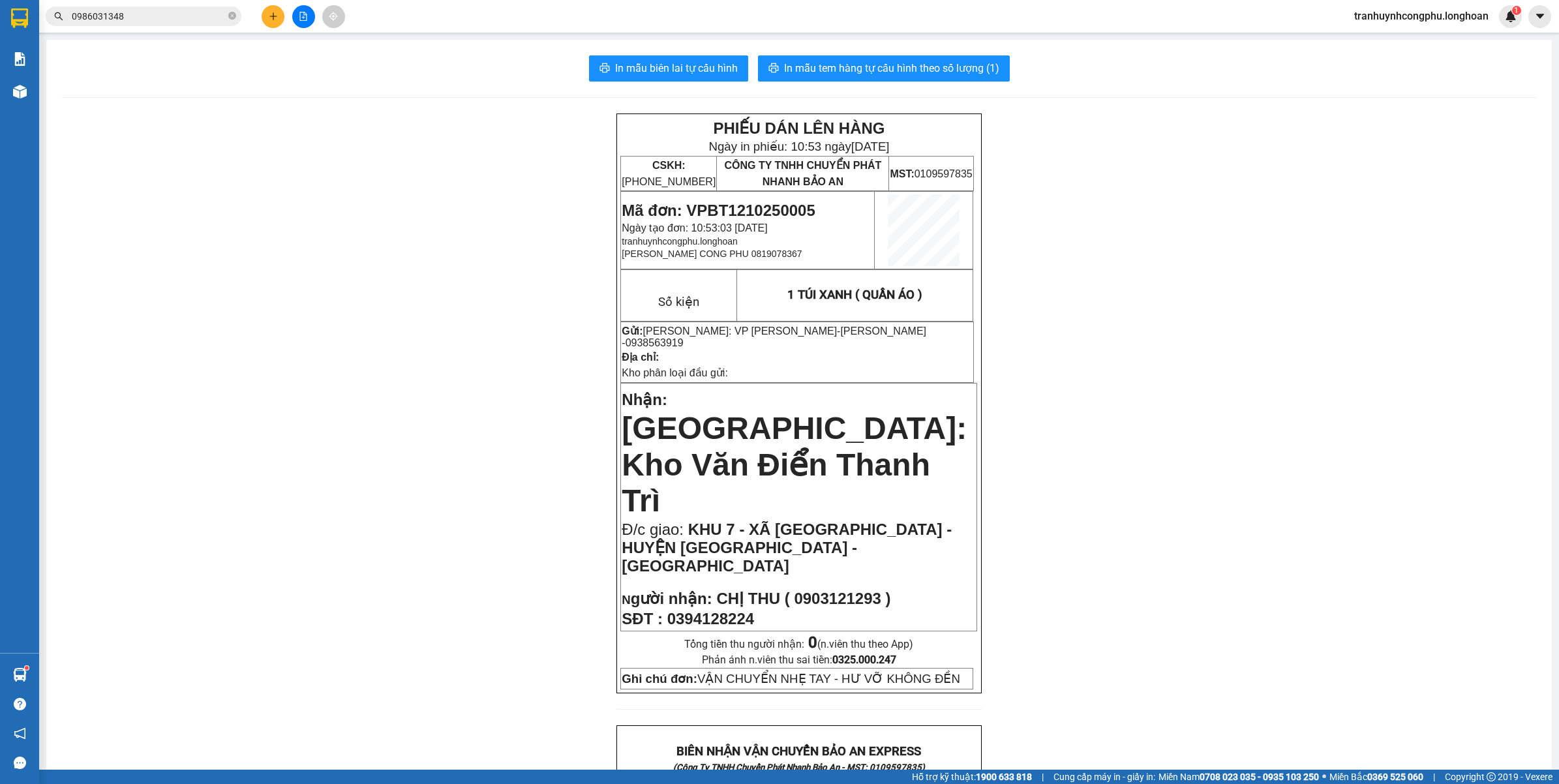
click at [888, 63] on span "In mẫu tem hàng tự cấu hình theo số lượng (1)" at bounding box center [891, 67] width 215 height 16
click at [910, 70] on span "In mẫu tem hàng tự cấu hình theo số lượng (1)" at bounding box center [891, 67] width 215 height 16
click at [753, 210] on span "Mã đơn: VPBT1210250005" at bounding box center [718, 210] width 193 height 18
click at [754, 210] on span "Mã đơn: VPBT1210250005" at bounding box center [718, 210] width 193 height 18
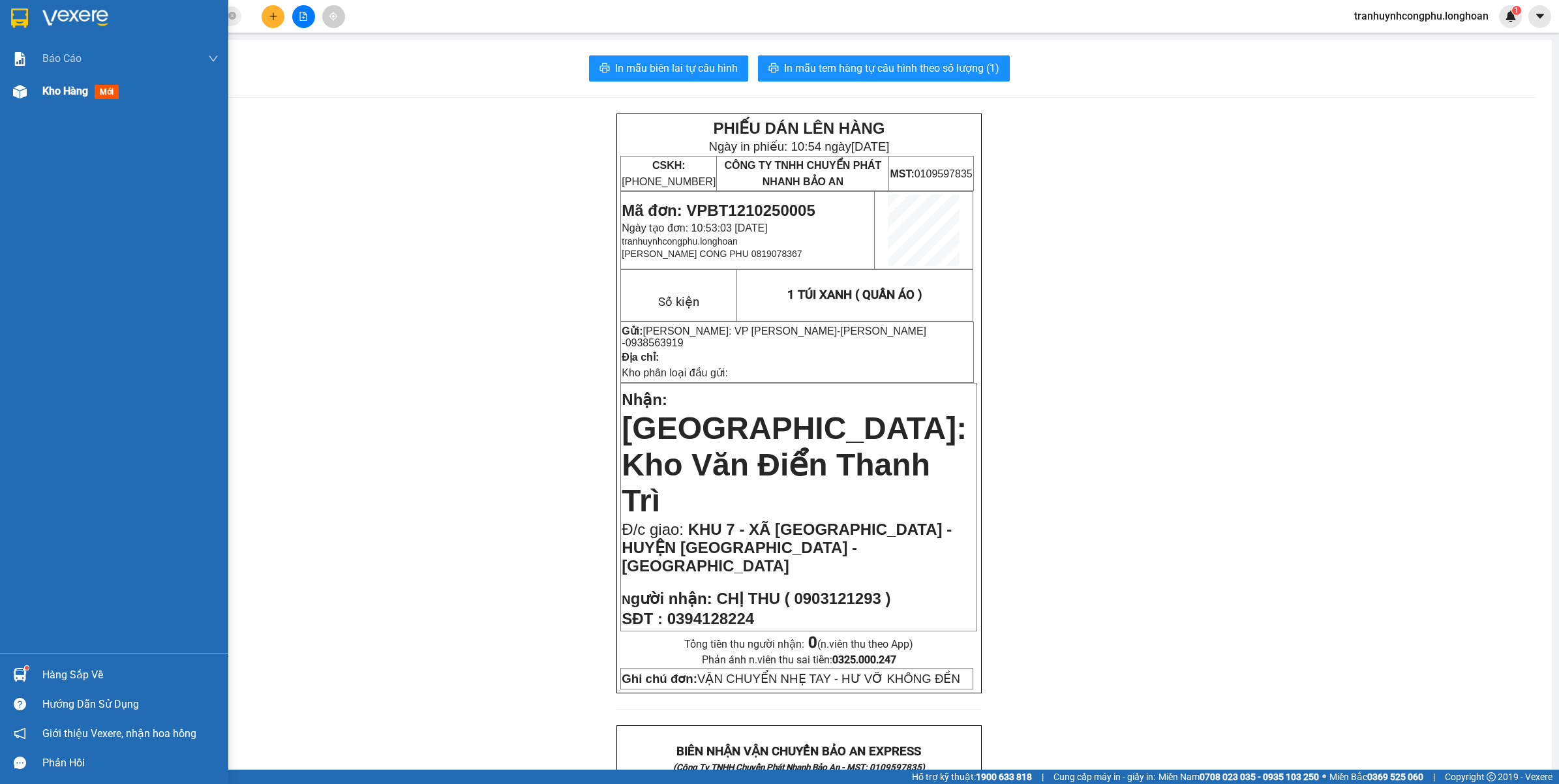
click at [31, 98] on div "Kho hàng mới" at bounding box center [114, 91] width 228 height 33
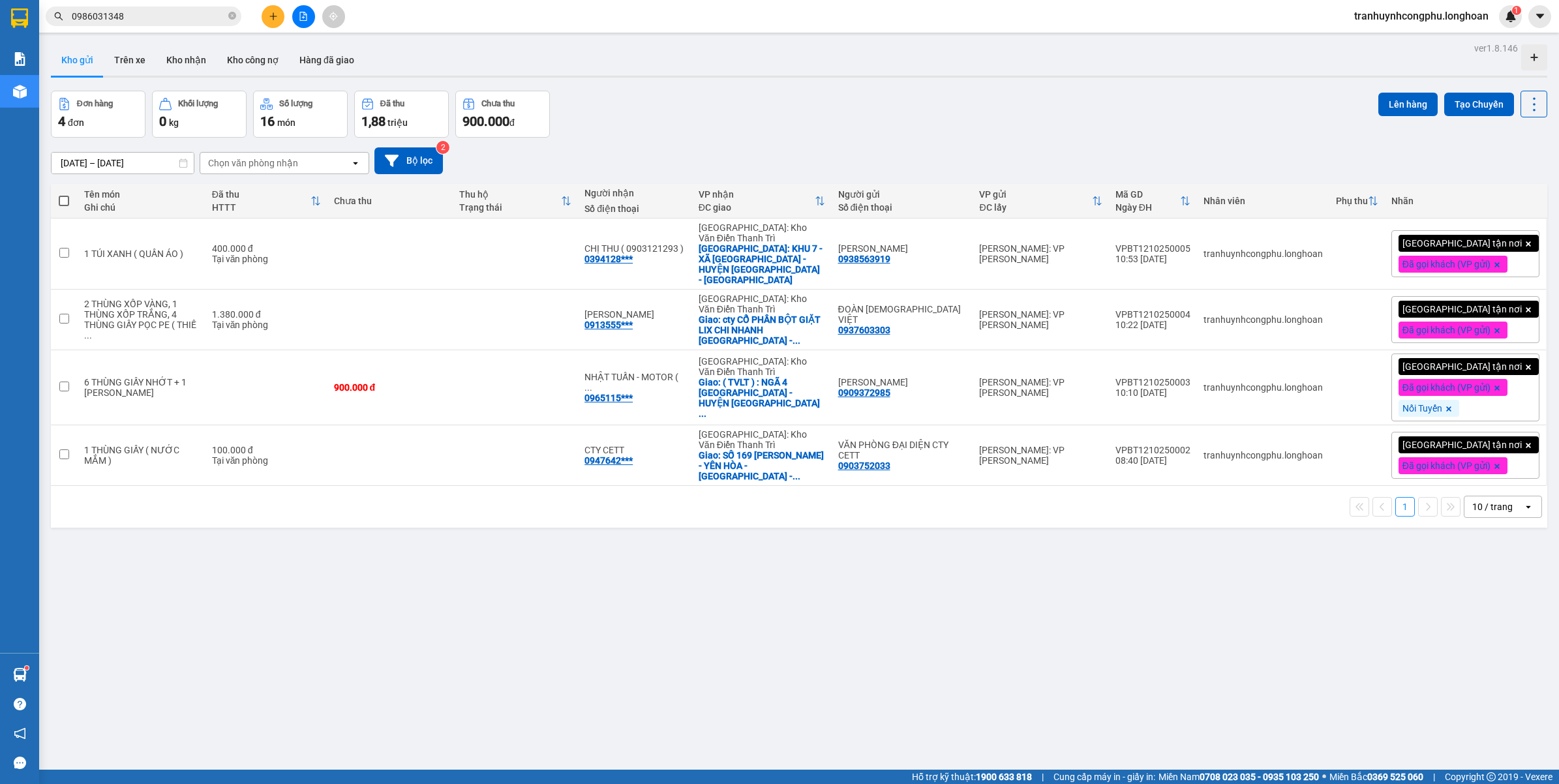
click at [486, 675] on div "ver 1.8.146 Kho gửi Trên xe Kho nhận Kho công nợ Hàng đã giao Đơn hàng 4 đơn Kh…" at bounding box center [799, 431] width 1507 height 784
